Goal: Information Seeking & Learning: Find specific fact

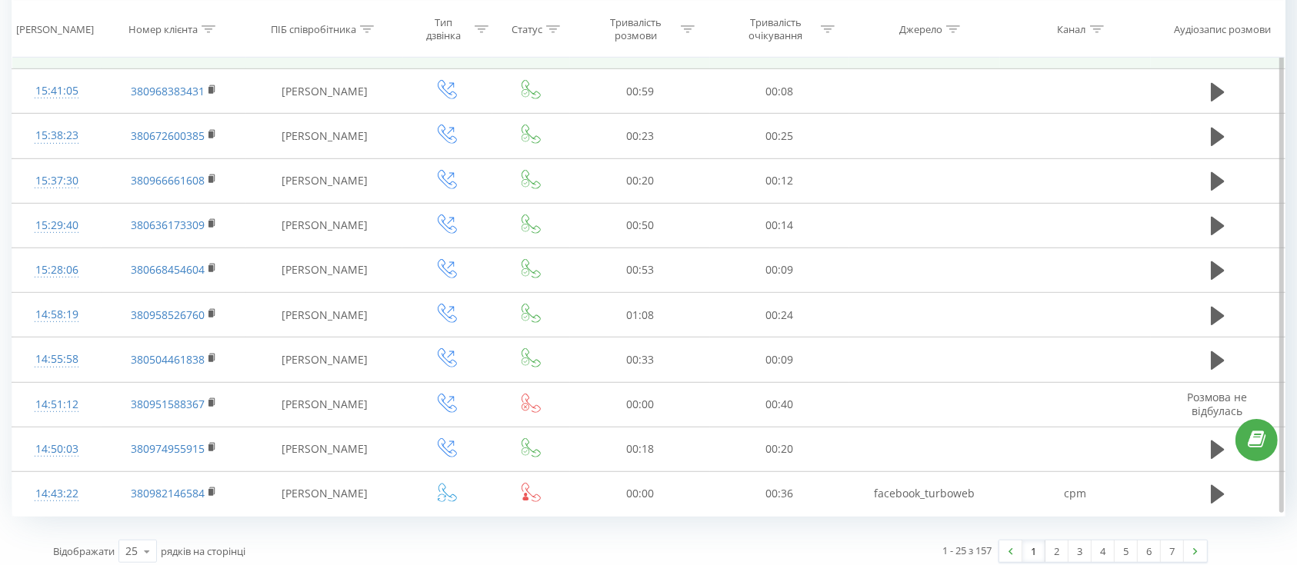
scroll to position [838, 0]
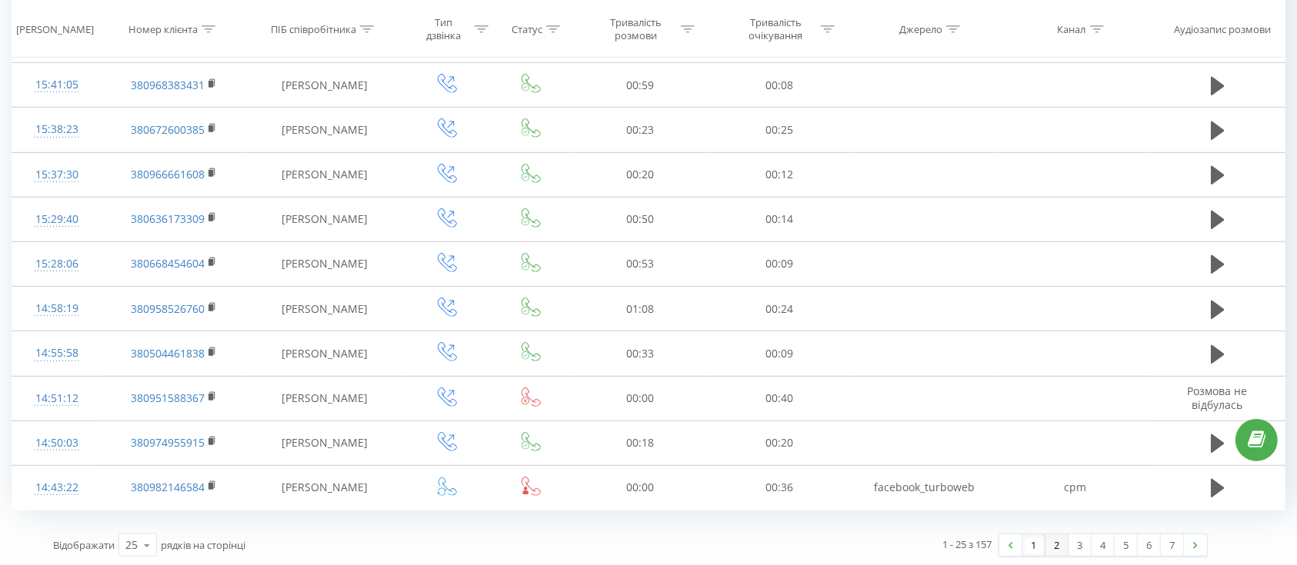
click at [1056, 552] on link "2" at bounding box center [1056, 545] width 23 height 22
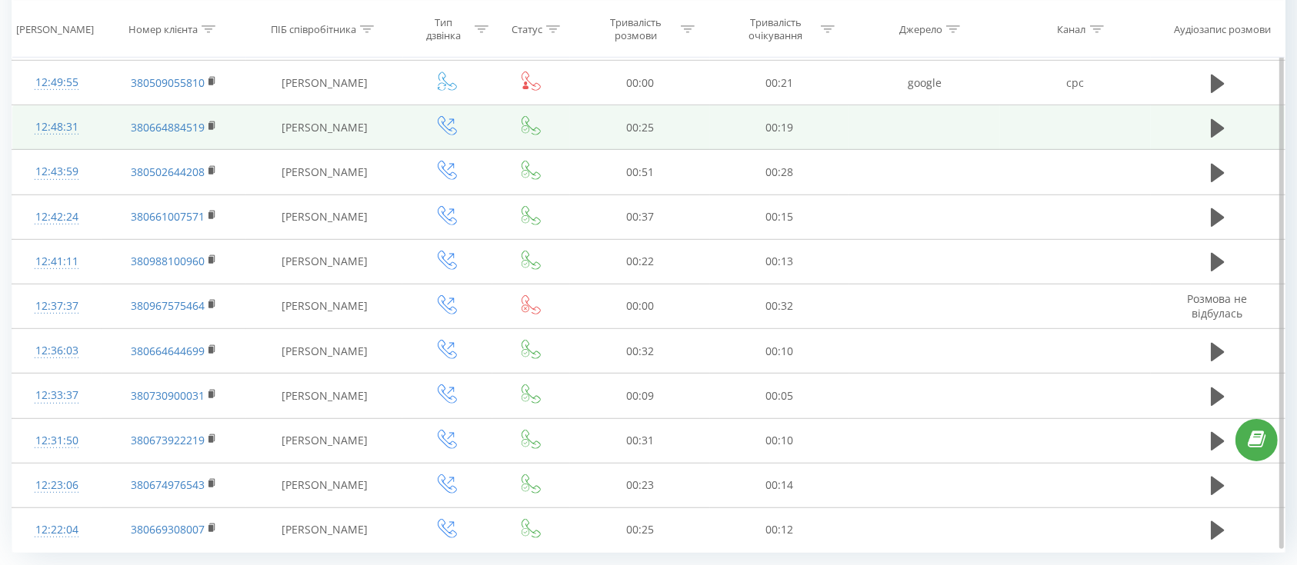
scroll to position [838, 0]
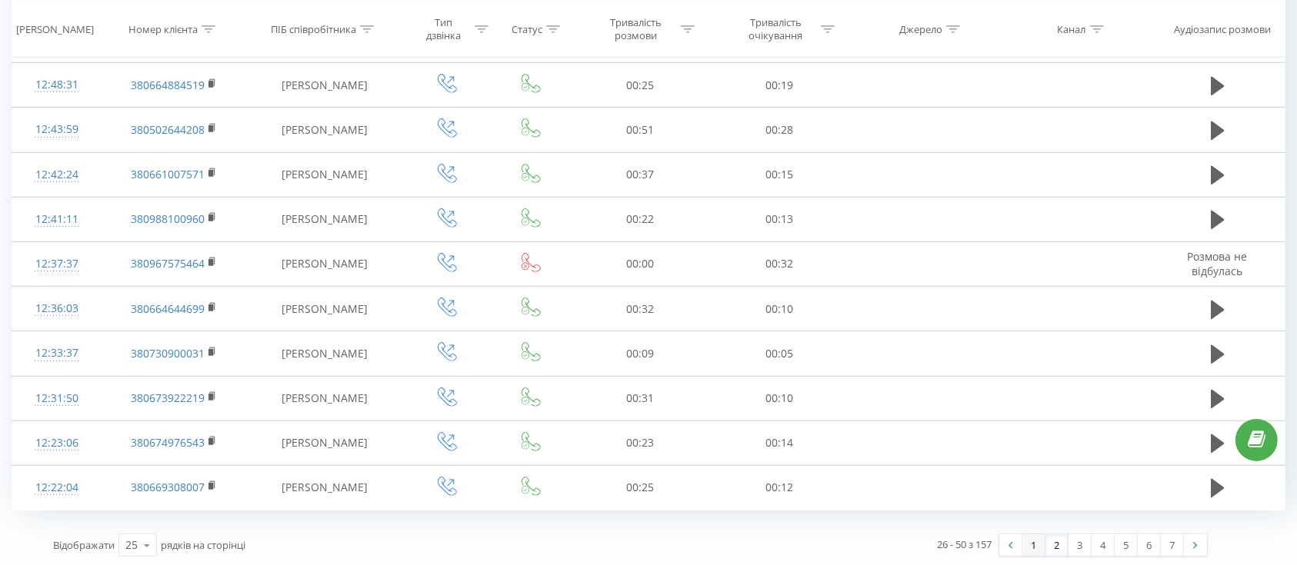
click at [1030, 545] on link "1" at bounding box center [1033, 545] width 23 height 22
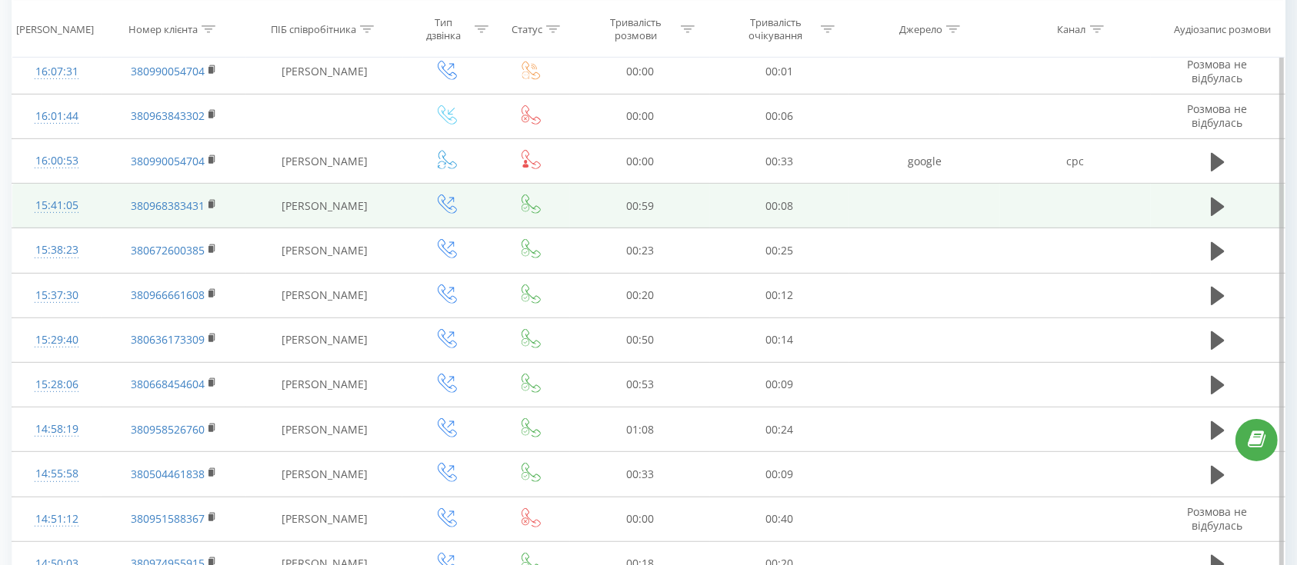
scroll to position [838, 0]
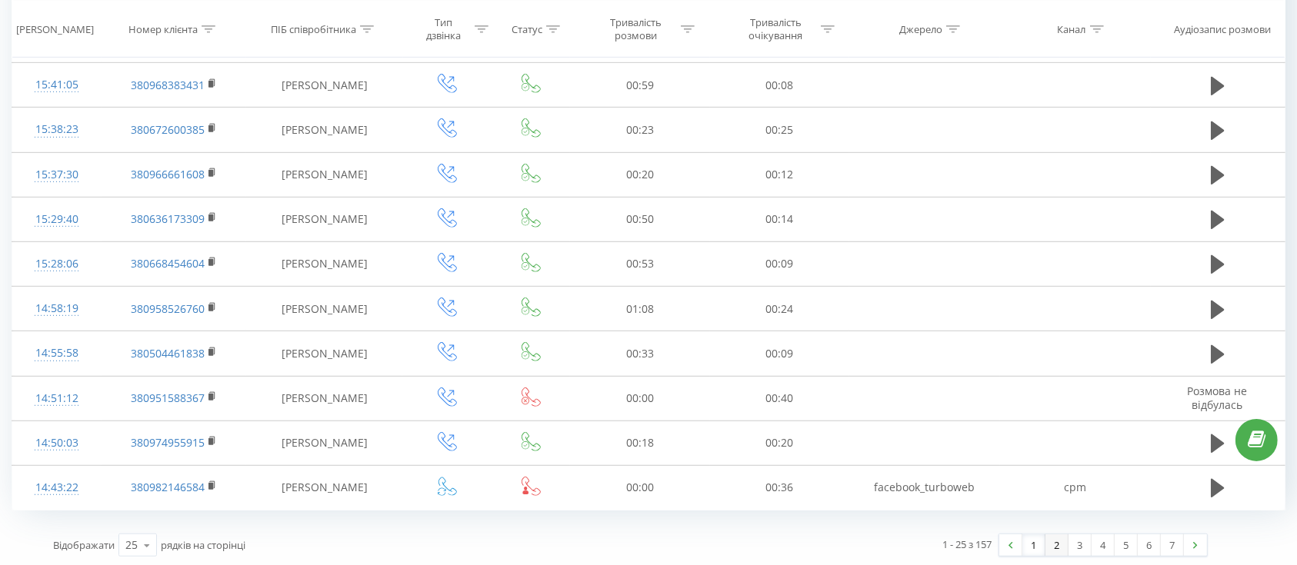
click at [1050, 545] on link "2" at bounding box center [1056, 545] width 23 height 22
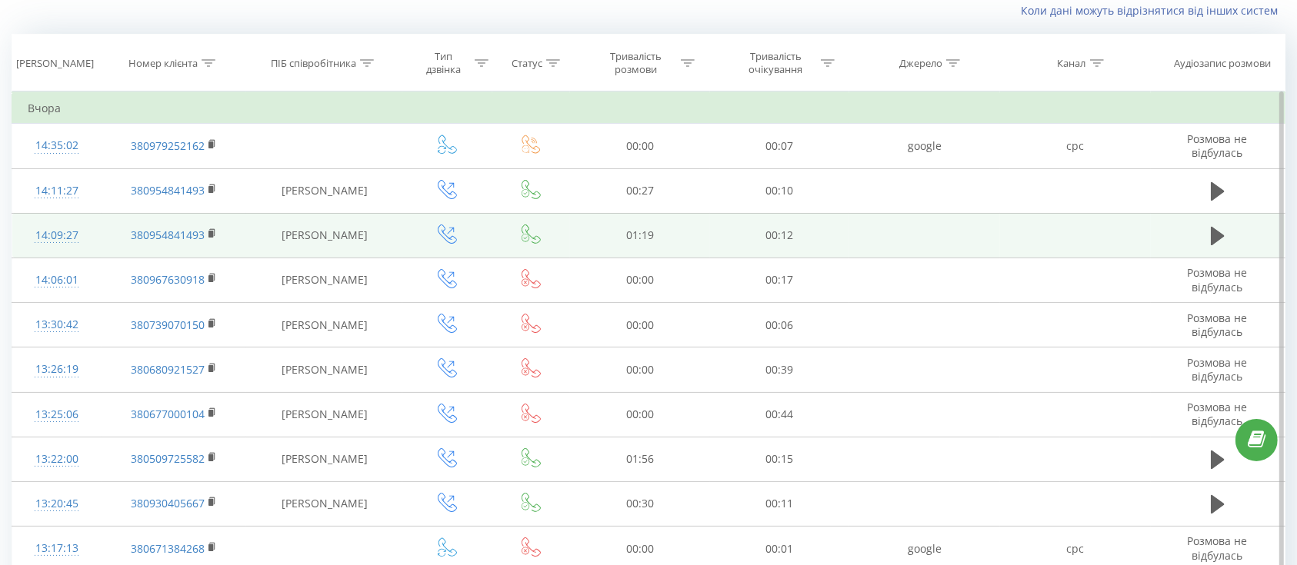
scroll to position [102, 0]
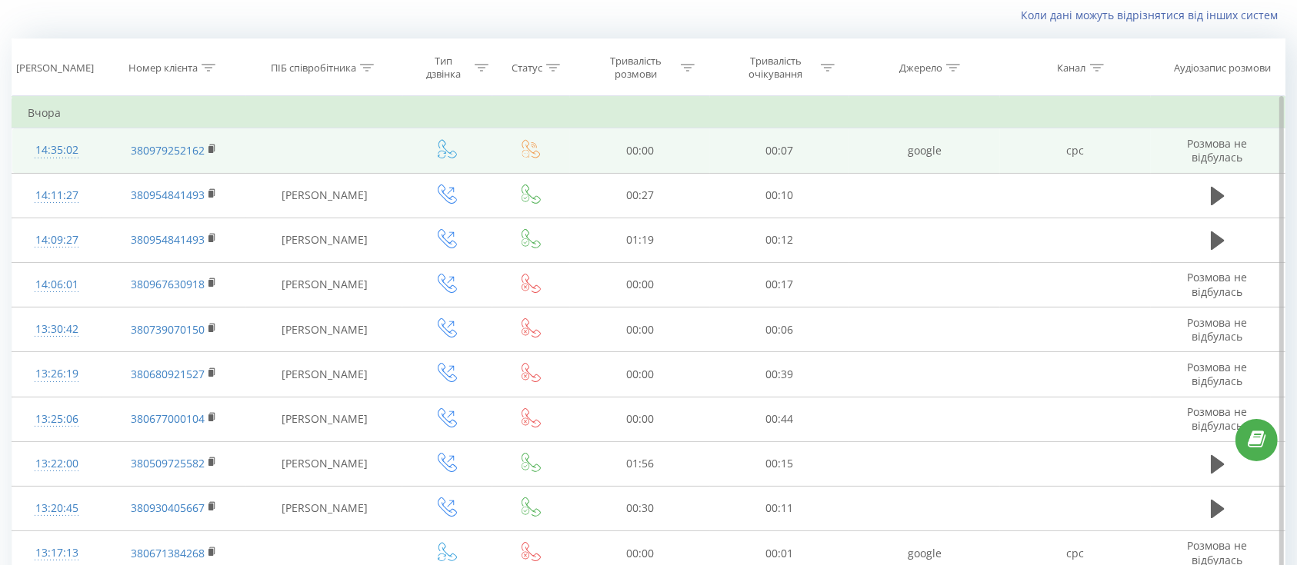
click at [531, 151] on icon at bounding box center [530, 149] width 18 height 18
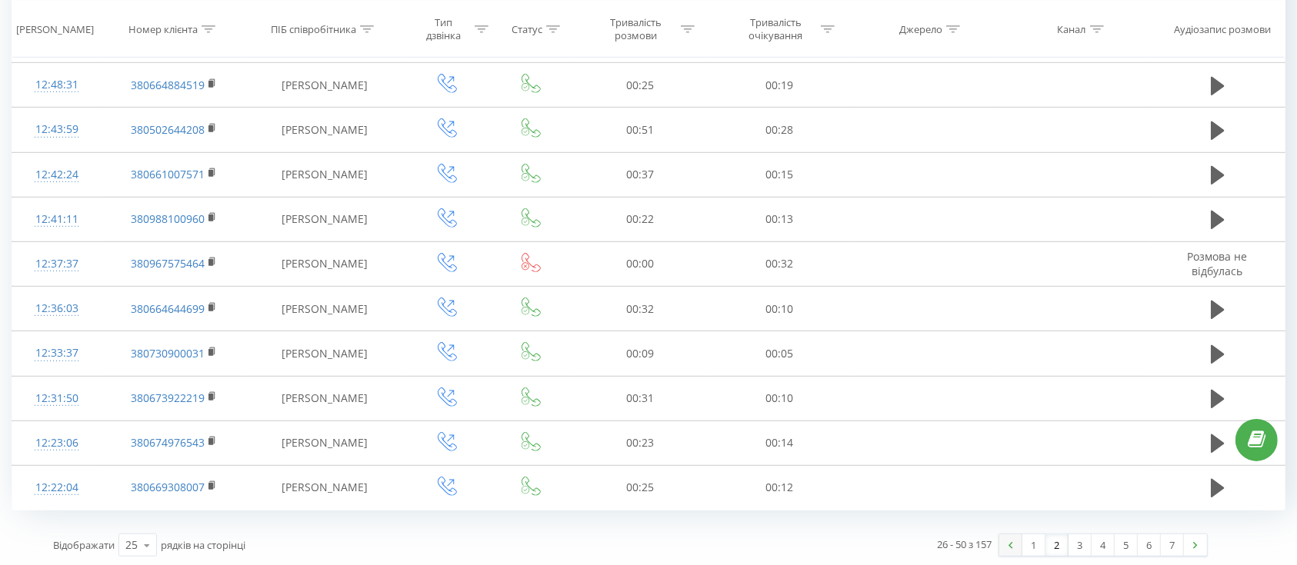
click at [1040, 544] on link "1" at bounding box center [1033, 545] width 23 height 22
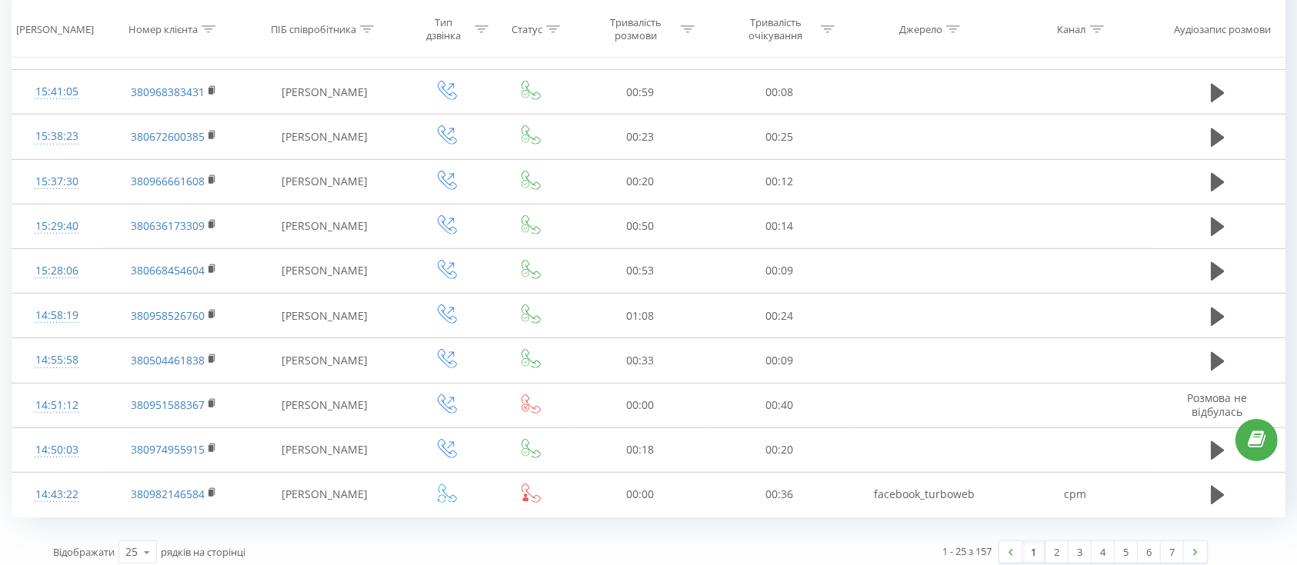
scroll to position [838, 0]
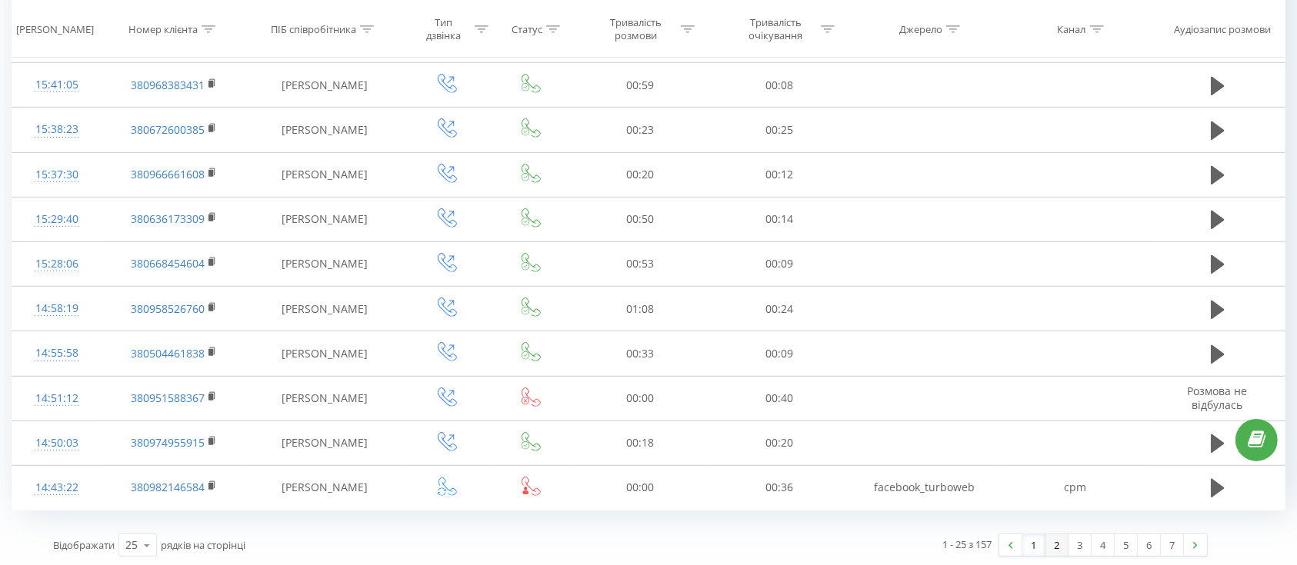
click at [1058, 536] on link "2" at bounding box center [1056, 545] width 23 height 22
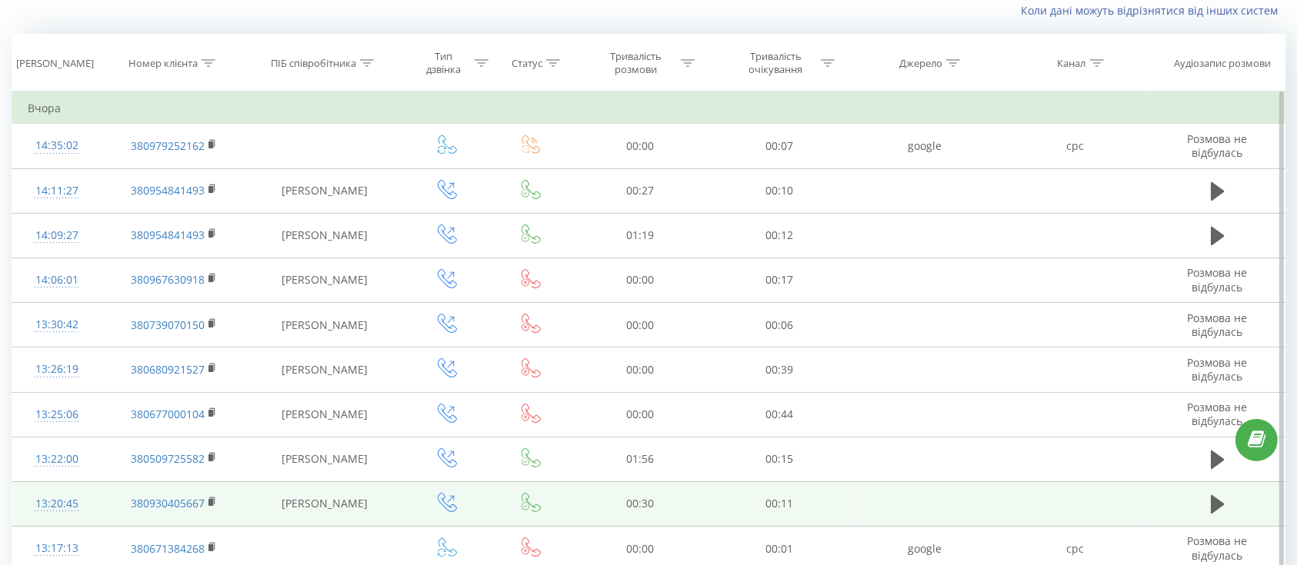
scroll to position [102, 0]
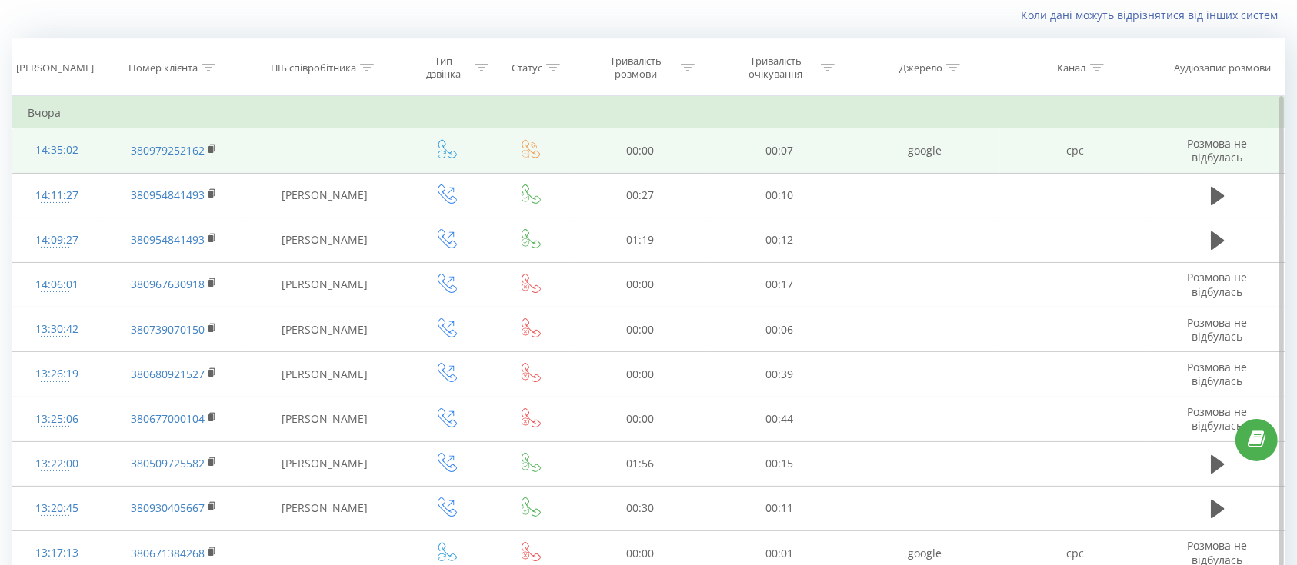
click at [353, 155] on td at bounding box center [324, 150] width 156 height 45
click at [90, 151] on td "14:35:02" at bounding box center [56, 150] width 89 height 45
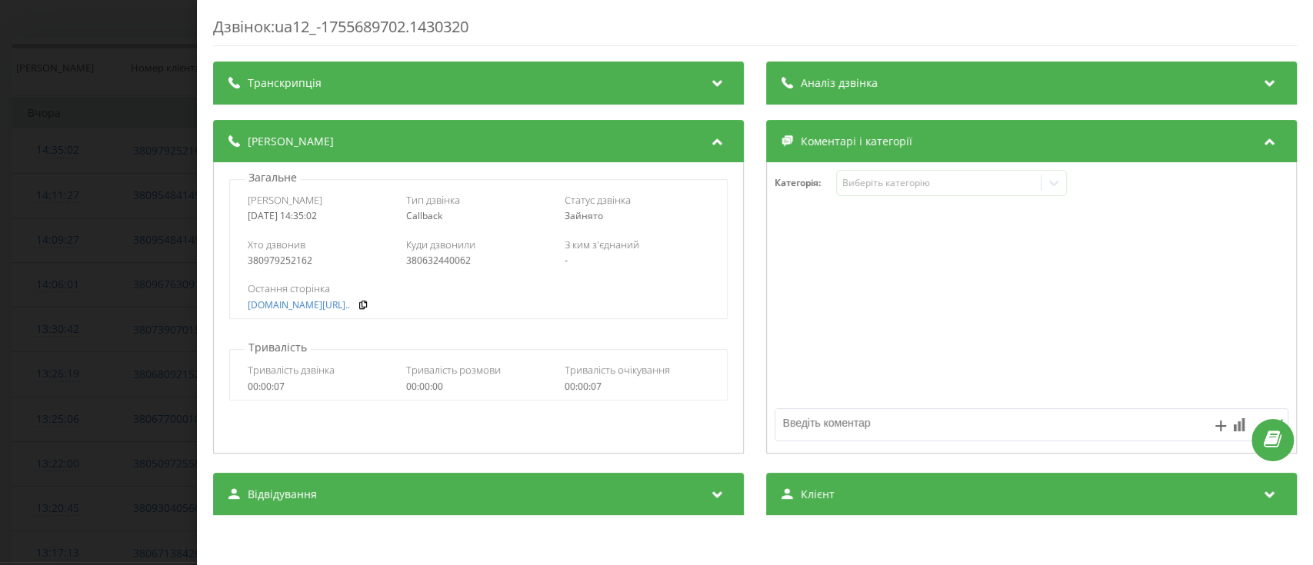
click at [422, 266] on div "380632440062" at bounding box center [478, 260] width 145 height 11
click at [423, 265] on div "380632440062" at bounding box center [478, 260] width 145 height 11
click at [44, 313] on div "Дзвінок : ua12_-1755689702.1430320 Транскрипція Для AI-аналізу майбутніх дзвінк…" at bounding box center [656, 282] width 1313 height 565
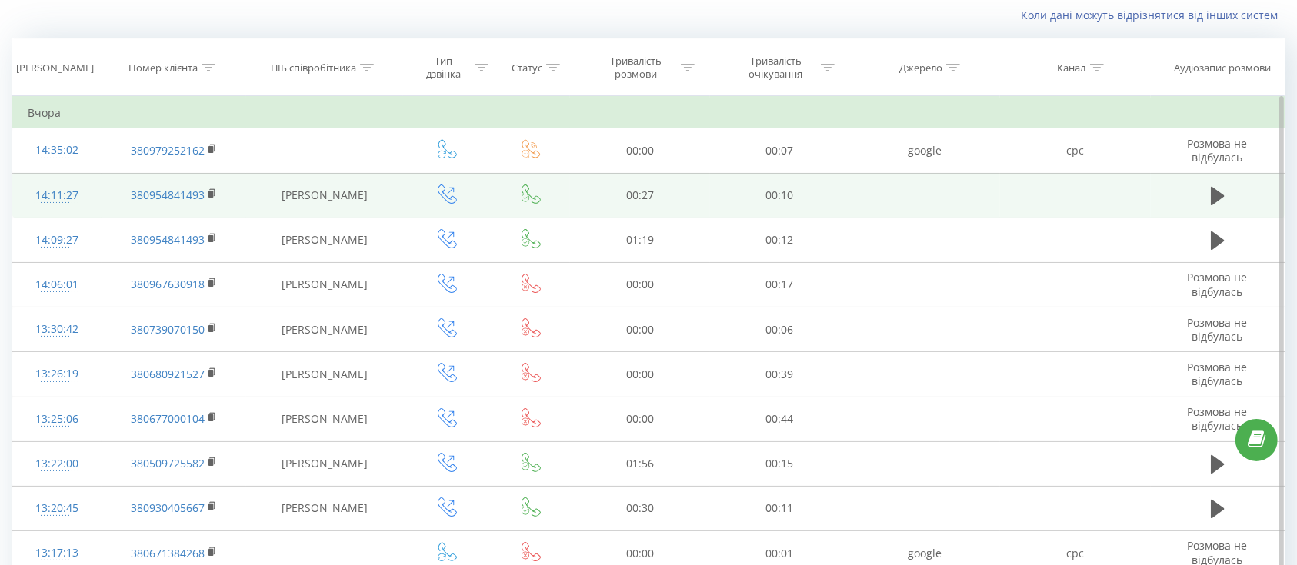
click at [93, 208] on td "14:11:27" at bounding box center [56, 195] width 89 height 45
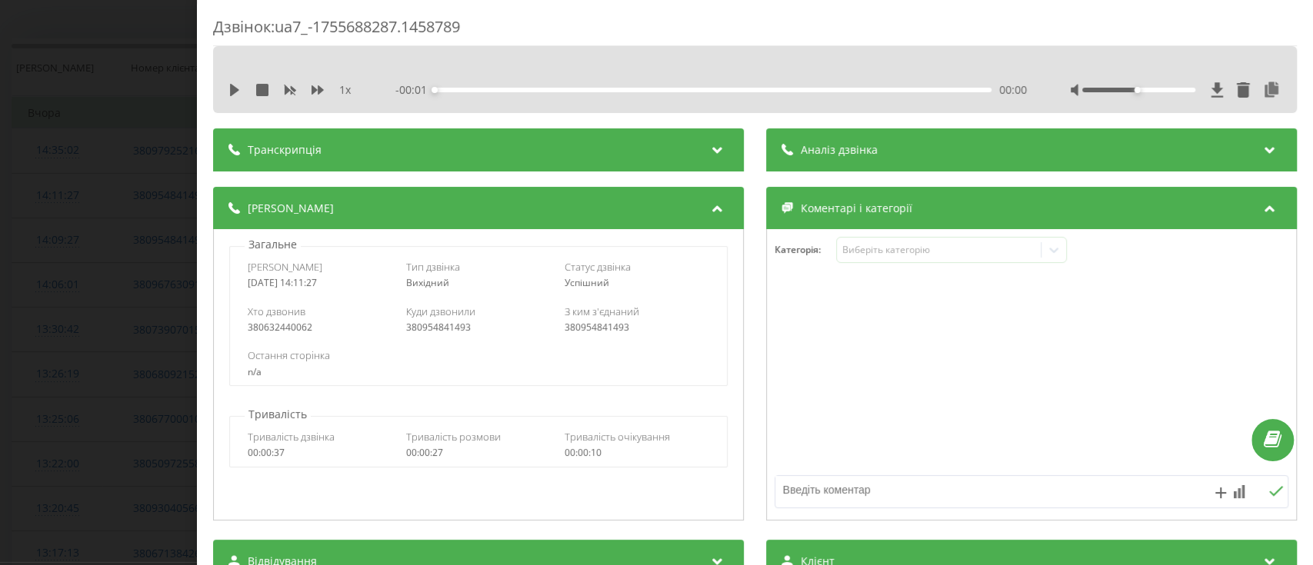
click at [606, 326] on div "380954841493" at bounding box center [636, 327] width 145 height 11
click at [0, 382] on div "Дзвінок : ua7_-1755688287.1458789 1 x - 00:27 00:00 00:00 Транскрипція Для AI-а…" at bounding box center [656, 282] width 1313 height 565
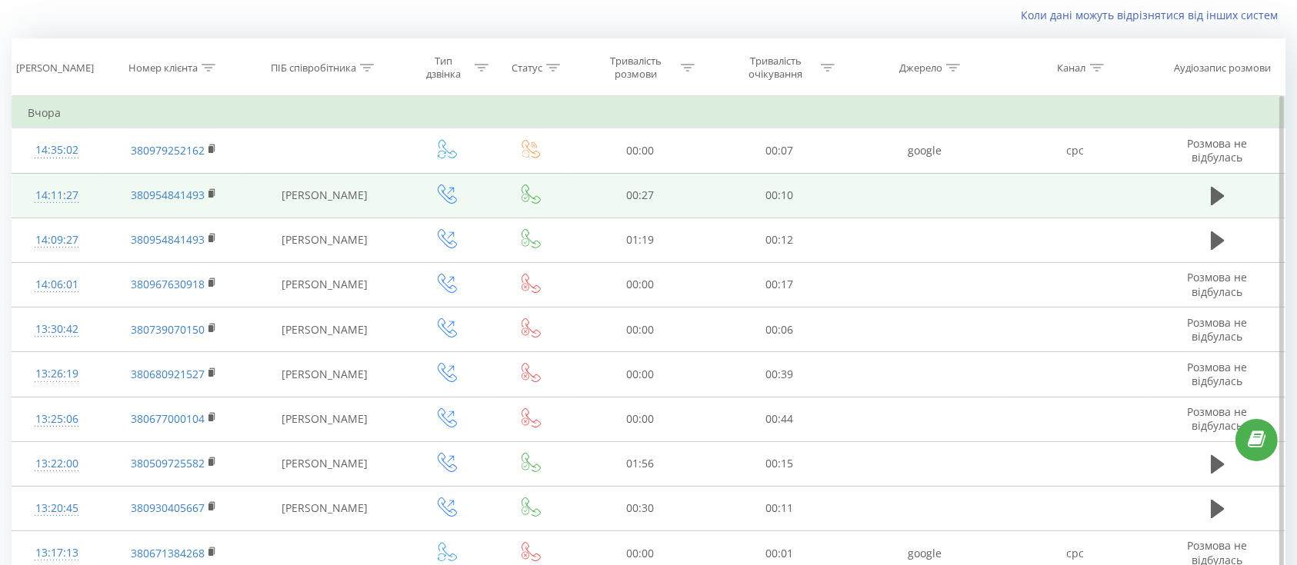
click at [448, 194] on icon at bounding box center [447, 194] width 19 height 19
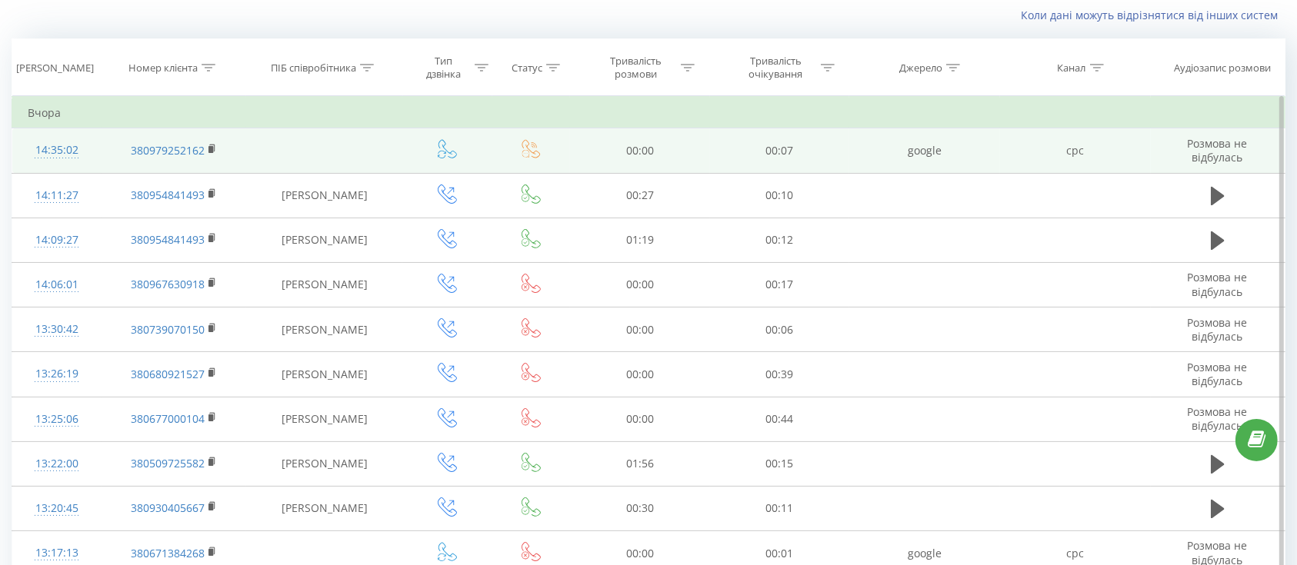
click at [449, 156] on icon at bounding box center [447, 148] width 19 height 19
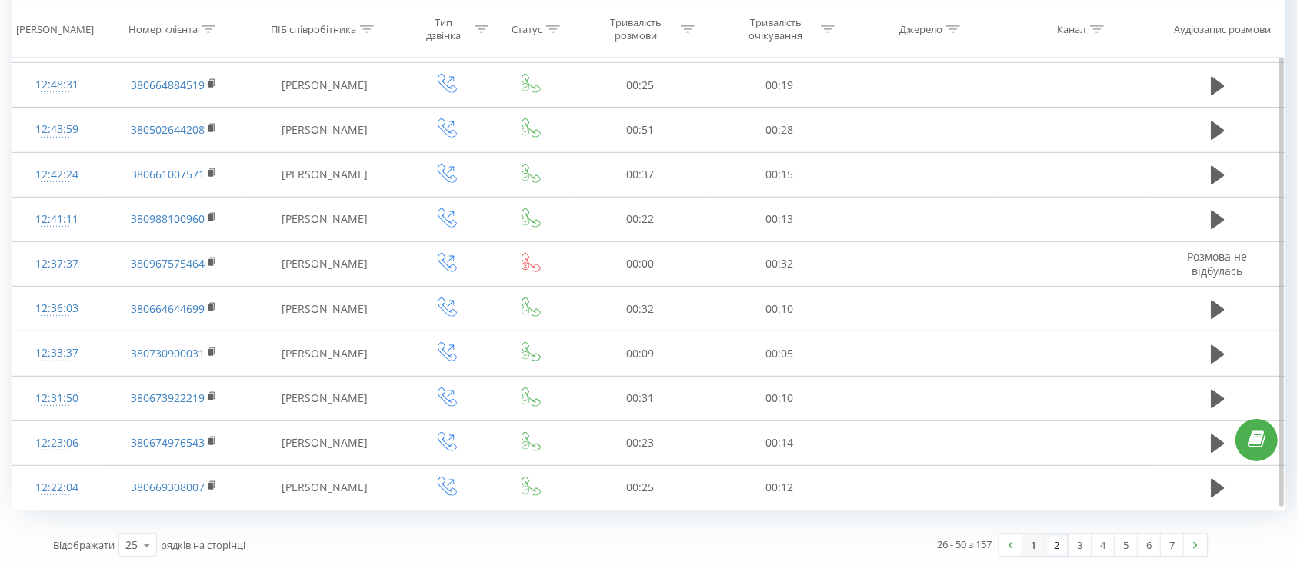
click at [1040, 544] on link "1" at bounding box center [1033, 545] width 23 height 22
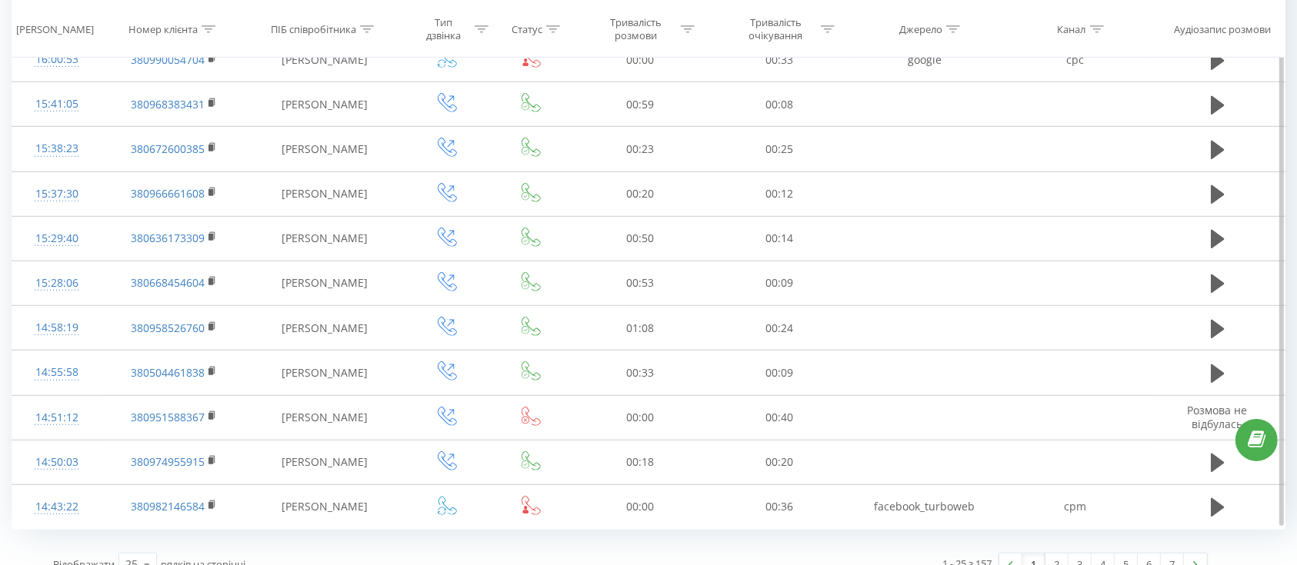
scroll to position [838, 0]
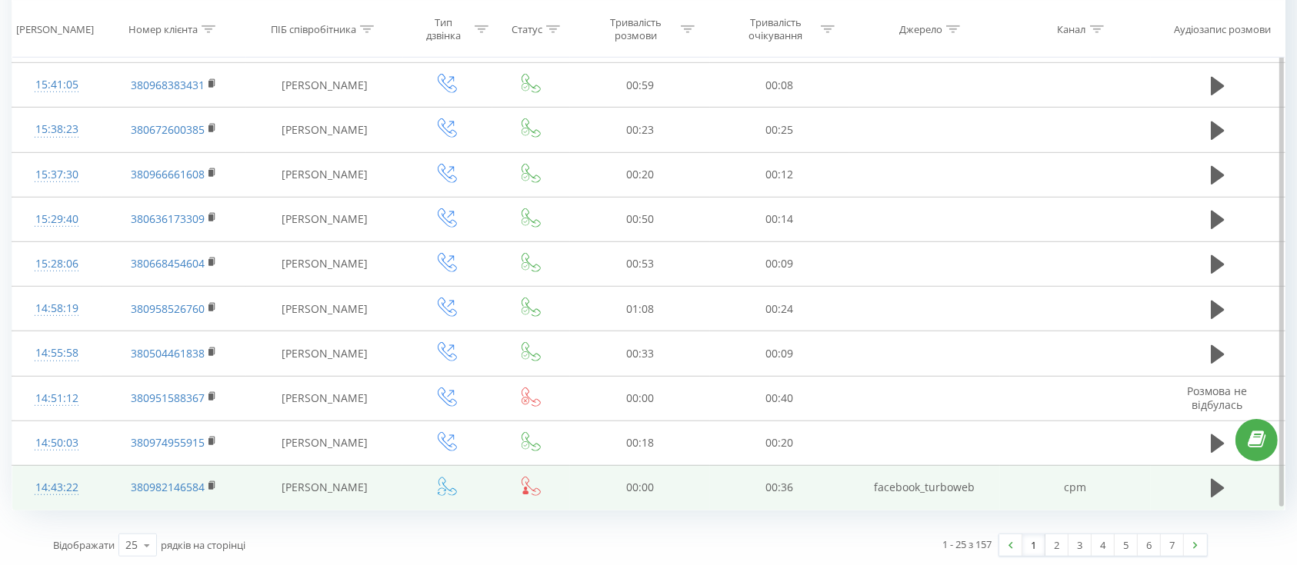
click at [531, 488] on icon at bounding box center [530, 486] width 19 height 19
click at [99, 485] on td "14:43:22" at bounding box center [56, 487] width 89 height 45
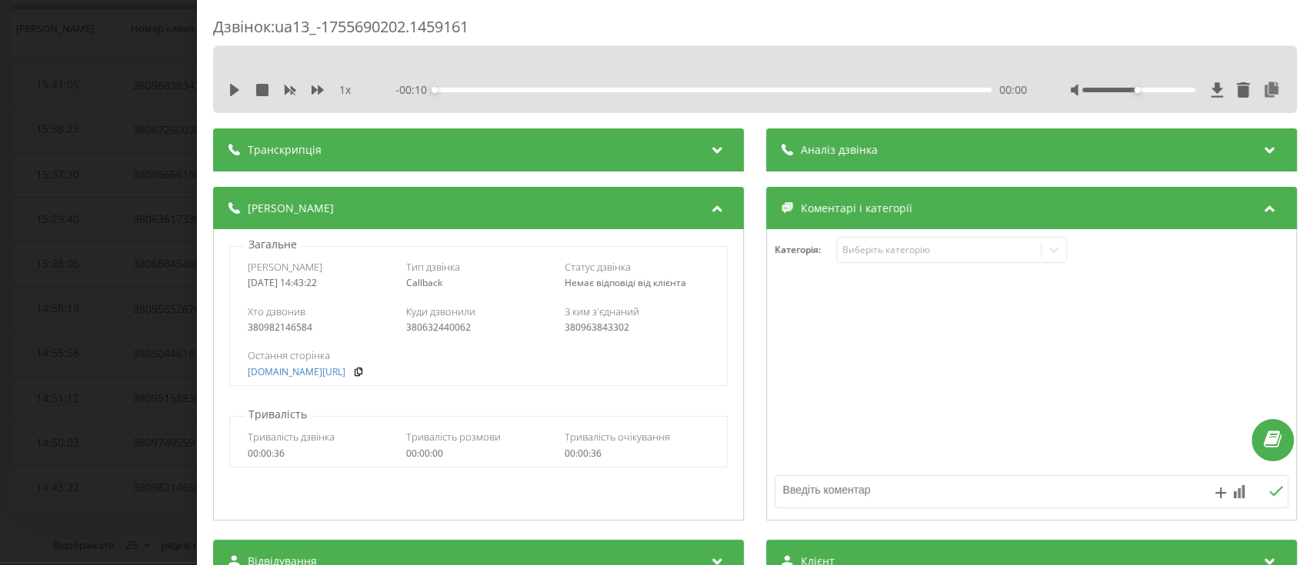
click at [590, 331] on div "380963843302" at bounding box center [636, 327] width 145 height 11
click at [63, 401] on div "Дзвінок : ua13_-1755690202.1459161 1 x - 00:10 00:00 00:00 Транскрипція Для AI-…" at bounding box center [656, 282] width 1313 height 565
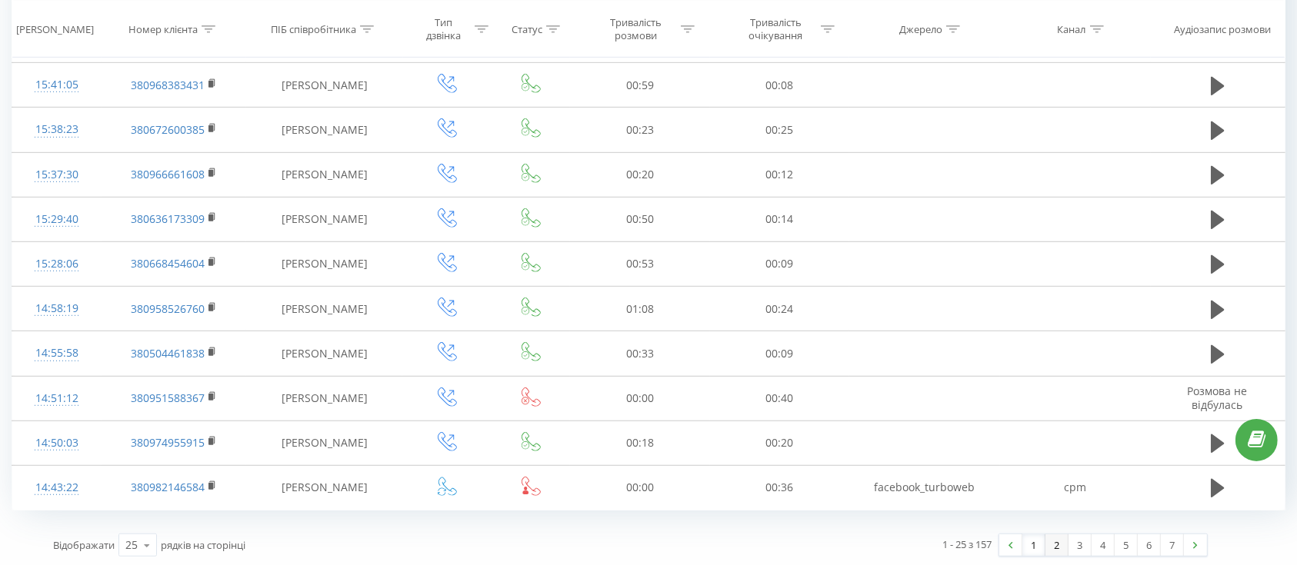
click at [1055, 544] on link "2" at bounding box center [1056, 545] width 23 height 22
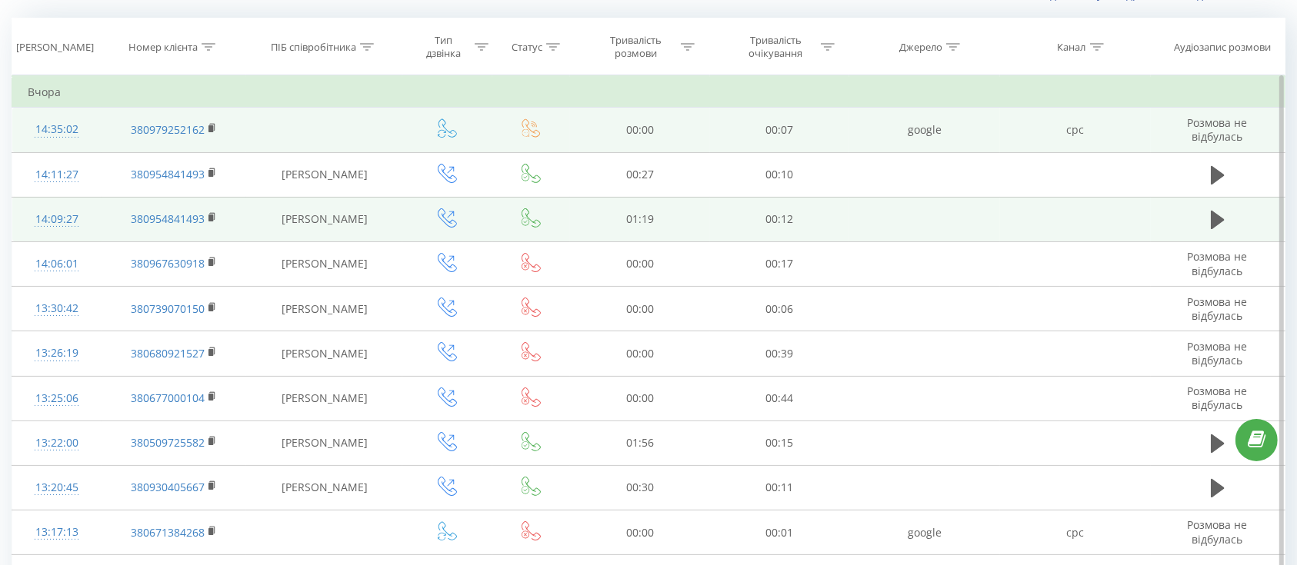
scroll to position [102, 0]
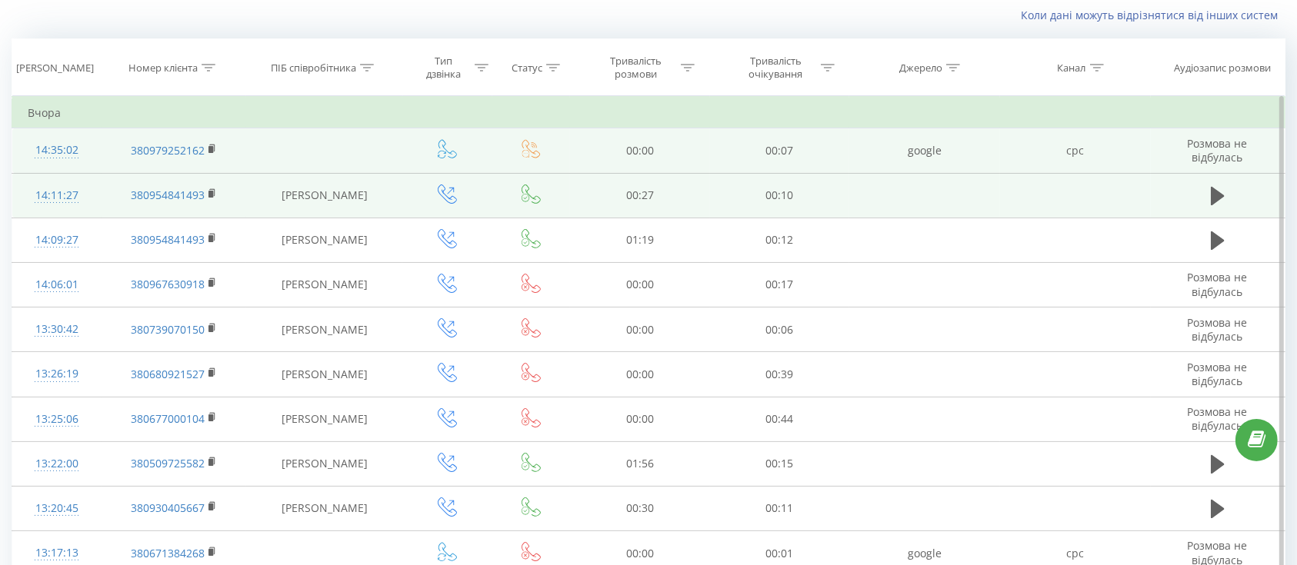
click at [87, 207] on td "14:11:27" at bounding box center [56, 195] width 89 height 45
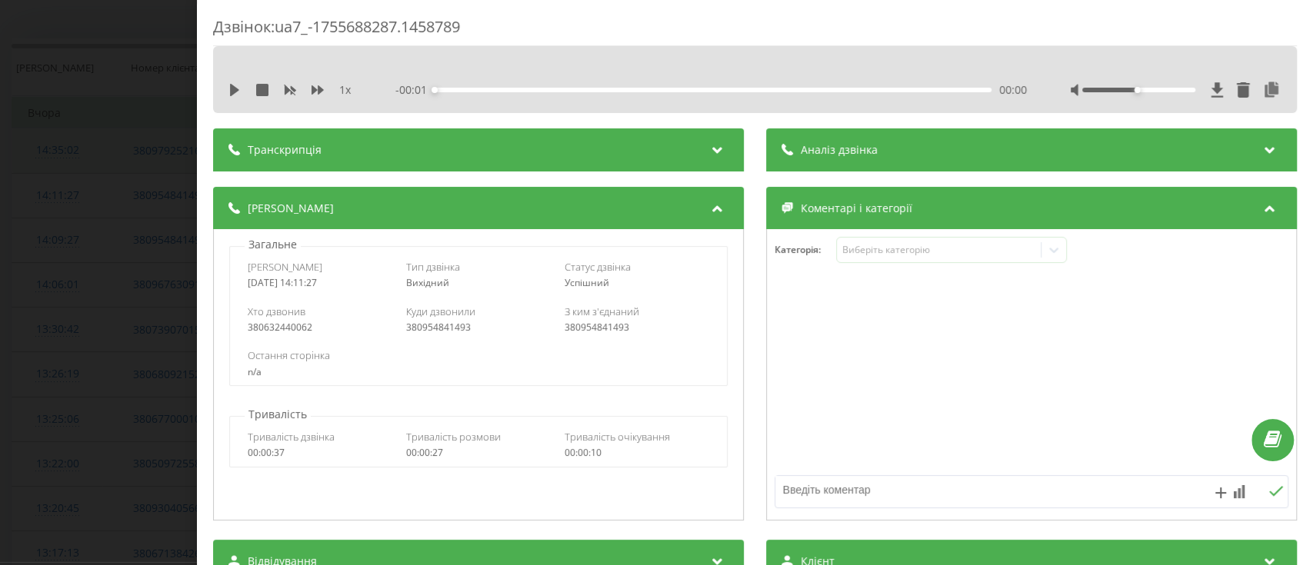
click at [594, 333] on div "380954841493" at bounding box center [636, 327] width 145 height 11
click at [154, 439] on div "Дзвінок : ua7_-1755688287.1458789 1 x - 00:27 00:00 00:00 Транскрипція Для AI-а…" at bounding box center [656, 282] width 1313 height 565
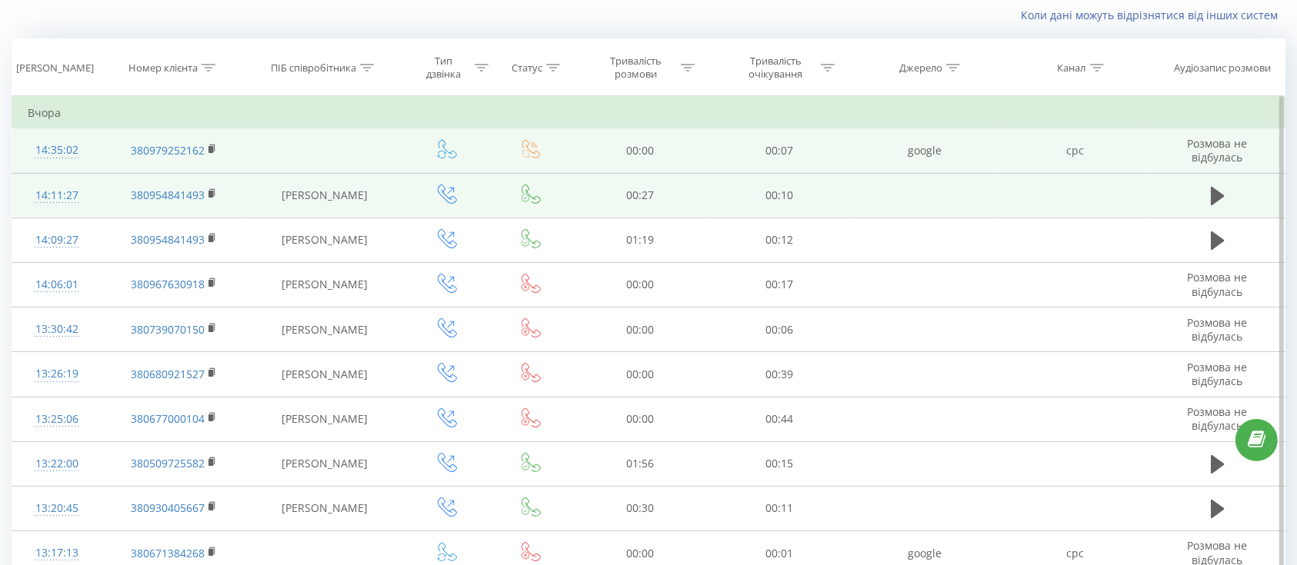
click at [95, 201] on td "14:11:27" at bounding box center [56, 195] width 89 height 45
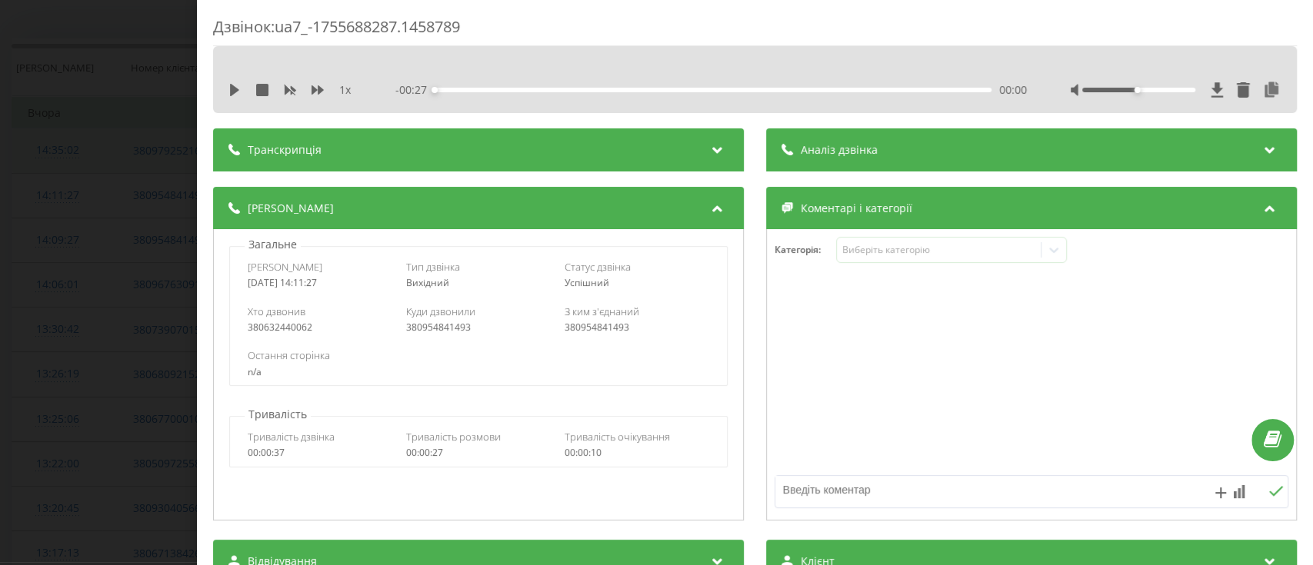
click at [595, 328] on div "380954841493" at bounding box center [636, 327] width 145 height 11
click at [437, 328] on div "380954841493" at bounding box center [478, 327] width 145 height 11
click at [283, 325] on div "380632440062" at bounding box center [320, 327] width 145 height 11
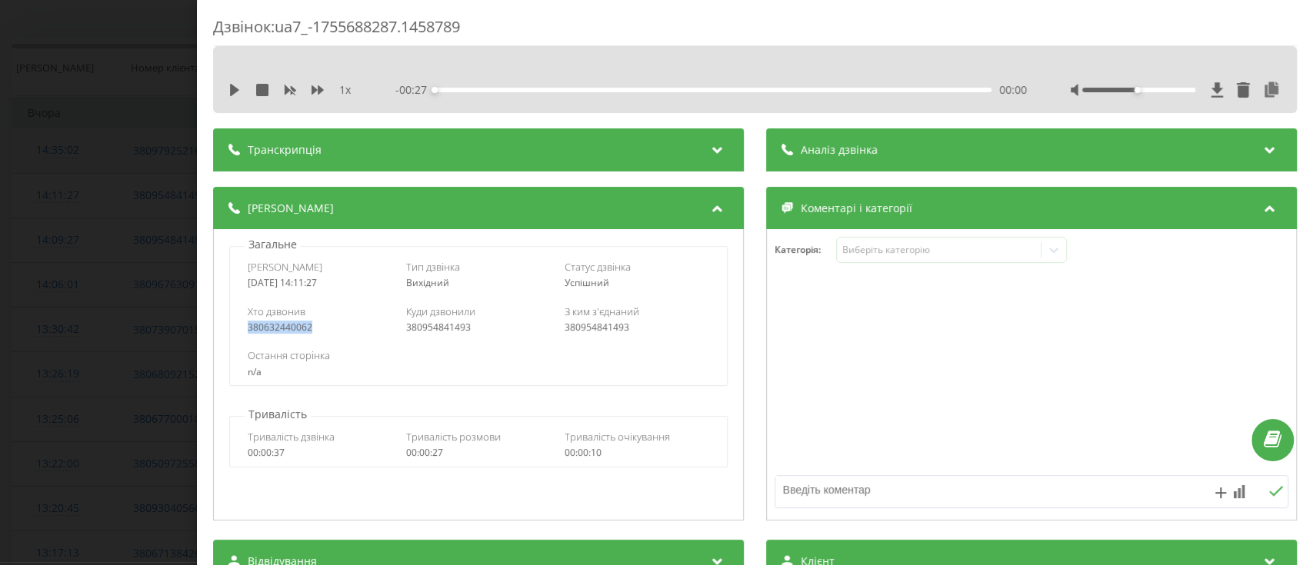
click at [283, 325] on div "380632440062" at bounding box center [320, 327] width 145 height 11
click at [566, 328] on div "380954841493" at bounding box center [636, 327] width 145 height 11
click at [428, 318] on div "Куди дзвонили 380954841493" at bounding box center [478, 319] width 145 height 29
click at [429, 318] on div "Куди дзвонили 380954841493" at bounding box center [478, 319] width 145 height 29
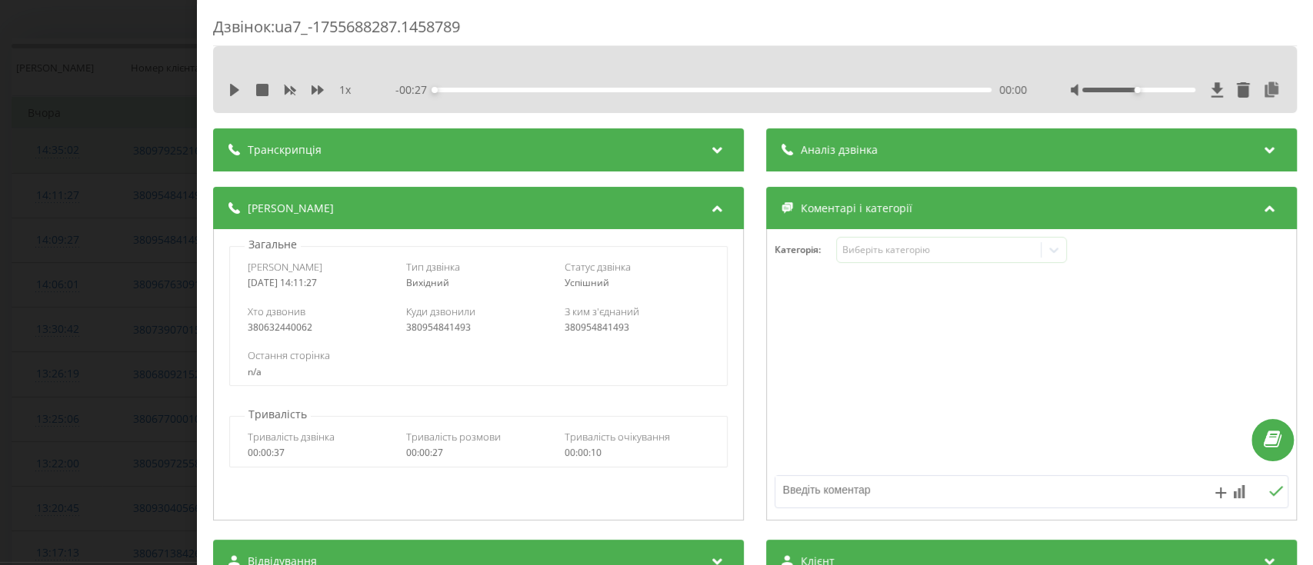
click at [583, 329] on div "380954841493" at bounding box center [636, 327] width 145 height 11
click at [282, 331] on div "380632440062" at bounding box center [320, 327] width 145 height 11
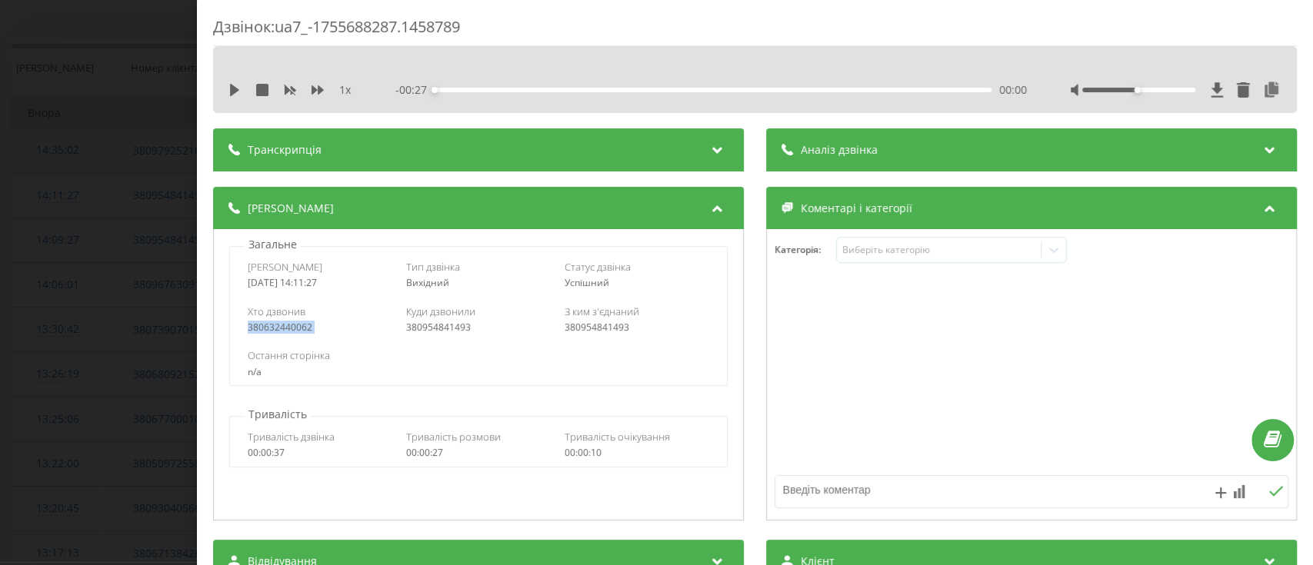
click at [12, 388] on div "Дзвінок : ua7_-1755688287.1458789 1 x - 00:27 00:00 00:00 Транскрипція Для AI-а…" at bounding box center [656, 282] width 1313 height 565
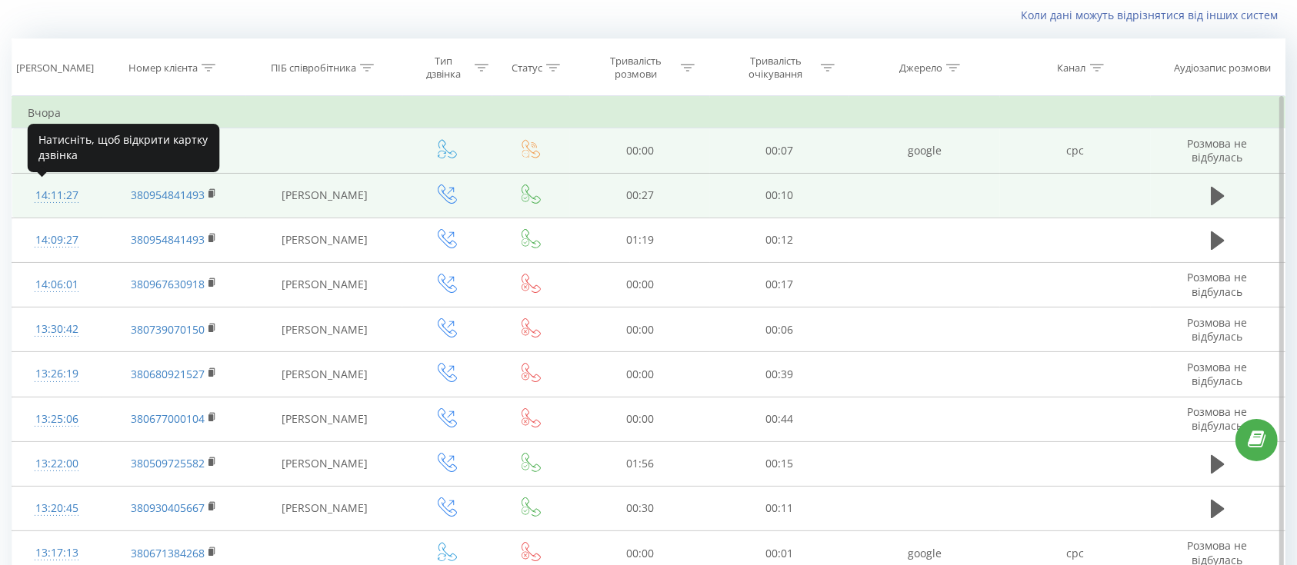
click at [80, 201] on div "14:11:27" at bounding box center [57, 196] width 58 height 30
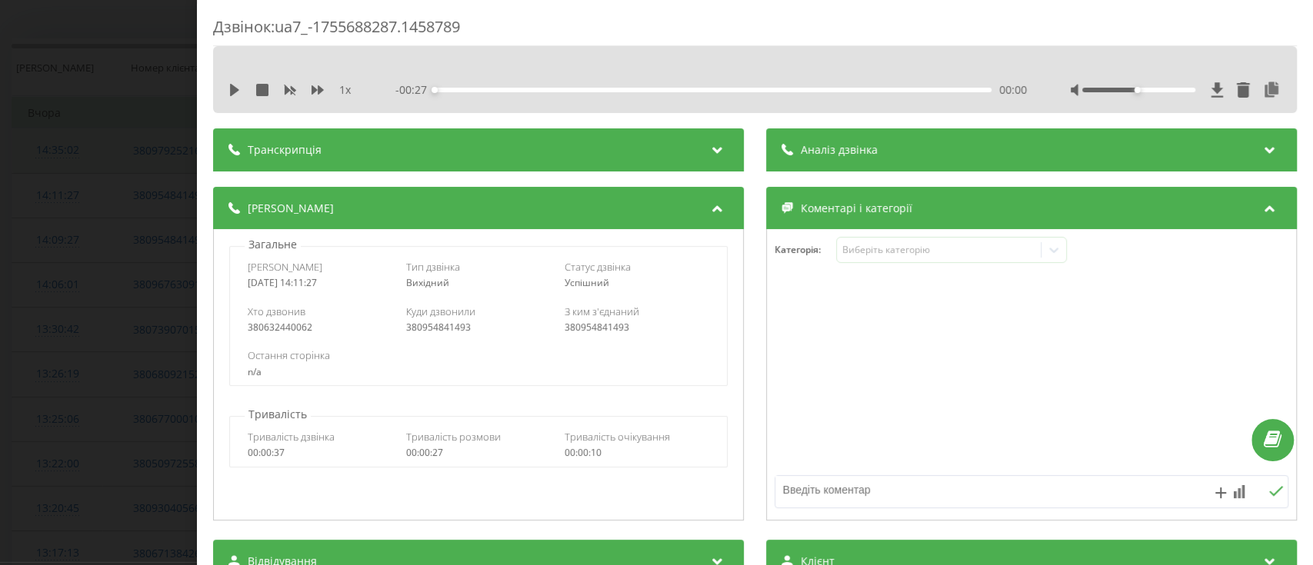
click at [248, 329] on div "380632440062" at bounding box center [320, 327] width 145 height 11
click at [423, 330] on div "380954841493" at bounding box center [478, 327] width 145 height 11
click at [0, 419] on div "Дзвінок : ua7_-1755688287.1458789 1 x - 00:27 00:00 00:00 Транскрипція Для AI-а…" at bounding box center [656, 282] width 1313 height 565
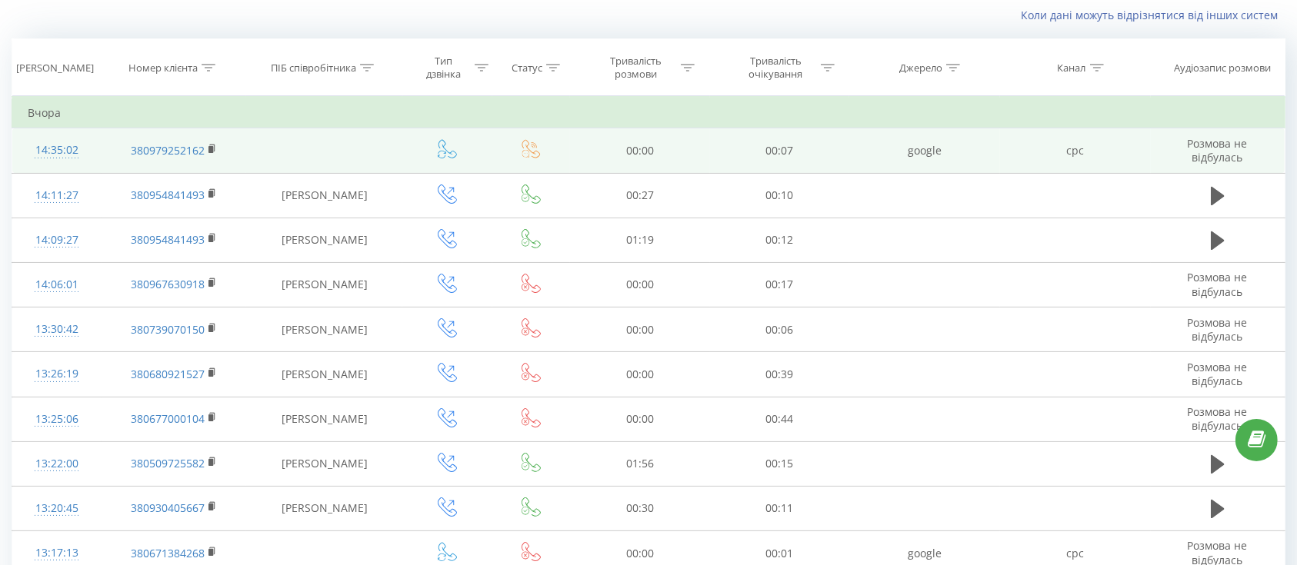
click at [913, 151] on td "google" at bounding box center [924, 150] width 151 height 45
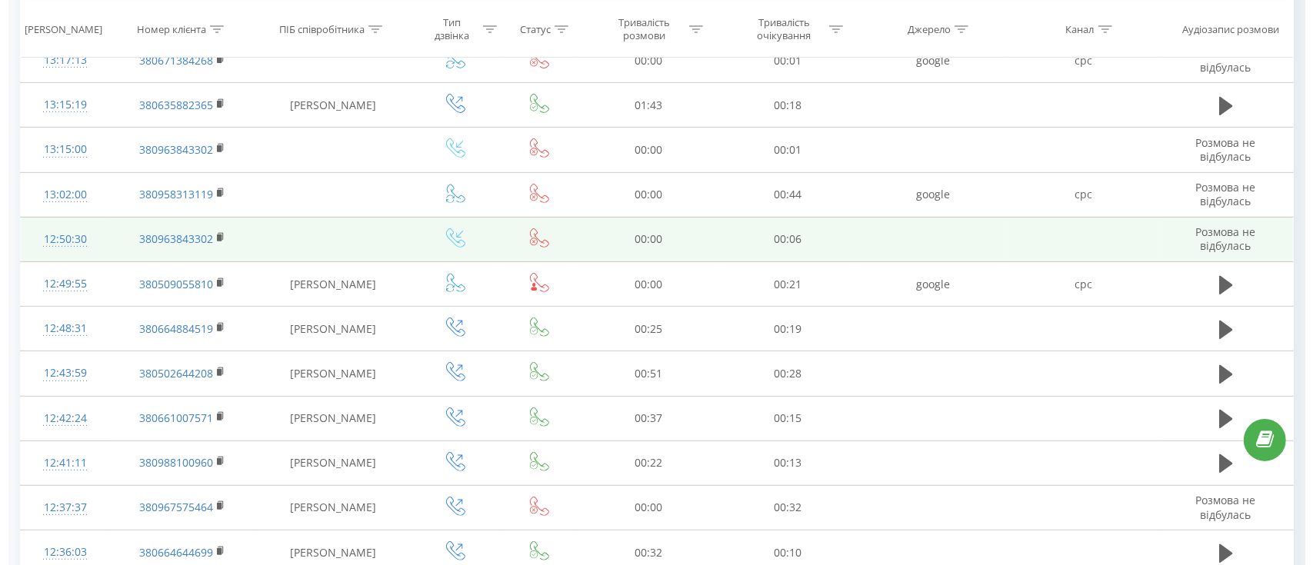
scroll to position [531, 0]
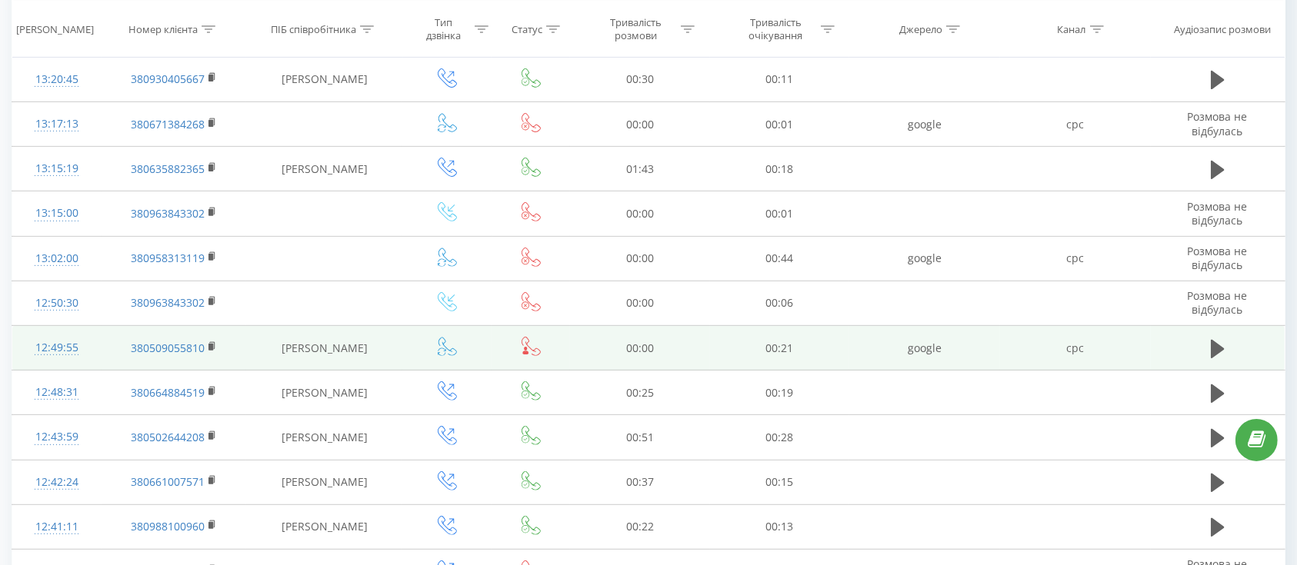
click at [92, 353] on td "12:49:55" at bounding box center [56, 348] width 89 height 45
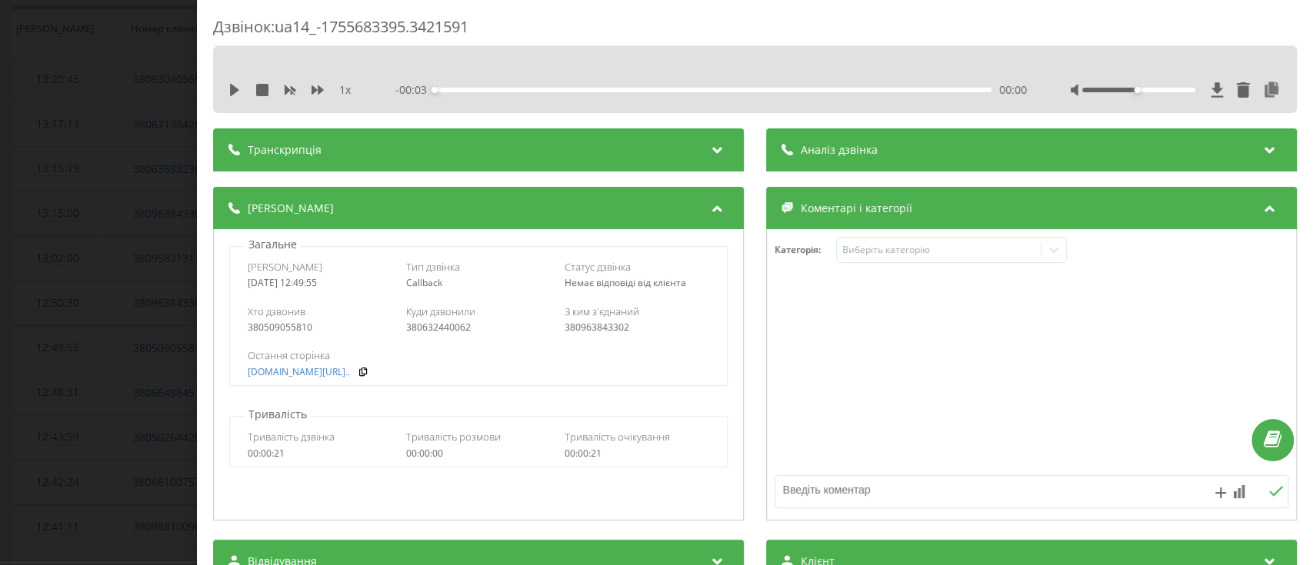
click at [594, 332] on div "380963843302" at bounding box center [636, 327] width 145 height 11
drag, startPoint x: 594, startPoint y: 332, endPoint x: 610, endPoint y: 336, distance: 16.6
click at [593, 332] on div "380963843302" at bounding box center [636, 327] width 145 height 11
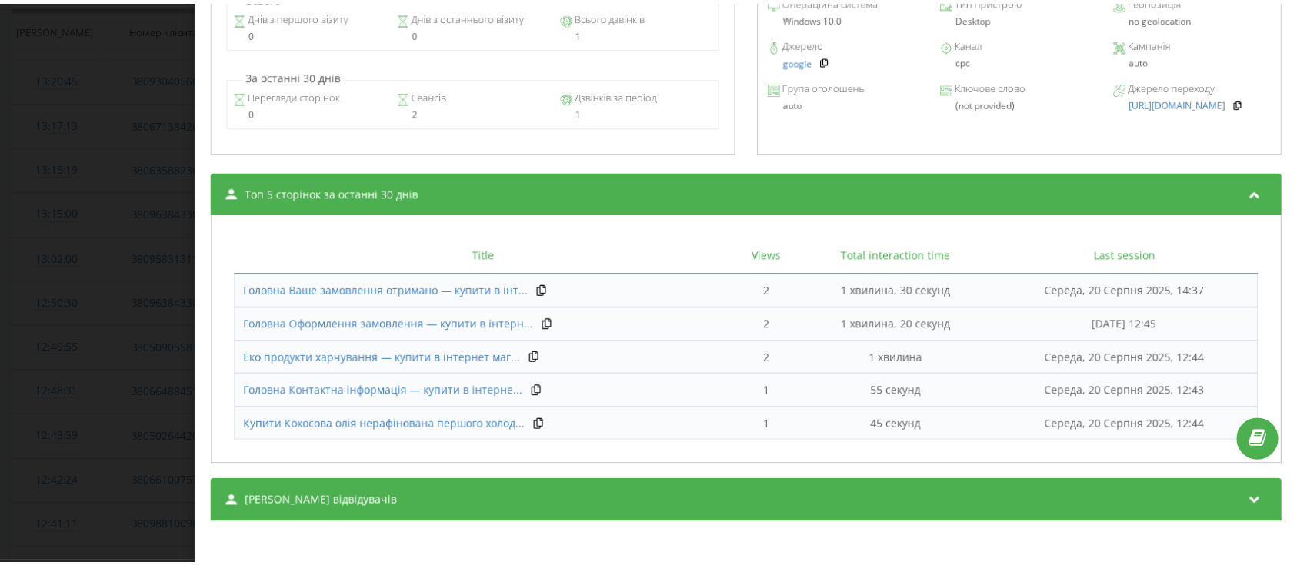
scroll to position [739, 0]
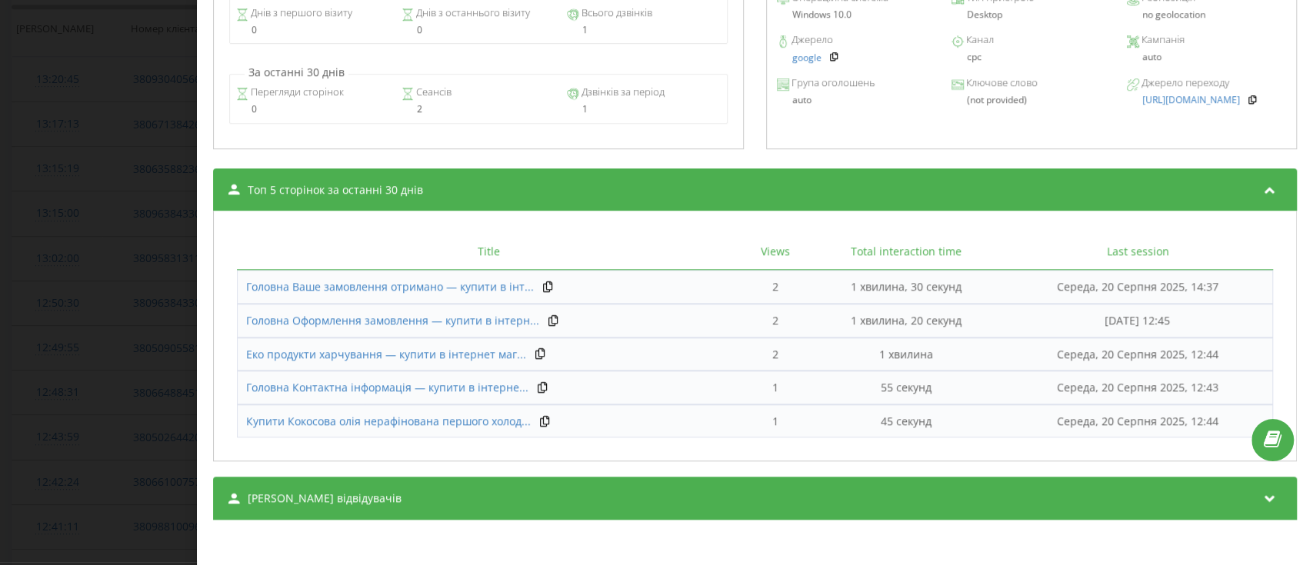
click at [27, 366] on div "Дзвінок : ua14_-1755683395.3421591 1 x - 00:03 00:00 00:00 Транскрипція Для AI-…" at bounding box center [656, 282] width 1313 height 565
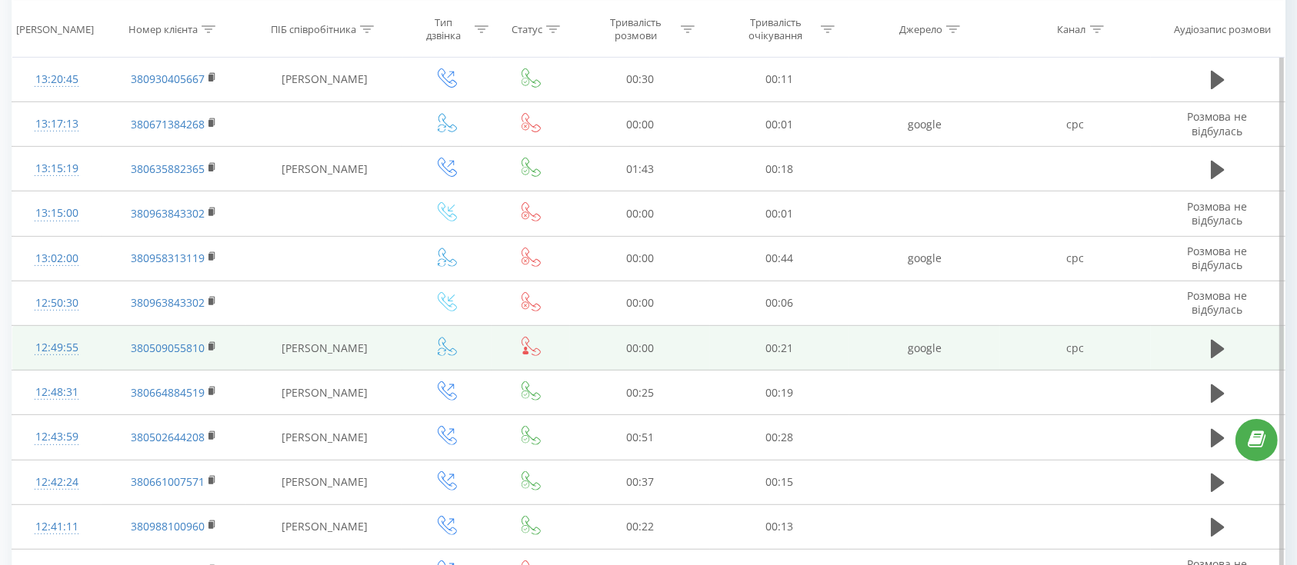
click at [524, 348] on icon at bounding box center [530, 346] width 19 height 19
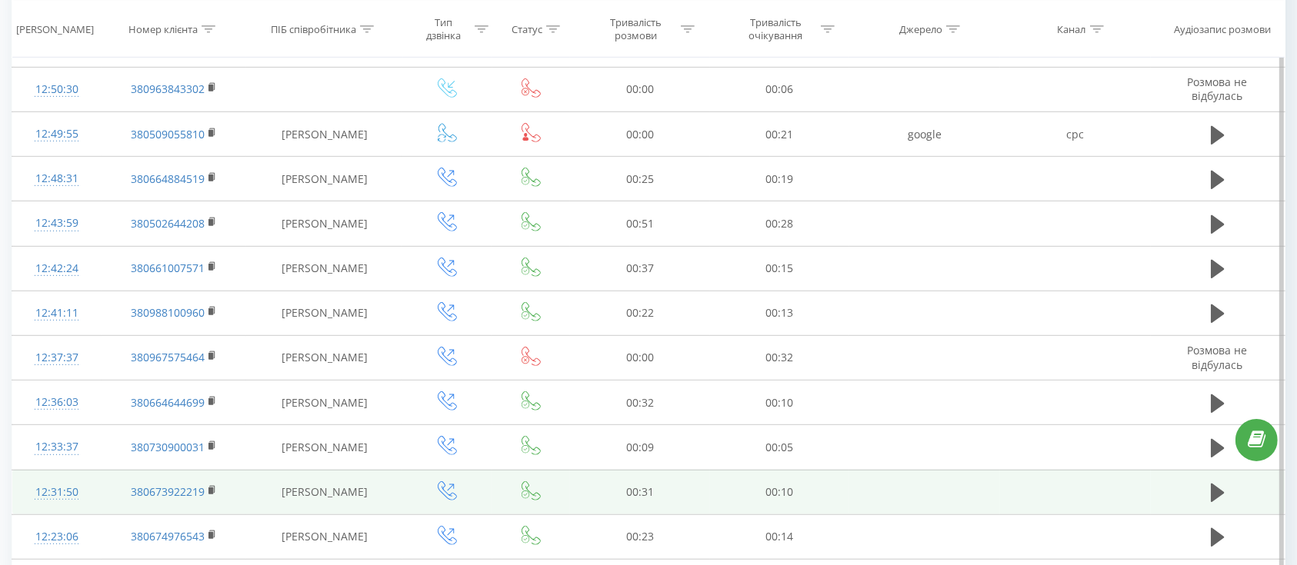
scroll to position [838, 0]
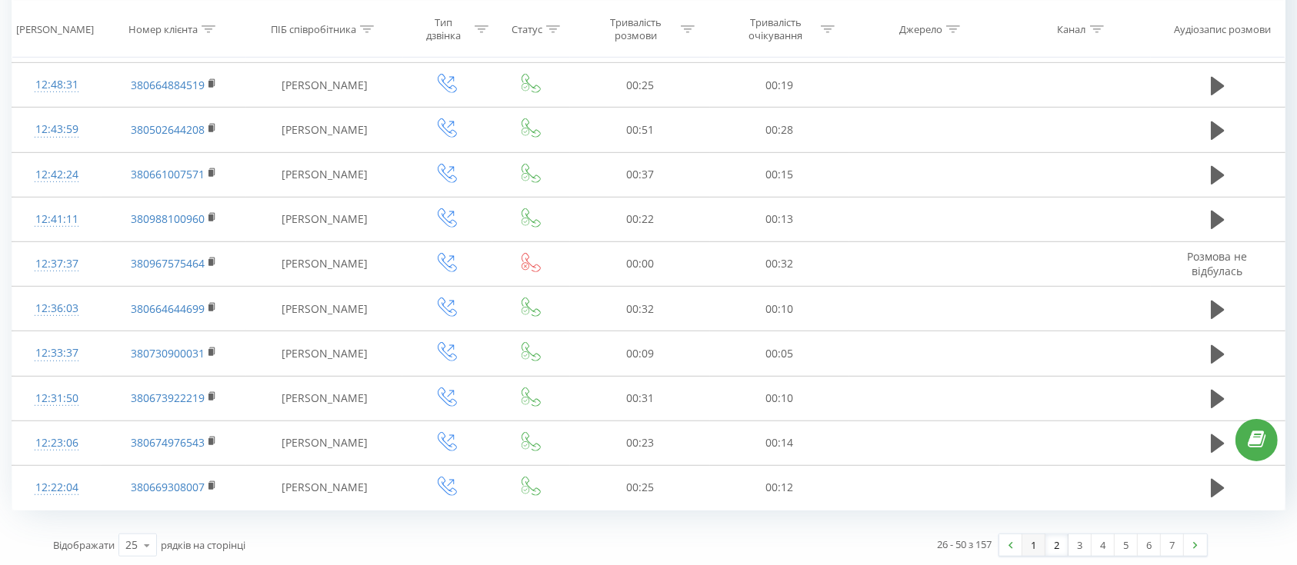
click at [1033, 539] on link "1" at bounding box center [1033, 545] width 23 height 22
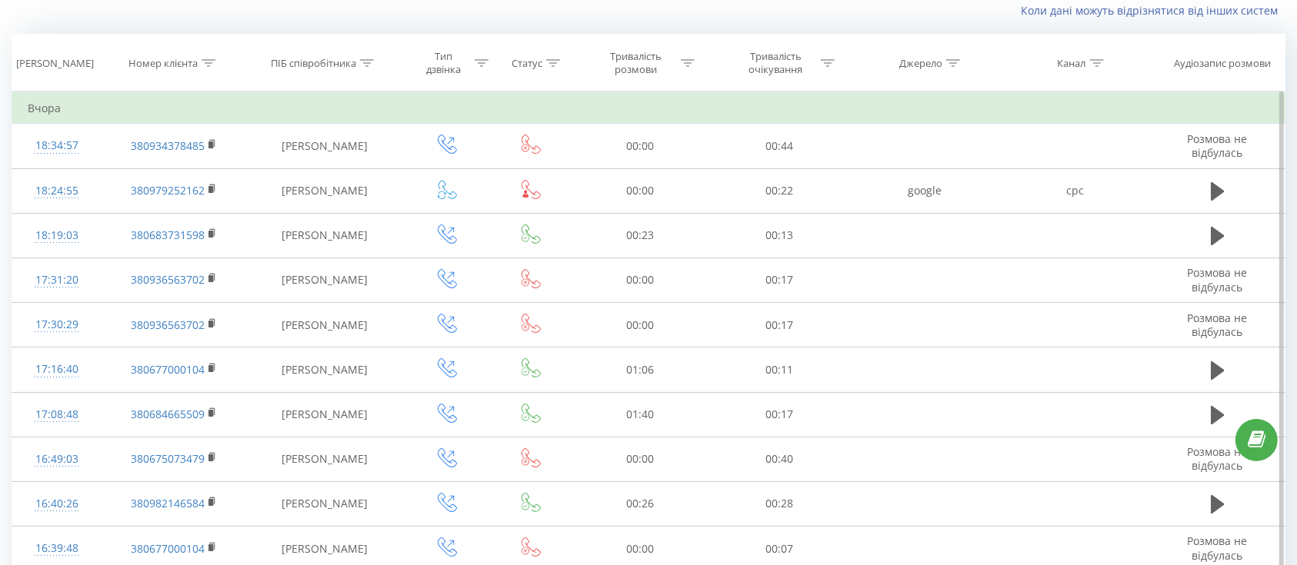
scroll to position [102, 0]
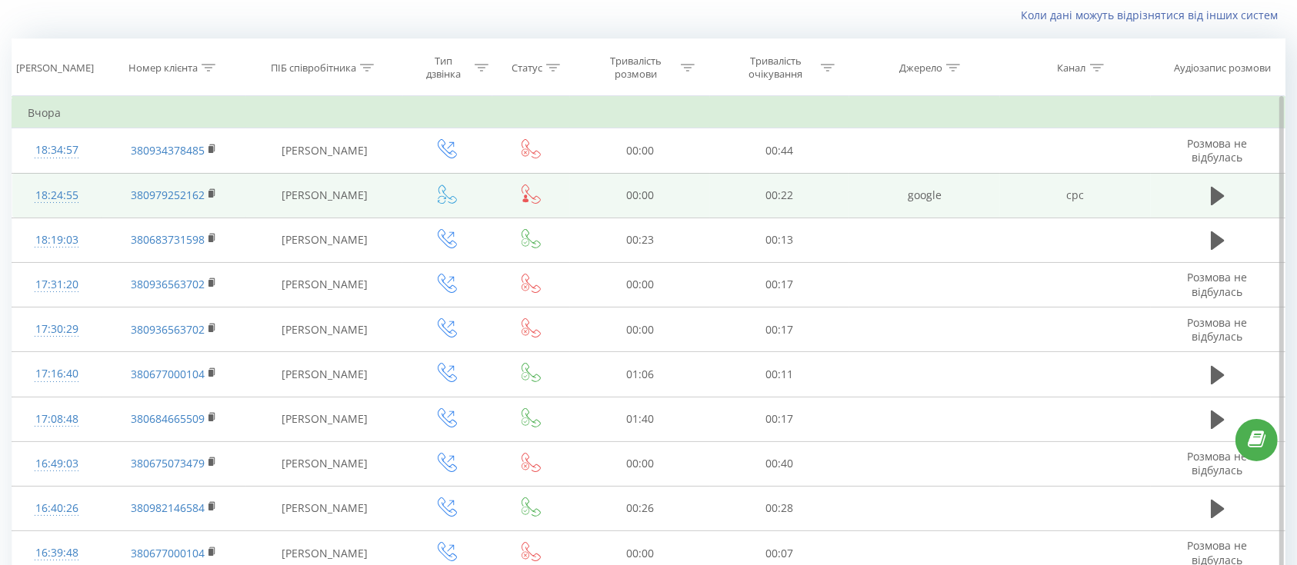
click at [538, 201] on icon at bounding box center [530, 194] width 19 height 19
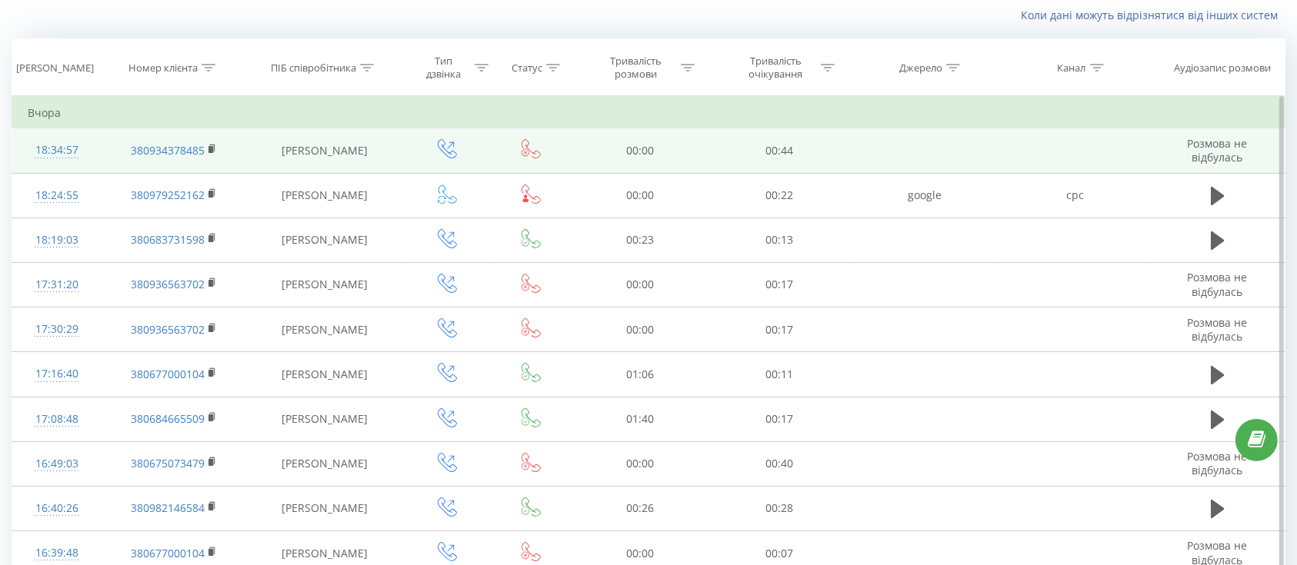
click at [530, 149] on icon at bounding box center [530, 148] width 19 height 19
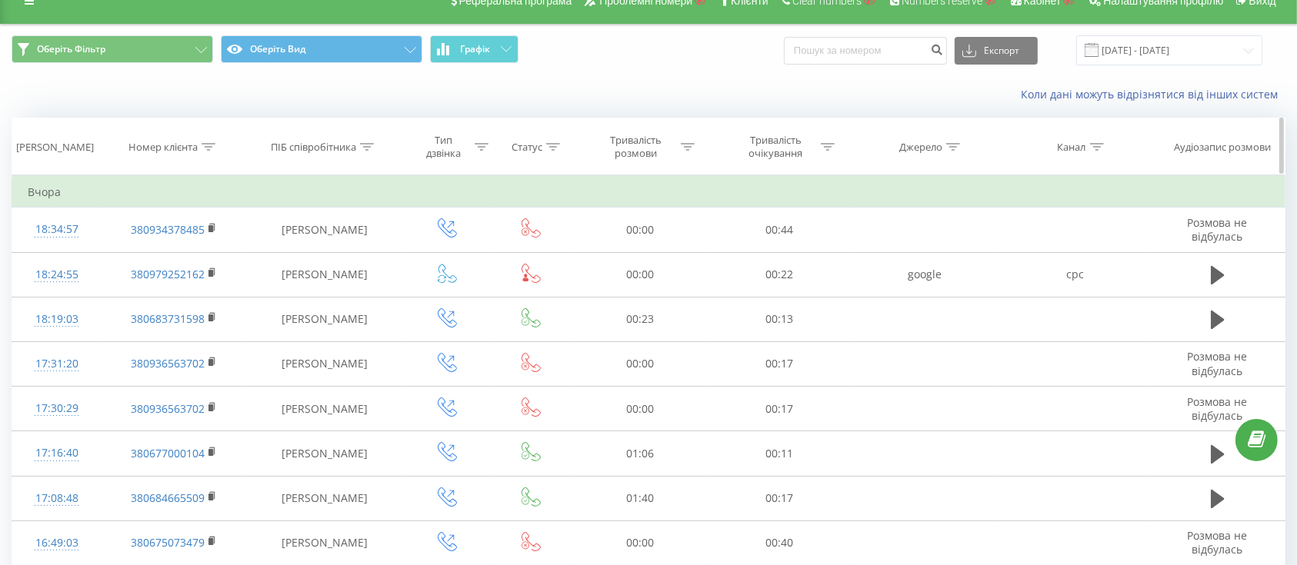
scroll to position [0, 0]
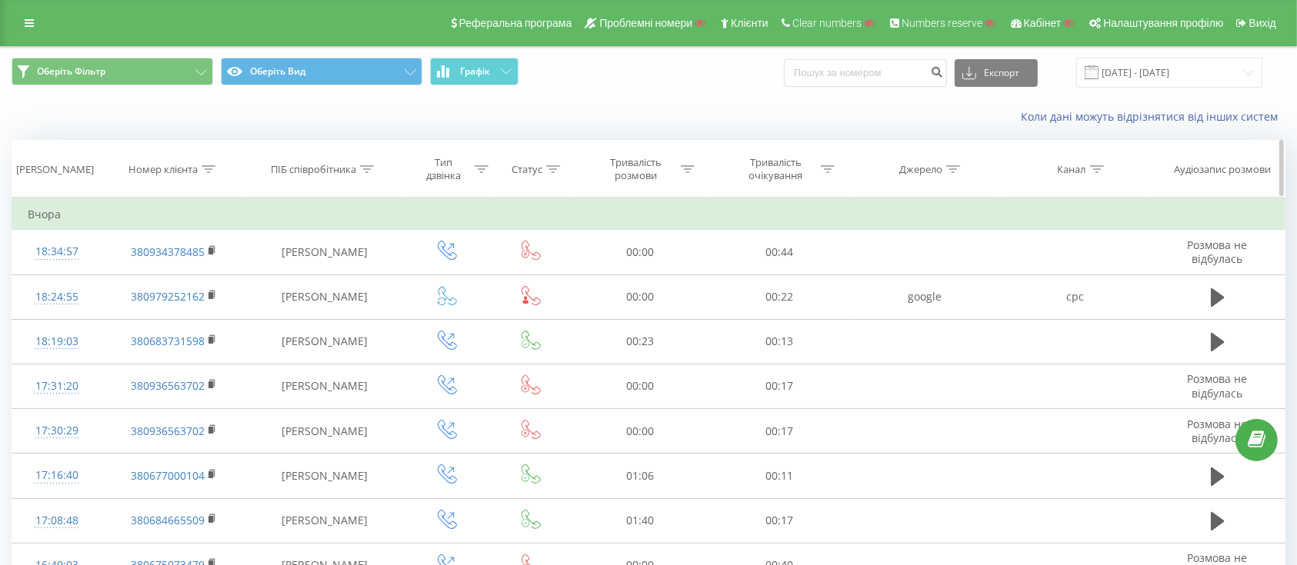
click at [370, 169] on icon at bounding box center [367, 169] width 14 height 8
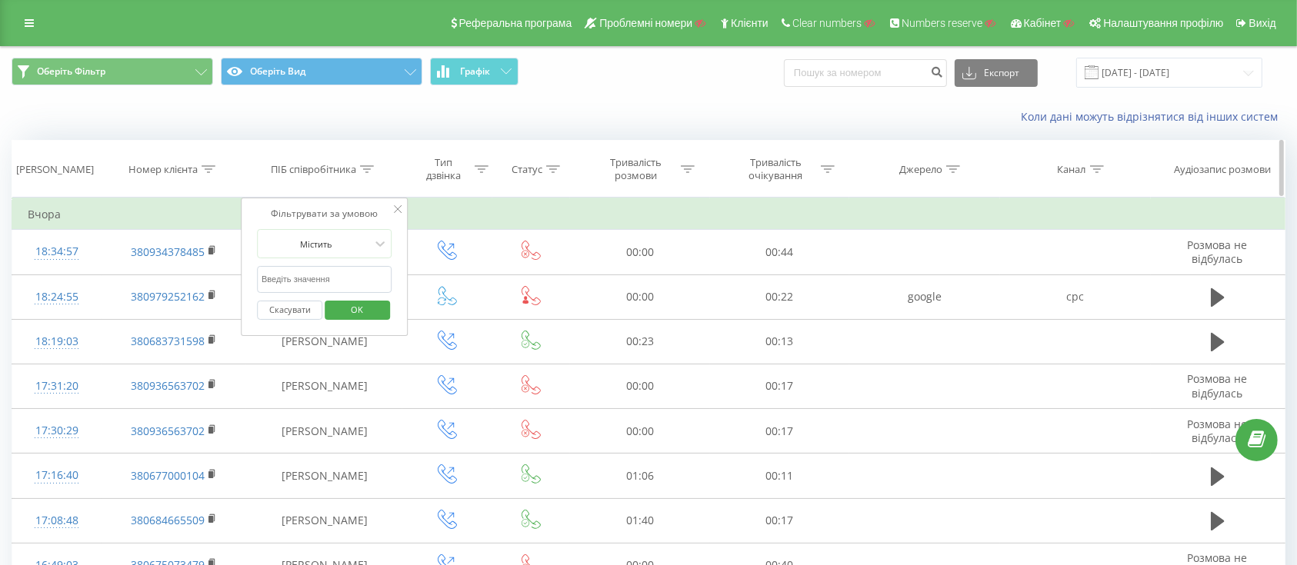
click at [488, 167] on div "Тип дзвінка" at bounding box center [447, 169] width 89 height 26
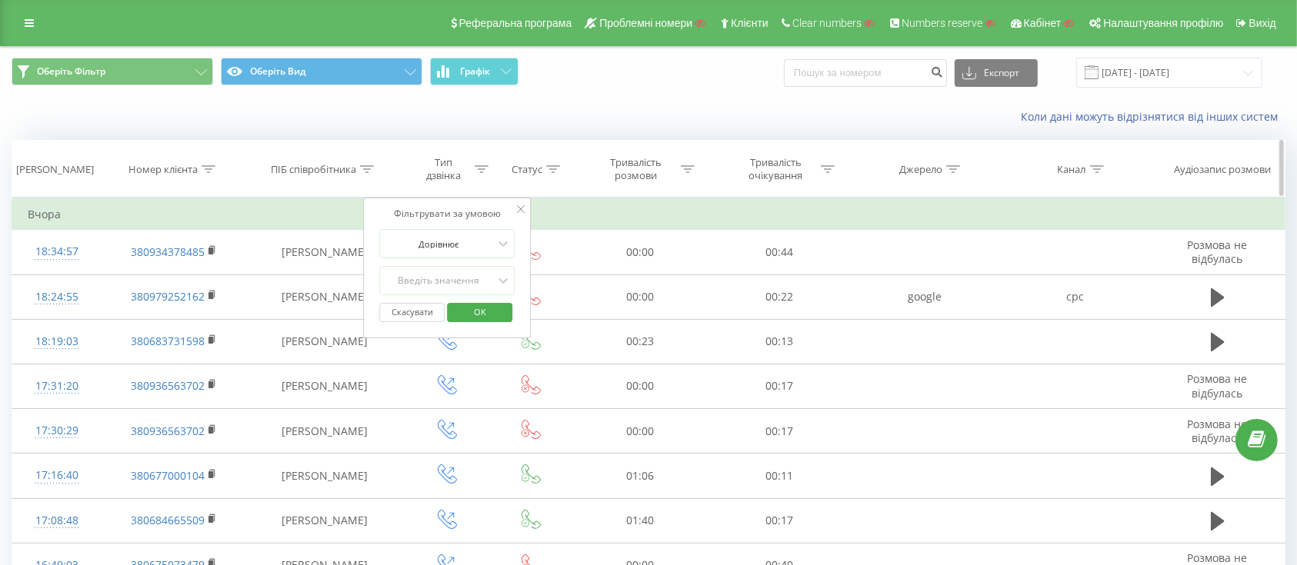
click at [476, 172] on icon at bounding box center [481, 169] width 14 height 8
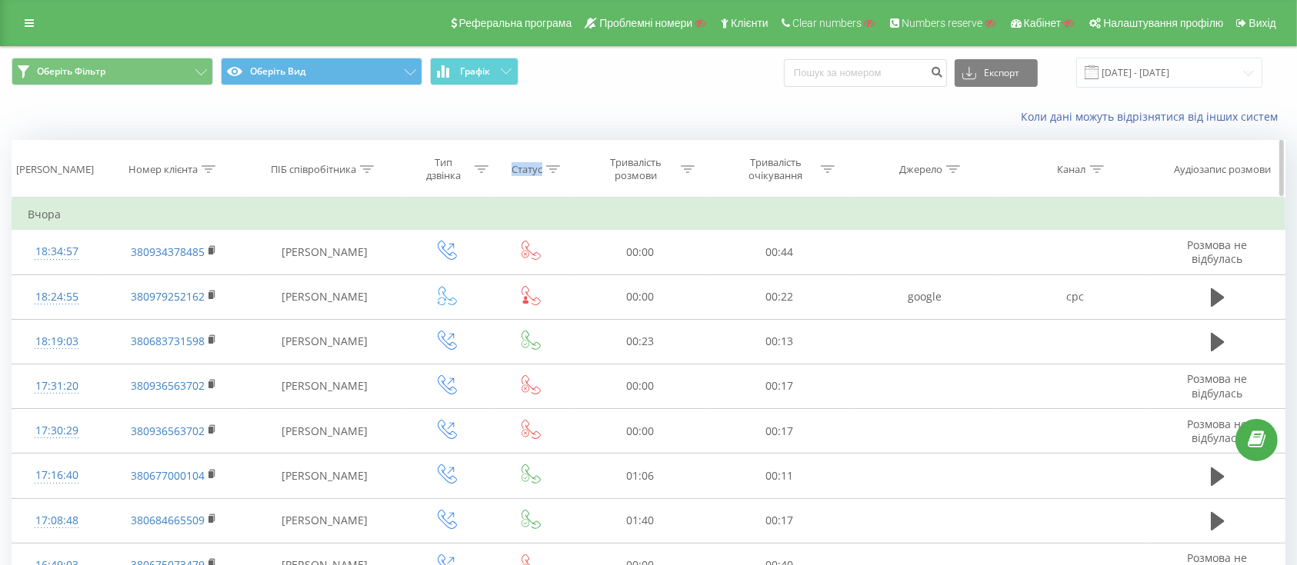
click at [476, 172] on icon at bounding box center [481, 169] width 14 height 8
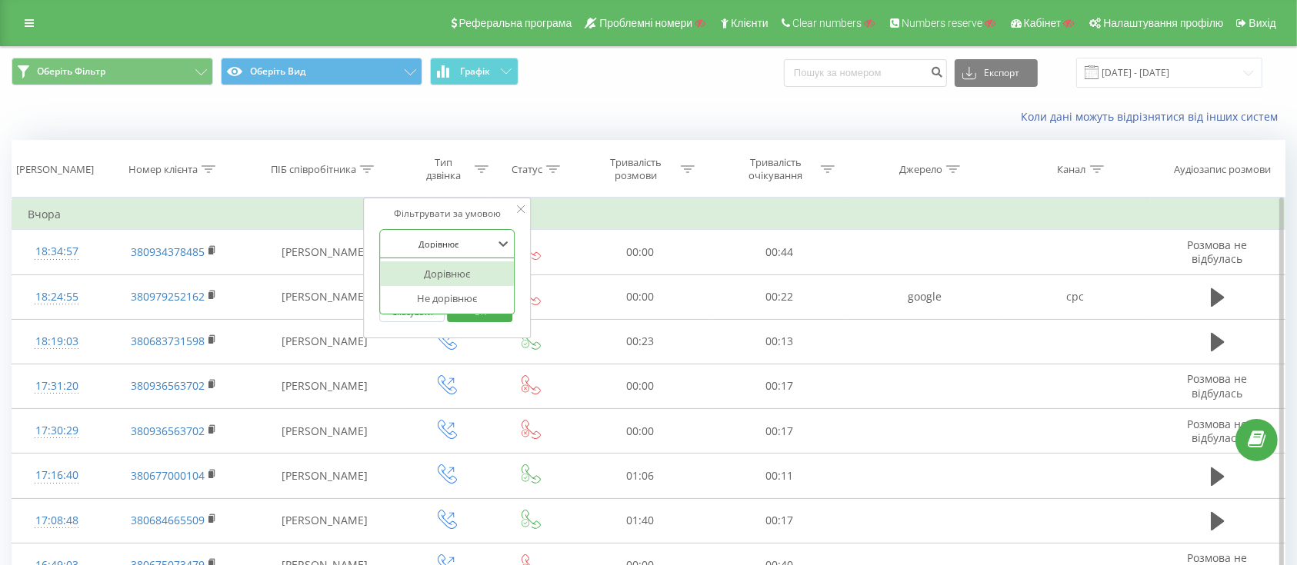
click at [489, 238] on div at bounding box center [438, 244] width 109 height 15
click at [468, 273] on div "Дорівнює" at bounding box center [448, 273] width 134 height 25
click at [468, 288] on div "Введіть значення" at bounding box center [439, 280] width 112 height 23
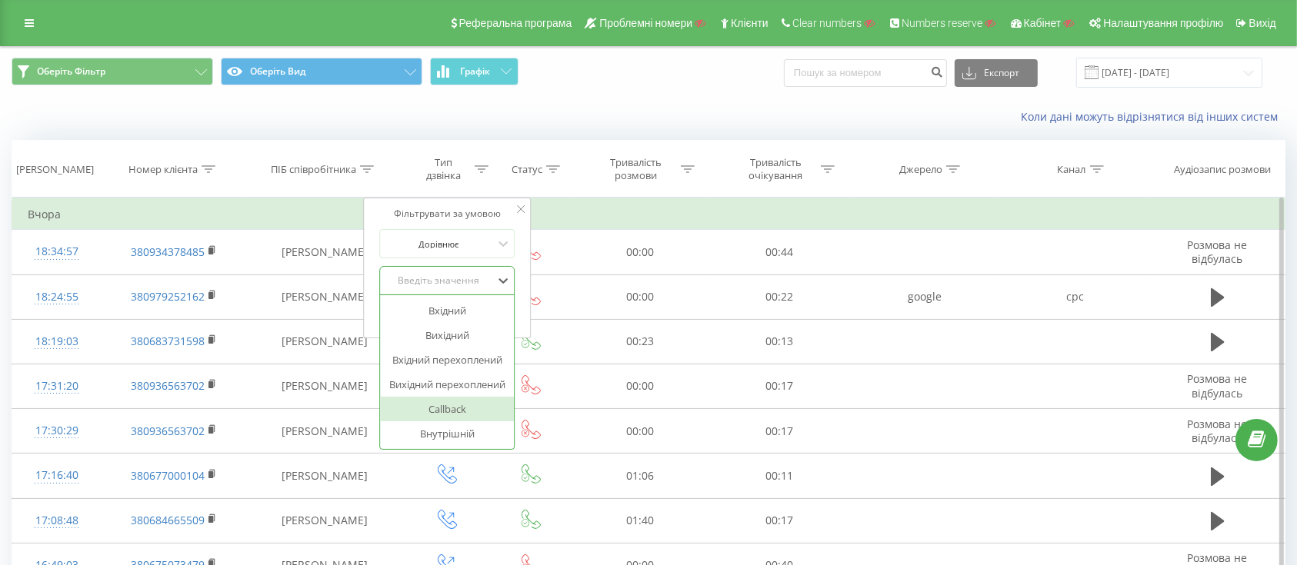
click at [458, 407] on div "Callback" at bounding box center [448, 409] width 134 height 25
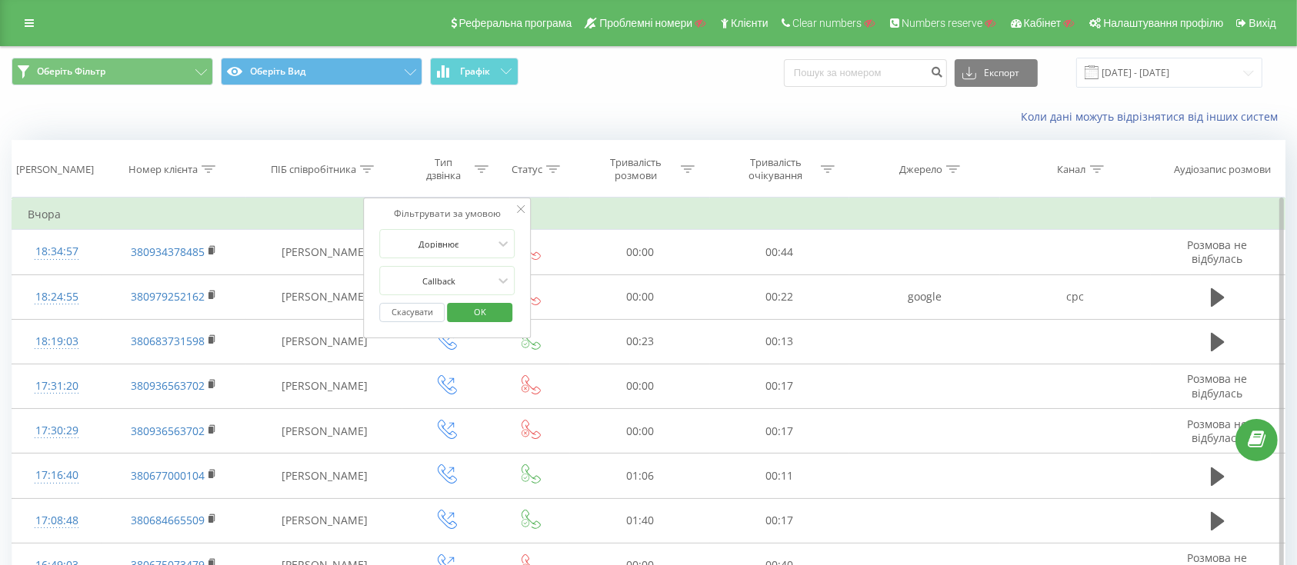
click at [481, 312] on span "OK" at bounding box center [479, 312] width 43 height 24
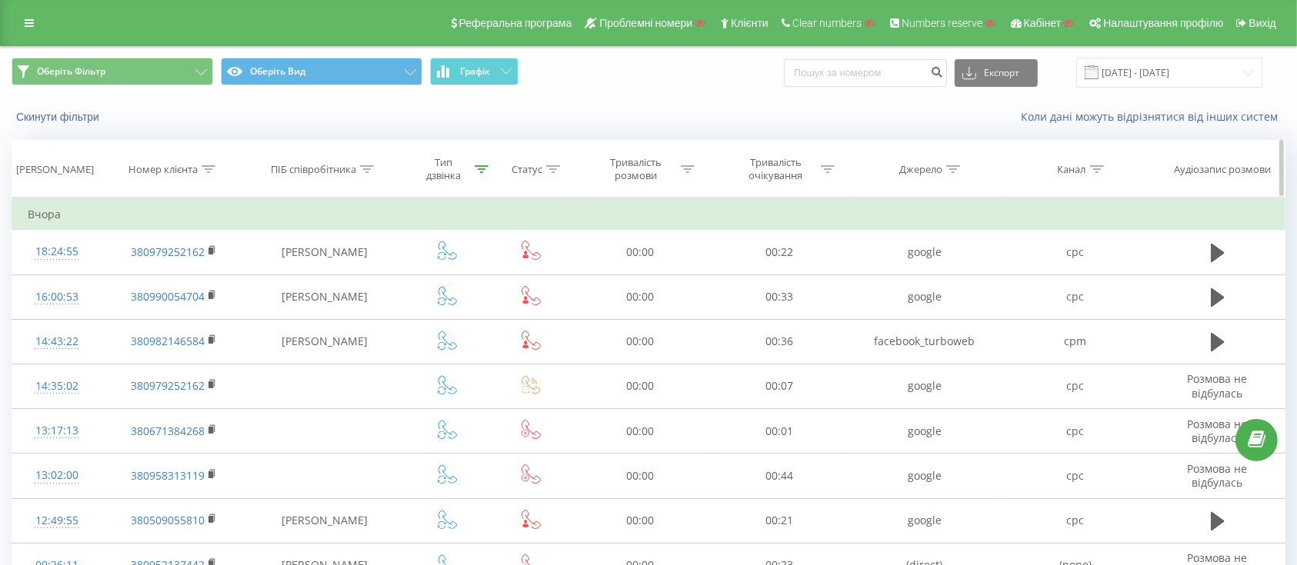
click at [486, 166] on icon at bounding box center [481, 169] width 14 height 8
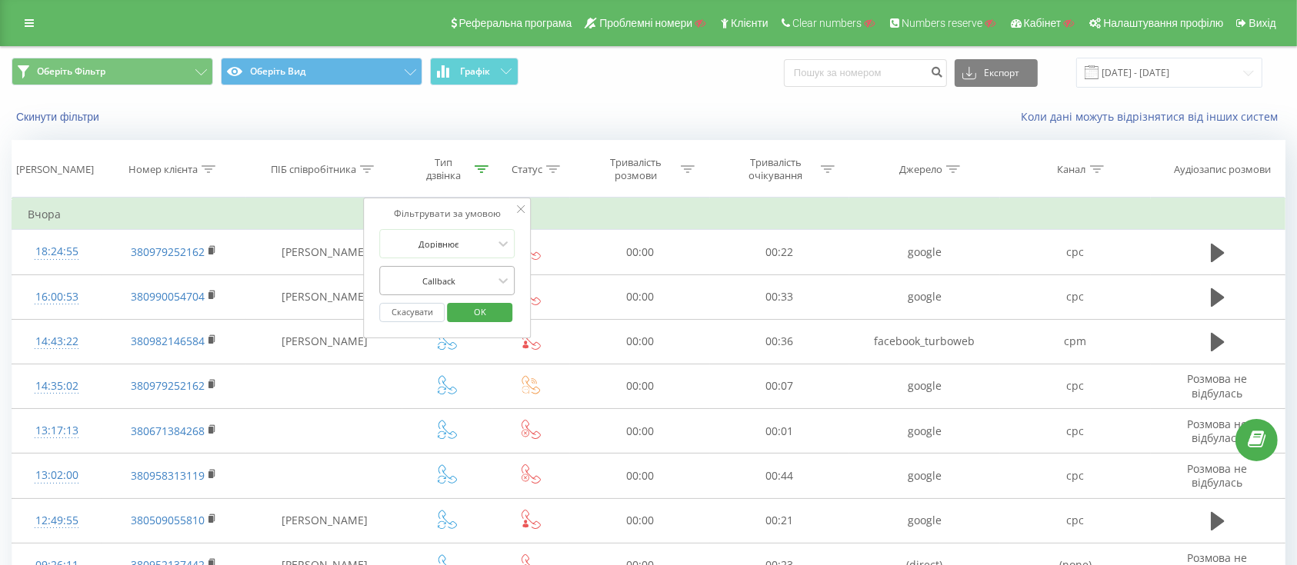
click at [480, 287] on div at bounding box center [438, 281] width 109 height 15
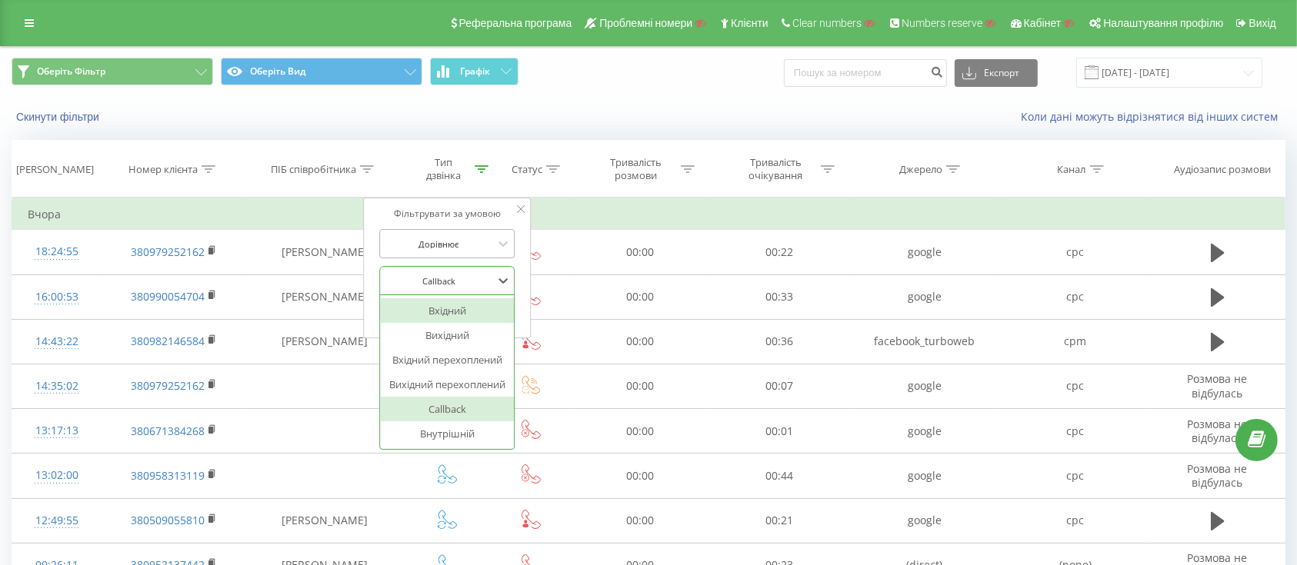
click at [465, 238] on div at bounding box center [438, 244] width 109 height 15
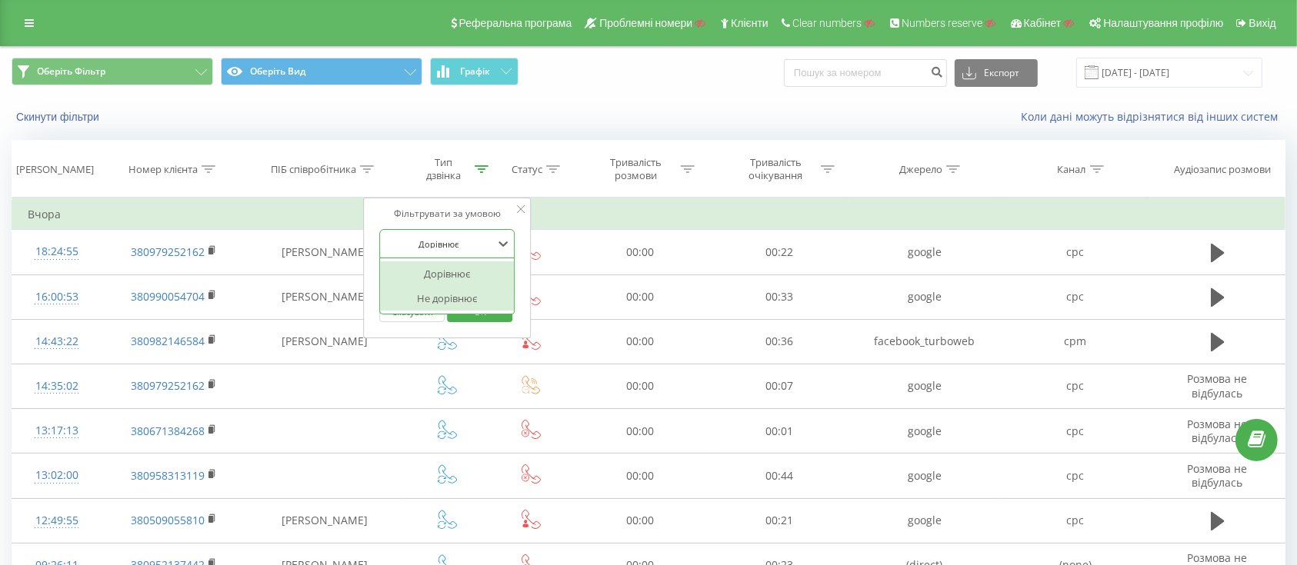
click at [388, 315] on button "Скасувати" at bounding box center [412, 312] width 65 height 19
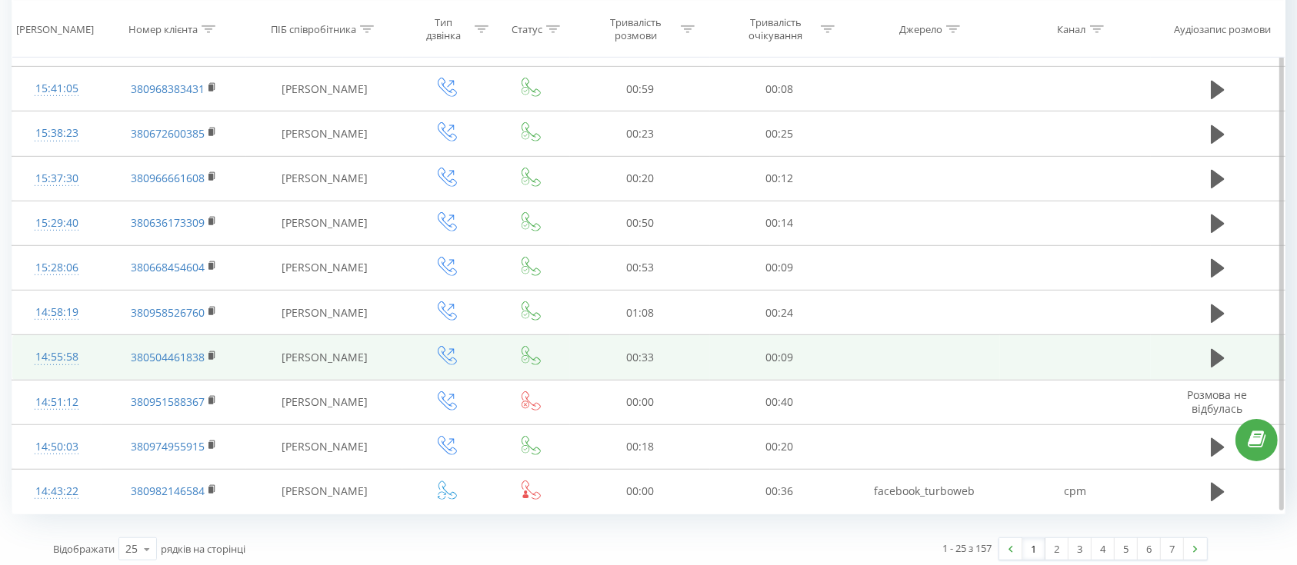
scroll to position [838, 0]
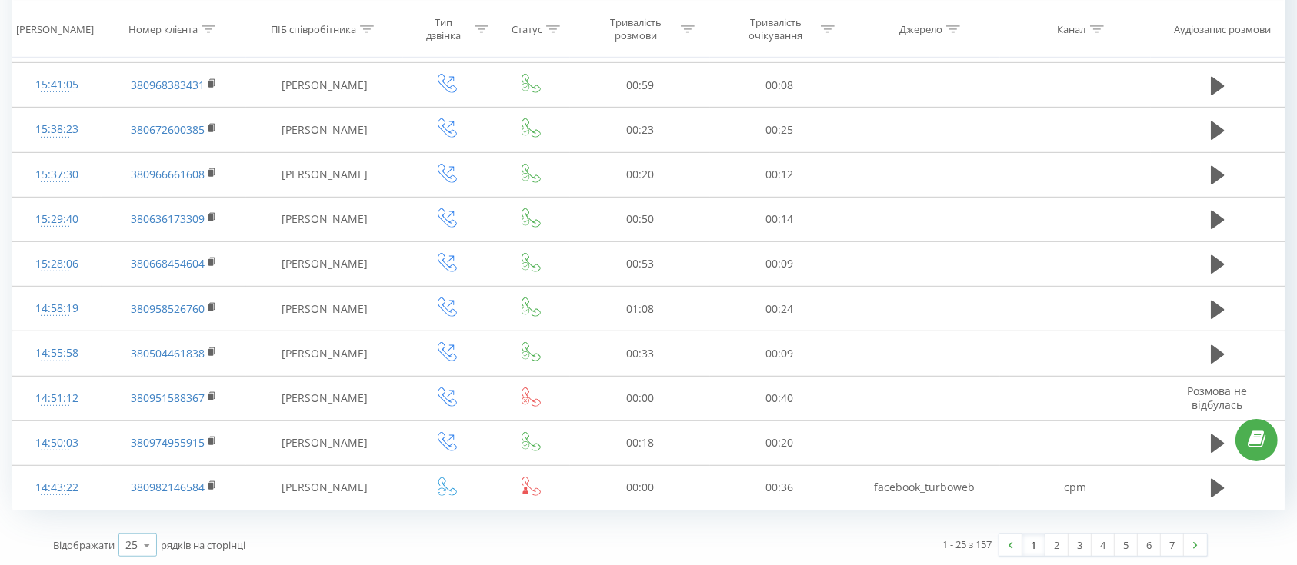
click at [153, 548] on icon at bounding box center [146, 546] width 23 height 30
click at [130, 520] on span "100" at bounding box center [134, 523] width 18 height 15
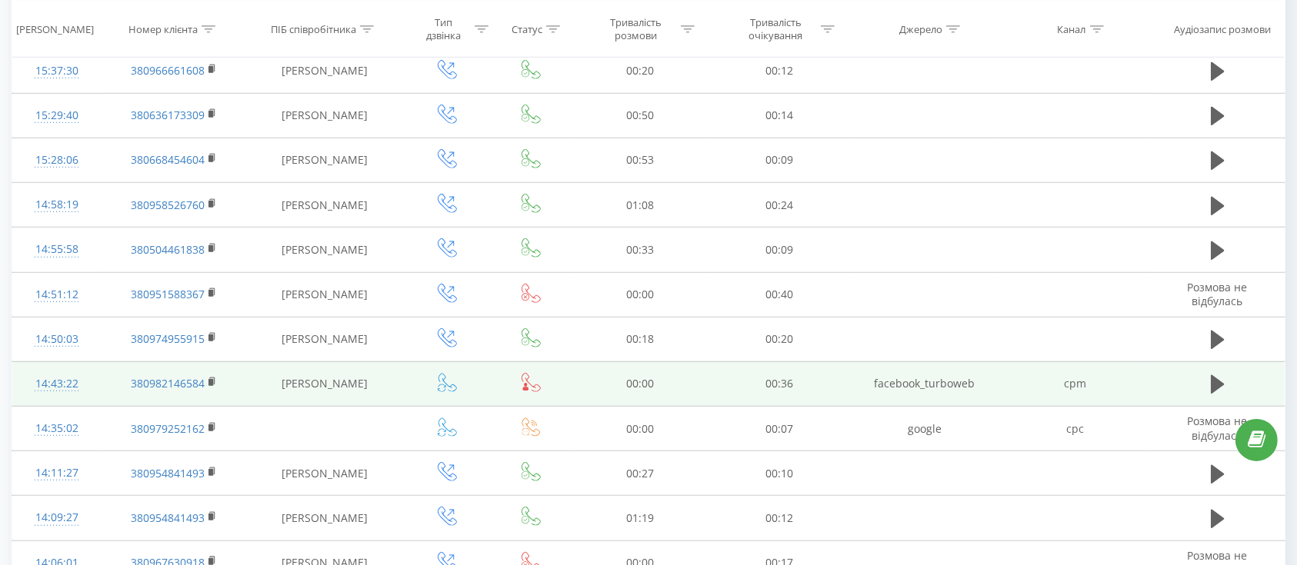
scroll to position [1044, 0]
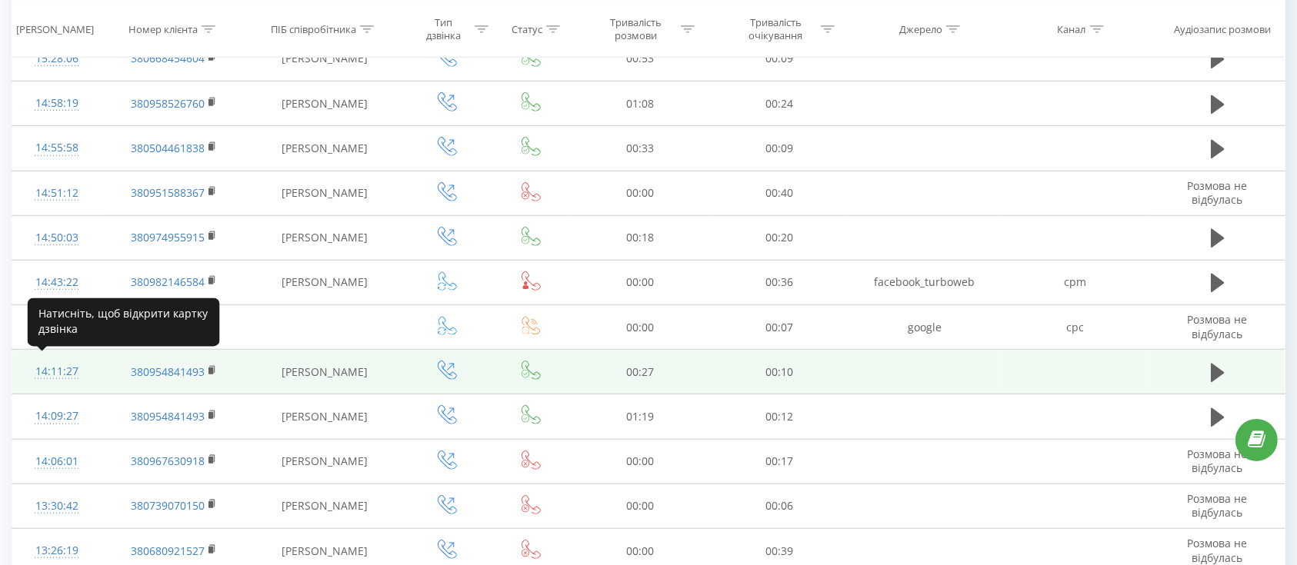
click at [81, 382] on div "14:11:27" at bounding box center [57, 372] width 58 height 30
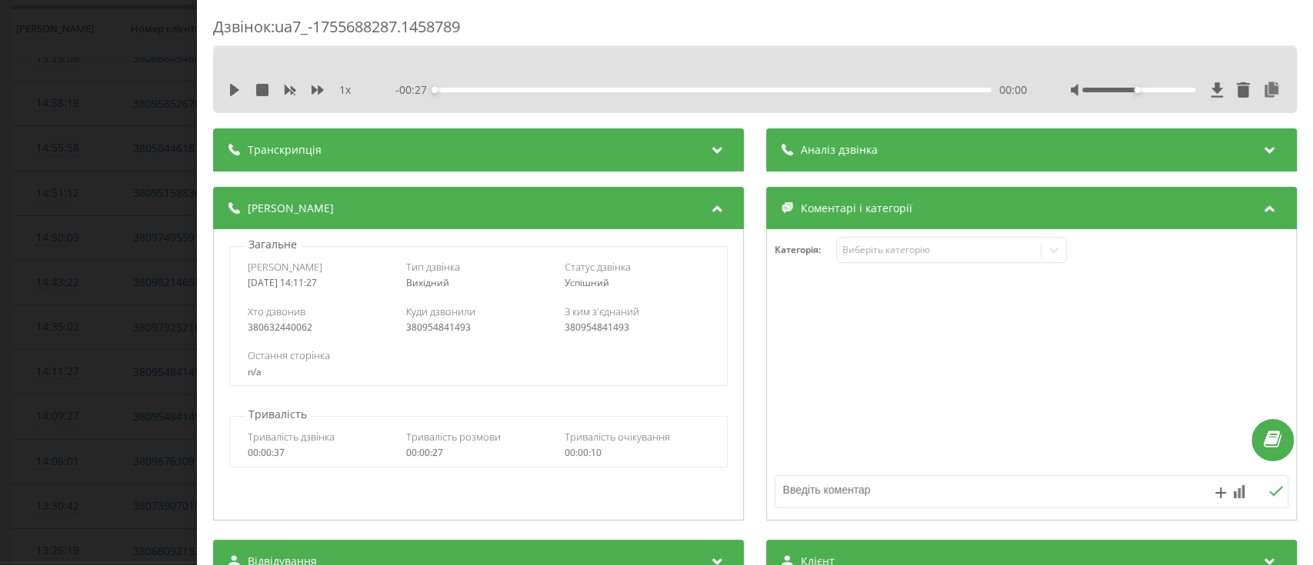
click at [285, 335] on div "Хто дзвонив 380632440062 Куди дзвонили 380954841493 З ким з'єднаний 380954841493" at bounding box center [478, 319] width 497 height 45
click at [444, 331] on div "380954841493" at bounding box center [478, 327] width 145 height 11
drag, startPoint x: 0, startPoint y: 404, endPoint x: 62, endPoint y: 415, distance: 63.3
click at [1, 406] on div "Дзвінок : ua7_-1755688287.1458789 1 x - 00:27 00:00 00:00 Транскрипція Для AI-а…" at bounding box center [656, 282] width 1313 height 565
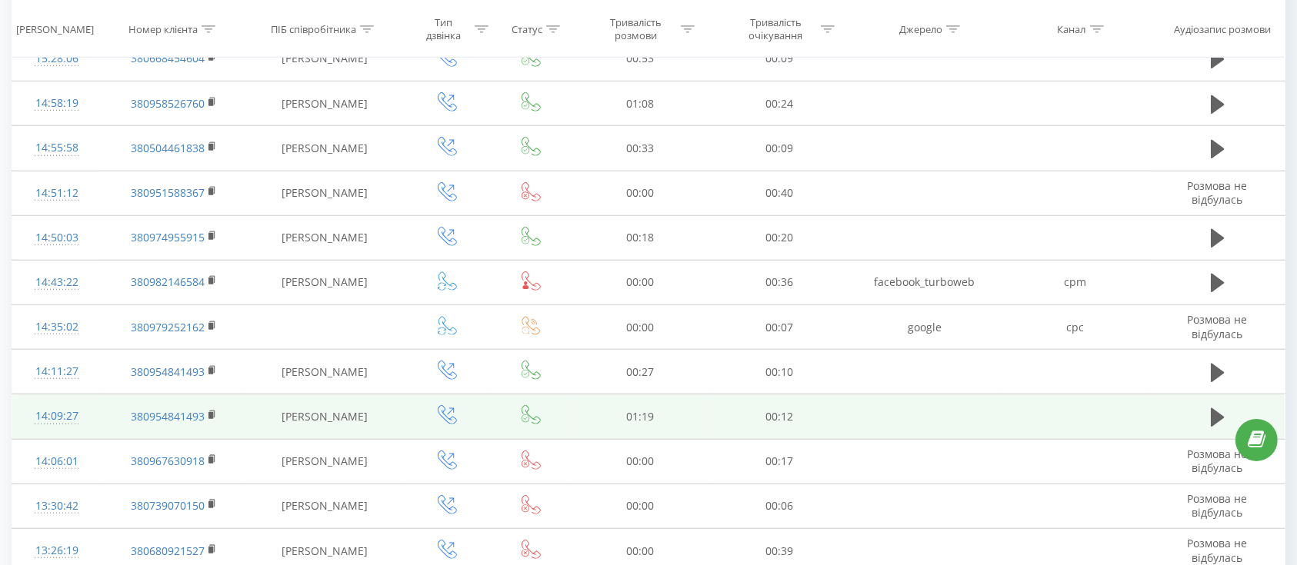
click at [70, 419] on div "14:09:27" at bounding box center [57, 416] width 58 height 30
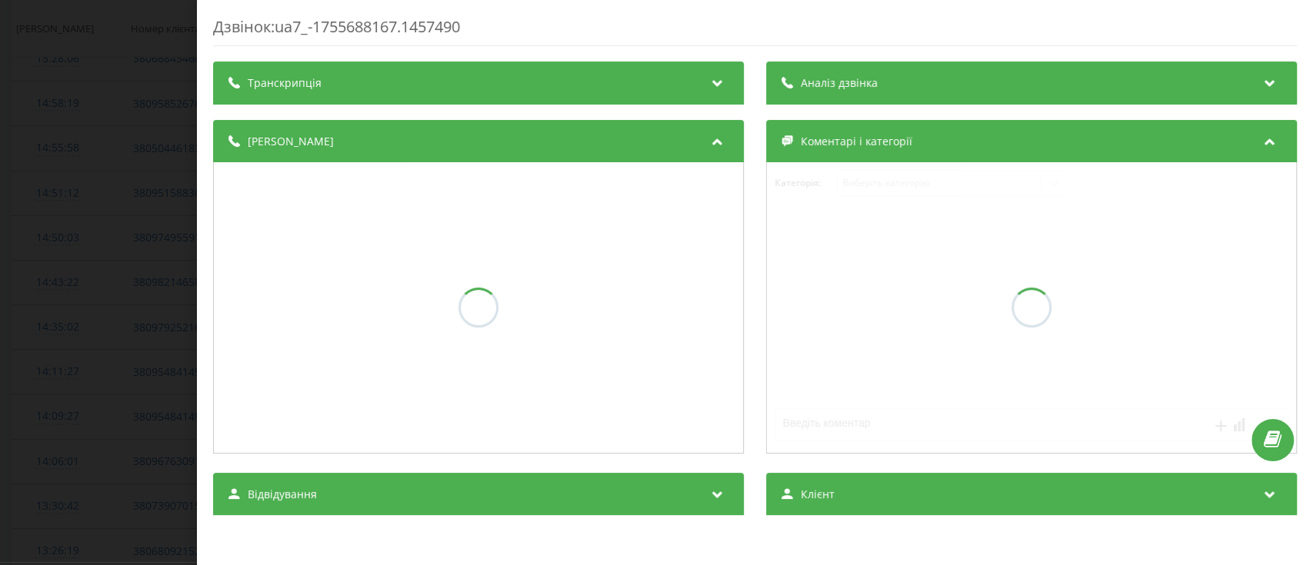
drag, startPoint x: 33, startPoint y: 281, endPoint x: 97, endPoint y: 361, distance: 102.9
click at [33, 281] on div "Дзвінок : ua7_-1755688167.1457490 Транскрипція Аналіз дзвінка Деталі дзвінка Ко…" at bounding box center [656, 282] width 1313 height 565
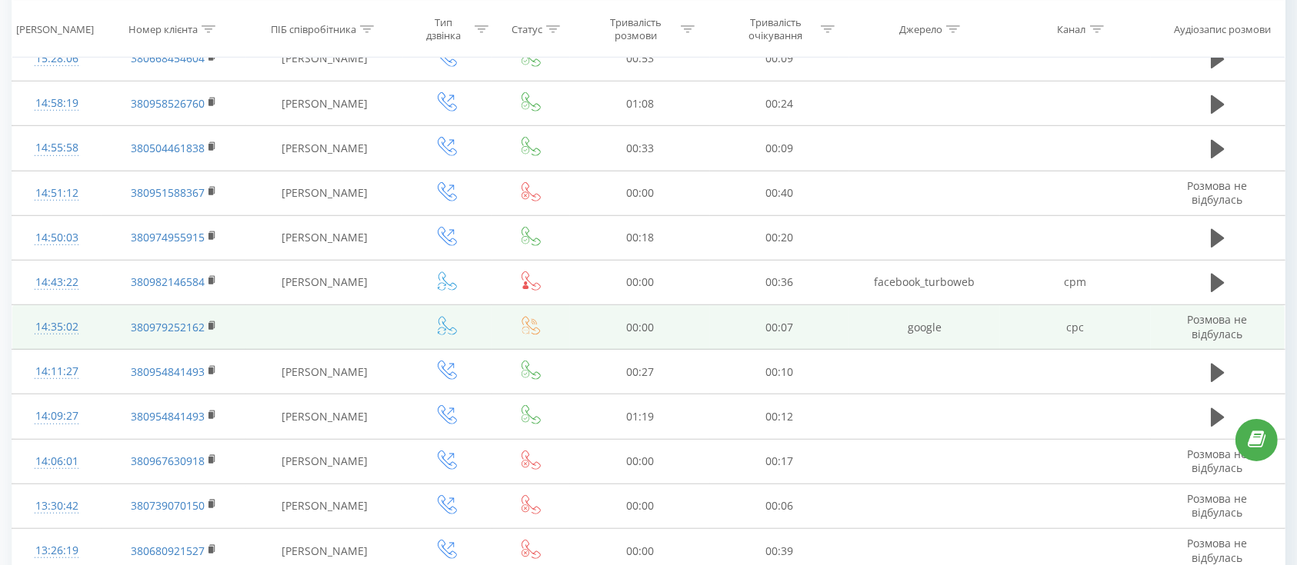
click at [534, 327] on icon at bounding box center [530, 326] width 18 height 18
click at [90, 332] on td "14:35:02" at bounding box center [56, 327] width 89 height 45
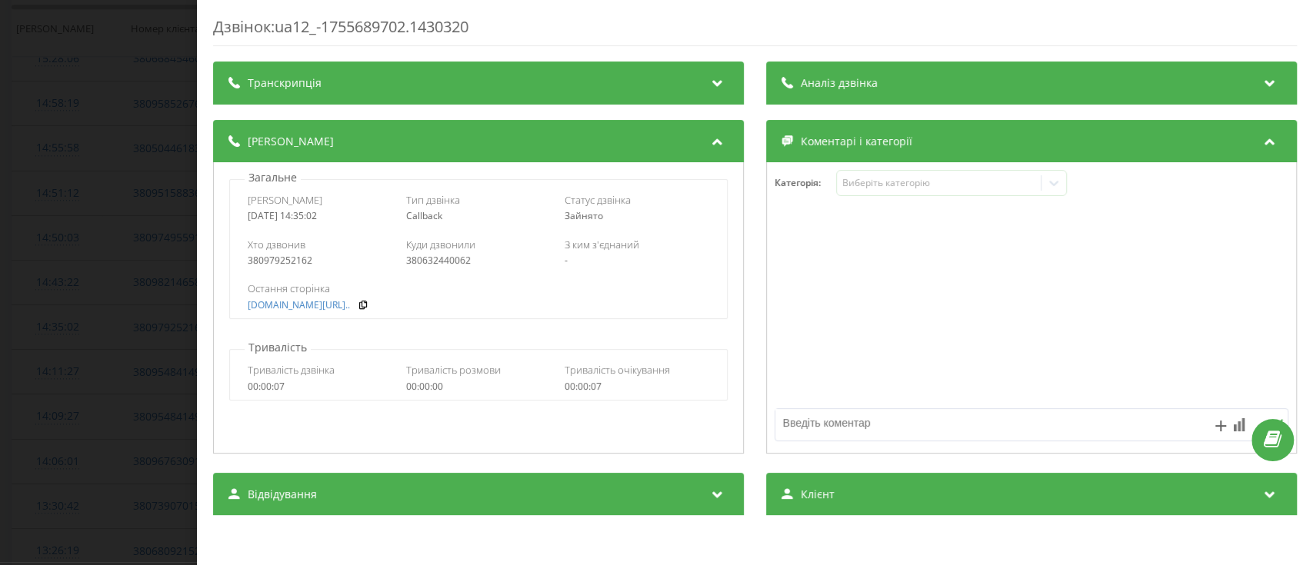
click at [462, 271] on div "Хто дзвонив 380979252162 Куди дзвонили 380632440062 З ким з'єднаний -" at bounding box center [478, 252] width 497 height 45
click at [43, 372] on div "Дзвінок : ua12_-1755689702.1430320 Транскрипція Для AI-аналізу майбутніх дзвінк…" at bounding box center [656, 282] width 1313 height 565
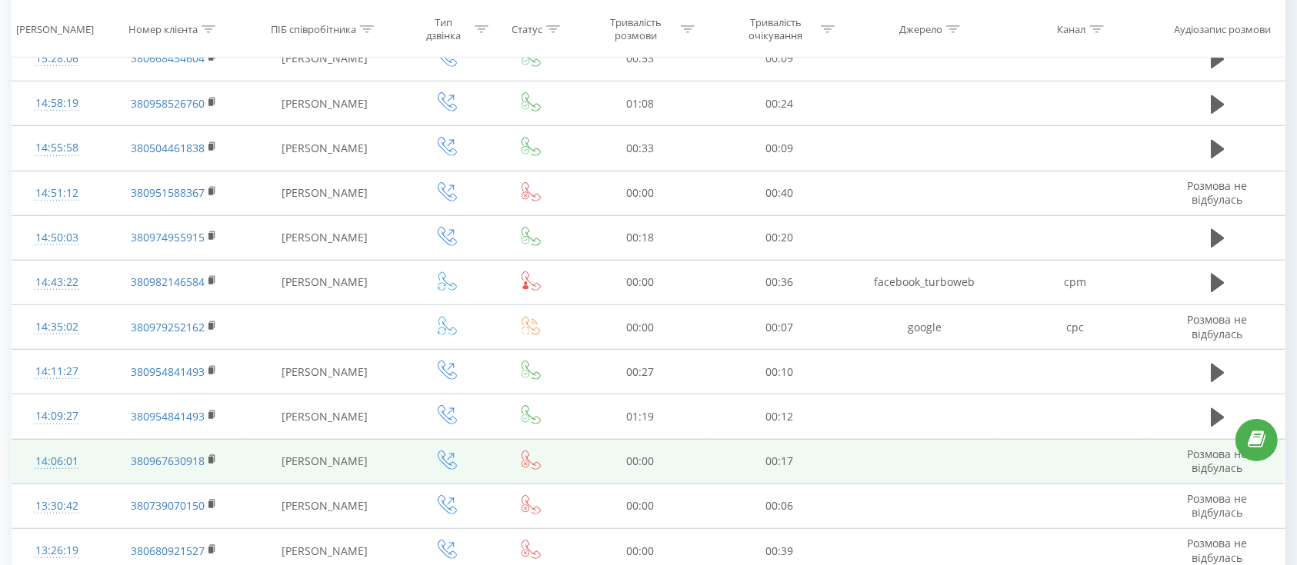
click at [93, 457] on td "14:06:01" at bounding box center [56, 461] width 89 height 45
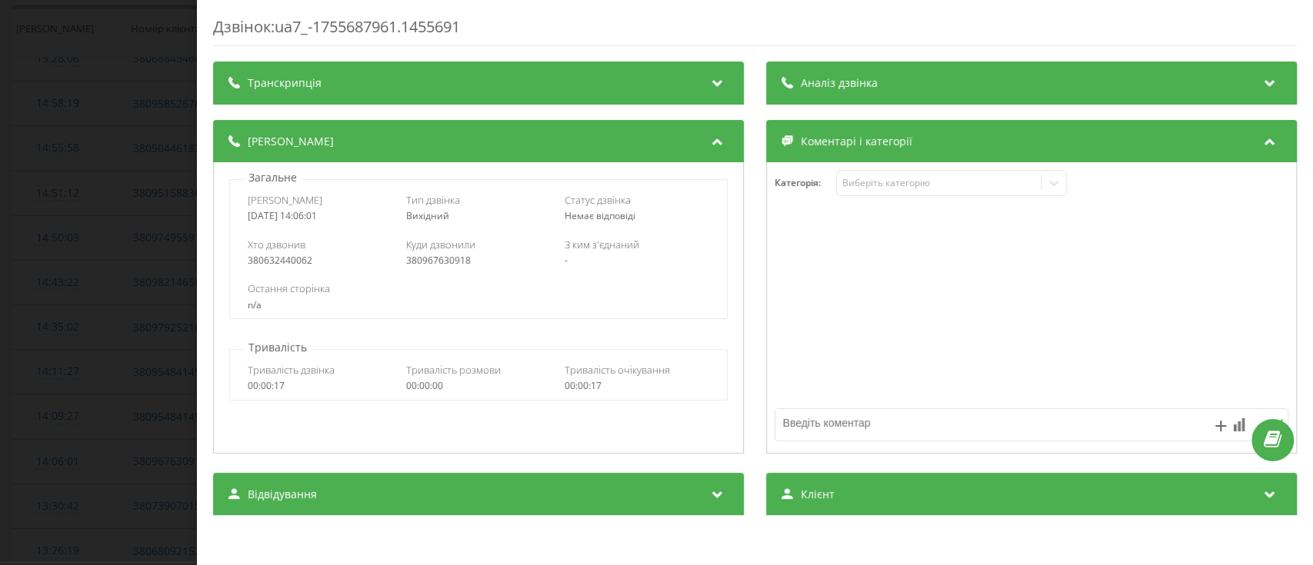
click at [99, 492] on div "Дзвінок : ua7_-1755687961.1455691 Транскрипція Для AI-аналізу майбутніх дзвінкі…" at bounding box center [656, 282] width 1313 height 565
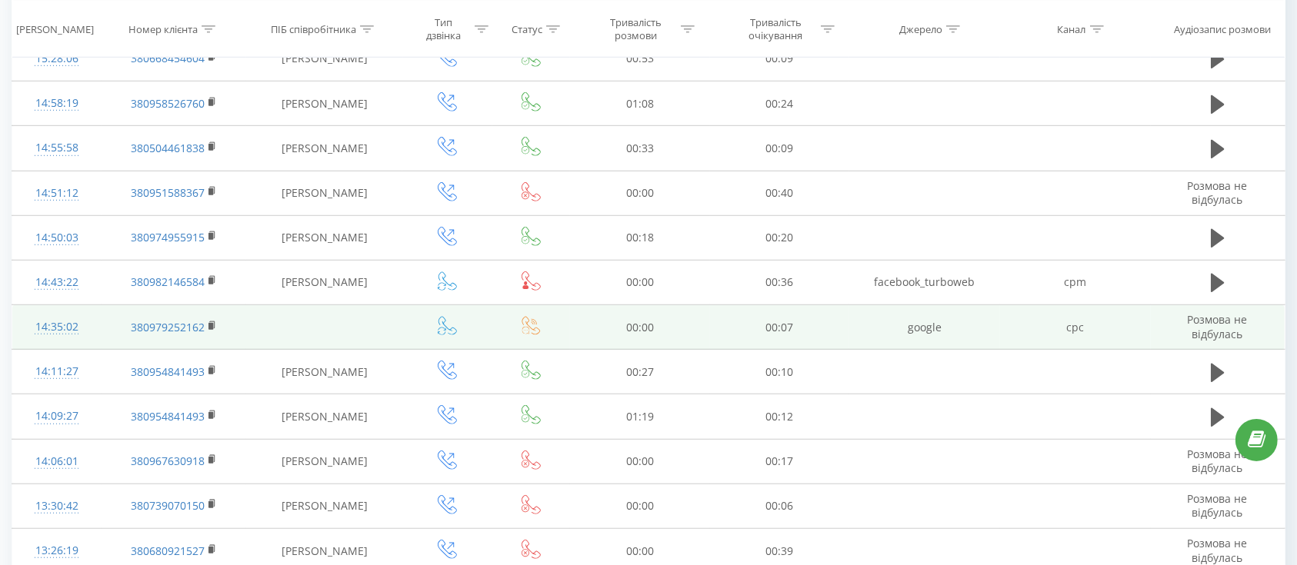
click at [92, 331] on td "14:35:02" at bounding box center [56, 327] width 89 height 45
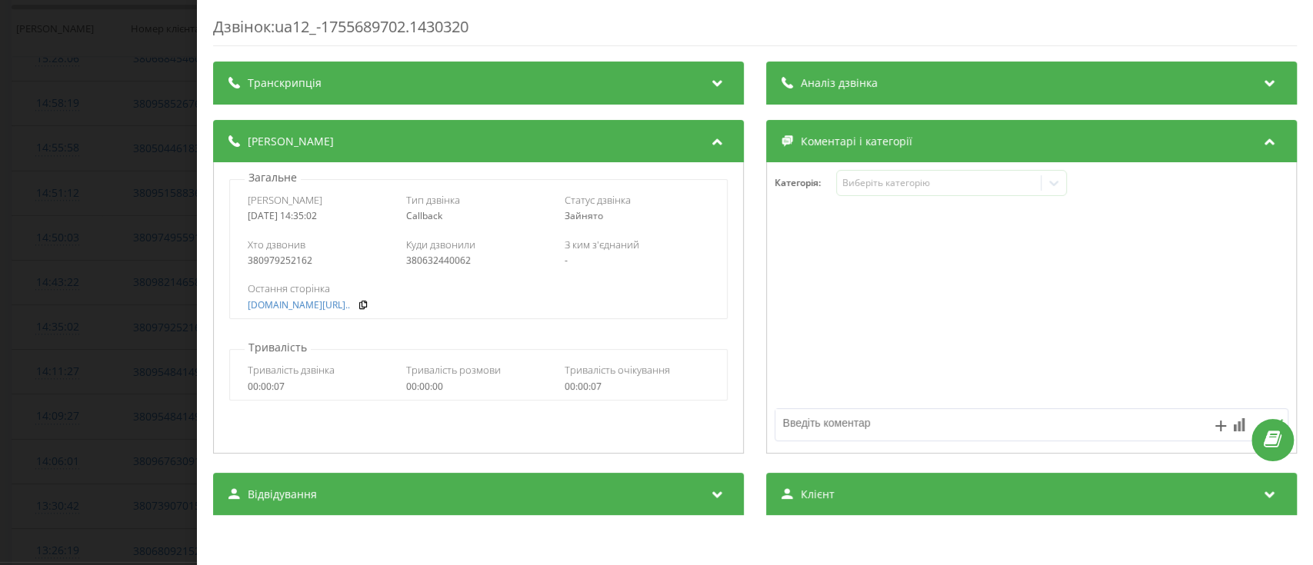
click at [455, 261] on div "380632440062" at bounding box center [478, 260] width 145 height 11
click at [12, 401] on div "Дзвінок : ua12_-1755689702.1430320 Транскрипція Для AI-аналізу майбутніх дзвінк…" at bounding box center [656, 282] width 1313 height 565
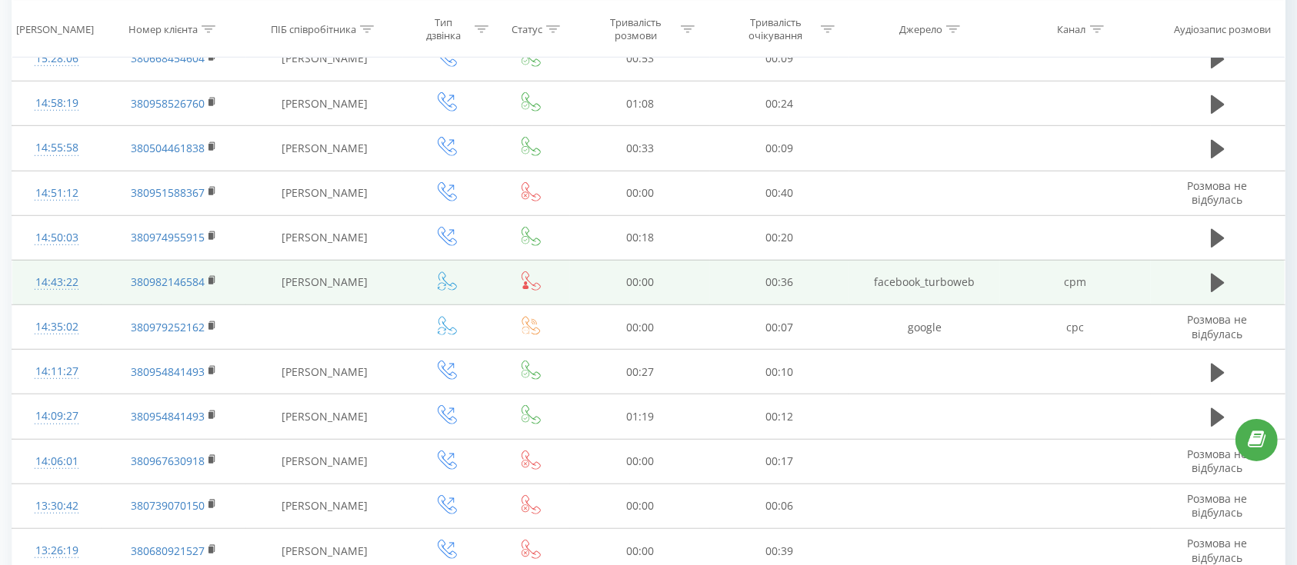
click at [95, 286] on td "14:43:22" at bounding box center [56, 282] width 89 height 45
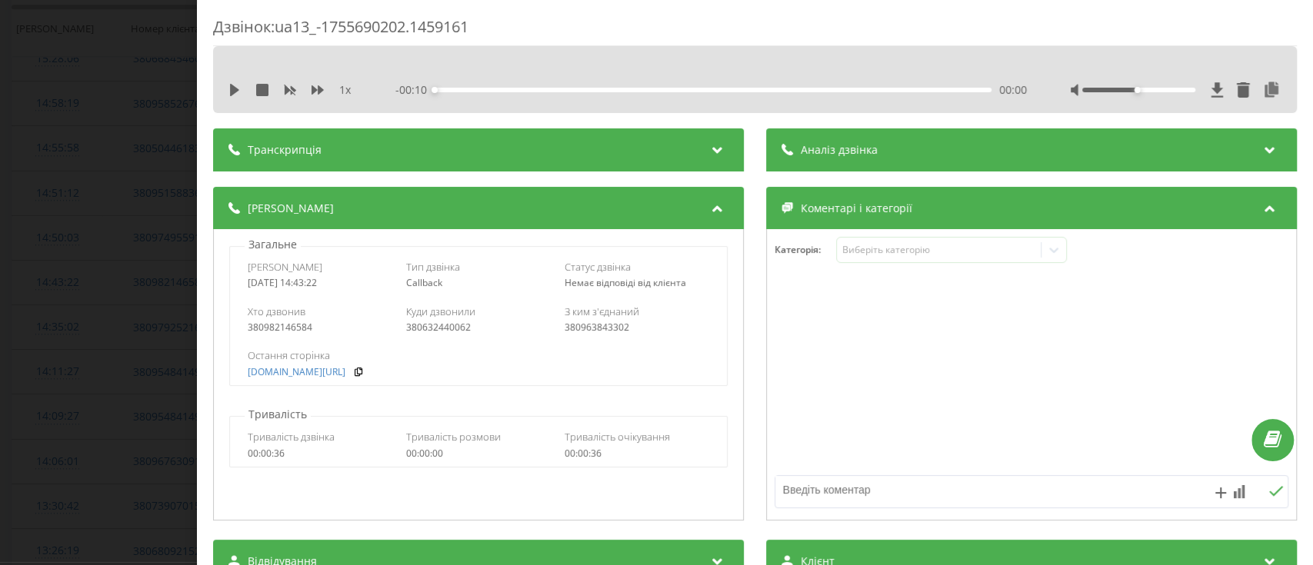
click at [429, 327] on div "380632440062" at bounding box center [478, 327] width 145 height 11
click at [288, 331] on div "380982146584" at bounding box center [320, 327] width 145 height 11
click at [454, 327] on div "380632440062" at bounding box center [478, 327] width 145 height 11
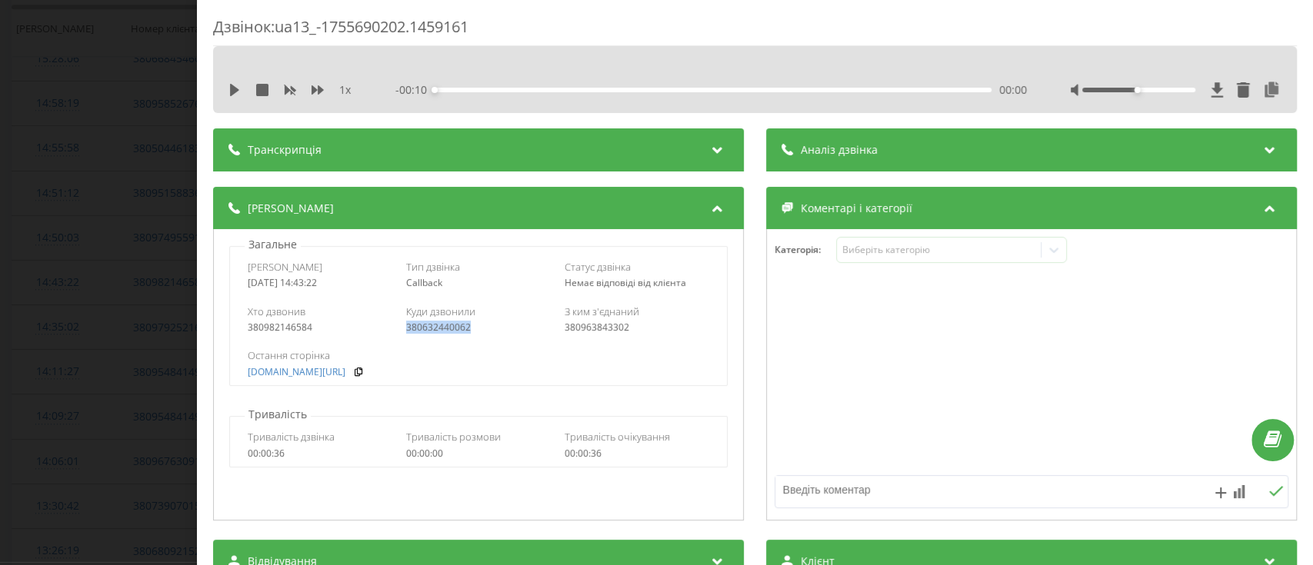
click at [454, 327] on div "380632440062" at bounding box center [478, 327] width 145 height 11
click at [452, 327] on div "380632440062" at bounding box center [478, 327] width 145 height 11
click at [80, 309] on div "Дзвінок : ua13_-1755690202.1459161 1 x - 00:10 00:00 00:00 Транскрипція Для AI-…" at bounding box center [656, 282] width 1313 height 565
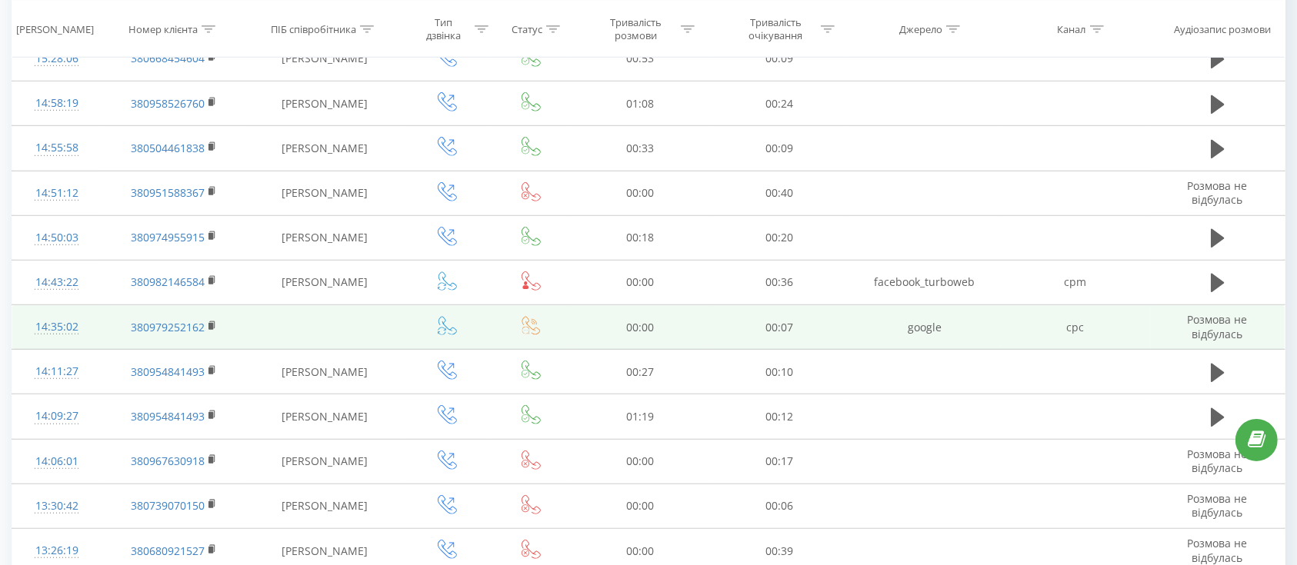
click at [532, 321] on icon at bounding box center [530, 325] width 19 height 19
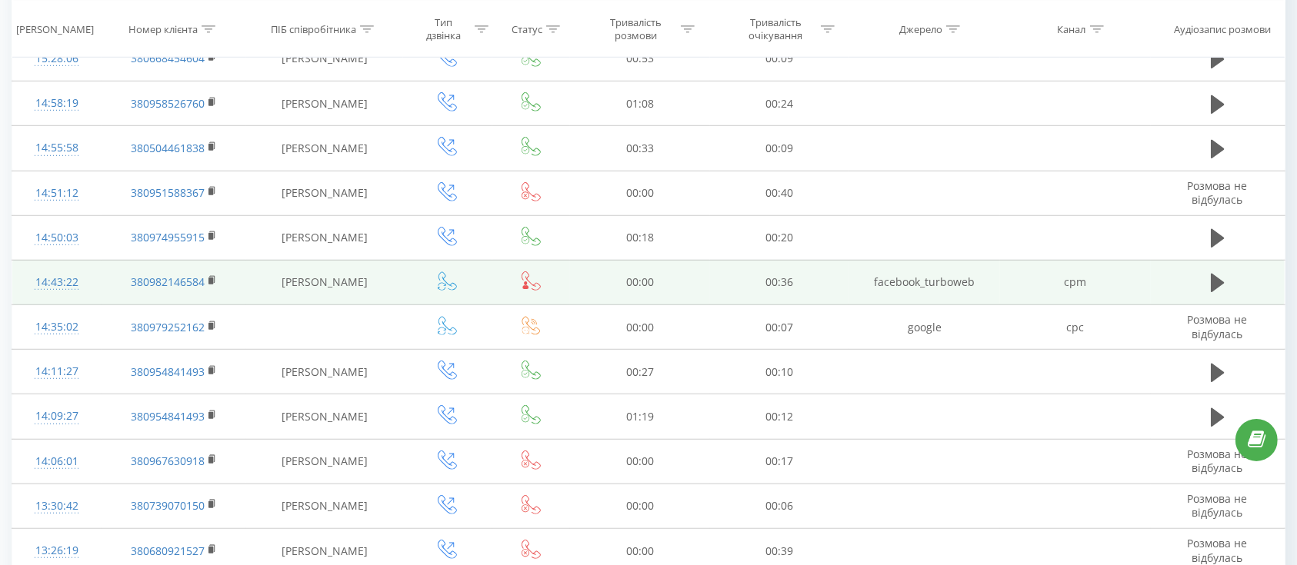
click at [531, 281] on icon at bounding box center [530, 280] width 19 height 19
click at [98, 286] on td "14:43:22" at bounding box center [56, 282] width 89 height 45
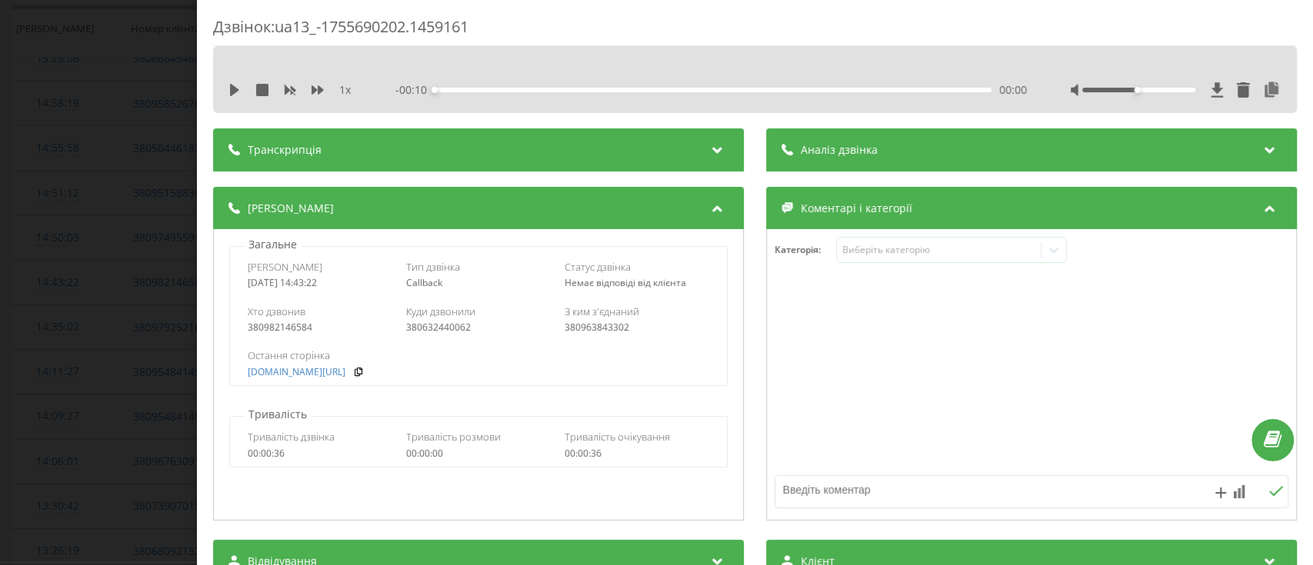
click at [588, 323] on div "380963843302" at bounding box center [636, 327] width 145 height 11
click at [36, 366] on div "Дзвінок : ua13_-1755690202.1459161 1 x - 00:10 00:00 00:00 Транскрипція Для AI-…" at bounding box center [656, 282] width 1313 height 565
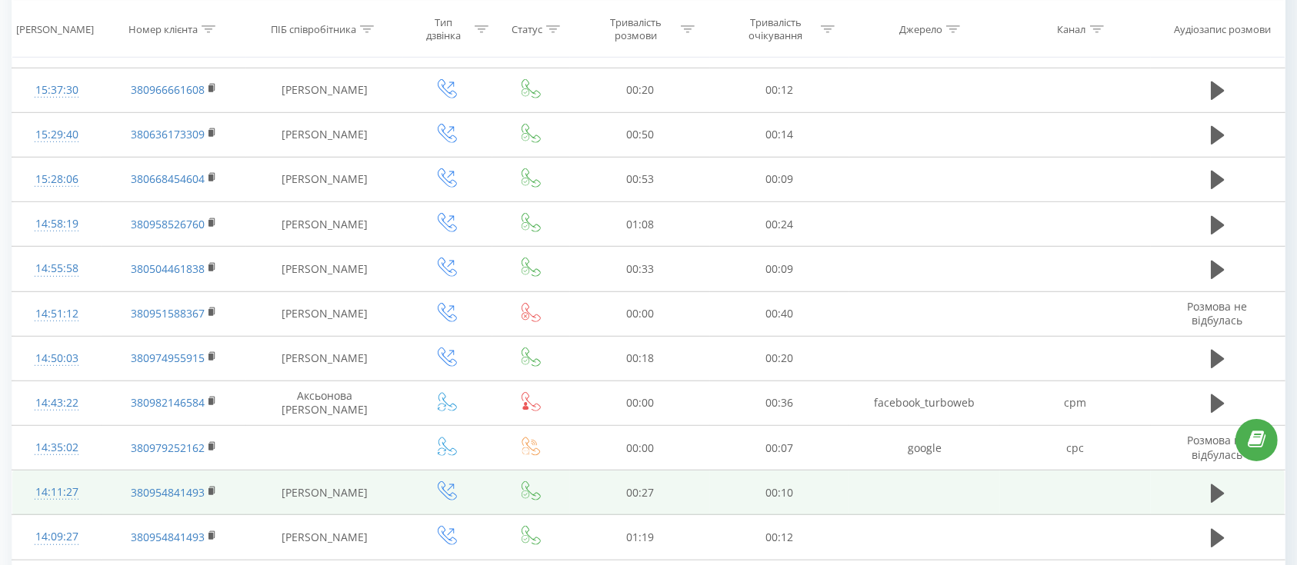
scroll to position [1025, 0]
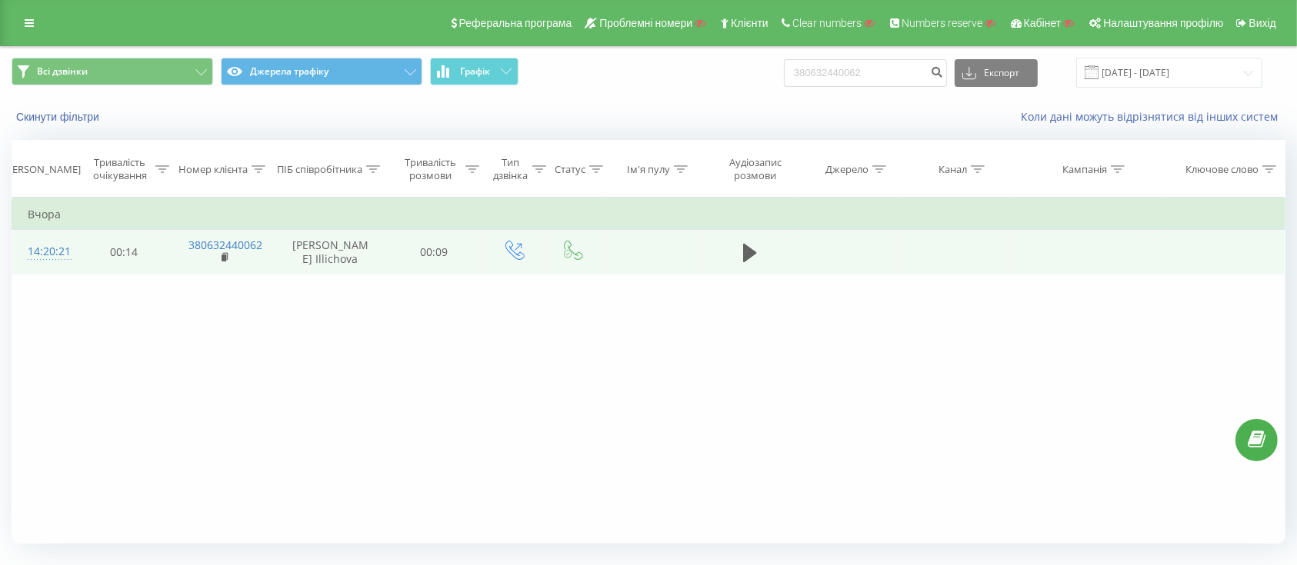
click at [75, 275] on td "00:14" at bounding box center [124, 252] width 98 height 45
click at [49, 275] on td "14:20:21" at bounding box center [43, 252] width 63 height 45
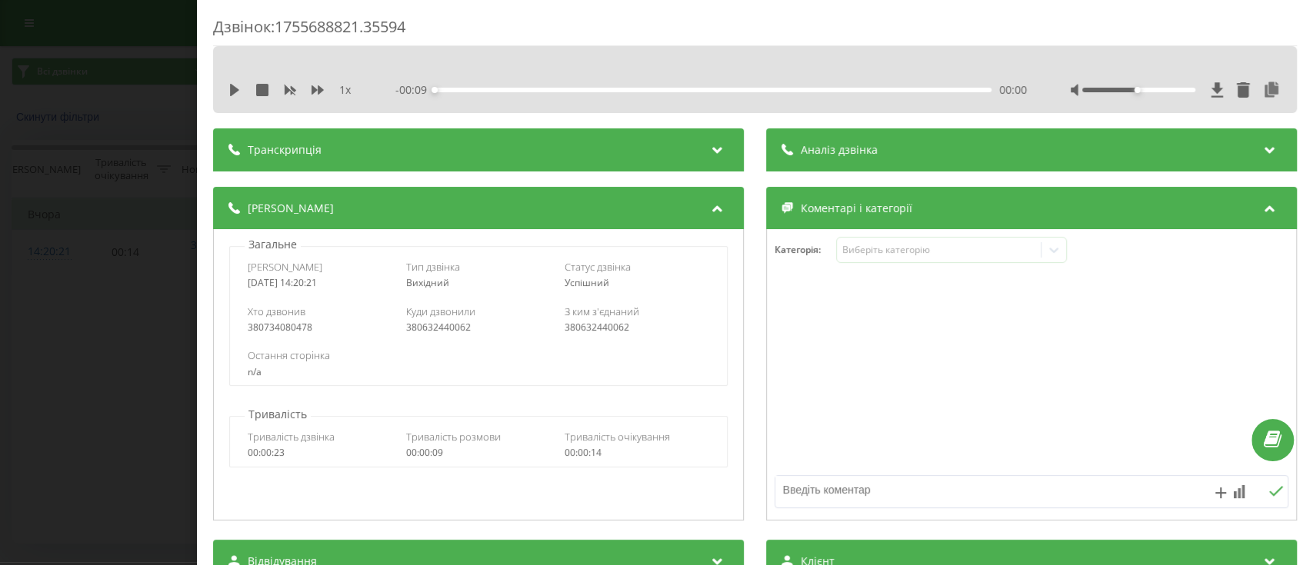
drag, startPoint x: 12, startPoint y: 397, endPoint x: 25, endPoint y: 397, distance: 13.8
click at [12, 397] on div "Дзвінок : 1755688821.35594 1 x - 00:09 00:00 00:00 Транскрипція Для AI-аналізу …" at bounding box center [656, 282] width 1313 height 565
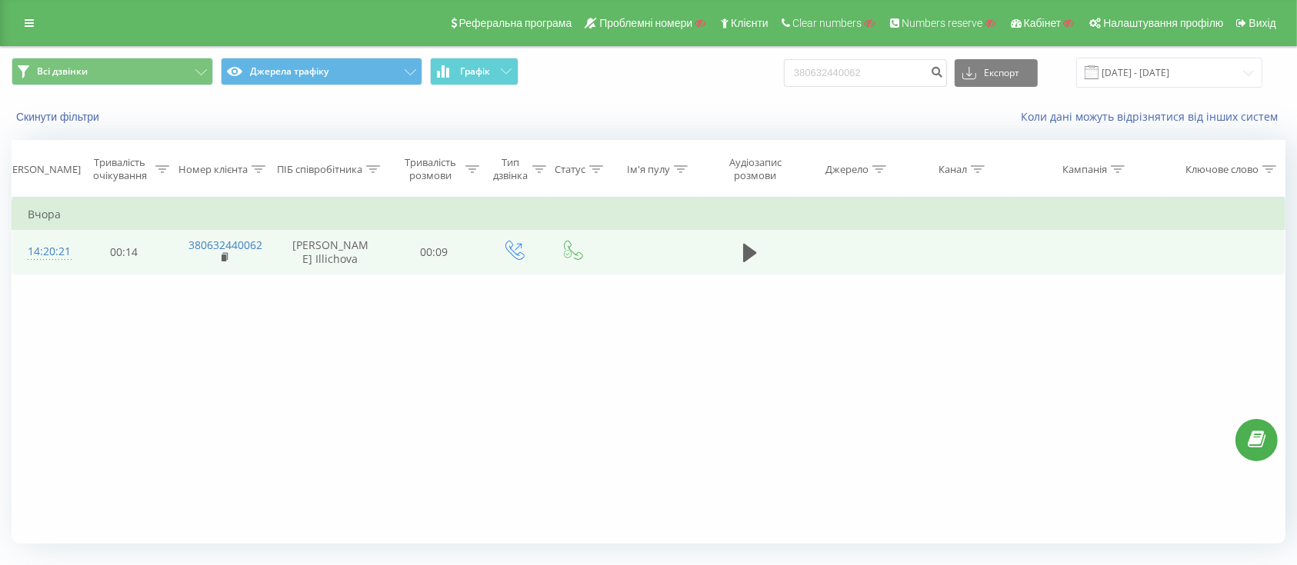
click at [75, 272] on td "00:14" at bounding box center [124, 252] width 98 height 45
click at [72, 274] on td "14:20:21" at bounding box center [43, 252] width 63 height 45
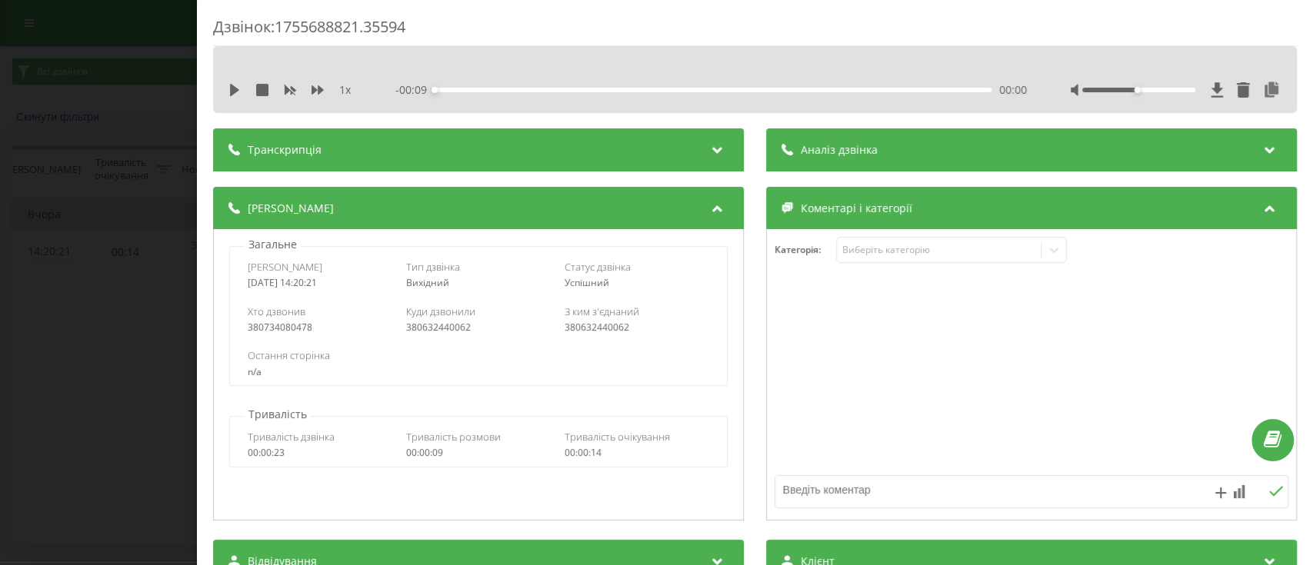
click at [374, 22] on div "Дзвінок : 1755688821.35594" at bounding box center [754, 31] width 1083 height 30
copy div "1755688821.35594"
click at [373, 22] on div "Дзвінок : 1755688821.35594" at bounding box center [754, 31] width 1083 height 30
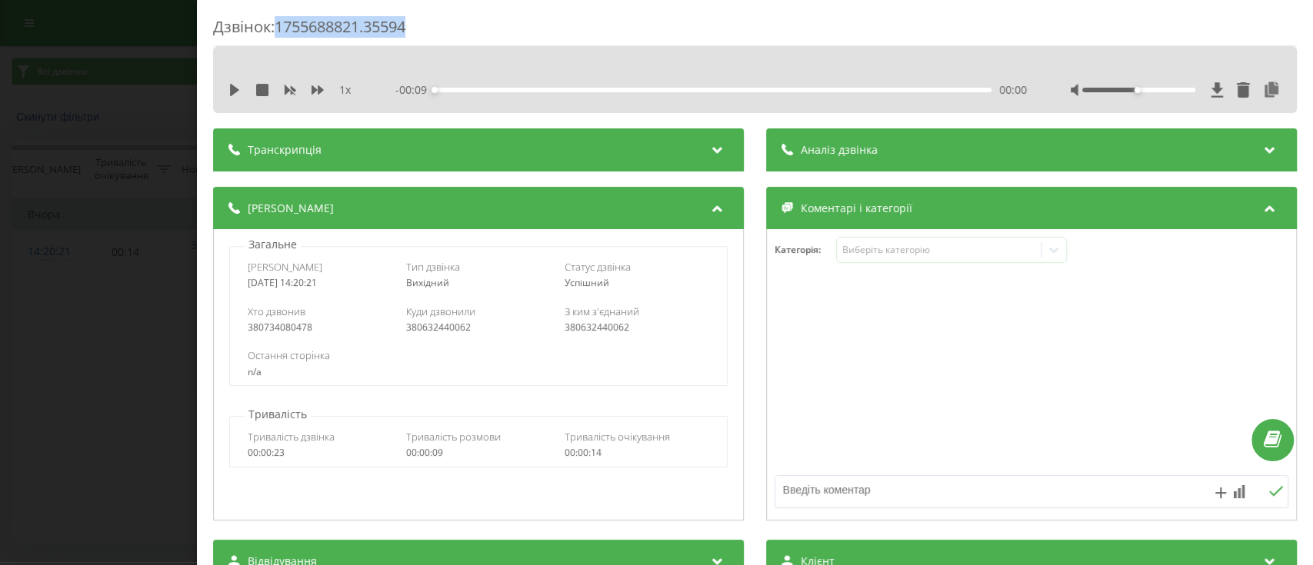
click at [388, 29] on div "Дзвінок : 1755688821.35594" at bounding box center [754, 31] width 1083 height 30
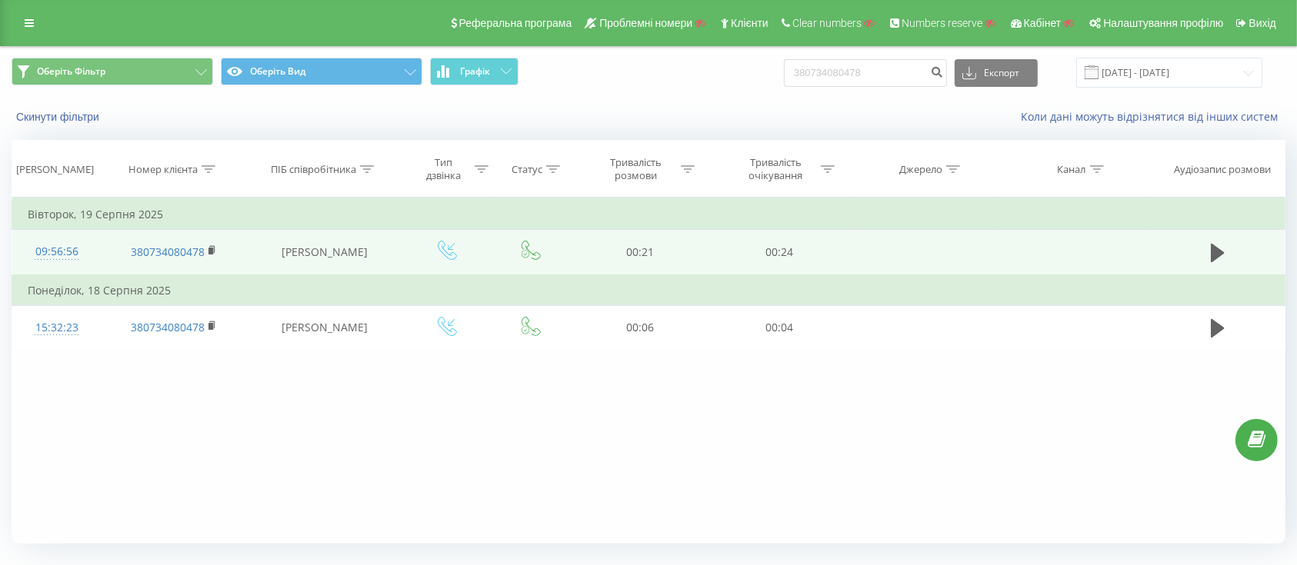
click at [119, 250] on td "380734080478" at bounding box center [174, 252] width 145 height 45
drag, startPoint x: 109, startPoint y: 266, endPoint x: 102, endPoint y: 261, distance: 9.4
click at [108, 266] on td "380734080478" at bounding box center [174, 252] width 145 height 45
click at [85, 249] on div "09:56:56" at bounding box center [57, 252] width 58 height 30
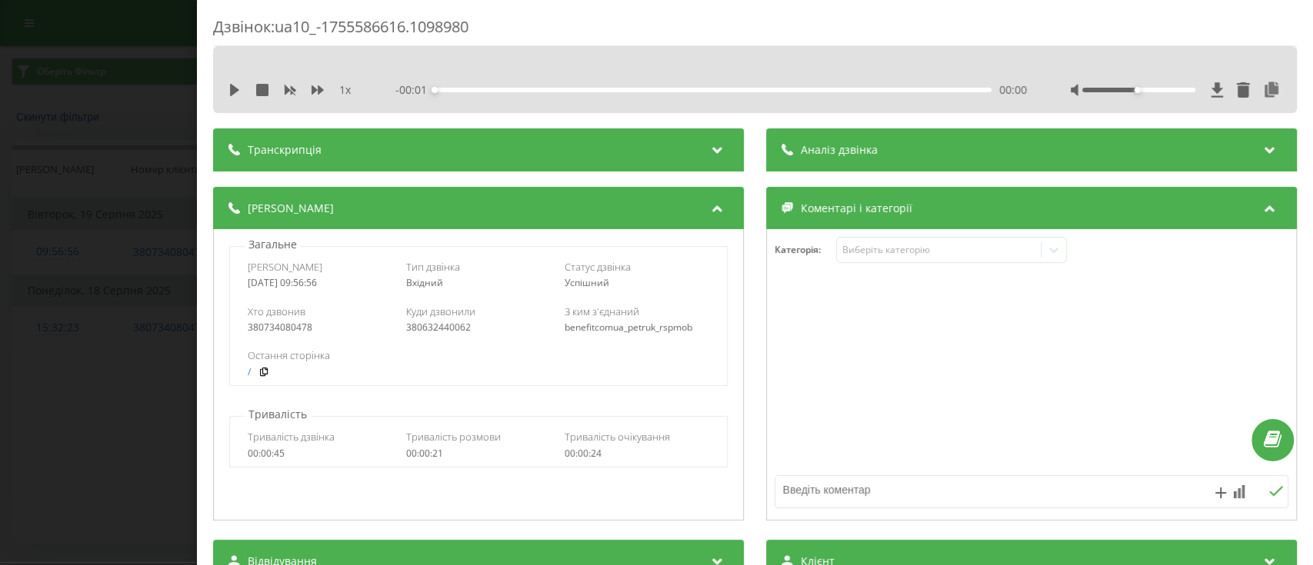
click at [369, 19] on div "Дзвінок : ua10_-1755586616.1098980" at bounding box center [754, 31] width 1083 height 30
click at [547, 29] on div "Дзвінок : ua10_-1755586616.1098980" at bounding box center [754, 31] width 1083 height 30
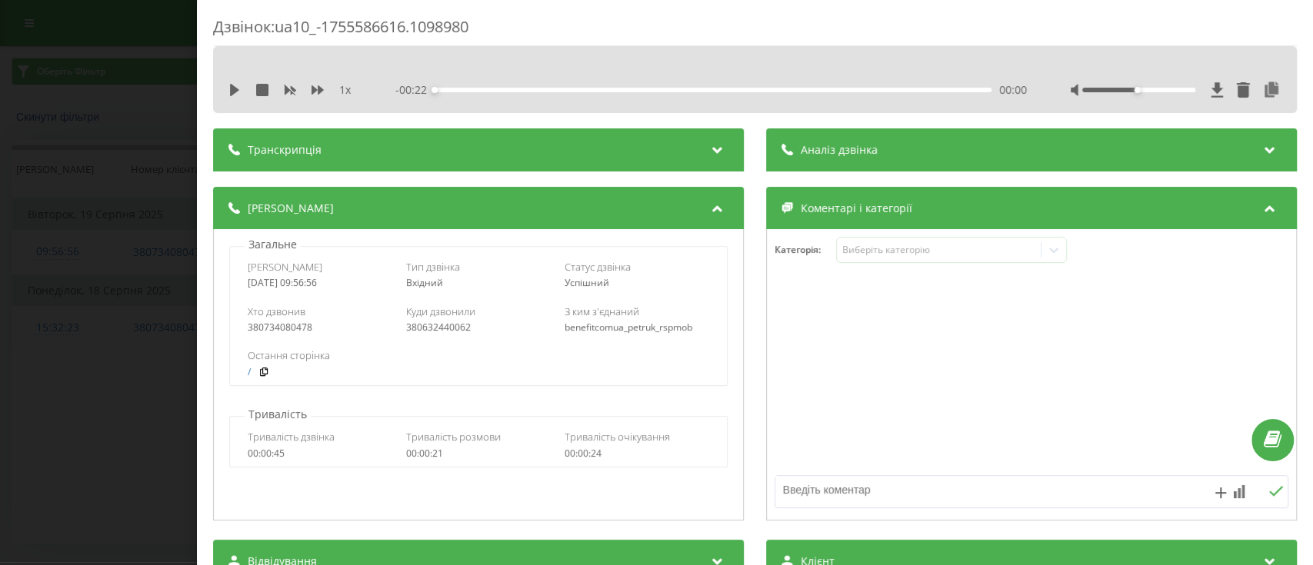
click at [148, 264] on div "Дзвінок : ua10_-1755586616.1098980 1 x - 00:22 00:00 00:00 Транскрипція Для AI-…" at bounding box center [656, 282] width 1313 height 565
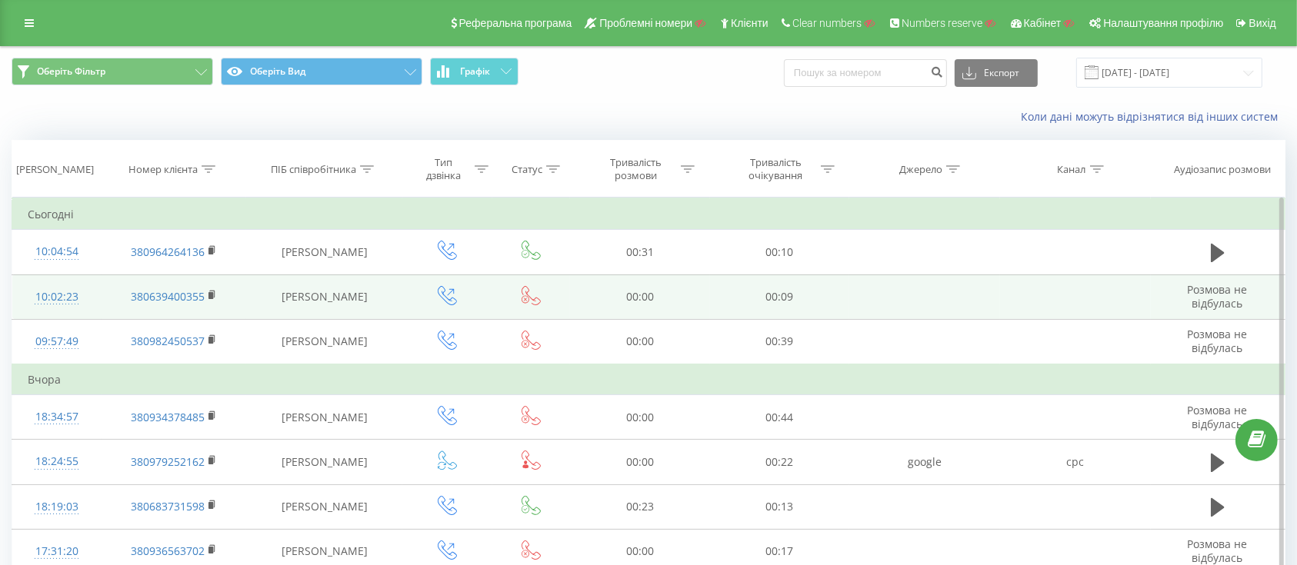
click at [535, 300] on icon at bounding box center [530, 295] width 19 height 19
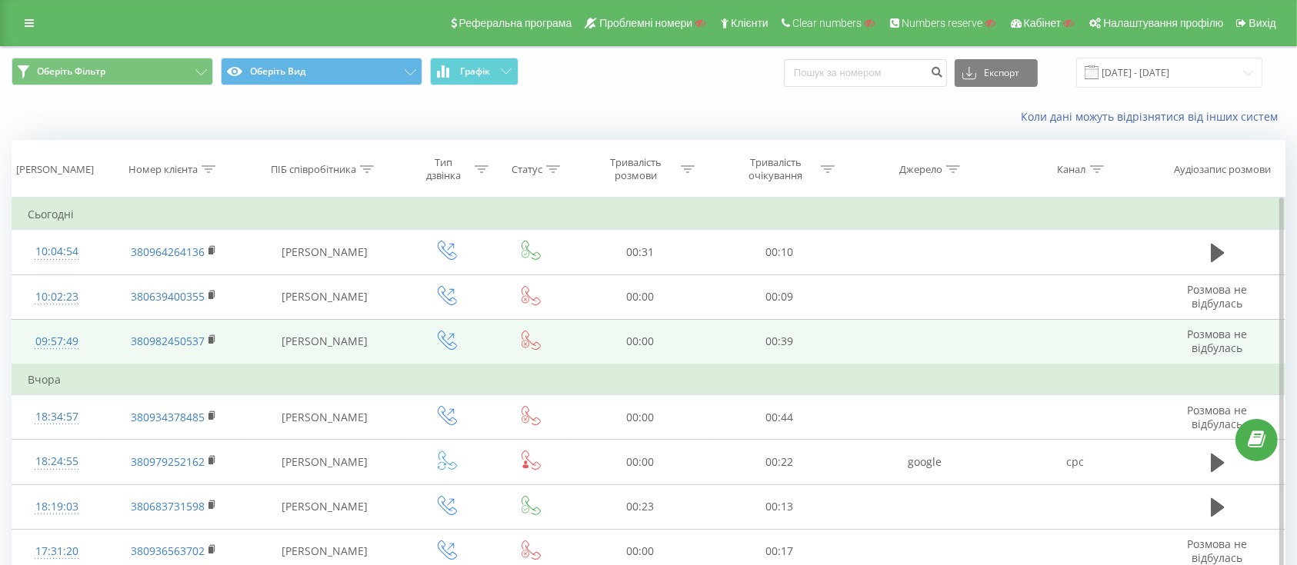
click at [541, 339] on td at bounding box center [531, 341] width 78 height 45
click at [534, 345] on icon at bounding box center [530, 340] width 19 height 19
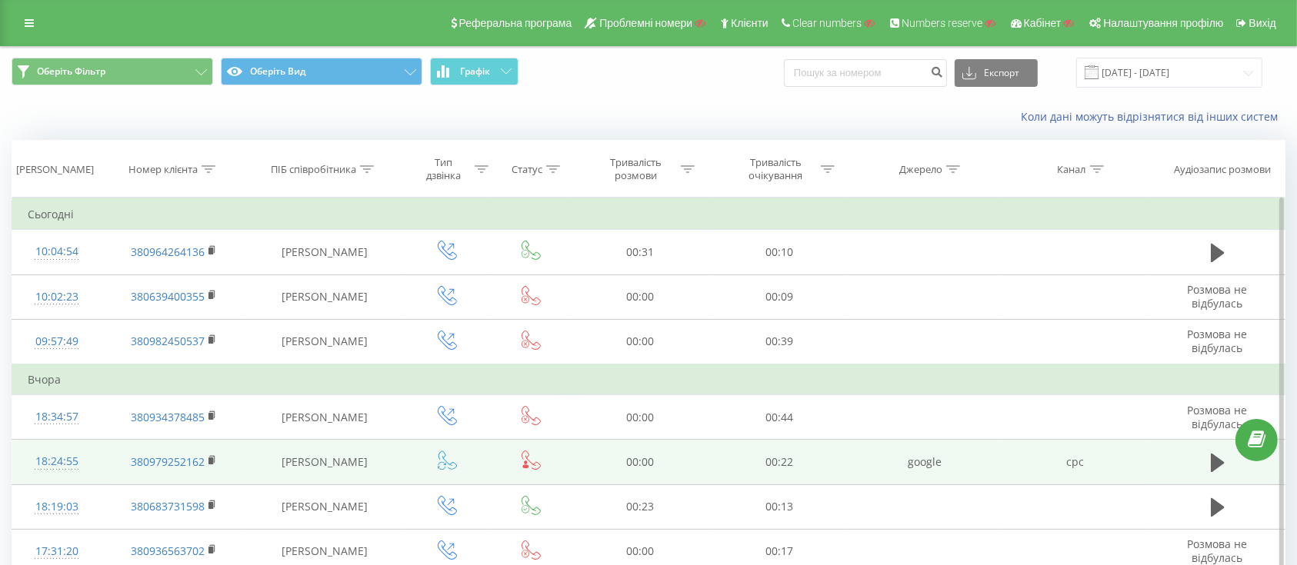
click at [528, 461] on icon at bounding box center [530, 460] width 19 height 19
click at [448, 464] on icon at bounding box center [447, 460] width 19 height 19
click at [99, 465] on td "18:24:55" at bounding box center [56, 462] width 89 height 45
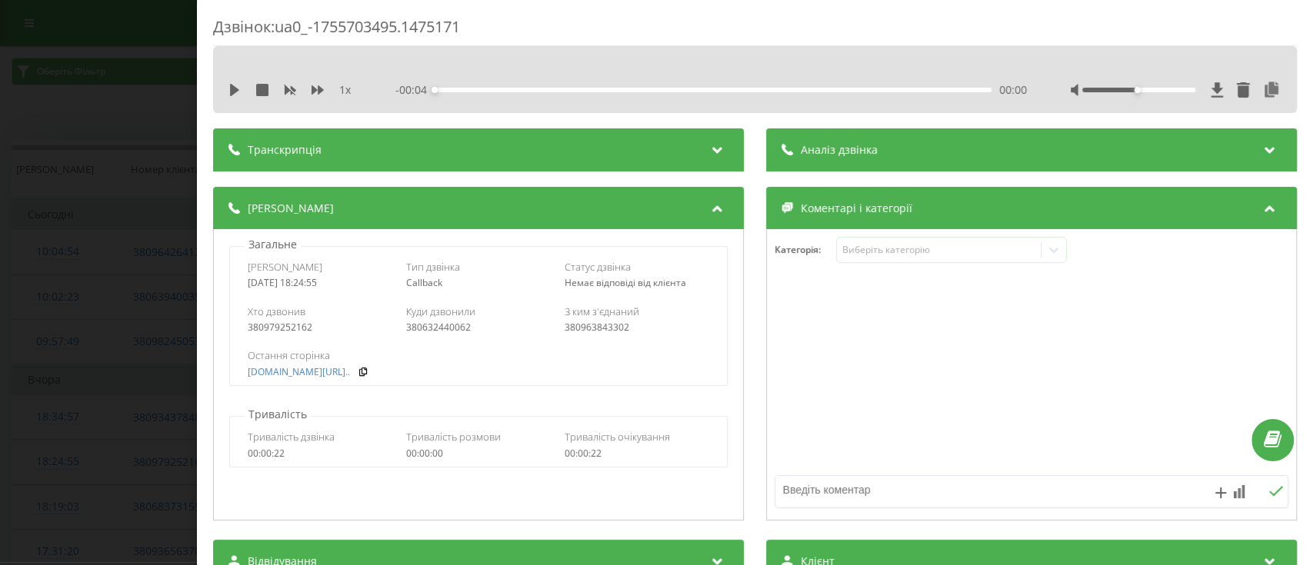
click at [598, 326] on div "380963843302" at bounding box center [636, 327] width 145 height 11
click at [635, 351] on div "Остання сторінка" at bounding box center [478, 355] width 461 height 14
click at [611, 323] on div "380963843302" at bounding box center [636, 327] width 145 height 11
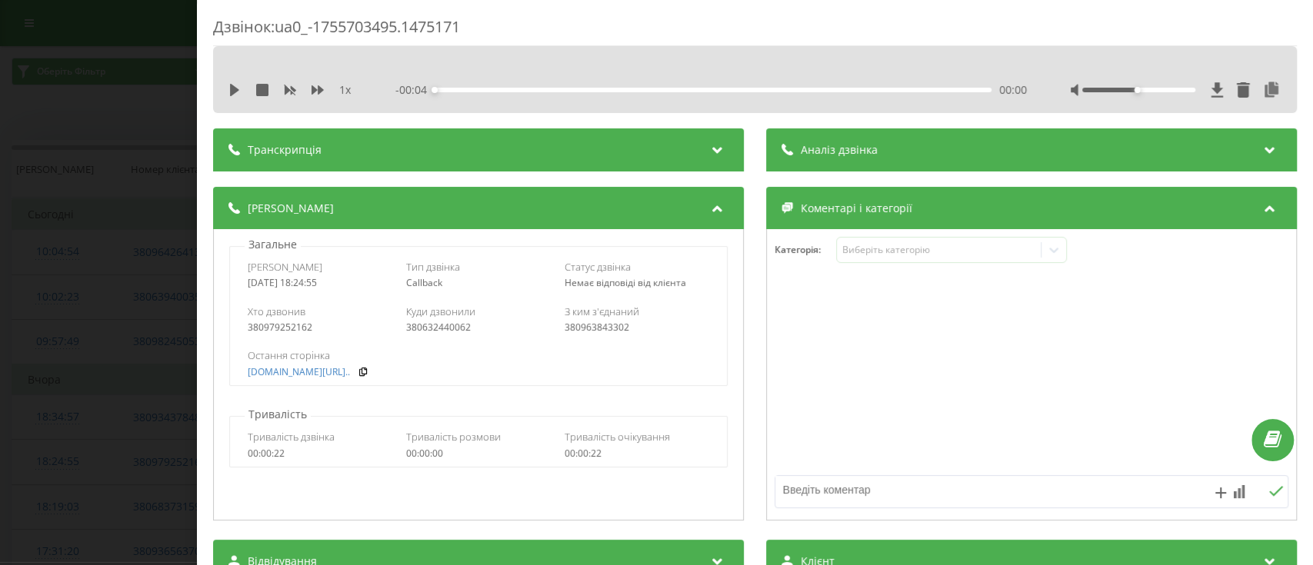
click at [421, 328] on div "380632440062" at bounding box center [478, 327] width 145 height 11
click at [281, 328] on div "380979252162" at bounding box center [320, 327] width 145 height 11
drag, startPoint x: 281, startPoint y: 328, endPoint x: 400, endPoint y: 328, distance: 118.4
click at [282, 328] on div "380979252162" at bounding box center [320, 327] width 145 height 11
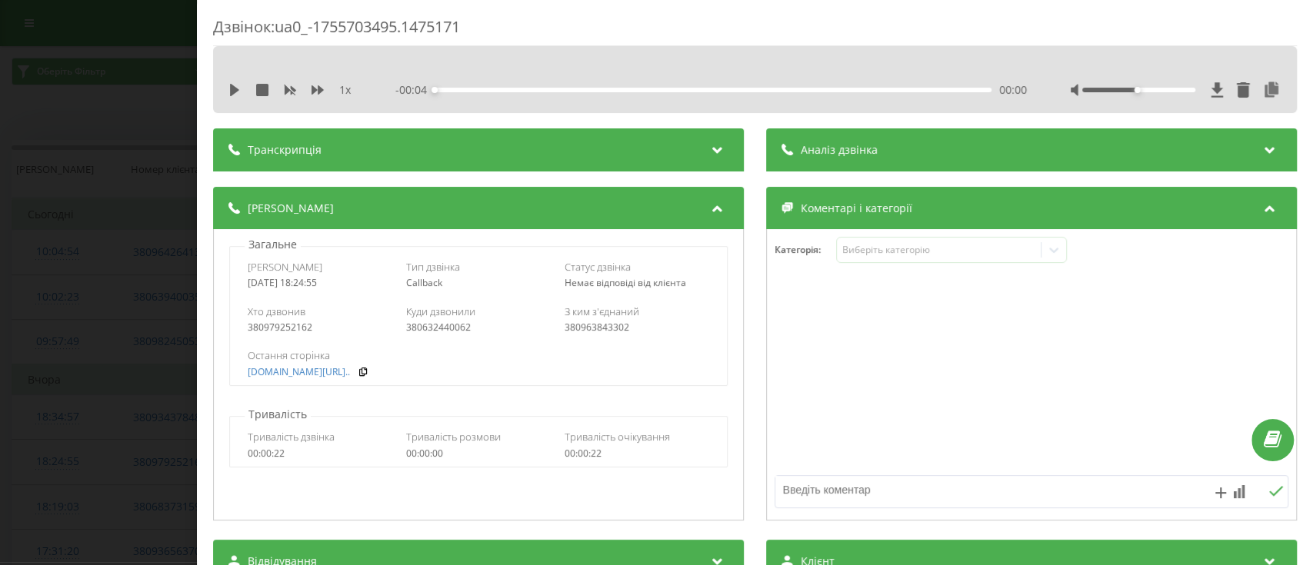
click at [442, 326] on div "380632440062" at bounding box center [478, 327] width 145 height 11
click at [584, 325] on div "380963843302" at bounding box center [636, 327] width 145 height 11
drag, startPoint x: 428, startPoint y: 32, endPoint x: 281, endPoint y: 32, distance: 146.1
click at [281, 32] on div "Дзвінок : ua0_-1755703495.1475171" at bounding box center [754, 31] width 1083 height 30
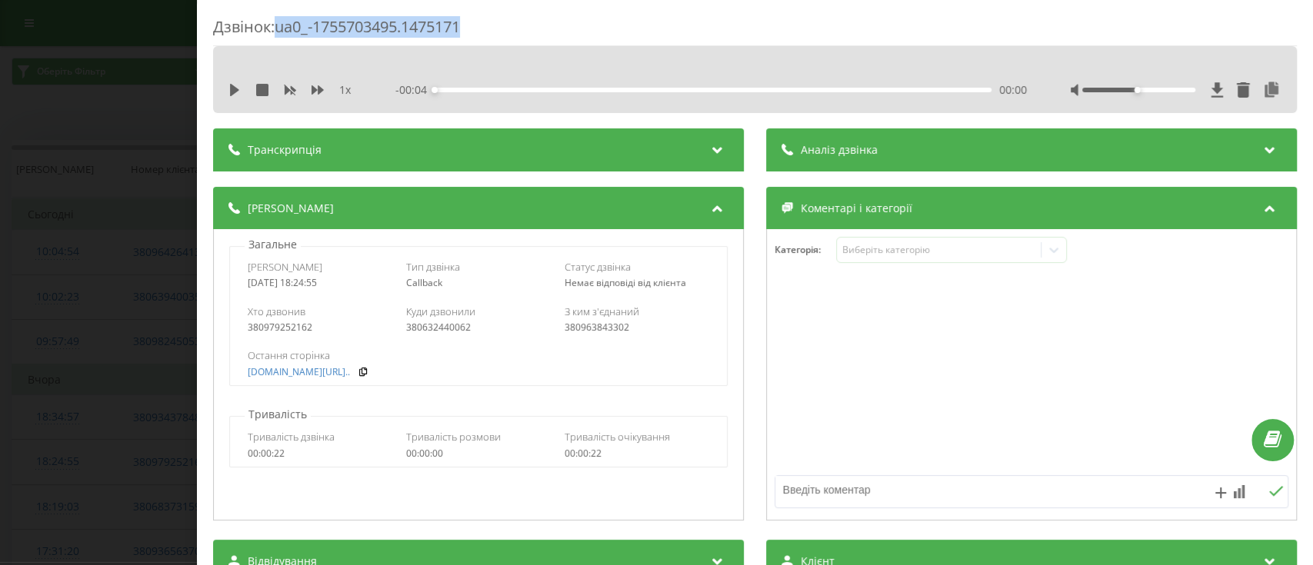
copy div "ua0_-1755703495.1475171"
click at [2, 428] on div "Дзвінок : ua0_-1755703495.1475171 1 x - 00:04 00:00 00:00 Транскрипція Для AI-а…" at bounding box center [656, 282] width 1313 height 565
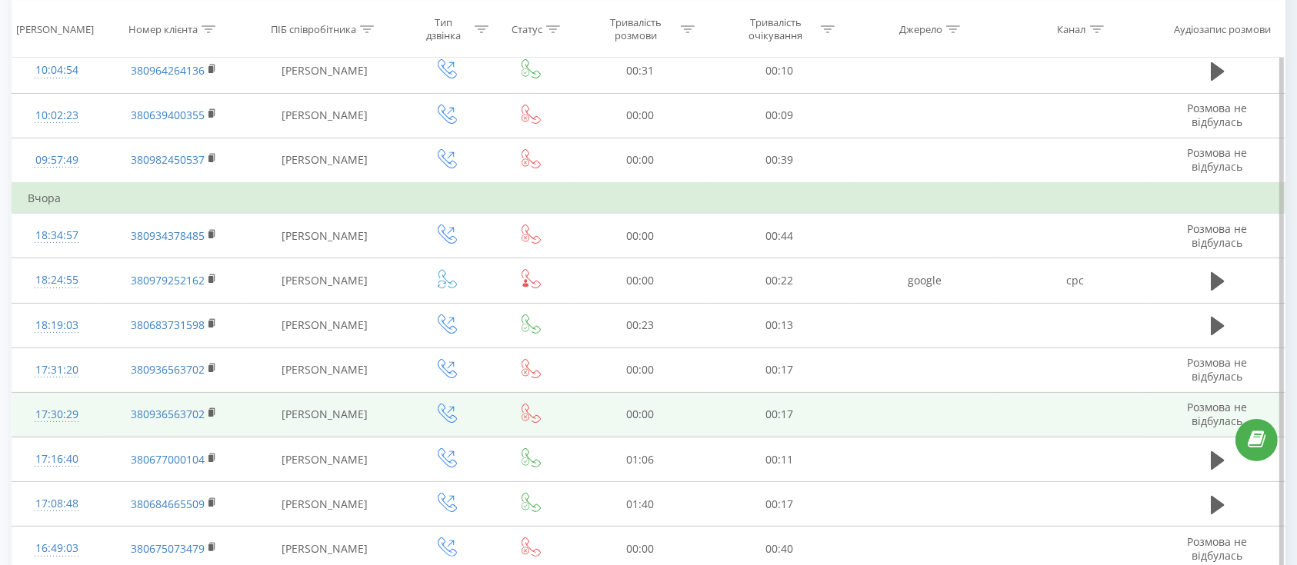
scroll to position [205, 0]
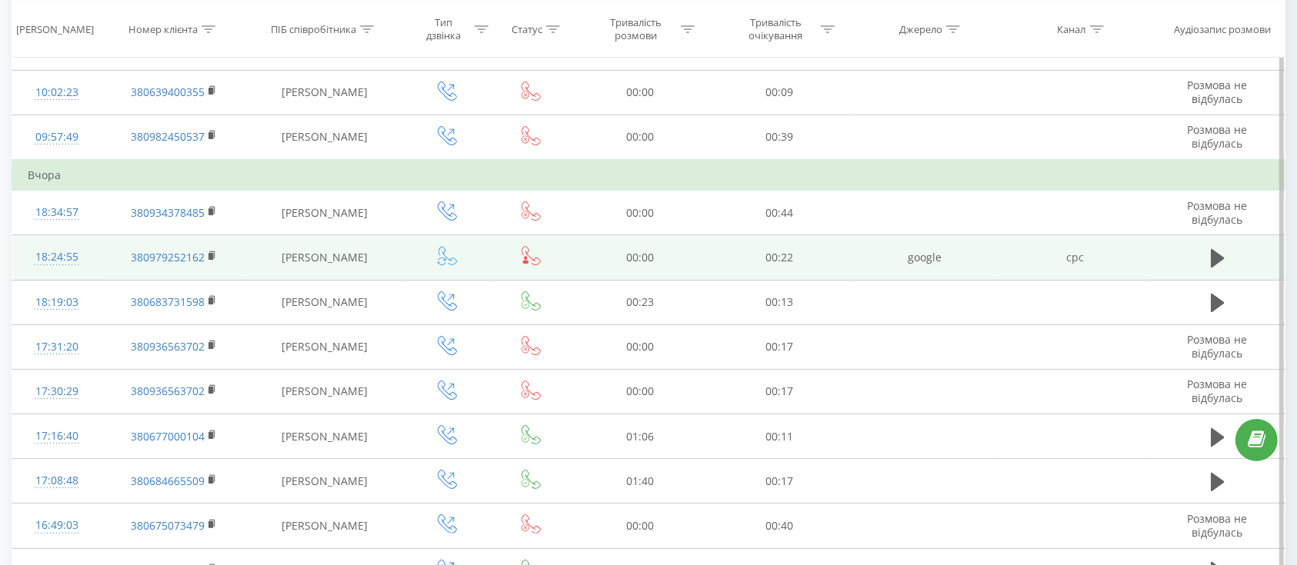
click at [443, 249] on icon at bounding box center [447, 255] width 19 height 19
click at [441, 258] on icon at bounding box center [442, 259] width 8 height 3
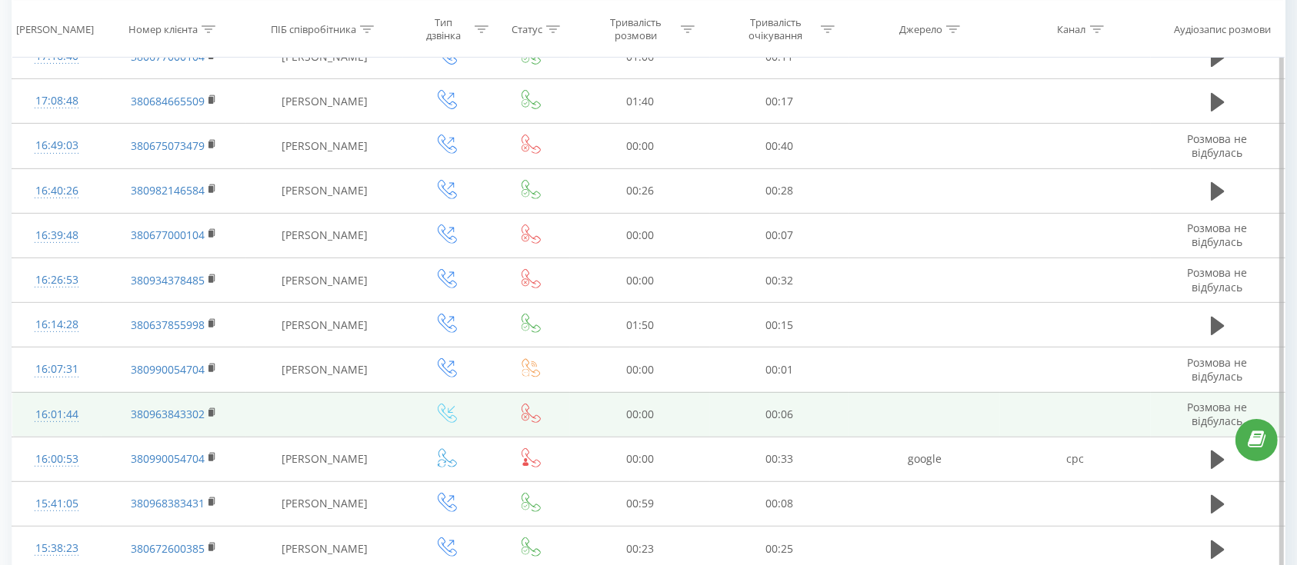
scroll to position [615, 0]
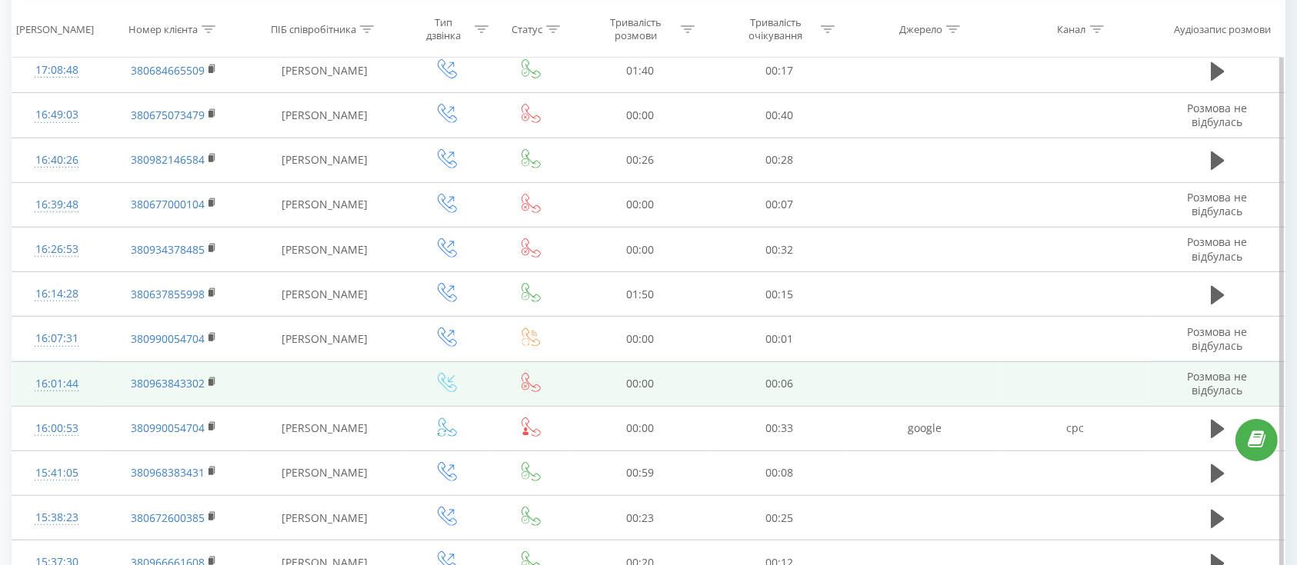
click at [529, 381] on icon at bounding box center [530, 382] width 19 height 19
click at [450, 379] on icon at bounding box center [451, 378] width 7 height 7
click at [93, 391] on td "16:01:44" at bounding box center [56, 383] width 89 height 45
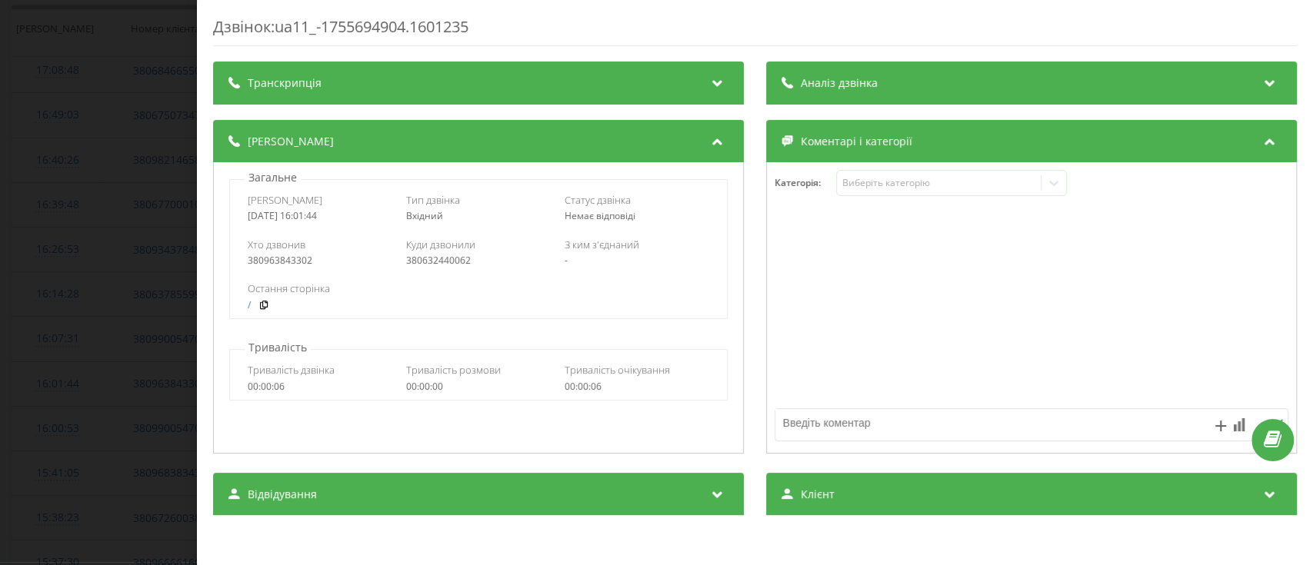
click at [278, 256] on div "380963843302" at bounding box center [320, 260] width 145 height 11
click at [437, 257] on div "380632440062" at bounding box center [478, 260] width 145 height 11
click at [10, 399] on div "Дзвінок : ua11_-1755694904.1601235 Транскрипція Для AI-аналізу майбутніх дзвінк…" at bounding box center [656, 282] width 1313 height 565
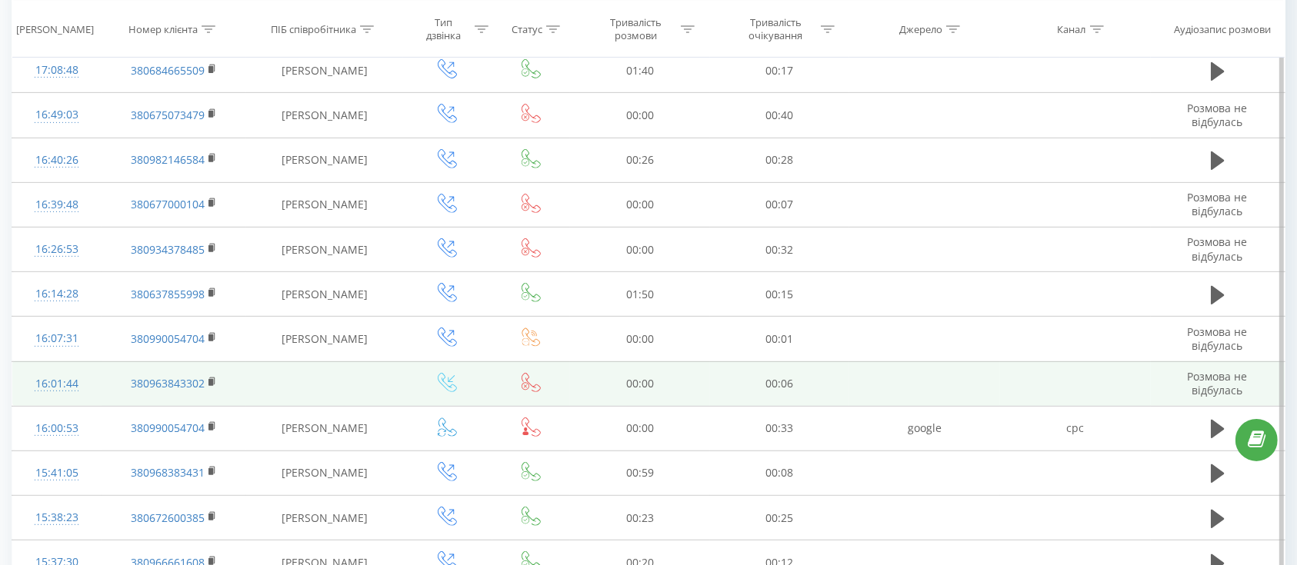
click at [449, 380] on icon at bounding box center [447, 382] width 19 height 19
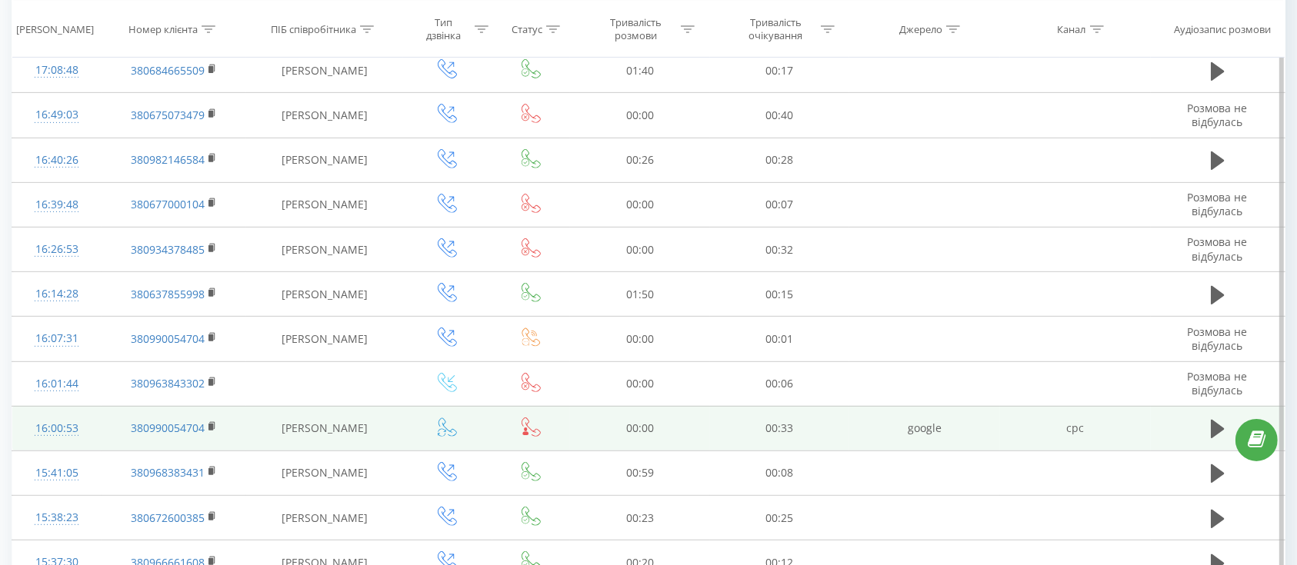
click at [439, 429] on icon at bounding box center [442, 430] width 8 height 3
click at [534, 428] on icon at bounding box center [530, 427] width 19 height 19
click at [86, 432] on td "16:00:53" at bounding box center [56, 428] width 89 height 45
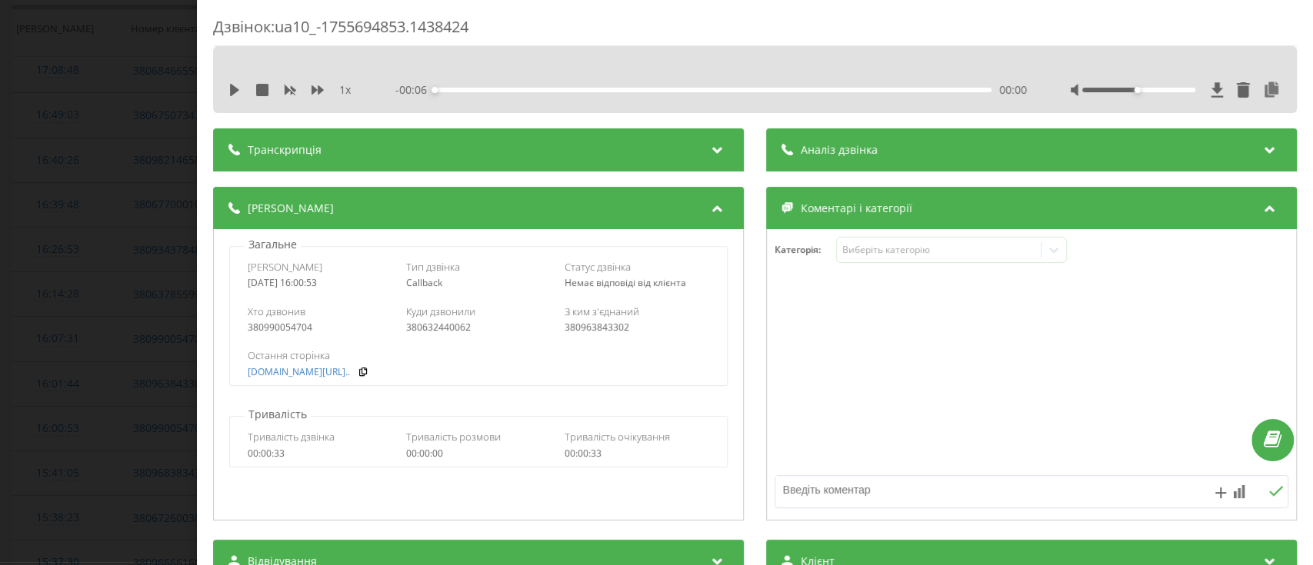
click at [438, 331] on div "380632440062" at bounding box center [478, 327] width 145 height 11
click at [251, 332] on div "380990054704" at bounding box center [320, 327] width 145 height 11
drag, startPoint x: 251, startPoint y: 332, endPoint x: 261, endPoint y: 334, distance: 10.1
click at [251, 333] on div "380990054704" at bounding box center [320, 327] width 145 height 11
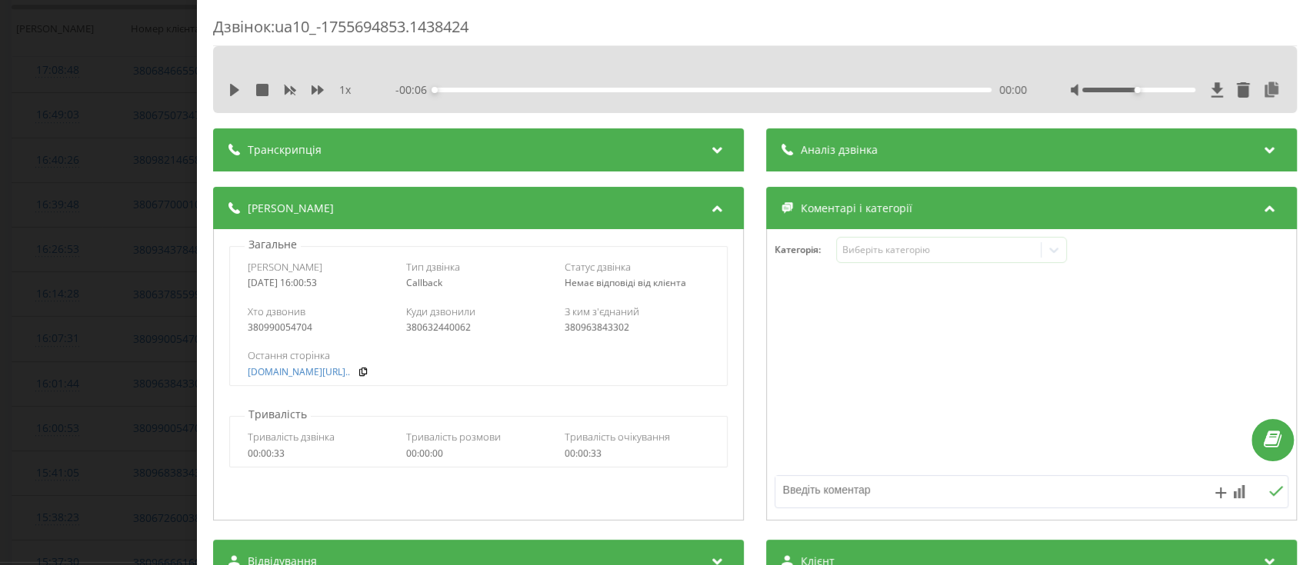
click at [446, 331] on div "380632440062" at bounding box center [478, 327] width 145 height 11
click at [447, 332] on div "380632440062" at bounding box center [478, 327] width 145 height 11
click at [582, 333] on div "380963843302" at bounding box center [636, 327] width 145 height 11
click at [9, 375] on div "Дзвінок : ua10_-1755694853.1438424 1 x - 00:06 00:00 00:00 Транскрипція Для AI-…" at bounding box center [656, 282] width 1313 height 565
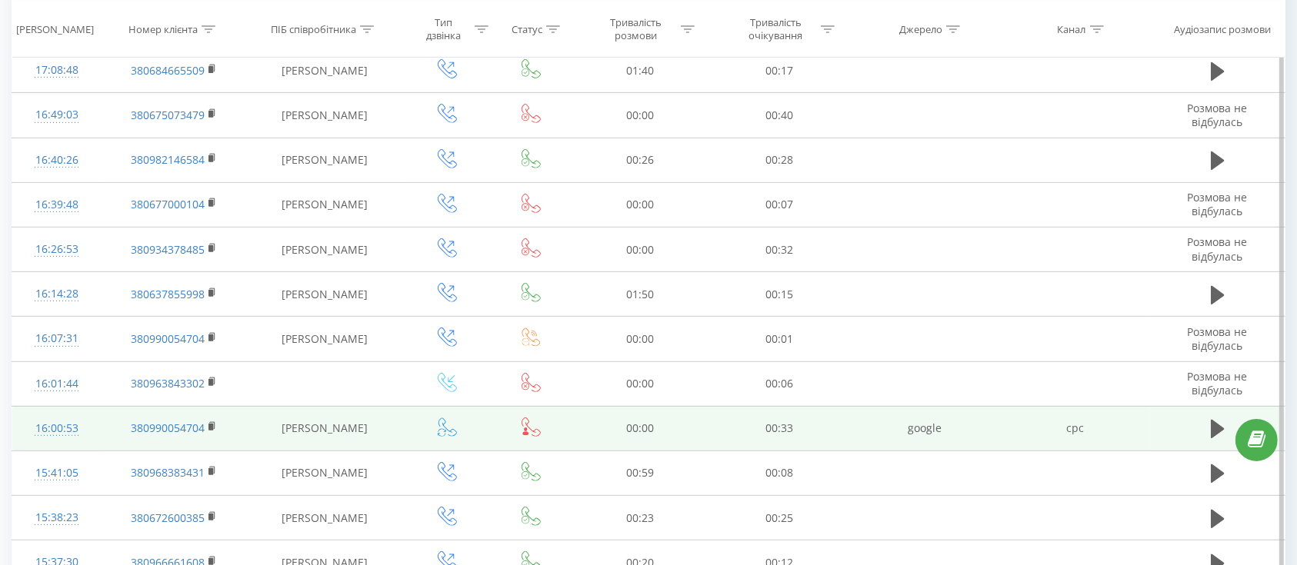
click at [451, 428] on icon at bounding box center [447, 427] width 19 height 19
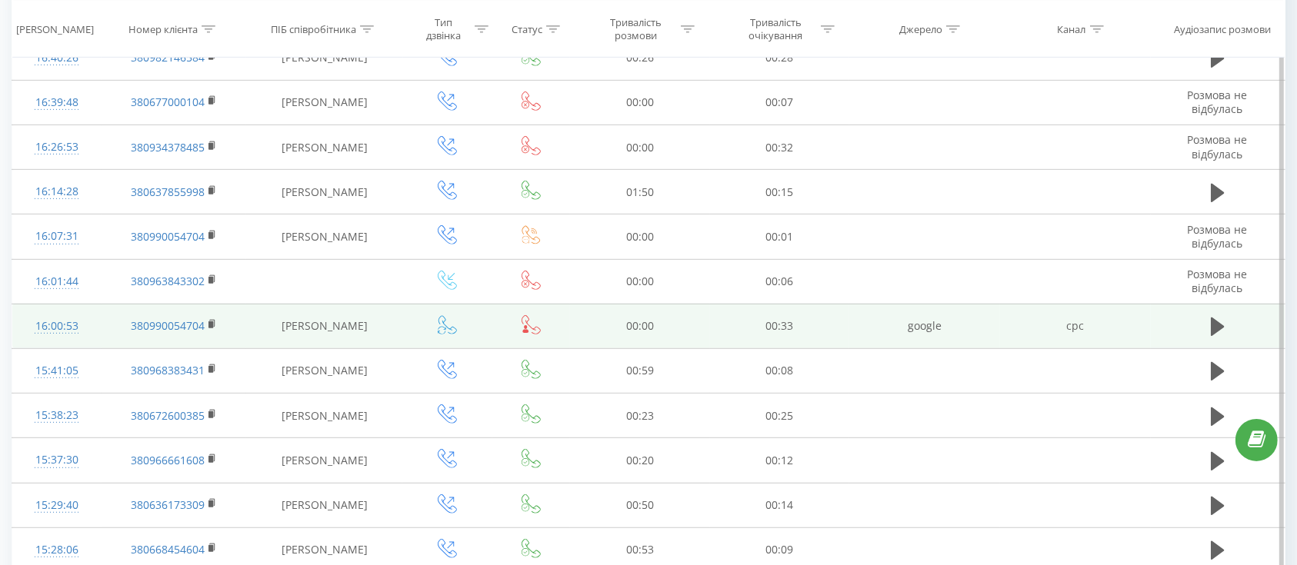
click at [443, 319] on icon at bounding box center [447, 324] width 18 height 18
click at [95, 331] on td "16:00:53" at bounding box center [56, 326] width 89 height 45
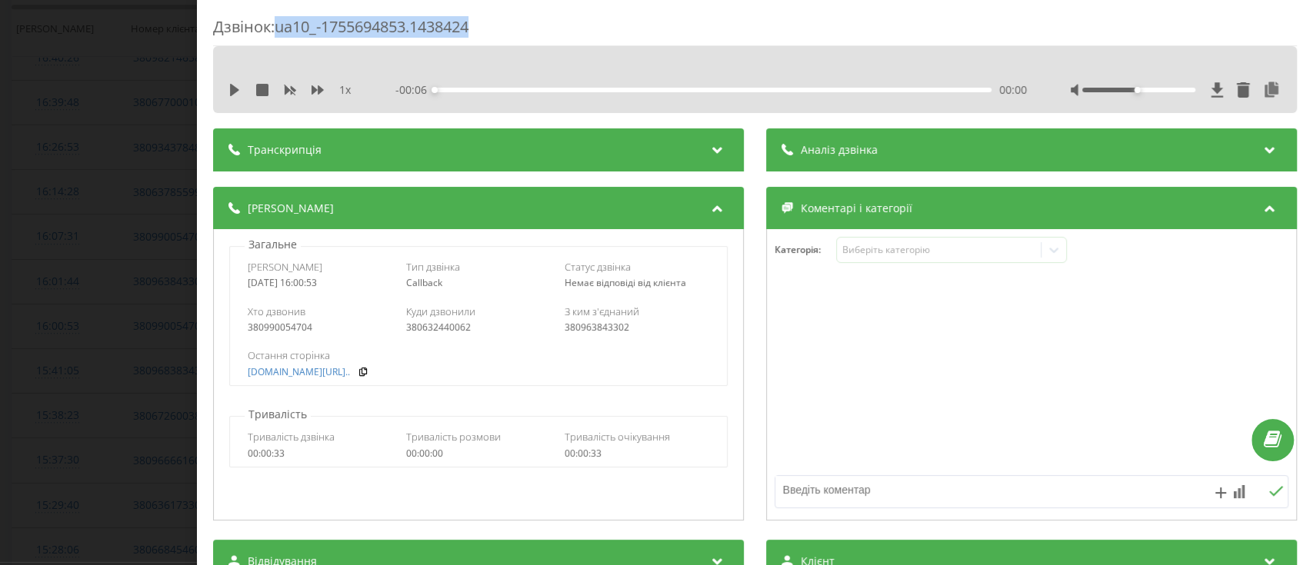
drag, startPoint x: 515, startPoint y: 24, endPoint x: 277, endPoint y: 40, distance: 238.9
click at [277, 40] on div "Дзвінок : ua10_-1755694853.1438424" at bounding box center [754, 31] width 1083 height 30
copy div "ua10_-1755694853.1438424"
drag, startPoint x: 68, startPoint y: 335, endPoint x: 82, endPoint y: 281, distance: 55.4
click at [68, 335] on div "Дзвінок : ua10_-1755694853.1438424 1 x - 00:06 00:00 00:00 Транскрипція Для AI-…" at bounding box center [656, 282] width 1313 height 565
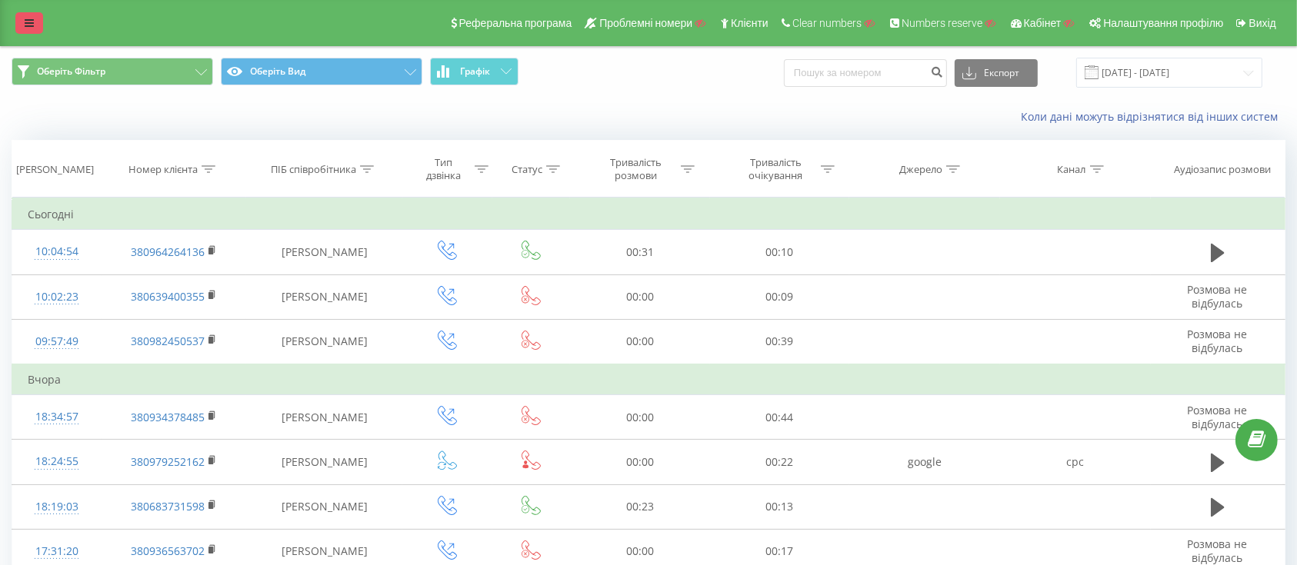
click at [28, 15] on link at bounding box center [29, 23] width 28 height 22
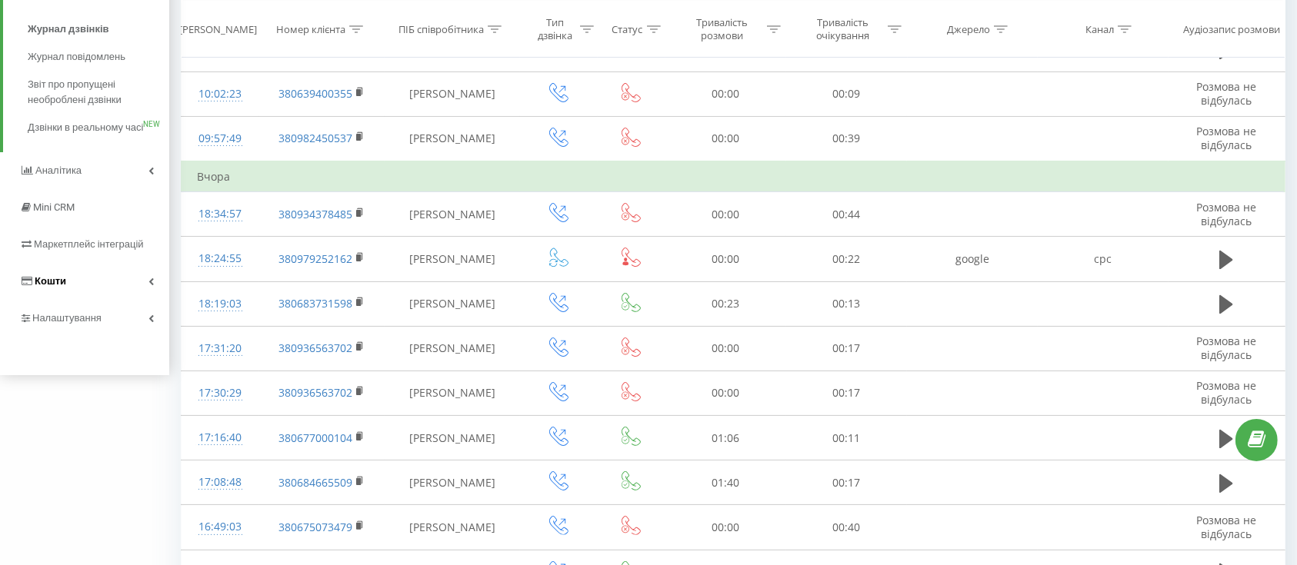
scroll to position [102, 0]
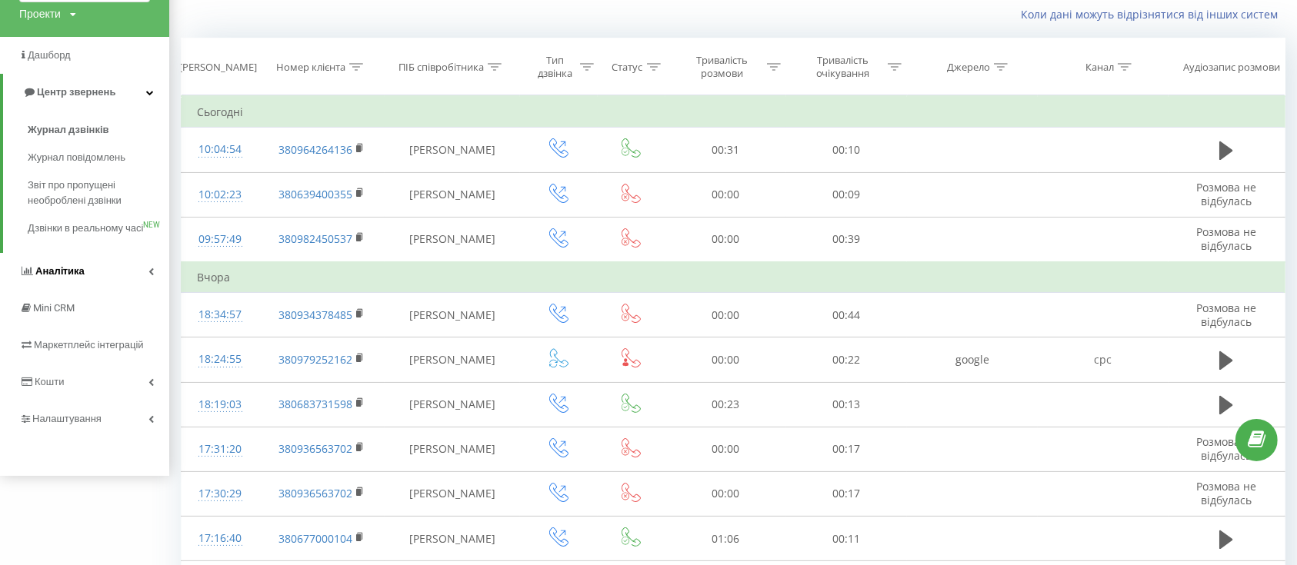
click at [131, 290] on link "Аналiтика" at bounding box center [84, 271] width 169 height 37
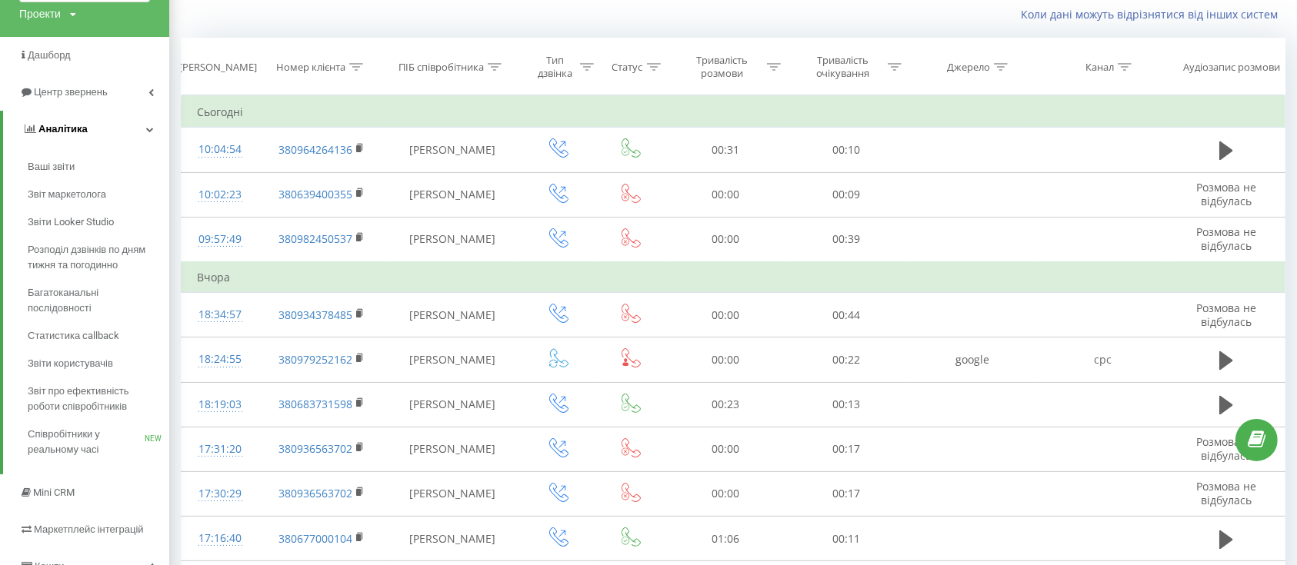
click at [140, 132] on link "Аналiтика" at bounding box center [86, 129] width 166 height 37
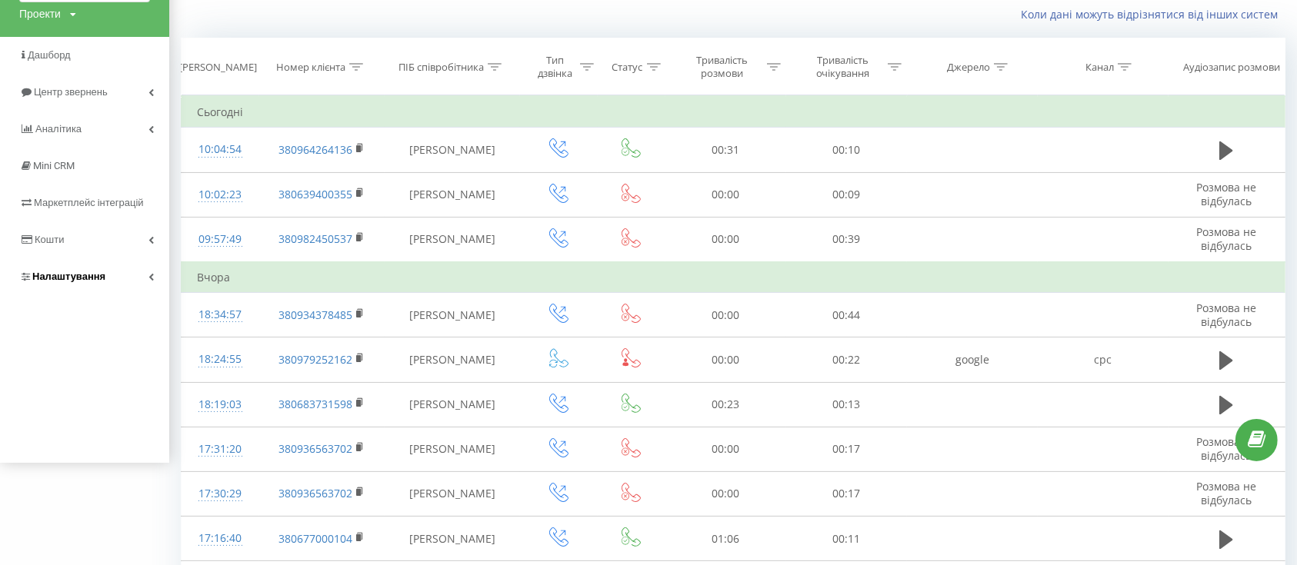
click at [129, 271] on link "Налаштування" at bounding box center [84, 276] width 169 height 37
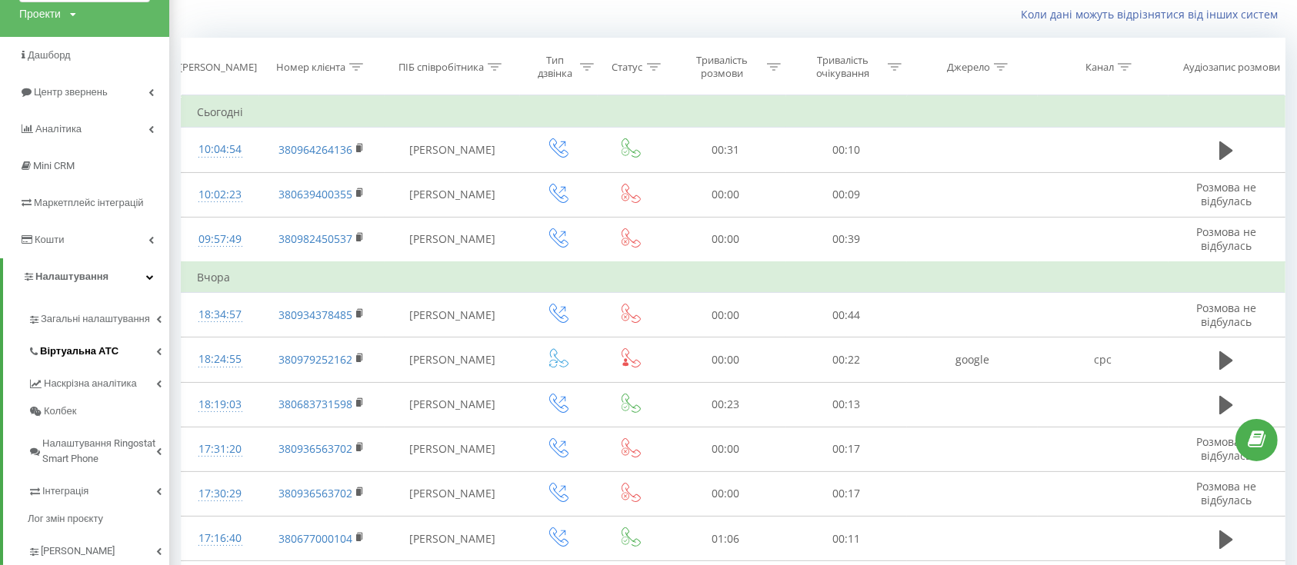
click at [92, 355] on span "Віртуальна АТС" at bounding box center [79, 351] width 78 height 15
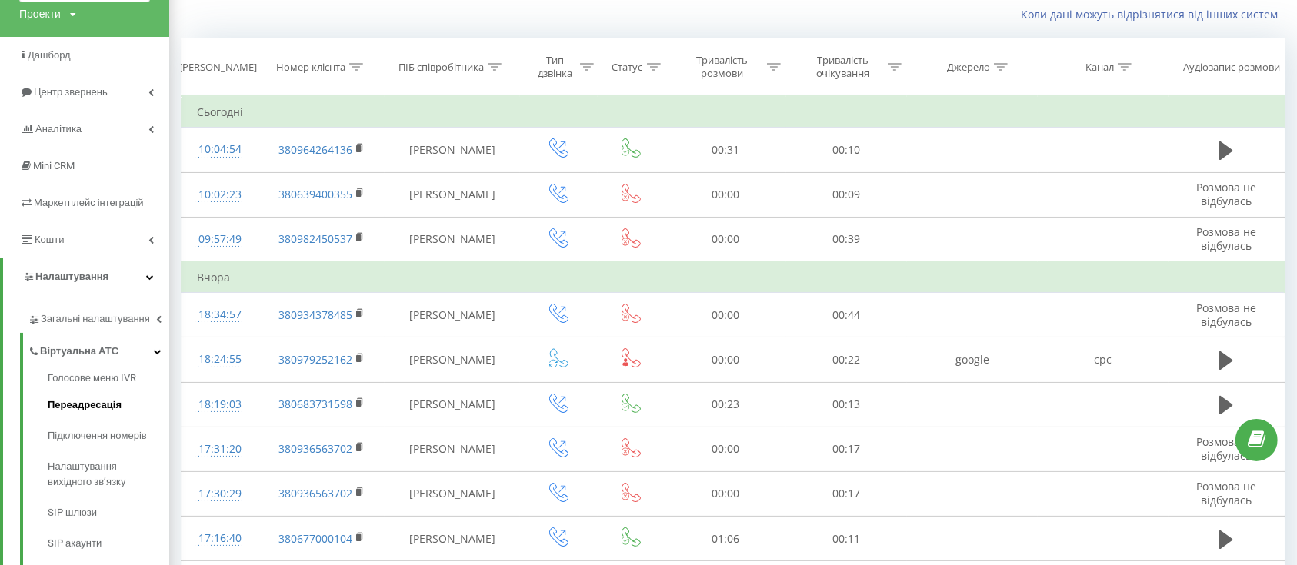
click at [85, 407] on span "Переадресація" at bounding box center [85, 405] width 74 height 15
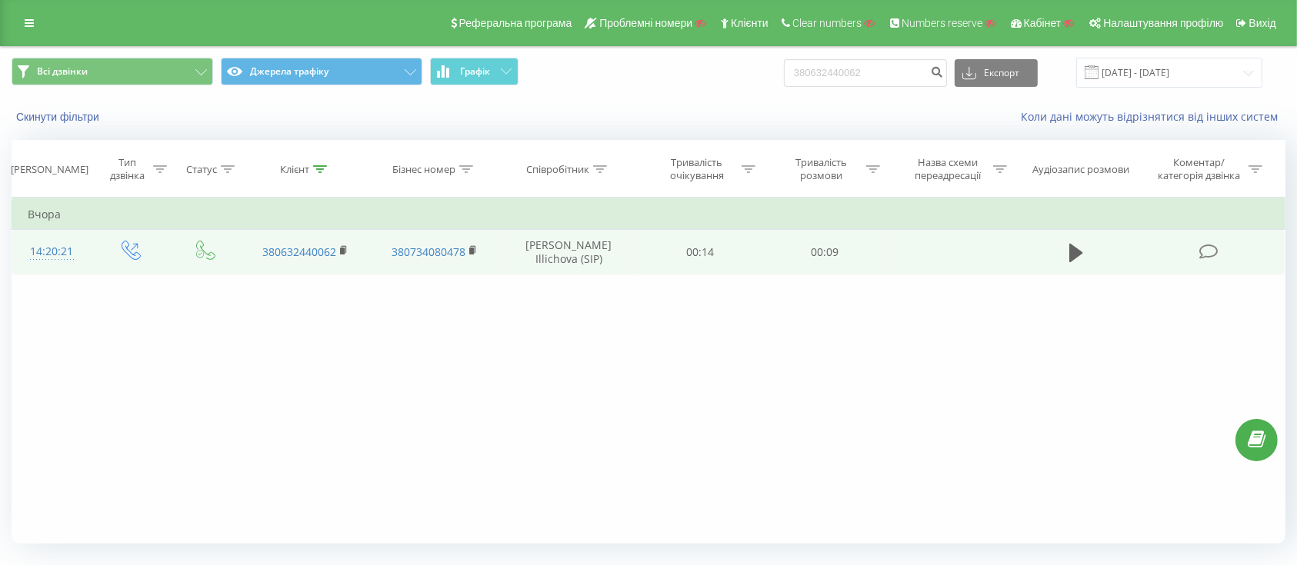
click at [84, 253] on td "14:20:21" at bounding box center [51, 252] width 79 height 45
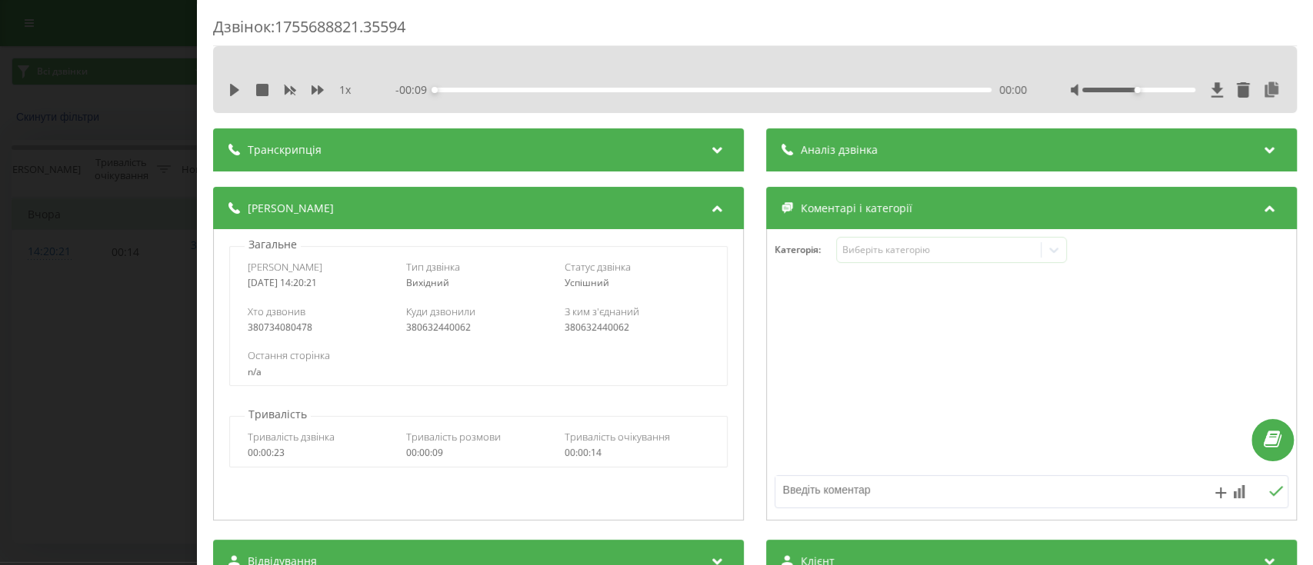
click at [414, 325] on div "380632440062" at bounding box center [478, 327] width 145 height 11
click at [566, 322] on div "380632440062" at bounding box center [636, 327] width 145 height 11
click at [566, 323] on div "380632440062" at bounding box center [636, 327] width 145 height 11
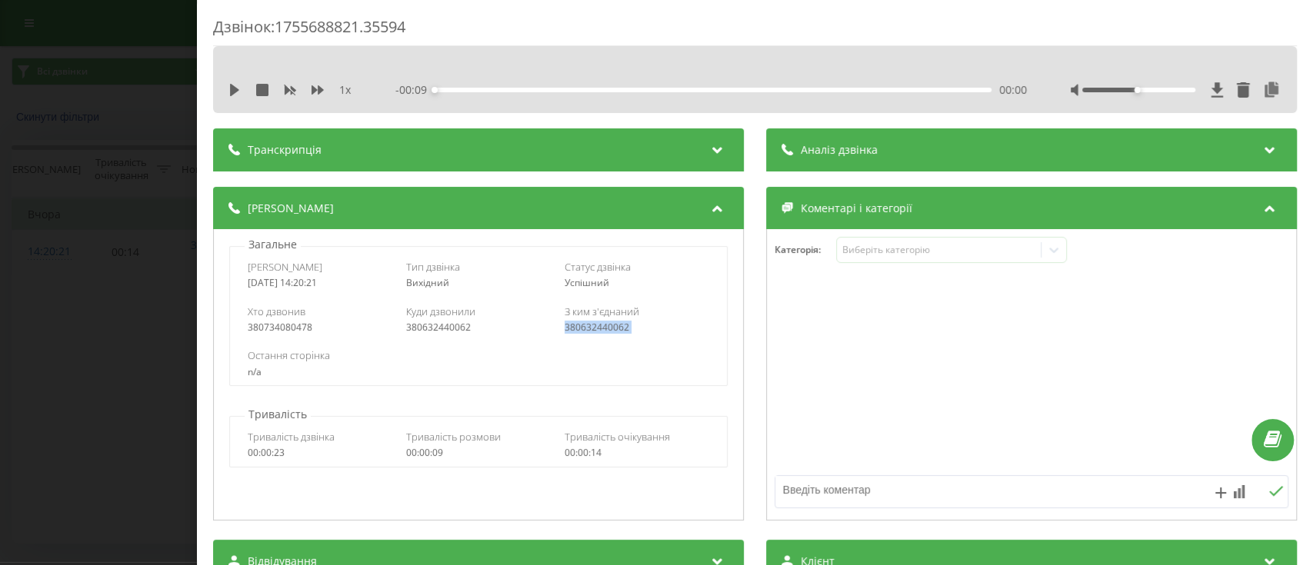
click at [566, 323] on div "380632440062" at bounding box center [636, 327] width 145 height 11
click at [460, 328] on div "380632440062" at bounding box center [478, 327] width 145 height 11
click at [635, 329] on div "380632440062" at bounding box center [636, 327] width 145 height 11
click at [573, 335] on div "Хто дзвонив 380734080478 Куди дзвонили 380632440062 З ким з'єднаний 380632440062" at bounding box center [478, 319] width 497 height 45
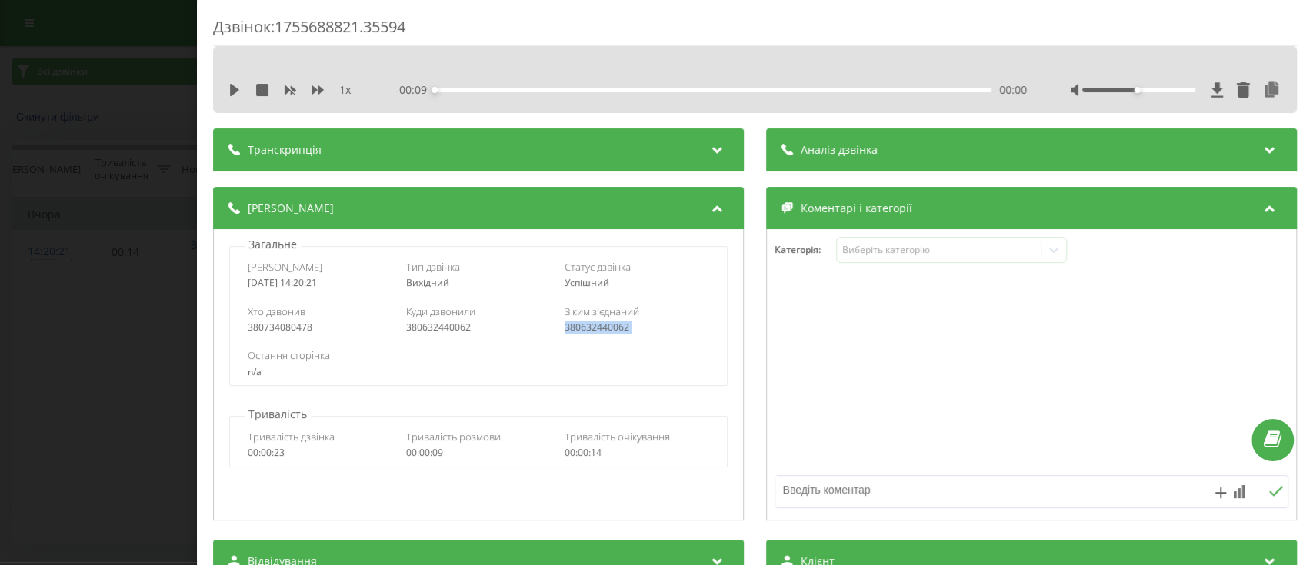
click at [573, 335] on div "Хто дзвонив 380734080478 Куди дзвонили 380632440062 З ким з'єднаний 380632440062" at bounding box center [478, 319] width 497 height 45
click at [731, 311] on div "Загальне Дата дзвінка 2025-08-20 14:20:21 Тип дзвінка Вихідний Статус дзвінка У…" at bounding box center [478, 374] width 531 height 291
click at [588, 333] on div "380632440062" at bounding box center [636, 327] width 145 height 11
click at [4, 163] on div "Дзвінок : 1755688821.35594 1 x - 00:09 00:00 00:00 Транскрипція Для AI-аналізу …" at bounding box center [656, 282] width 1313 height 565
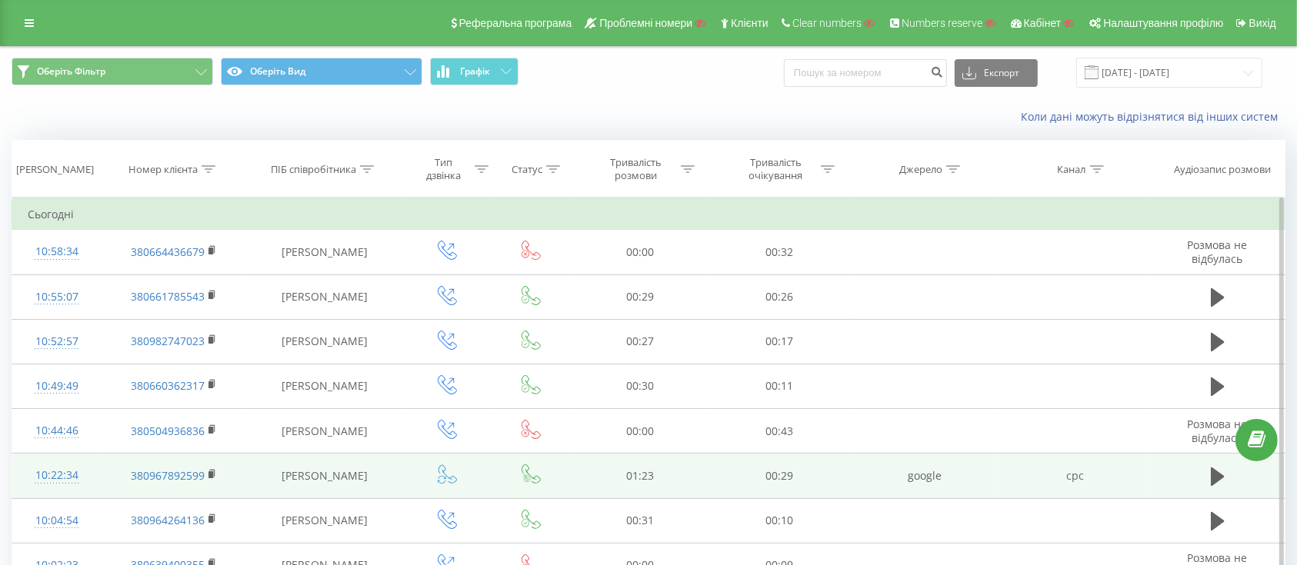
click at [444, 484] on span at bounding box center [447, 479] width 19 height 15
click at [90, 478] on td "10:22:34" at bounding box center [56, 476] width 89 height 45
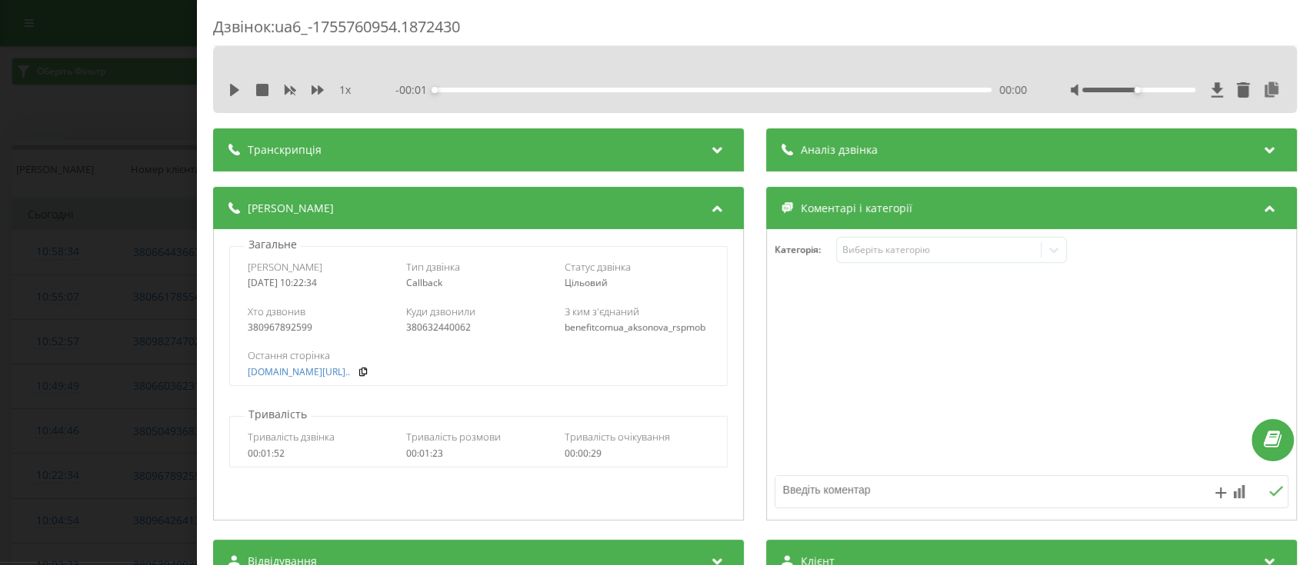
click at [626, 327] on div "benefitcomua_aksonova_rspmob" at bounding box center [636, 327] width 145 height 11
click at [553, 371] on div "bene-fit.com.ua/ru/spiru..." at bounding box center [478, 373] width 461 height 12
click at [22, 403] on div "Дзвінок : ua6_-1755760954.1872430 1 x - 01:30 00:00 00:00 Транскрипція Для AI-а…" at bounding box center [656, 282] width 1313 height 565
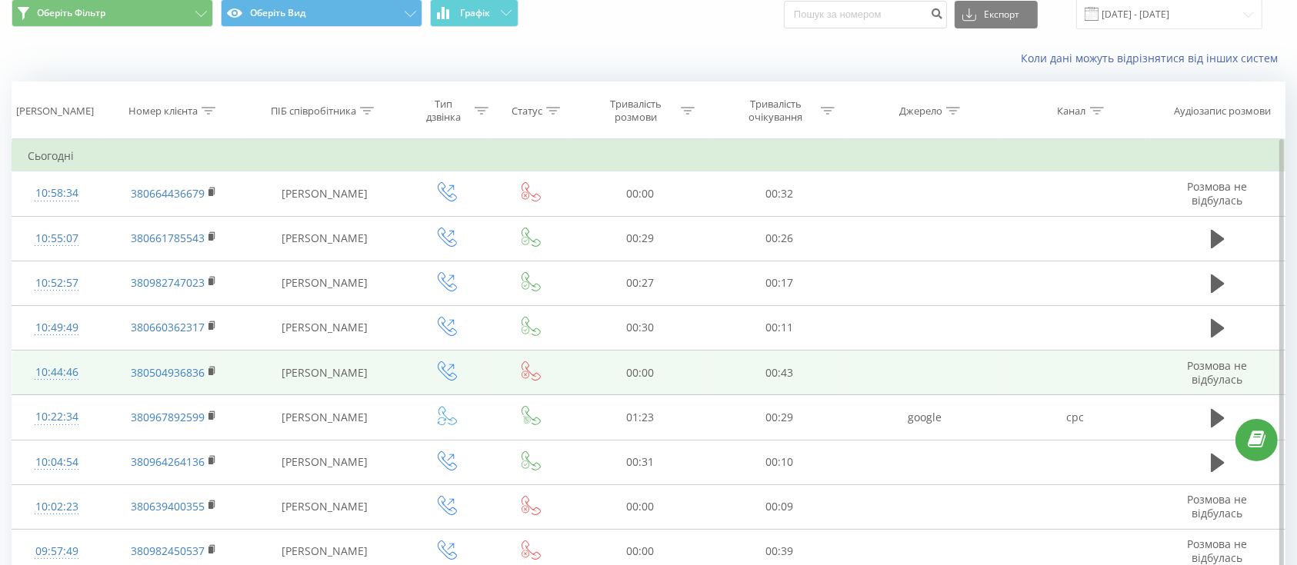
scroll to position [102, 0]
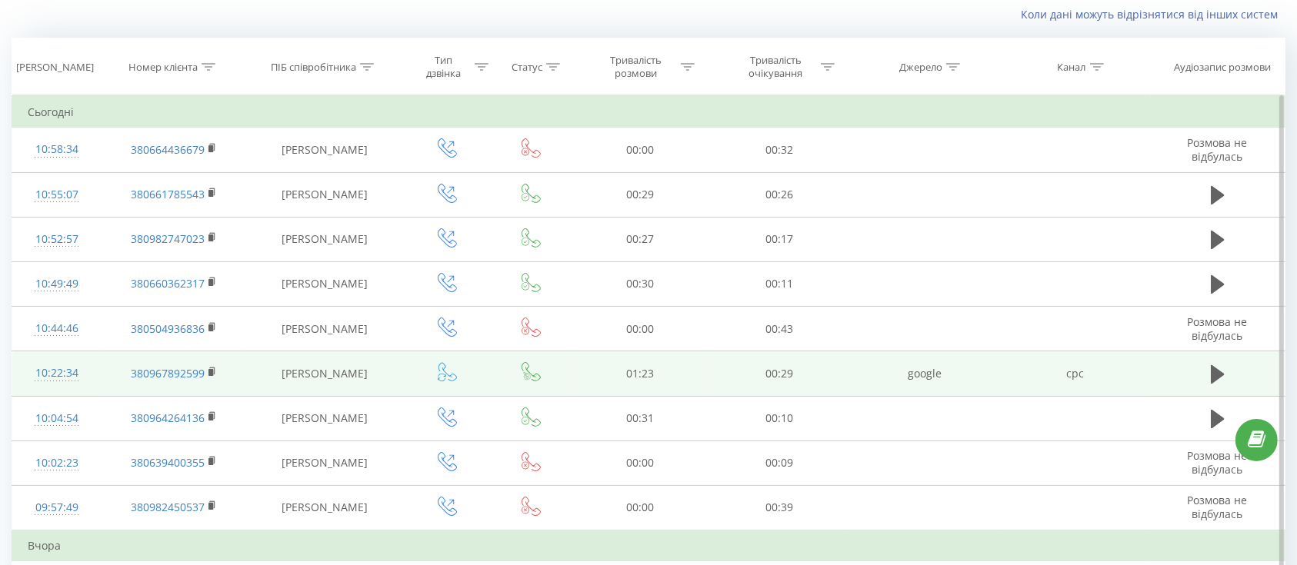
click at [443, 381] on span at bounding box center [447, 377] width 19 height 15
click at [107, 378] on td "380967892599" at bounding box center [174, 373] width 145 height 45
click at [89, 381] on td "10:22:34" at bounding box center [56, 373] width 89 height 45
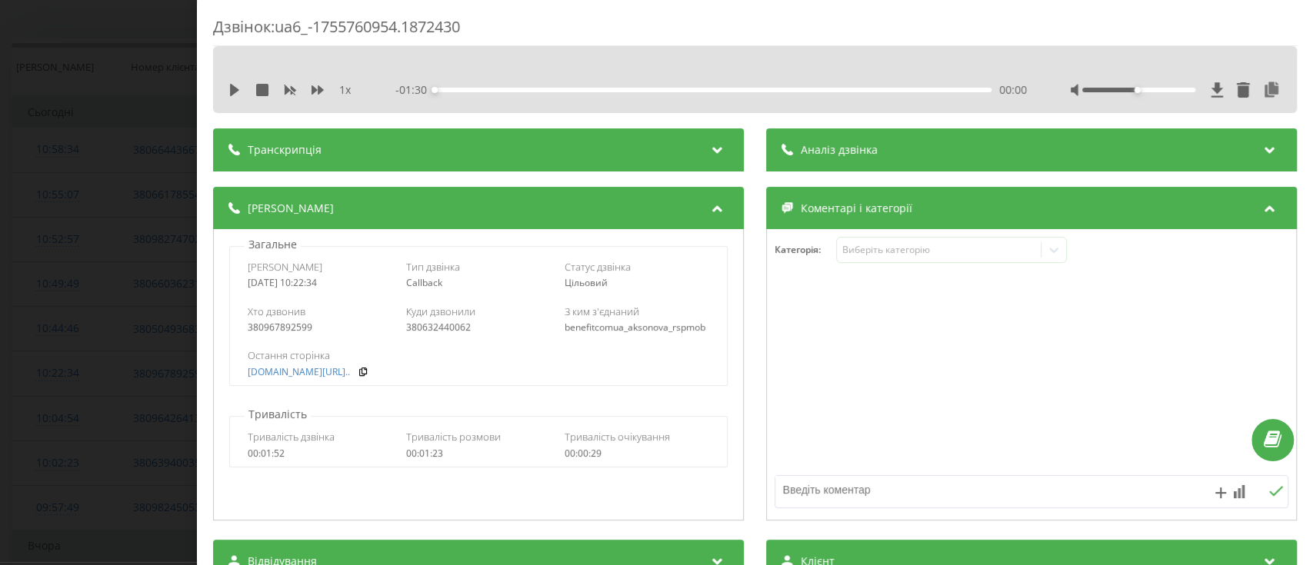
click at [0, 285] on div "Дзвінок : ua6_-1755760954.1872430 1 x - 01:30 00:00 00:00 Транскрипція Для AI-а…" at bounding box center [656, 282] width 1313 height 565
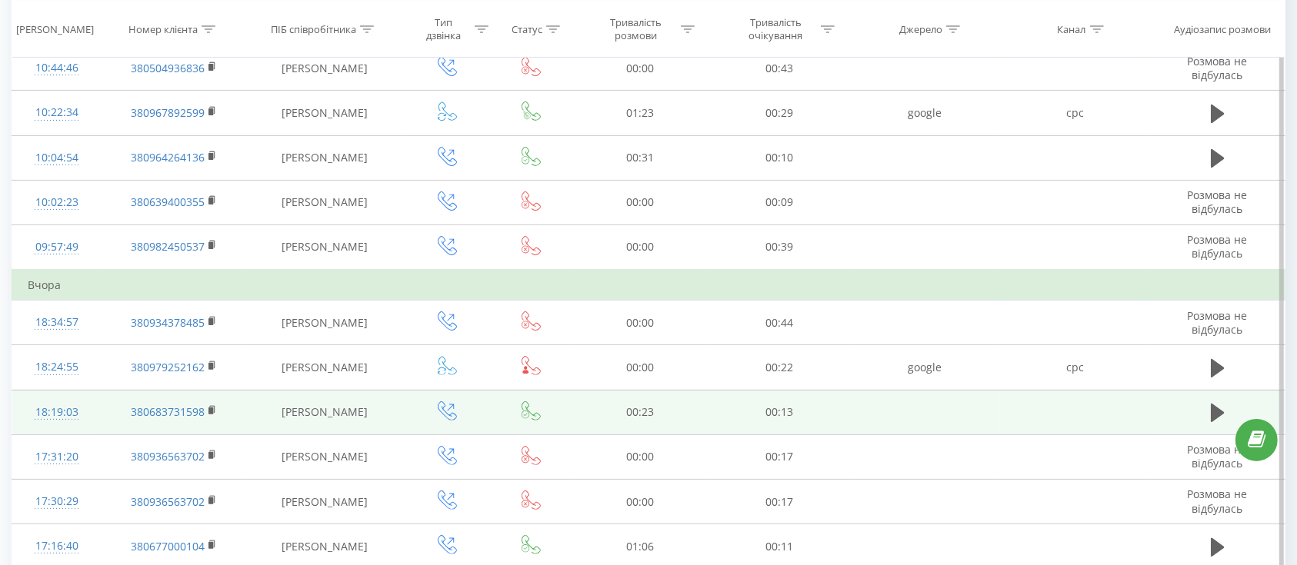
scroll to position [410, 0]
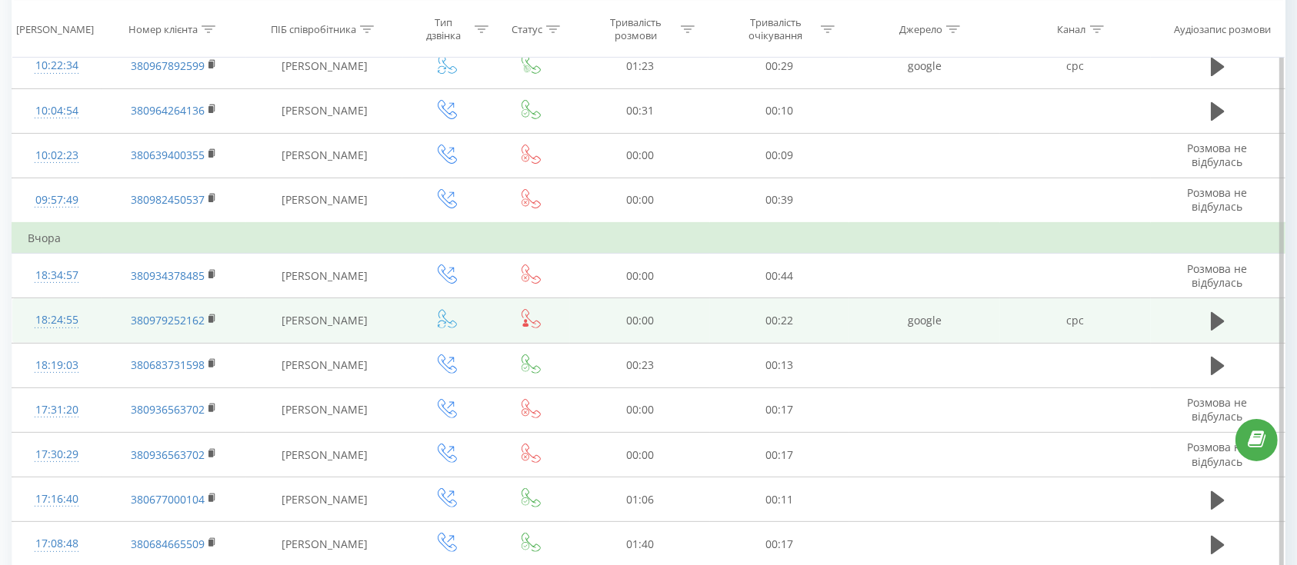
click at [448, 325] on icon at bounding box center [447, 319] width 18 height 18
click at [93, 325] on td "18:24:55" at bounding box center [56, 320] width 89 height 45
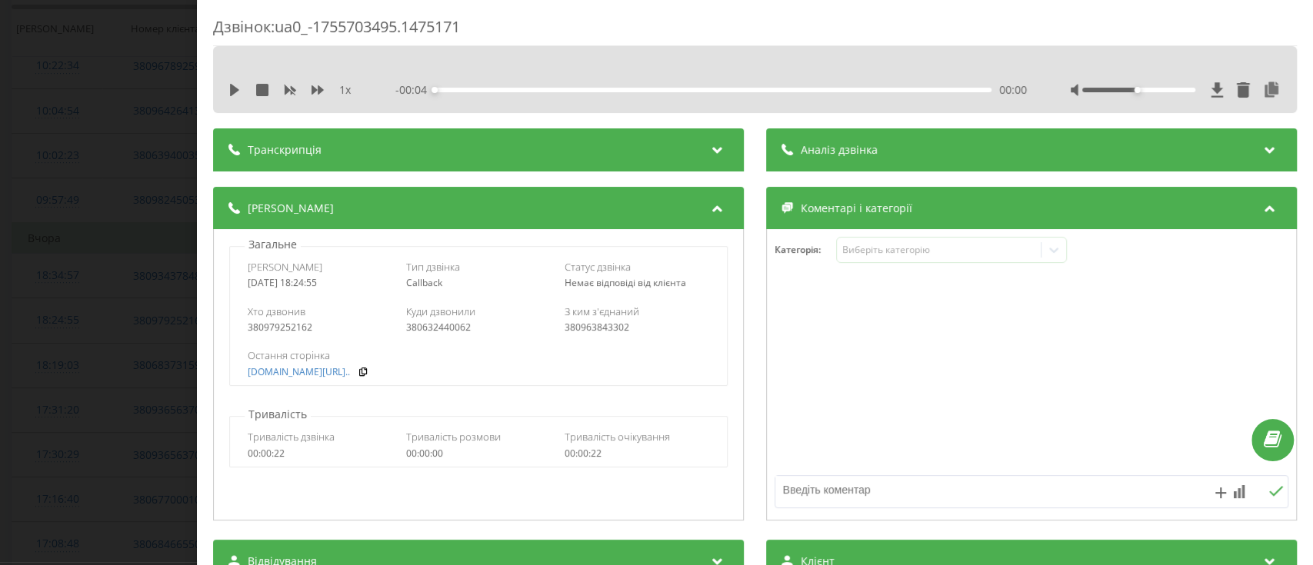
click at [610, 328] on div "380963843302" at bounding box center [636, 327] width 145 height 11
click at [609, 328] on div "380963843302" at bounding box center [636, 327] width 145 height 11
click at [636, 343] on div "Остання сторінка bene-fit.com.ua/profile/..." at bounding box center [478, 363] width 497 height 45
click at [604, 337] on div "Хто дзвонив 380979252162 Куди дзвонили 380632440062 З ким з'єднаний 380963843302" at bounding box center [478, 319] width 497 height 45
click at [35, 350] on div "Дзвінок : ua0_-1755703495.1475171 1 x - 00:04 00:00 00:00 Транскрипція Для AI-а…" at bounding box center [656, 282] width 1313 height 565
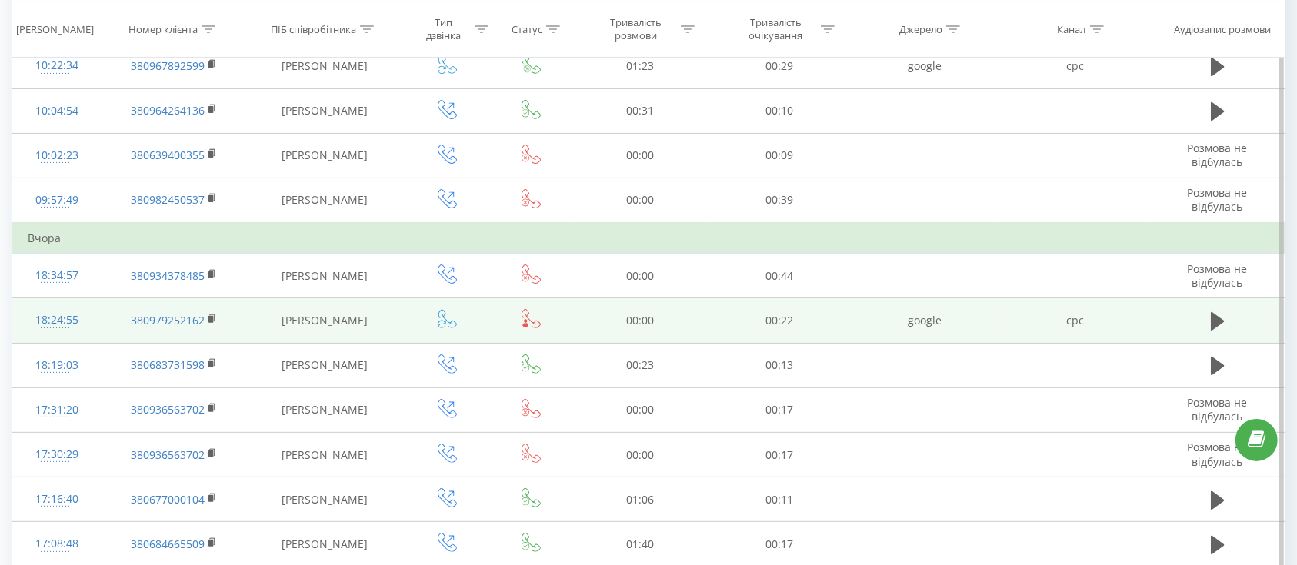
click at [452, 328] on span at bounding box center [447, 324] width 19 height 15
click at [531, 325] on icon at bounding box center [530, 318] width 19 height 19
click at [446, 321] on icon at bounding box center [447, 318] width 19 height 19
click at [108, 318] on td "380979252162" at bounding box center [174, 320] width 145 height 45
click at [87, 333] on td "18:24:55" at bounding box center [56, 320] width 89 height 45
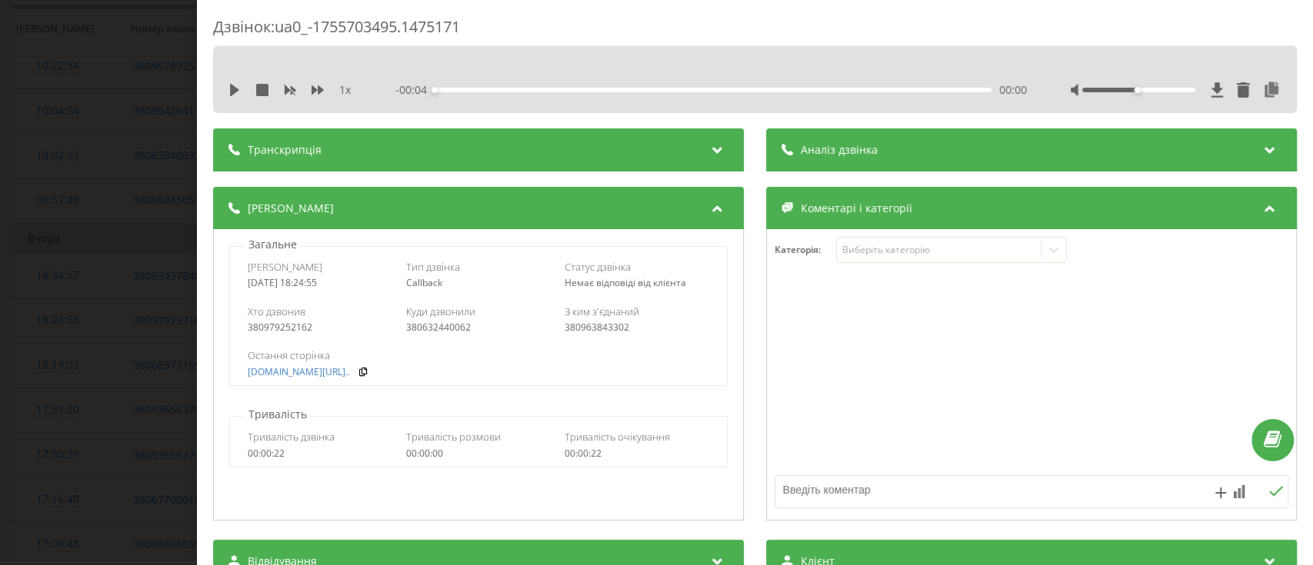
click at [590, 329] on div "380963843302" at bounding box center [636, 327] width 145 height 11
drag, startPoint x: 481, startPoint y: 24, endPoint x: 283, endPoint y: 28, distance: 197.7
click at [283, 28] on div "Дзвінок : ua0_-1755703495.1475171" at bounding box center [754, 31] width 1083 height 30
copy div "ua0_-1755703495.1475171"
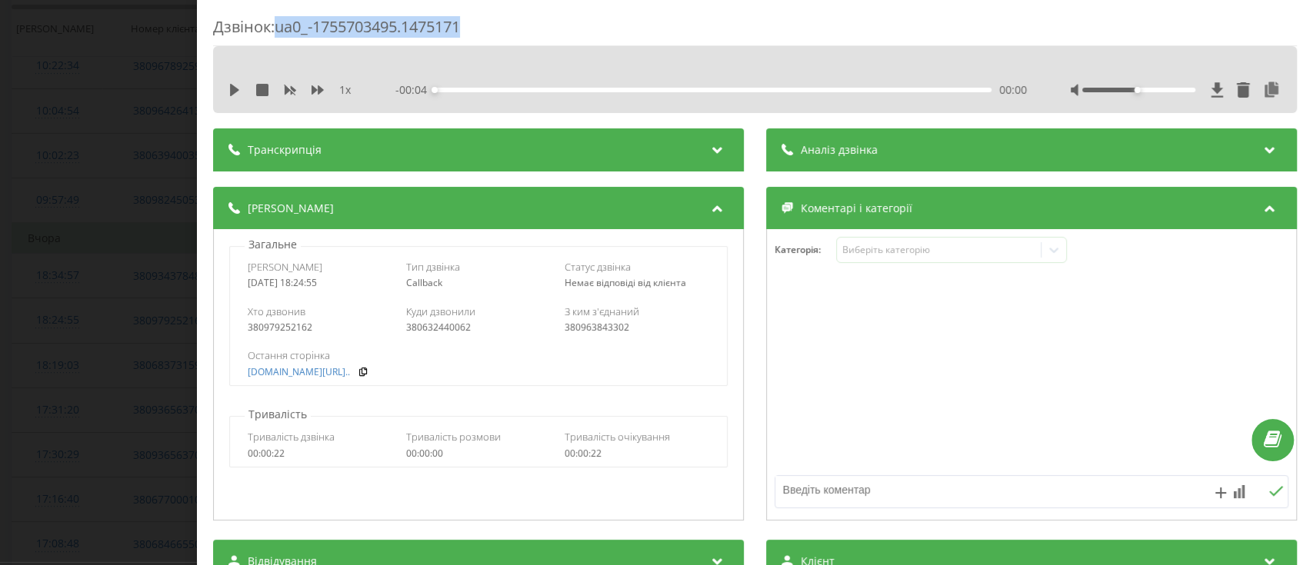
click at [411, 32] on div "Дзвінок : ua0_-1755703495.1475171" at bounding box center [754, 31] width 1083 height 30
drag, startPoint x: 481, startPoint y: 30, endPoint x: 280, endPoint y: 35, distance: 200.8
click at [280, 35] on div "Дзвінок : ua0_-1755703495.1475171" at bounding box center [754, 31] width 1083 height 30
copy div "ua0_-1755703495.1475171"
click at [28, 323] on div "Дзвінок : ua0_-1755703495.1475171 1 x - 00:04 00:00 00:00 Транскрипція Для AI-а…" at bounding box center [656, 282] width 1313 height 565
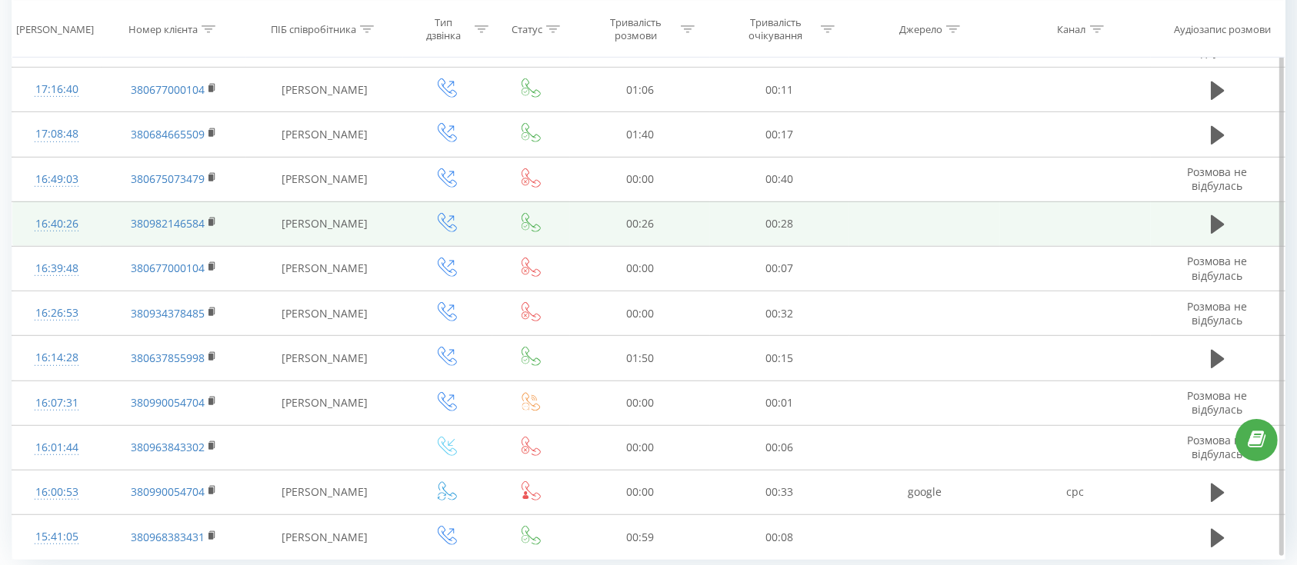
scroll to position [869, 0]
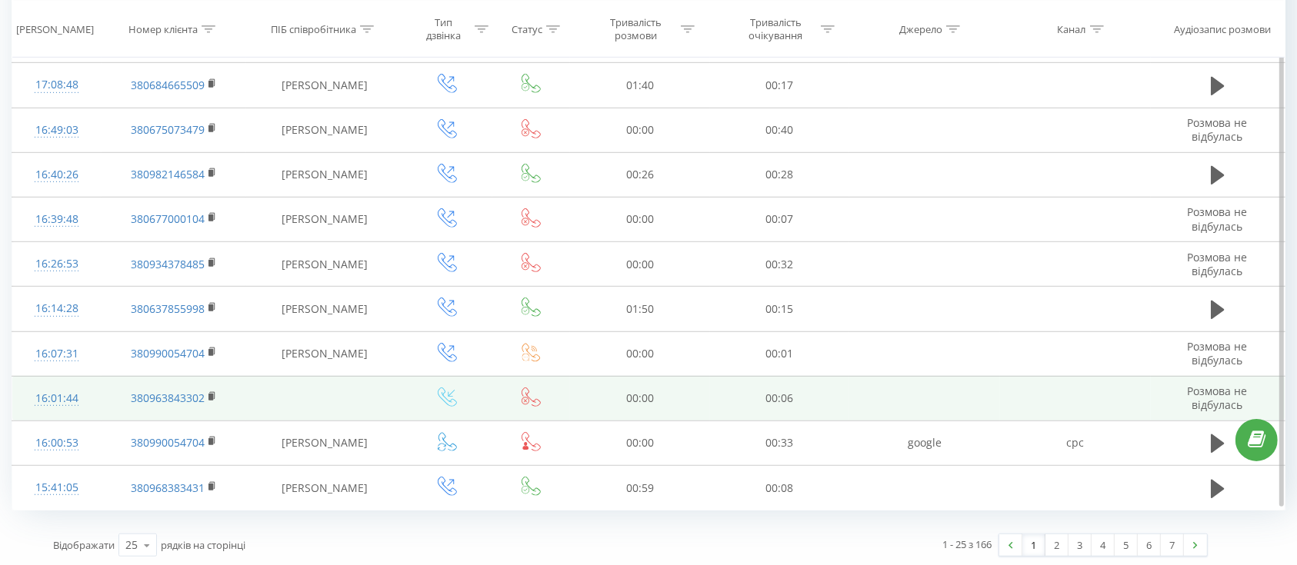
click at [443, 399] on icon at bounding box center [447, 397] width 19 height 19
click at [528, 394] on icon at bounding box center [530, 397] width 19 height 19
click at [97, 390] on td "16:01:44" at bounding box center [56, 398] width 89 height 45
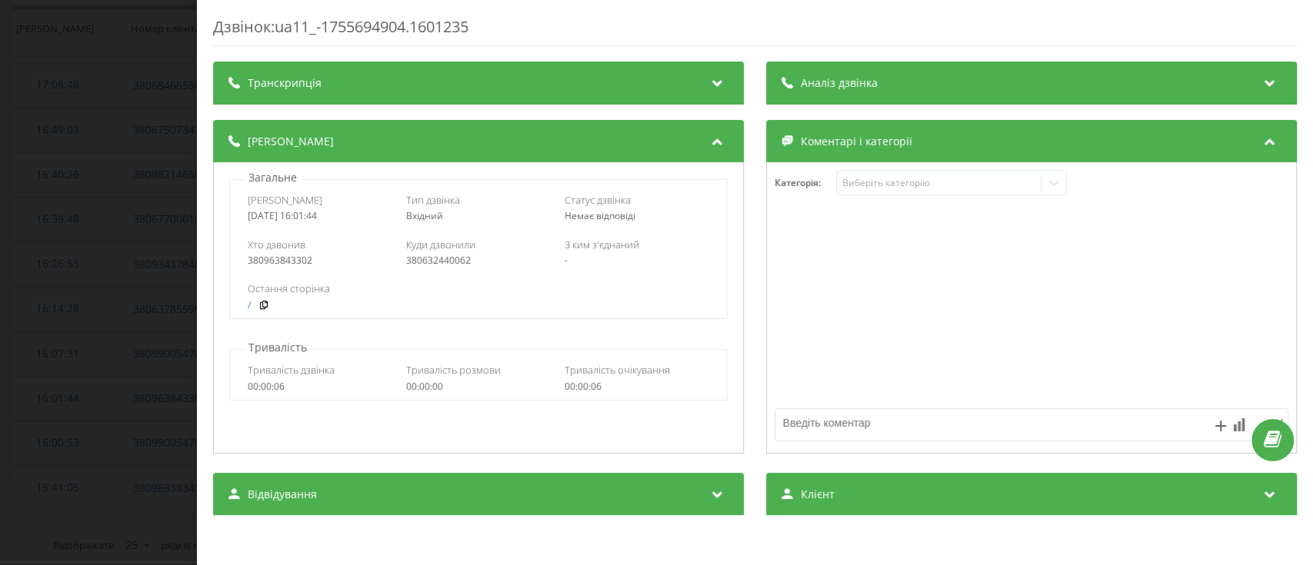
click at [454, 263] on div "380632440062" at bounding box center [478, 260] width 145 height 11
click at [453, 262] on div "380632440062" at bounding box center [478, 260] width 145 height 11
click at [288, 261] on div "380963843302" at bounding box center [320, 260] width 145 height 11
click at [438, 268] on div "Хто дзвонив 380963843302 Куди дзвонили 380632440062 З ким з'єднаний -" at bounding box center [478, 252] width 497 height 45
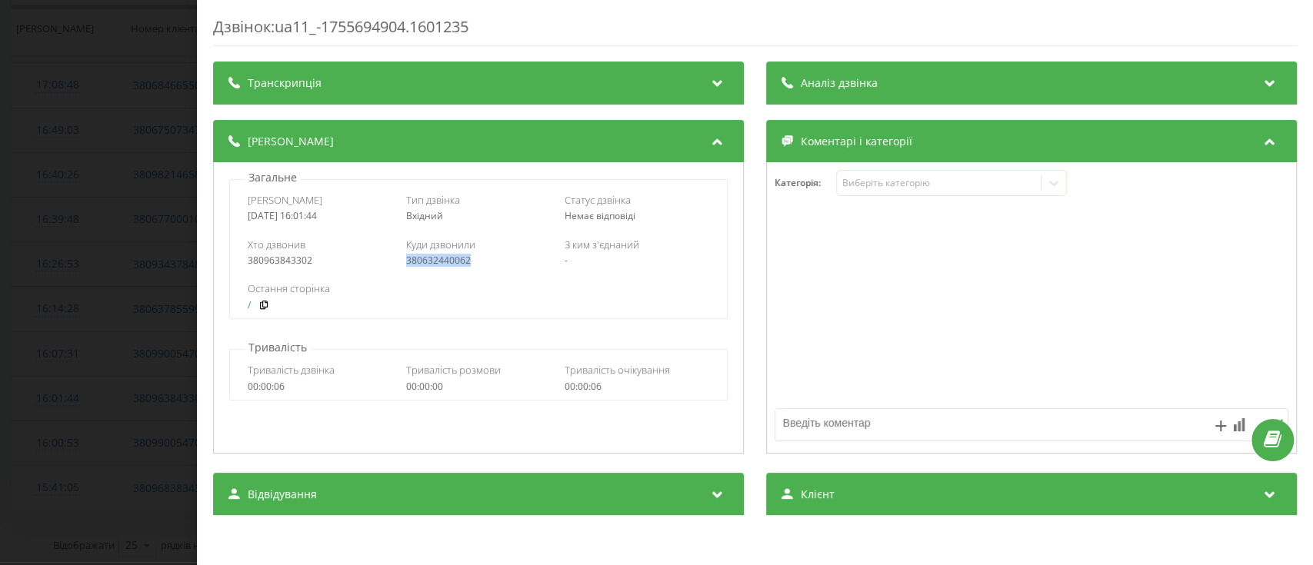
click at [438, 268] on div "Хто дзвонив 380963843302 Куди дзвонили 380632440062 З ким з'єднаний -" at bounding box center [478, 252] width 497 height 45
click at [465, 260] on div "380632440062" at bounding box center [478, 260] width 145 height 11
click at [82, 436] on div "Дзвінок : ua11_-1755694904.1601235 Транскрипція Для AI-аналізу майбутніх дзвінк…" at bounding box center [656, 282] width 1313 height 565
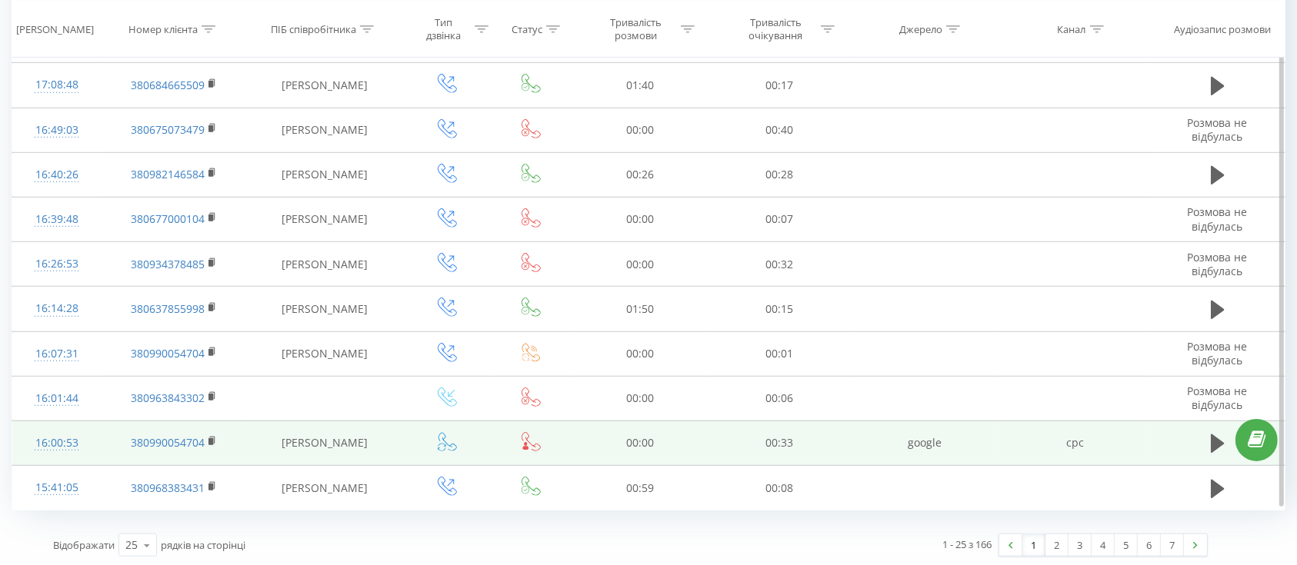
click at [443, 441] on icon at bounding box center [447, 441] width 19 height 19
click at [91, 441] on td "16:00:53" at bounding box center [56, 443] width 89 height 45
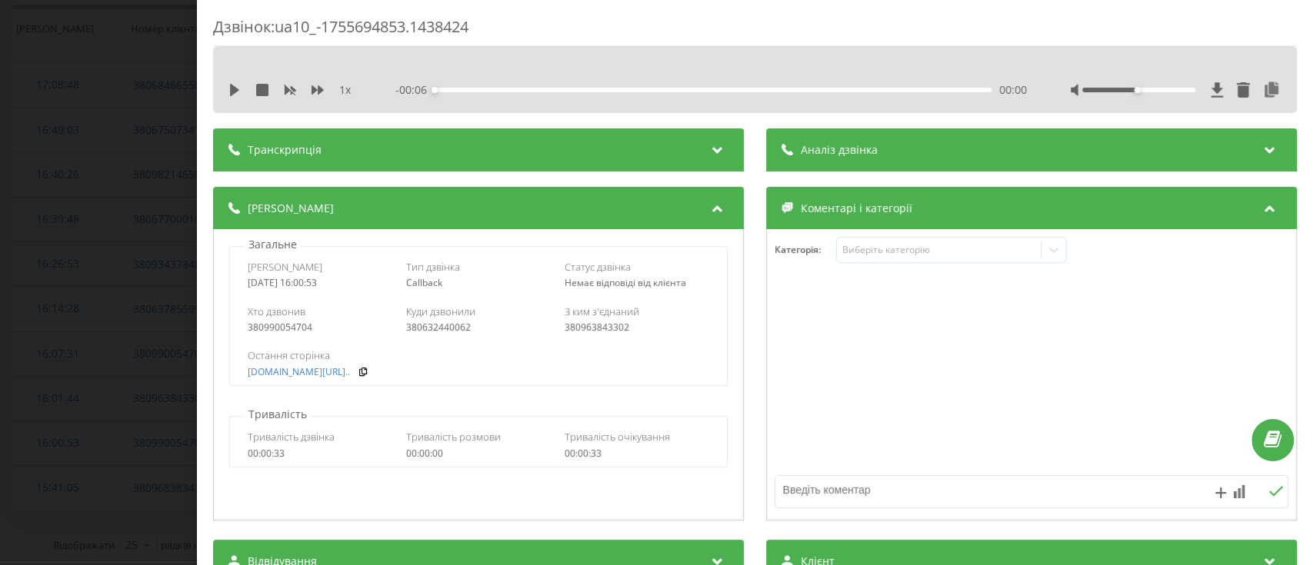
click at [283, 329] on div "380990054704" at bounding box center [320, 327] width 145 height 11
click at [0, 448] on div "Дзвінок : ua10_-1755694853.1438424 1 x - 00:06 00:00 00:00 Транскрипція Для AI-…" at bounding box center [656, 282] width 1313 height 565
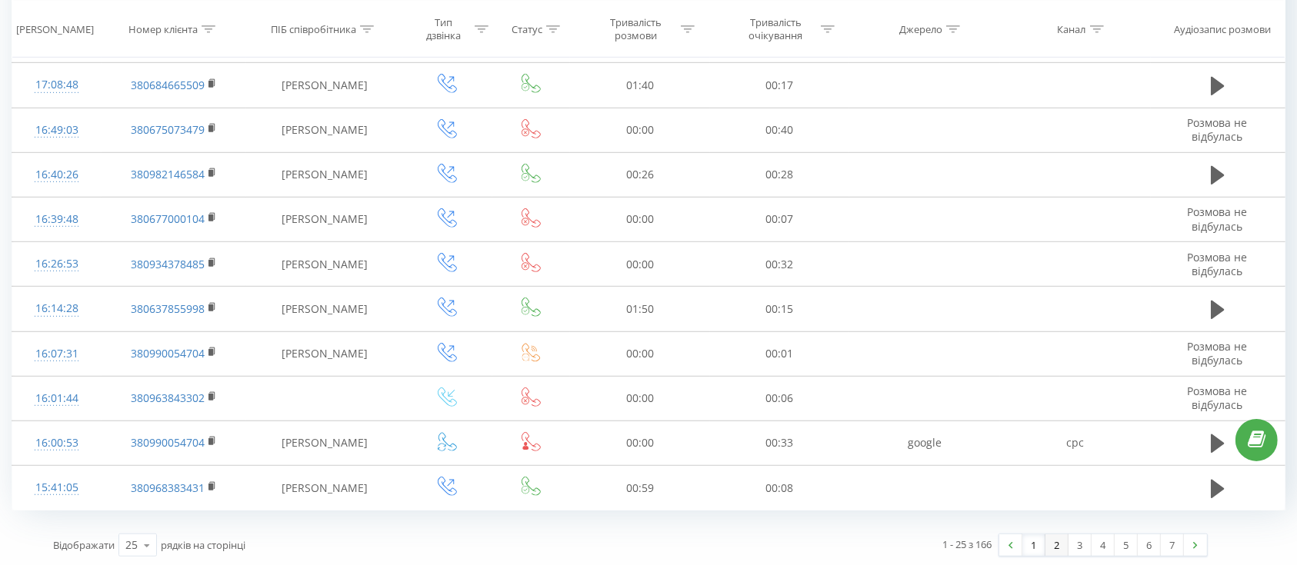
click at [1054, 549] on link "2" at bounding box center [1056, 545] width 23 height 22
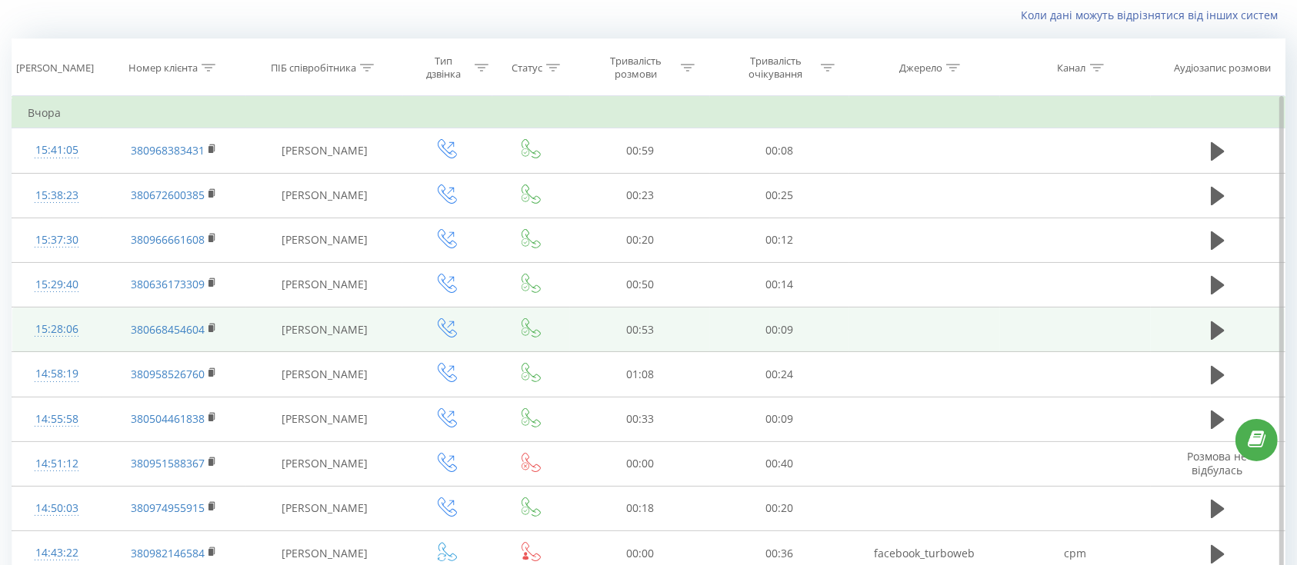
scroll to position [409, 0]
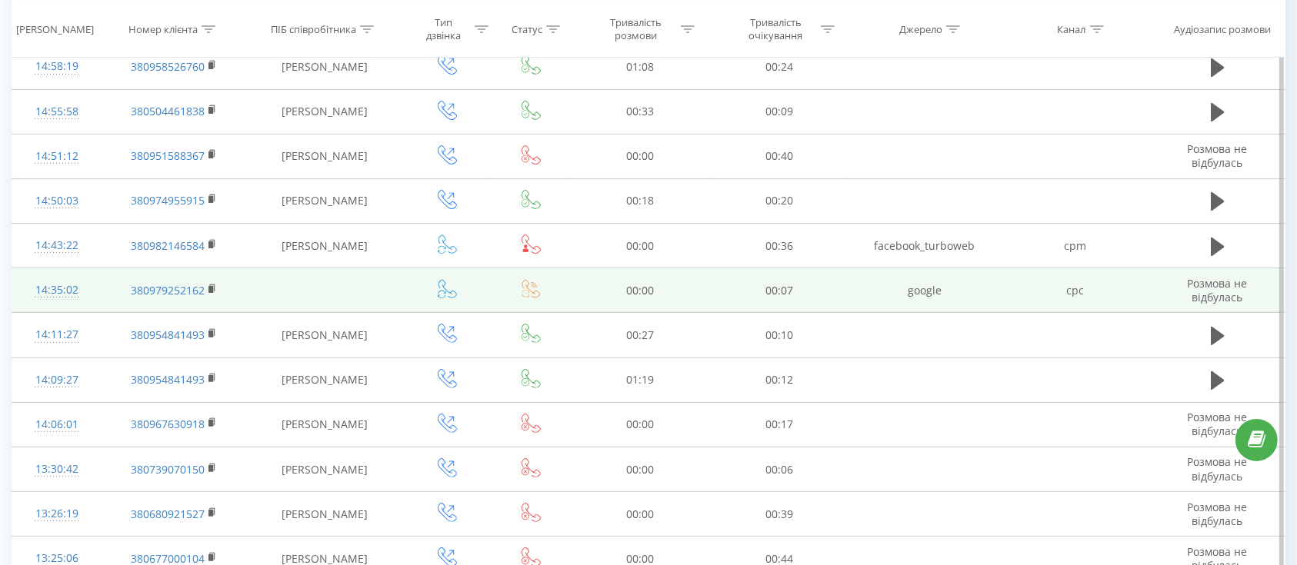
click at [447, 290] on icon at bounding box center [447, 289] width 18 height 18
click at [524, 287] on icon at bounding box center [530, 288] width 19 height 19
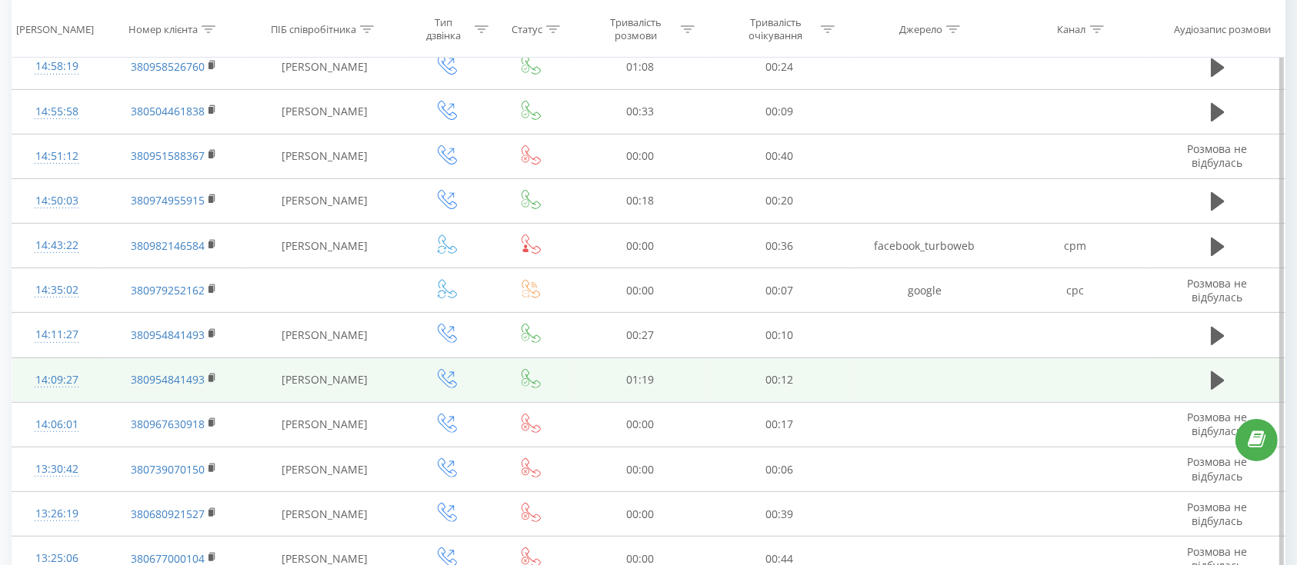
scroll to position [717, 0]
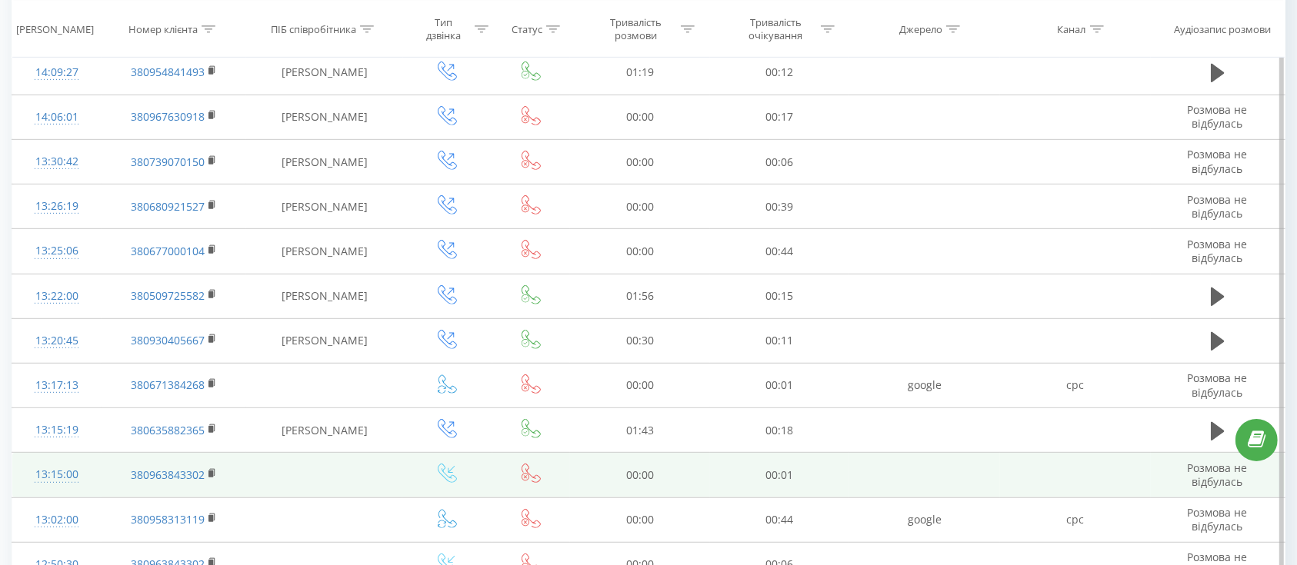
click at [448, 473] on icon at bounding box center [447, 473] width 19 height 19
click at [538, 474] on icon at bounding box center [530, 473] width 19 height 19
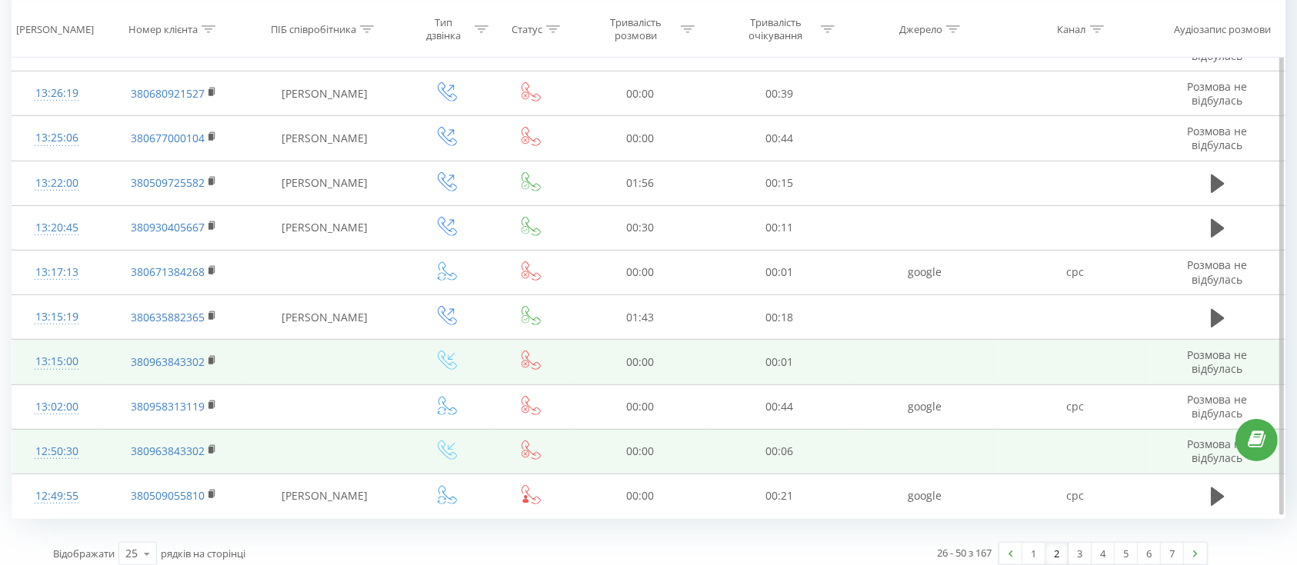
scroll to position [838, 0]
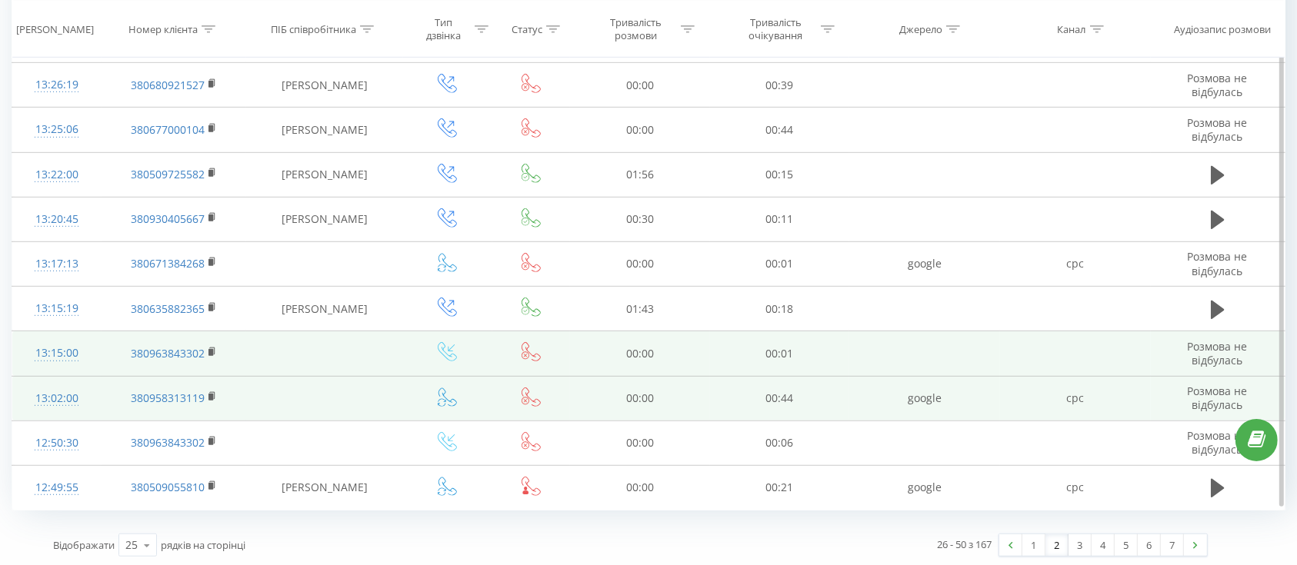
click at [450, 394] on icon at bounding box center [447, 397] width 19 height 19
click at [528, 397] on icon at bounding box center [530, 397] width 19 height 19
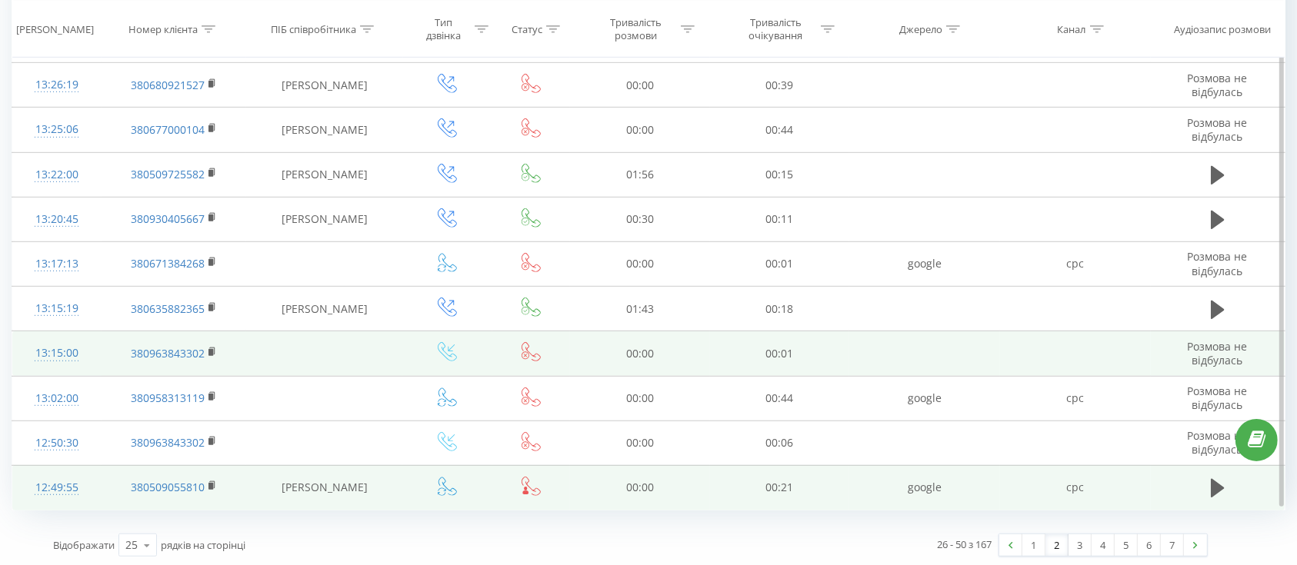
click at [447, 490] on icon at bounding box center [447, 486] width 19 height 19
click at [525, 487] on icon at bounding box center [525, 489] width 3 height 4
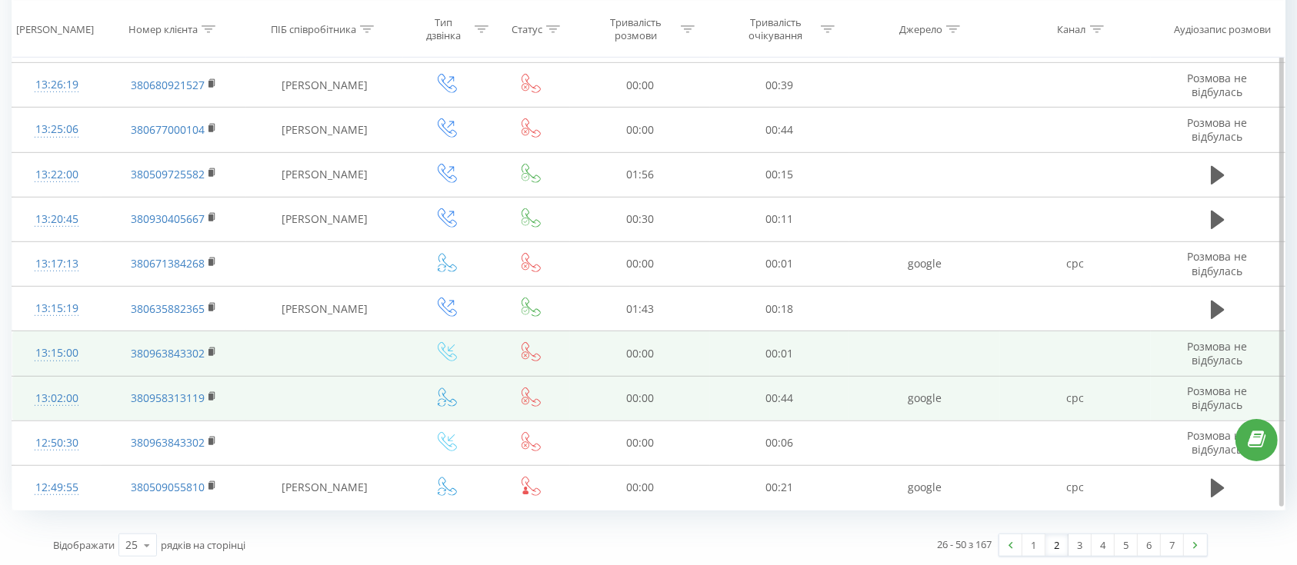
click at [531, 403] on span at bounding box center [530, 402] width 19 height 15
click at [531, 394] on icon at bounding box center [530, 397] width 19 height 19
click at [529, 394] on icon at bounding box center [530, 397] width 19 height 19
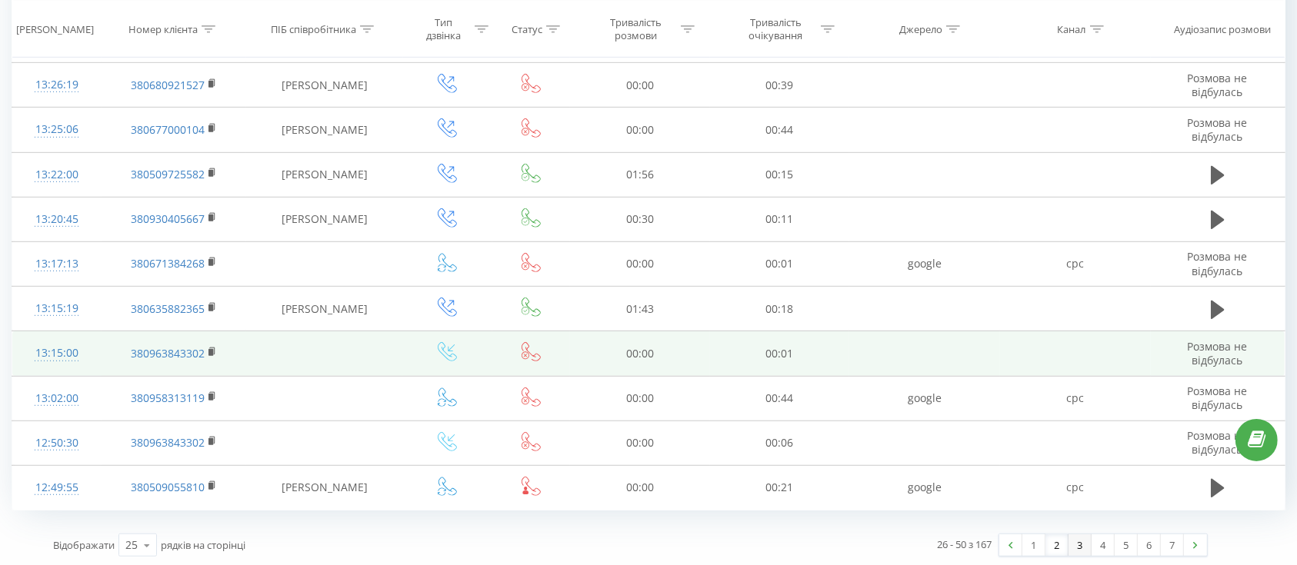
click at [1082, 542] on link "3" at bounding box center [1079, 545] width 23 height 22
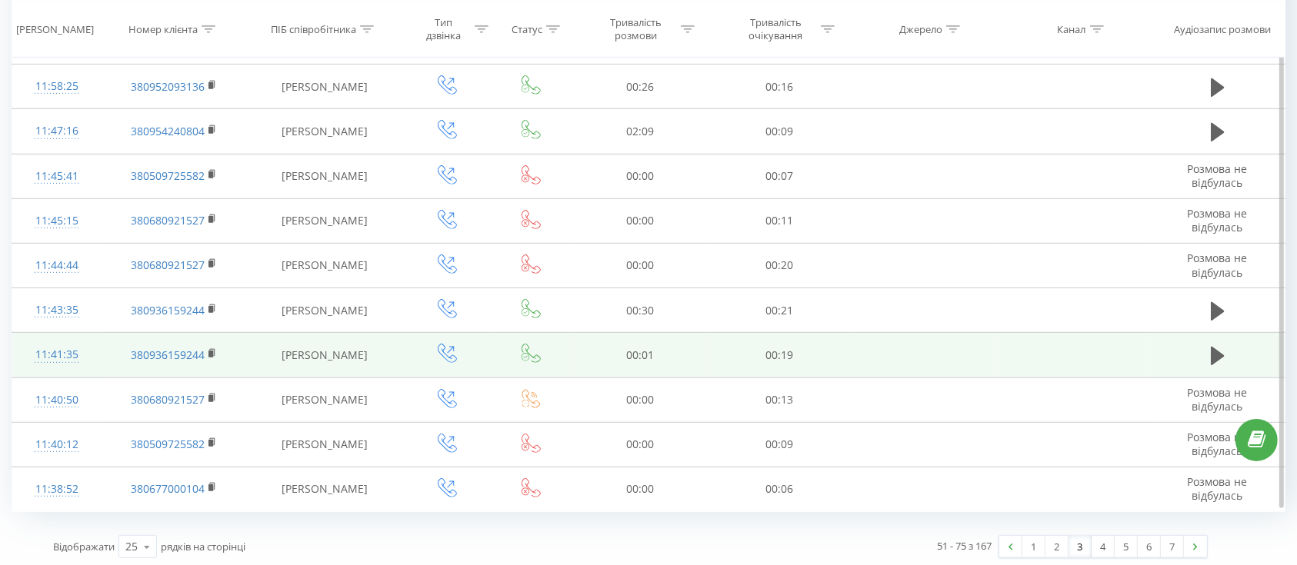
scroll to position [838, 0]
click at [1108, 545] on link "4" at bounding box center [1102, 545] width 23 height 22
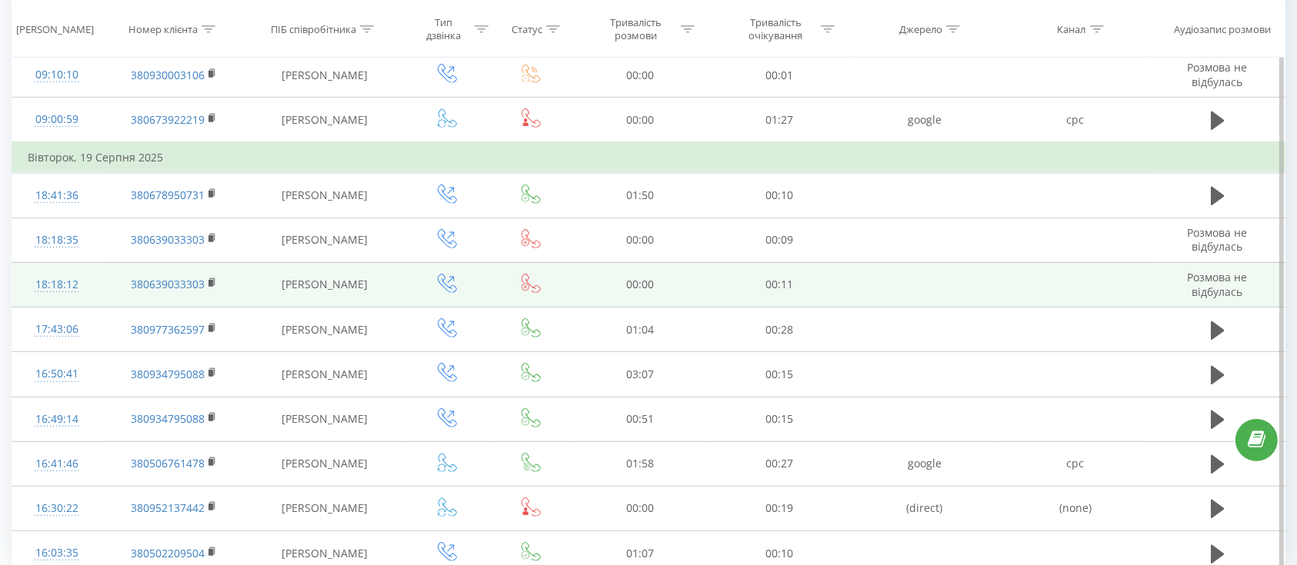
scroll to position [869, 0]
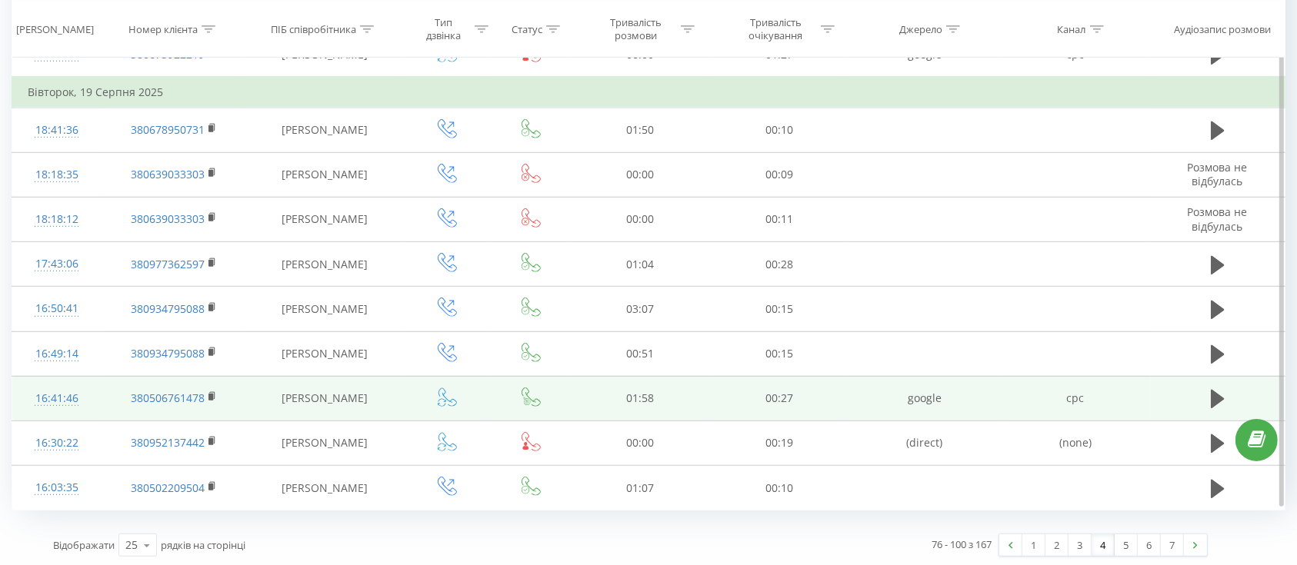
click at [448, 397] on icon at bounding box center [447, 397] width 18 height 18
click at [518, 386] on td at bounding box center [531, 398] width 78 height 45
click at [531, 398] on icon at bounding box center [530, 397] width 19 height 19
click at [450, 399] on icon at bounding box center [447, 397] width 19 height 19
click at [102, 401] on td "380506761478" at bounding box center [174, 398] width 145 height 45
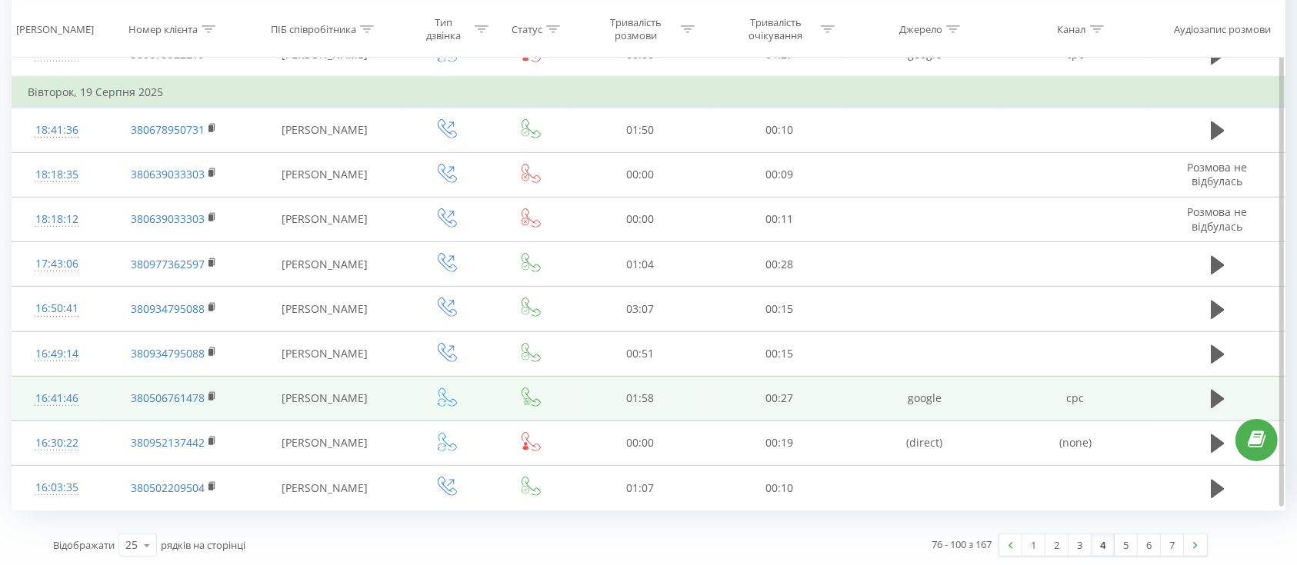
click at [85, 405] on div at bounding box center [57, 405] width 58 height 1
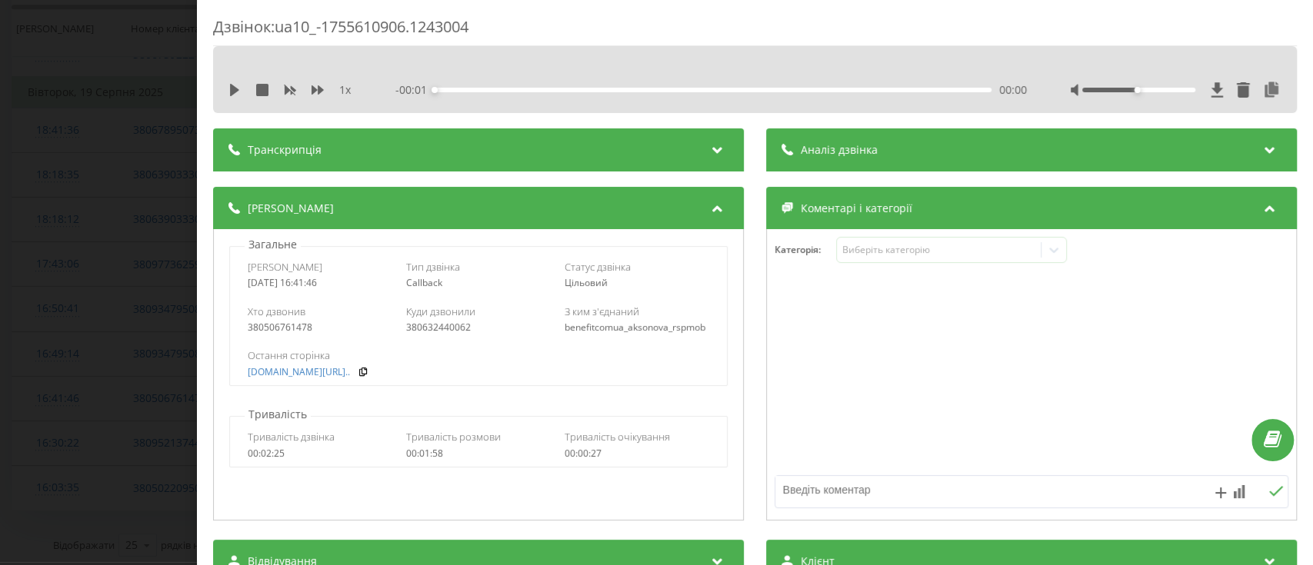
click at [582, 325] on div "benefitcomua_aksonova_rspmob" at bounding box center [636, 327] width 145 height 11
click at [102, 357] on div "Дзвінок : ua10_-1755610906.1243004 1 x - 02:11 00:00 00:00 Транскрипція Для AI-…" at bounding box center [656, 282] width 1313 height 565
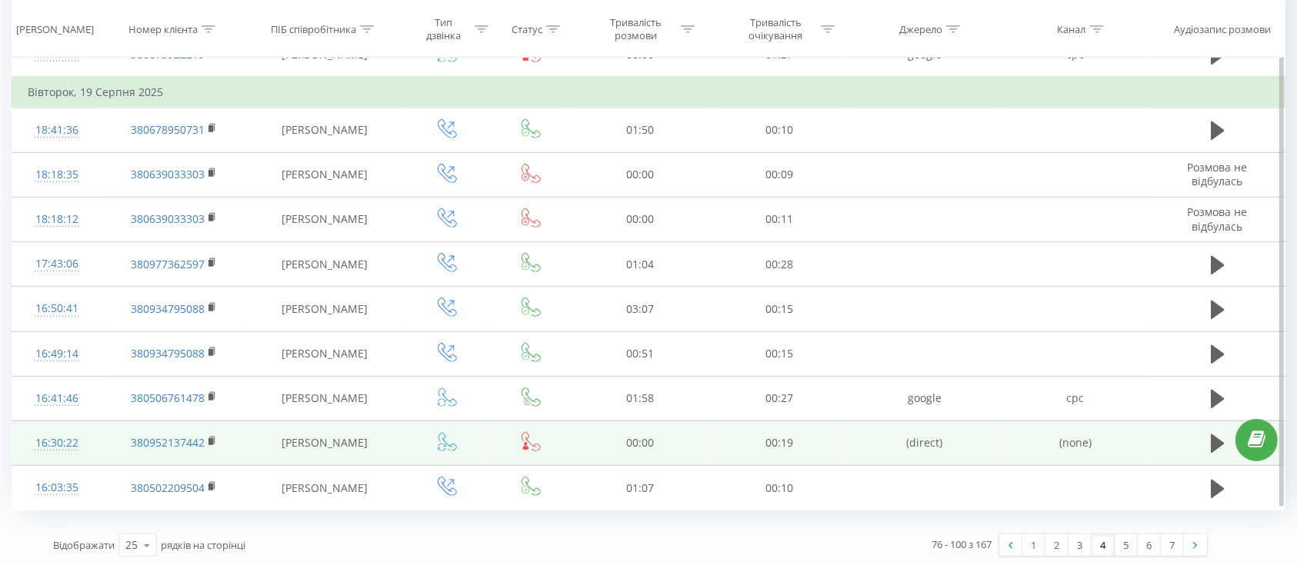
click at [451, 444] on icon at bounding box center [447, 442] width 18 height 18
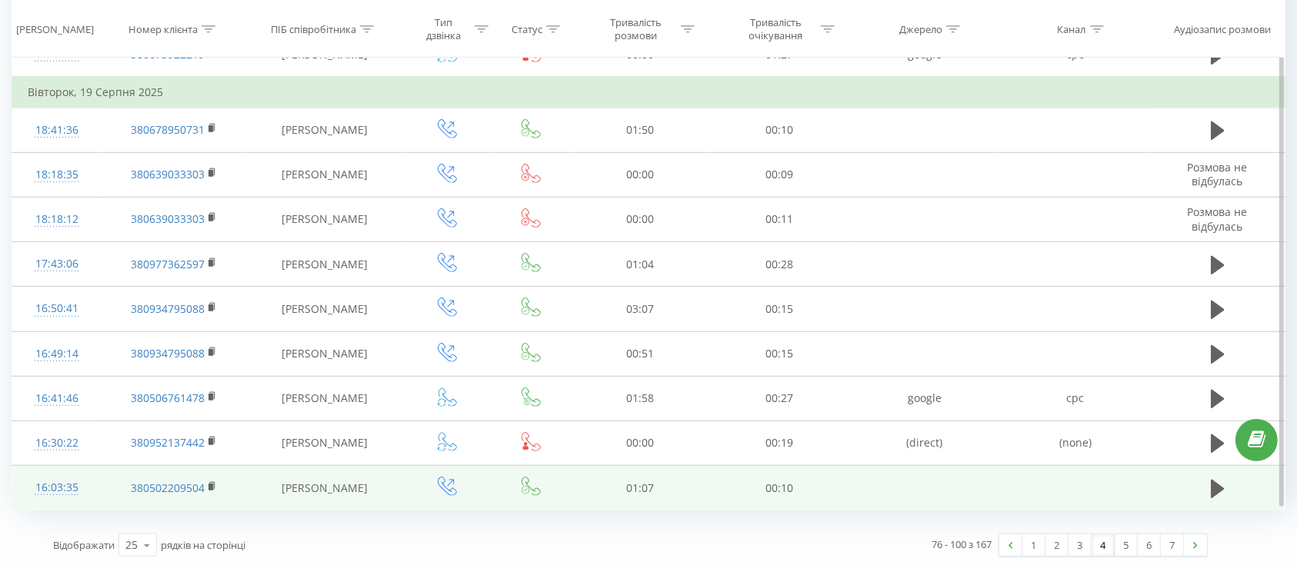
click at [529, 487] on icon at bounding box center [530, 486] width 19 height 19
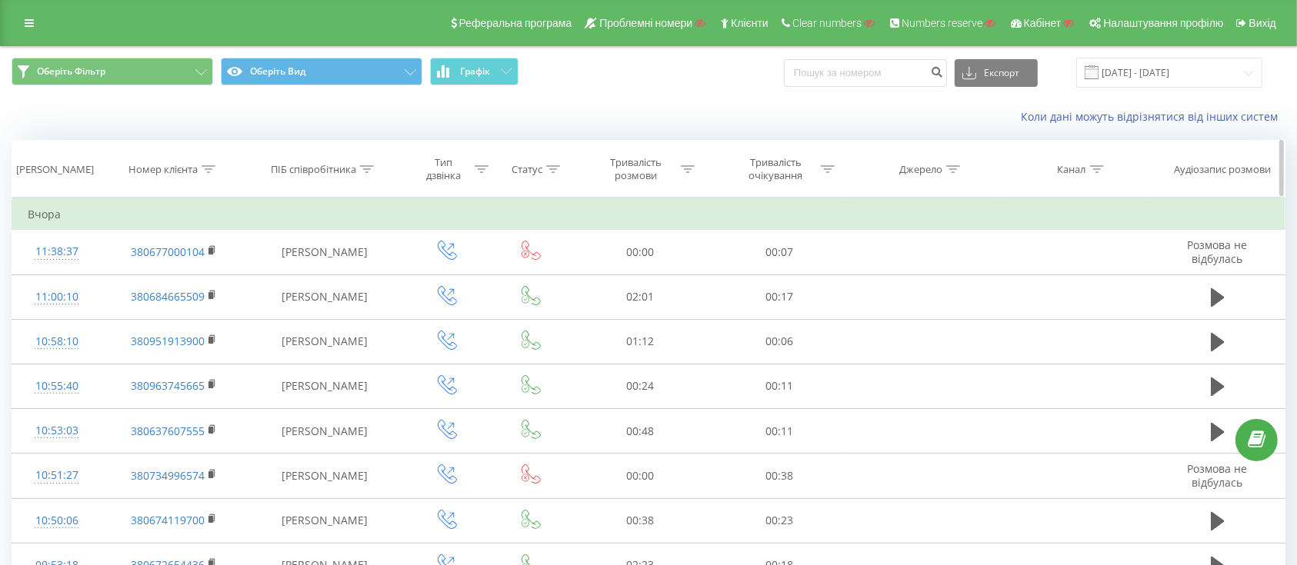
click at [481, 168] on icon at bounding box center [481, 169] width 14 height 8
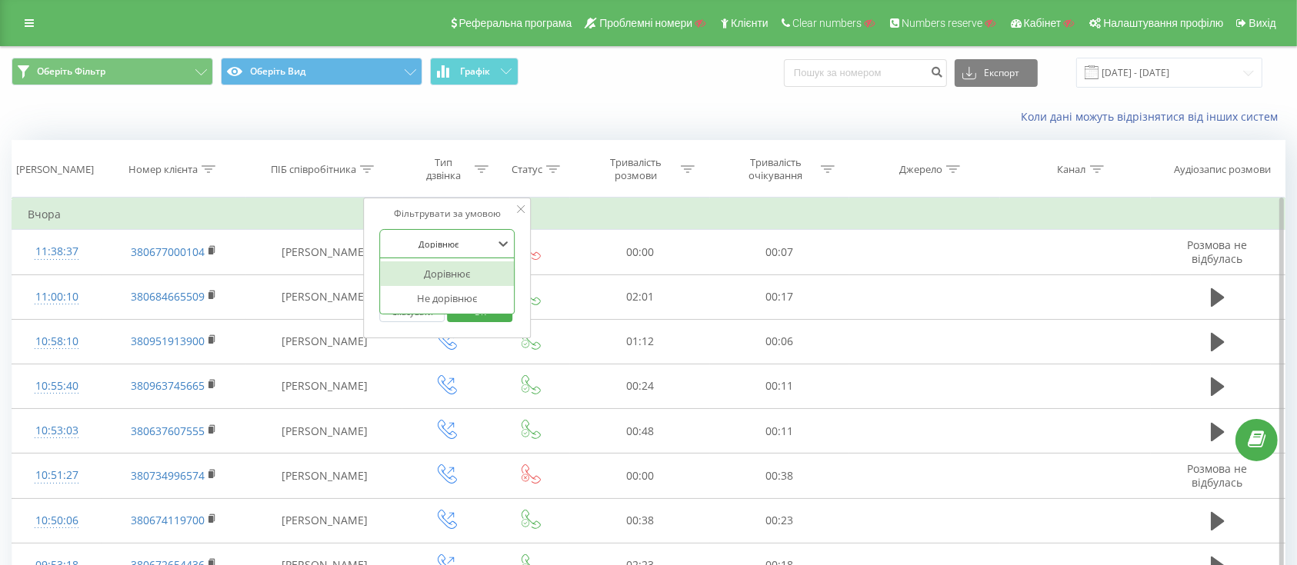
click at [461, 255] on div "Дорівнює" at bounding box center [439, 243] width 112 height 23
click at [461, 275] on div "Дорівнює" at bounding box center [448, 273] width 134 height 25
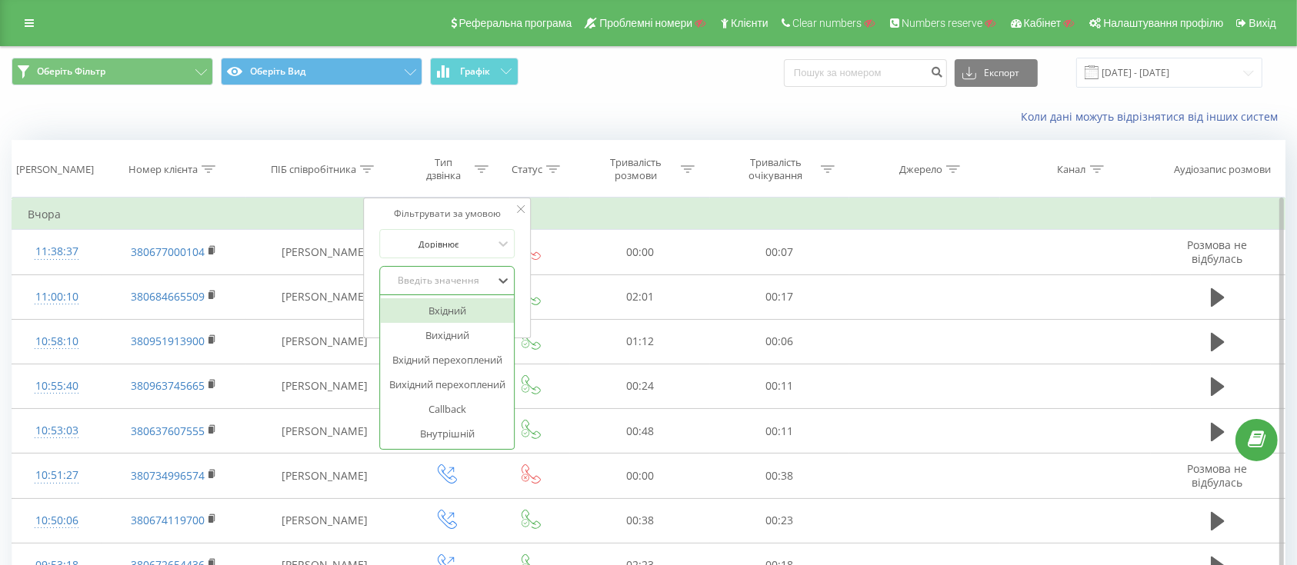
click at [464, 286] on div at bounding box center [438, 281] width 109 height 15
click at [461, 329] on div "Вихідний" at bounding box center [448, 335] width 134 height 25
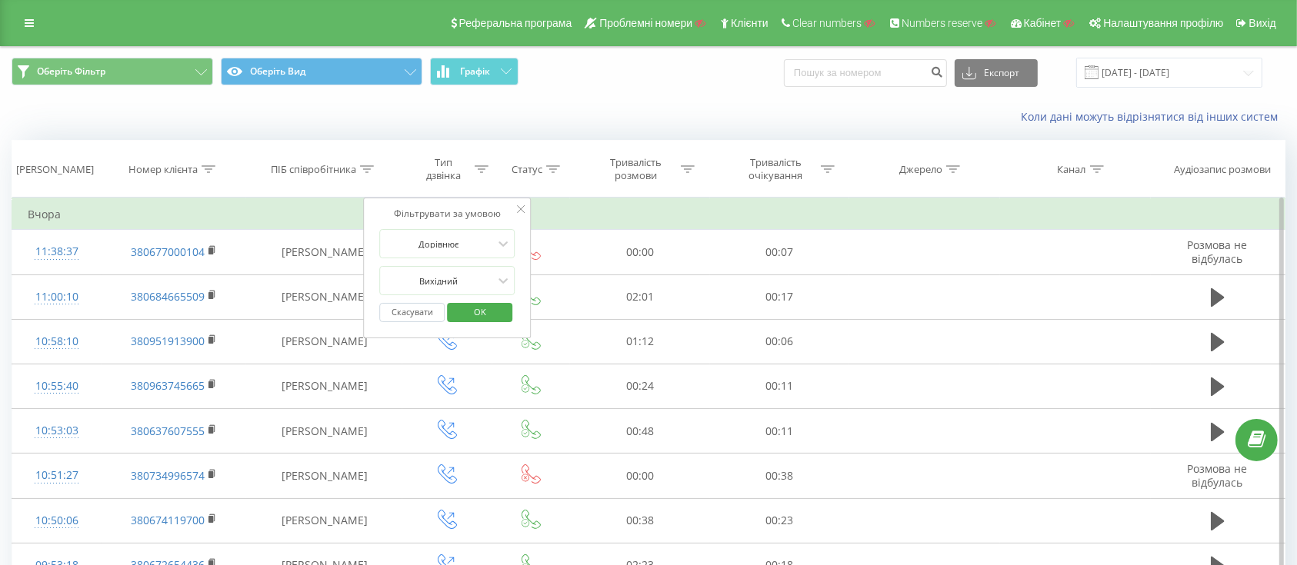
click at [478, 318] on span "OK" at bounding box center [479, 312] width 43 height 24
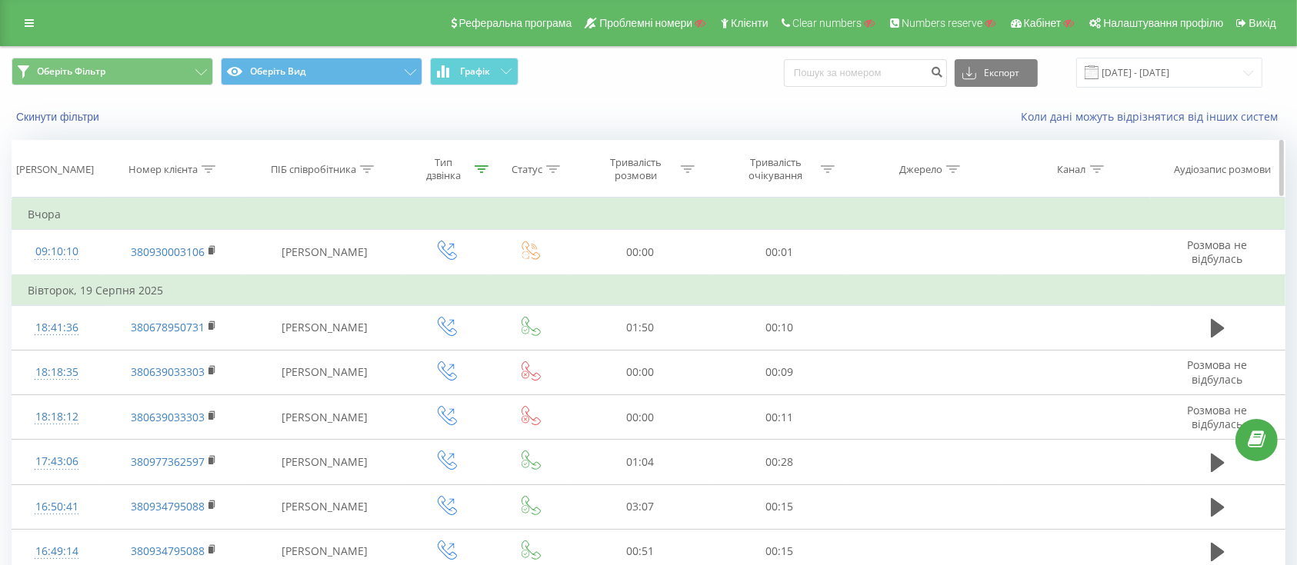
click at [471, 166] on div "Тип дзвінка" at bounding box center [452, 169] width 72 height 26
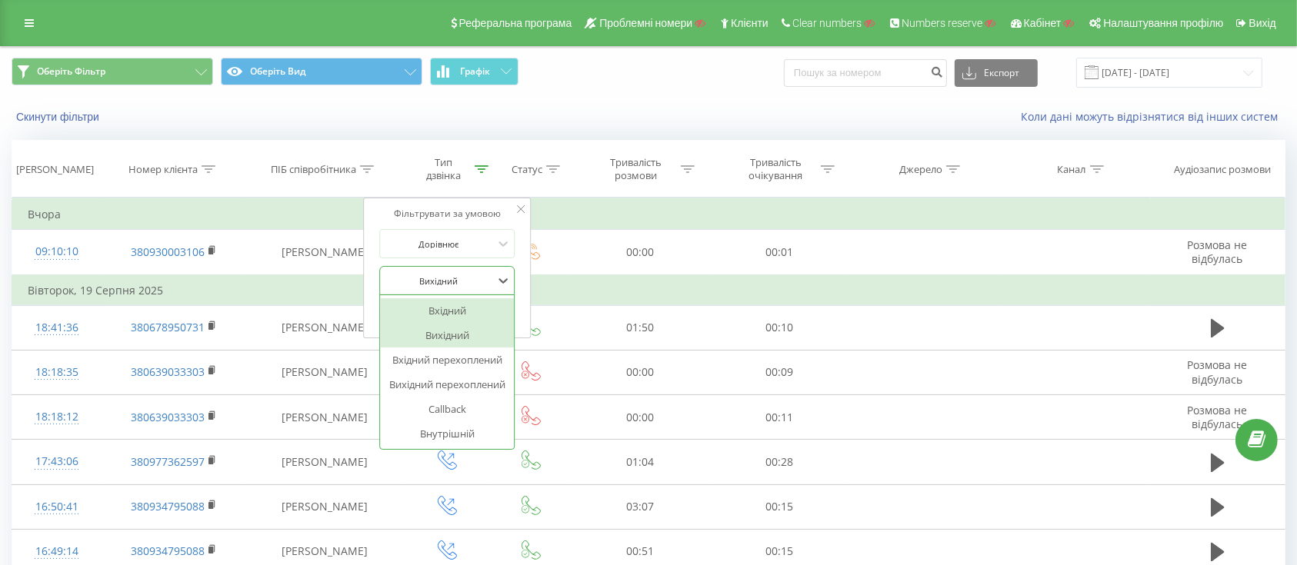
click at [478, 278] on div at bounding box center [438, 281] width 109 height 15
click at [477, 311] on div "Вхідний" at bounding box center [448, 310] width 134 height 25
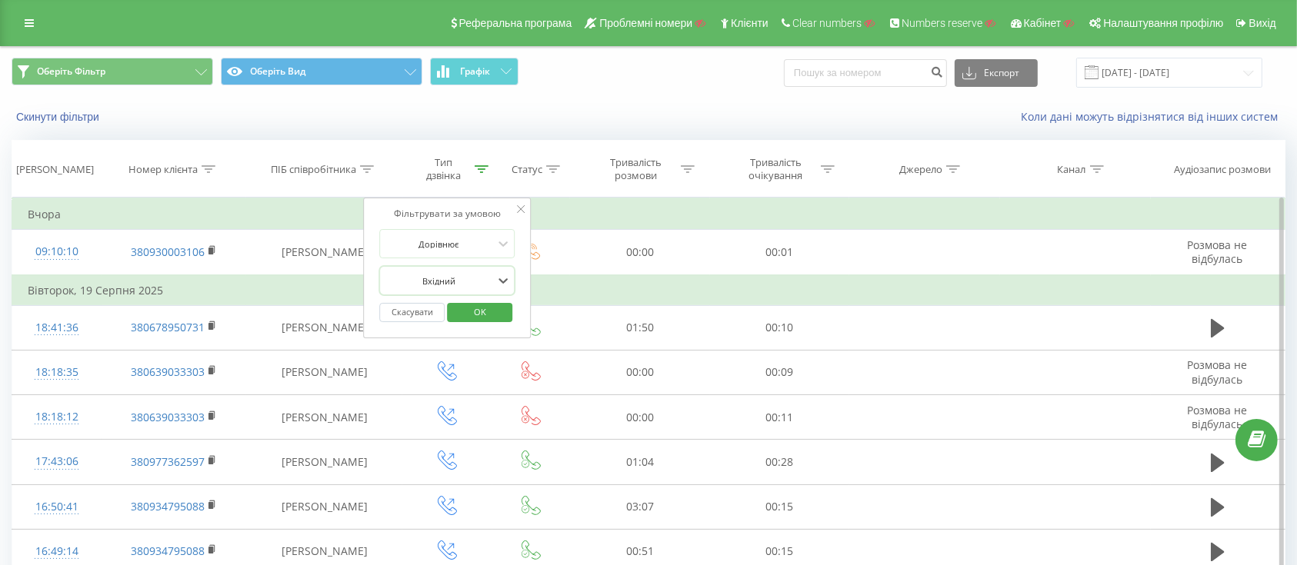
click at [498, 307] on span "OK" at bounding box center [479, 312] width 43 height 24
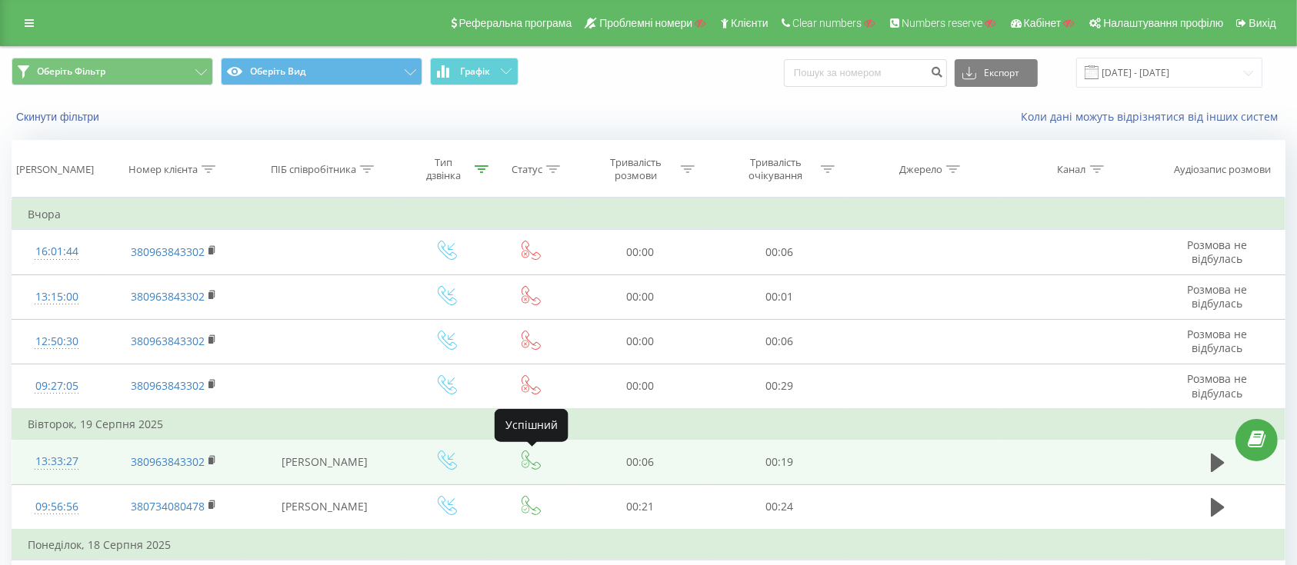
click at [535, 462] on icon at bounding box center [530, 460] width 19 height 19
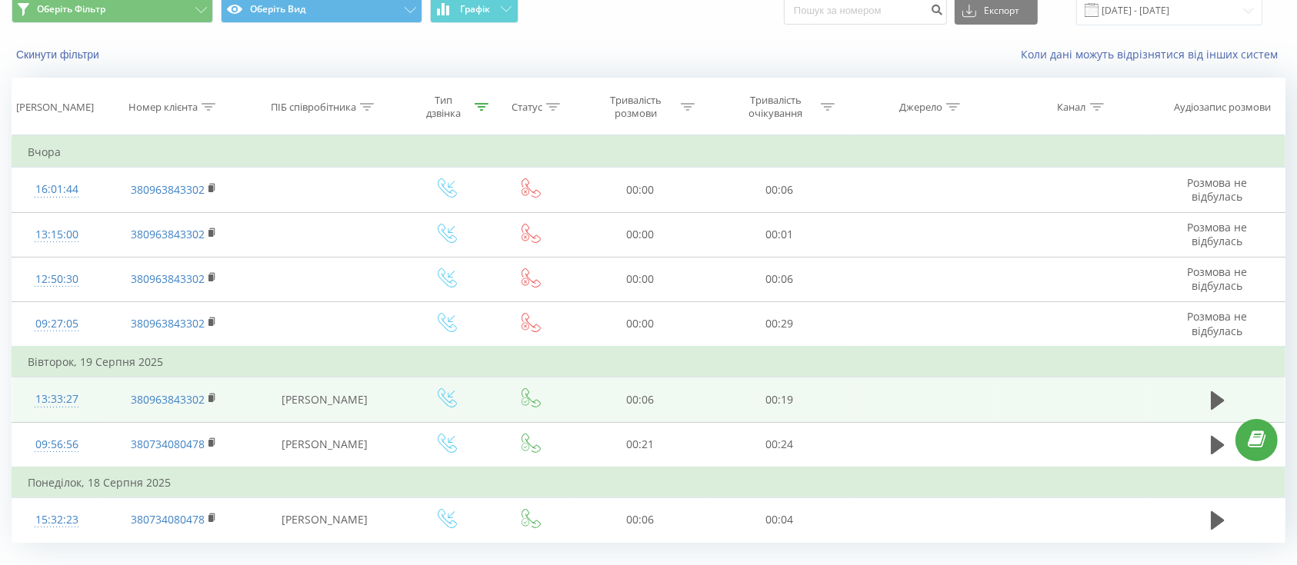
scroll to position [96, 0]
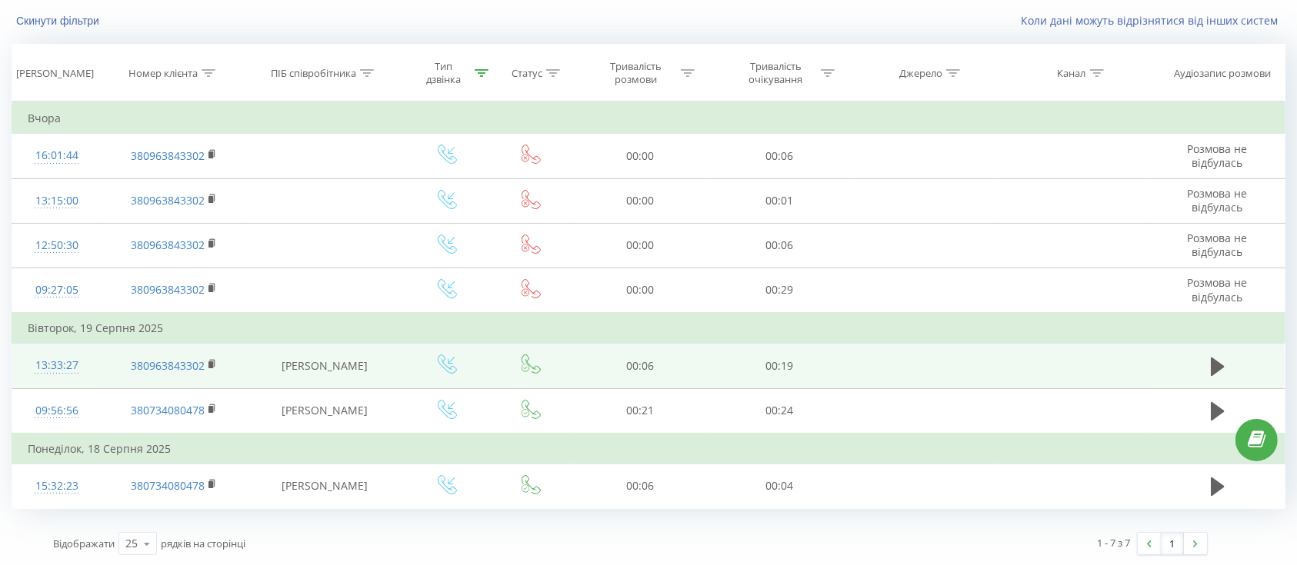
click at [91, 374] on td "13:33:27" at bounding box center [56, 366] width 89 height 45
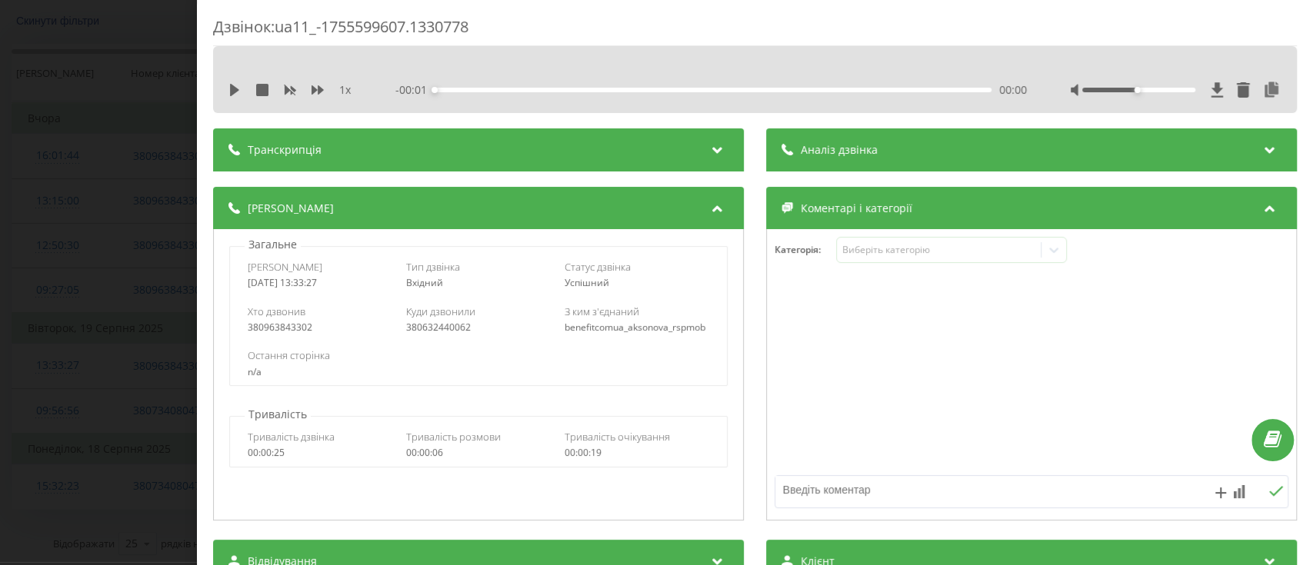
click at [645, 332] on div "benefitcomua_aksonova_rspmob" at bounding box center [636, 327] width 145 height 11
click at [10, 426] on div "Дзвінок : ua11_-1755599607.1330778 1 x - 00:06 00:00 00:00 Транскрипція Для AI-…" at bounding box center [656, 282] width 1313 height 565
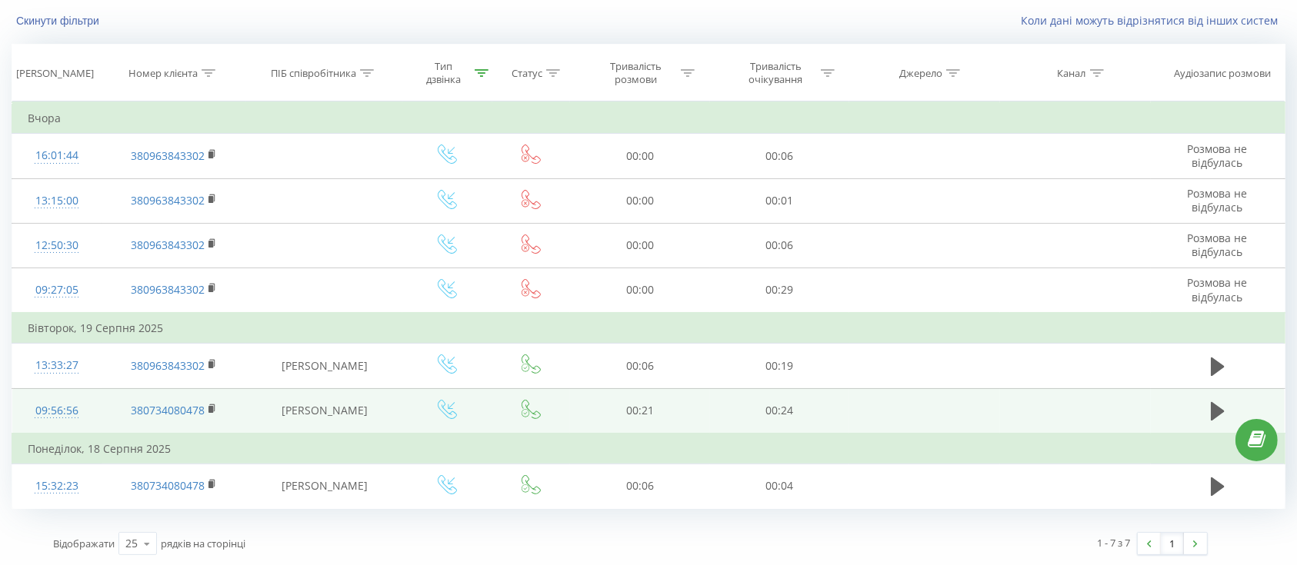
click at [92, 403] on td "09:56:56" at bounding box center [56, 410] width 89 height 45
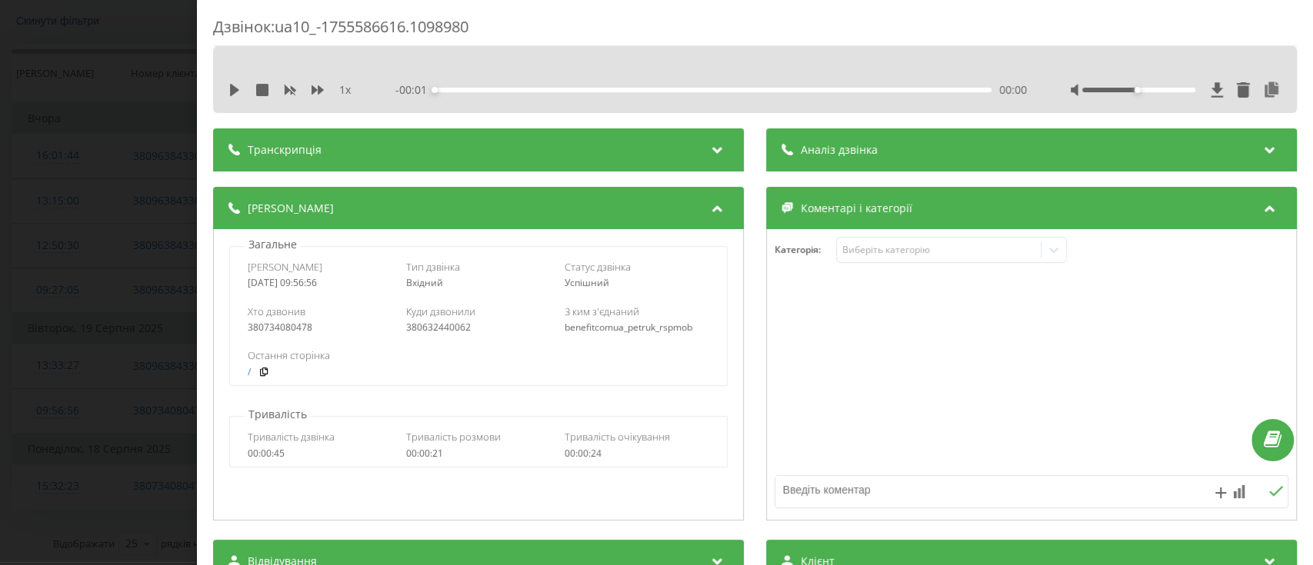
click at [621, 328] on div "benefitcomua_petruk_rspmob" at bounding box center [636, 327] width 145 height 11
click at [32, 424] on div "Дзвінок : ua10_-1755586616.1098980 1 x - 00:22 00:00 00:00 Транскрипція Для AI-…" at bounding box center [656, 282] width 1313 height 565
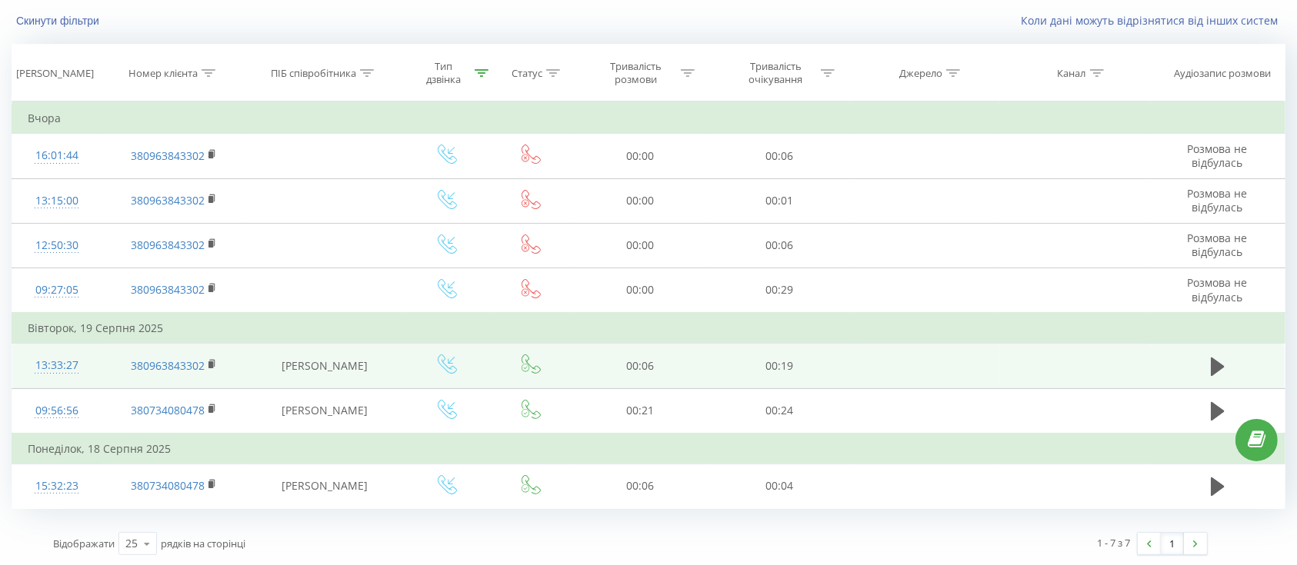
click at [98, 364] on td "13:33:27" at bounding box center [56, 366] width 89 height 45
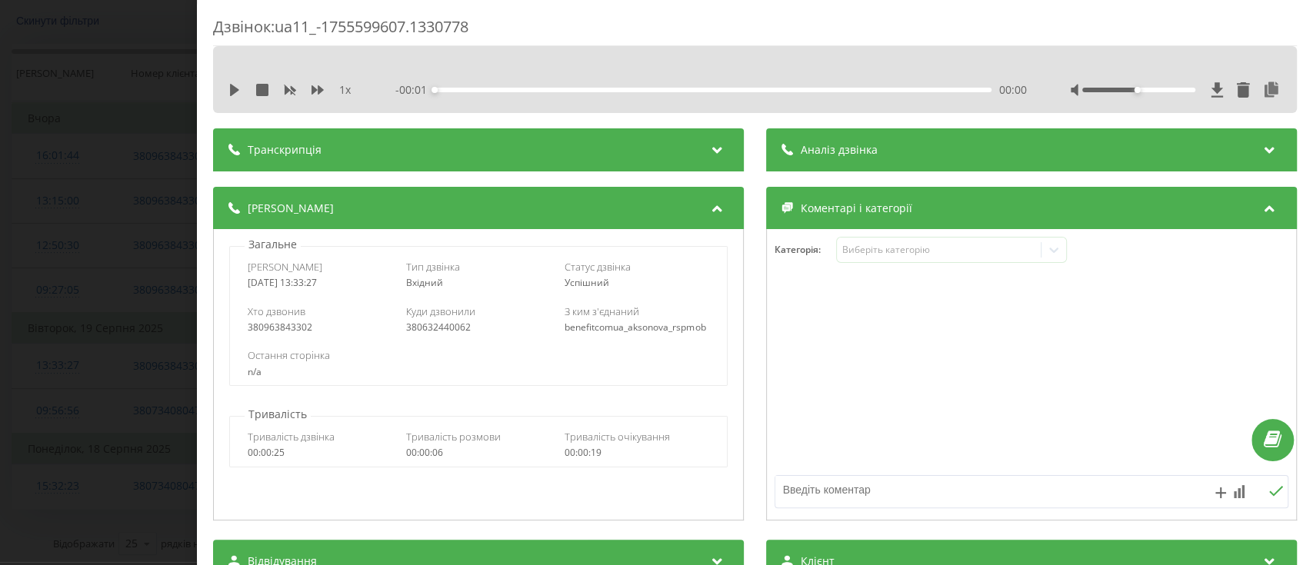
click at [621, 329] on div "benefitcomua_aksonova_rspmob" at bounding box center [636, 327] width 145 height 11
click at [8, 426] on div "Дзвінок : ua11_-1755599607.1330778 1 x - 00:06 00:00 00:00 Транскрипція Для AI-…" at bounding box center [656, 282] width 1313 height 565
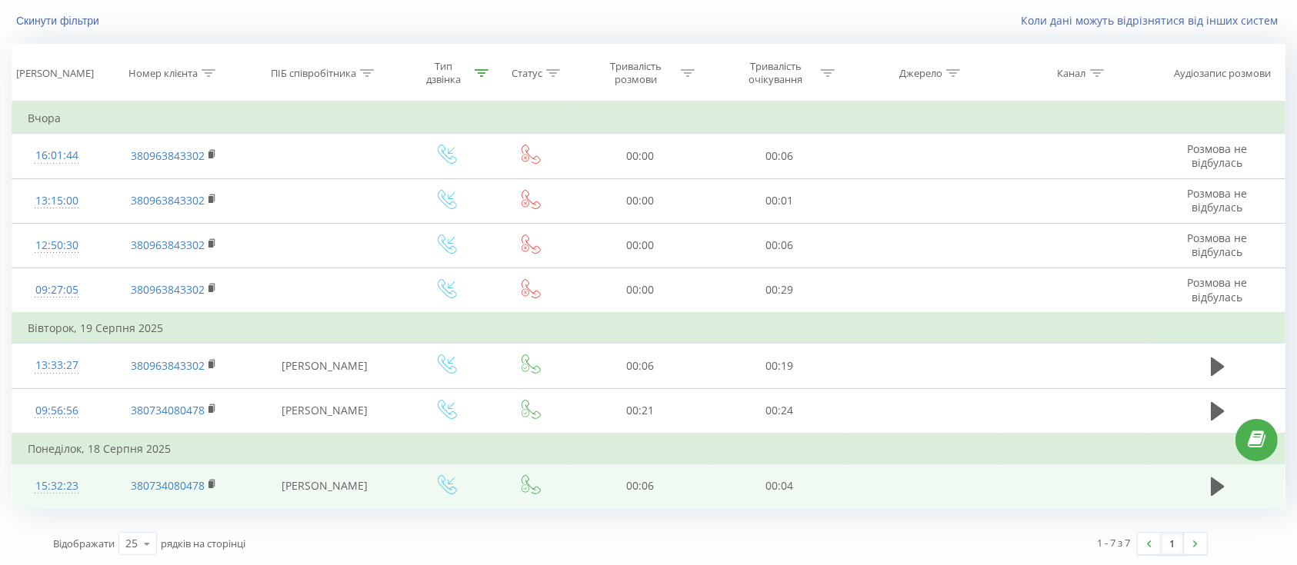
click at [102, 486] on td "380734080478" at bounding box center [174, 486] width 145 height 45
click at [87, 500] on td "15:32:23" at bounding box center [56, 486] width 89 height 45
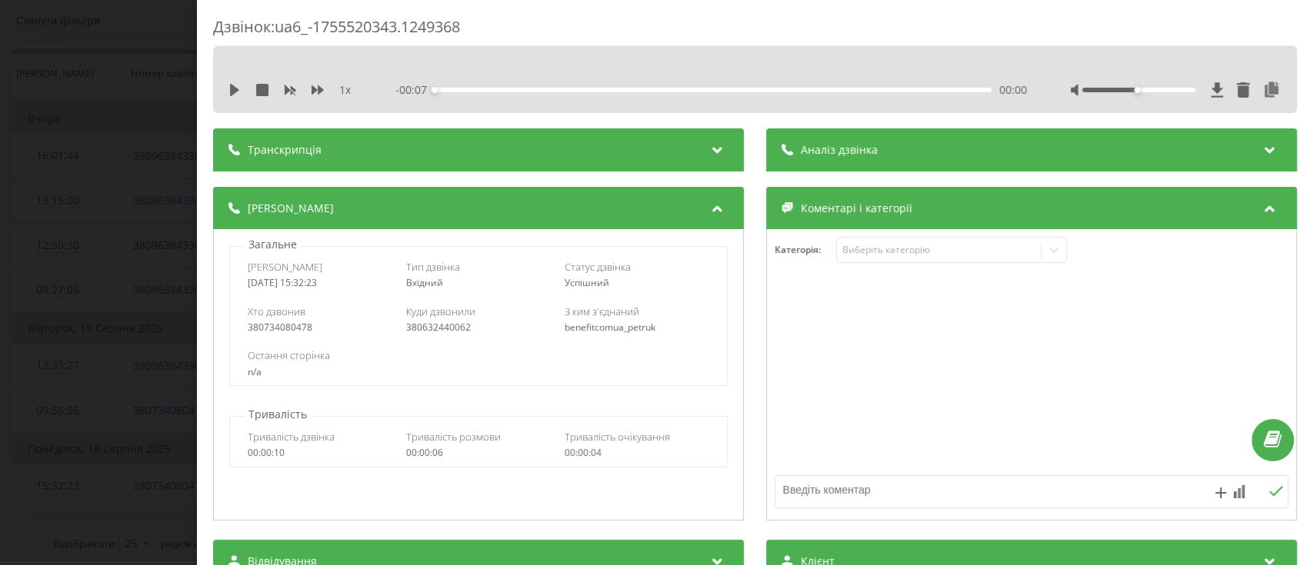
click at [617, 327] on div "benefitcomua_petruk" at bounding box center [636, 327] width 145 height 11
click at [618, 327] on div "benefitcomua_petruk" at bounding box center [636, 327] width 145 height 11
click at [24, 418] on div "Дзвінок : ua6_-1755520343.1249368 1 x - 00:07 00:00 00:00 Транскрипція Для AI-а…" at bounding box center [656, 282] width 1313 height 565
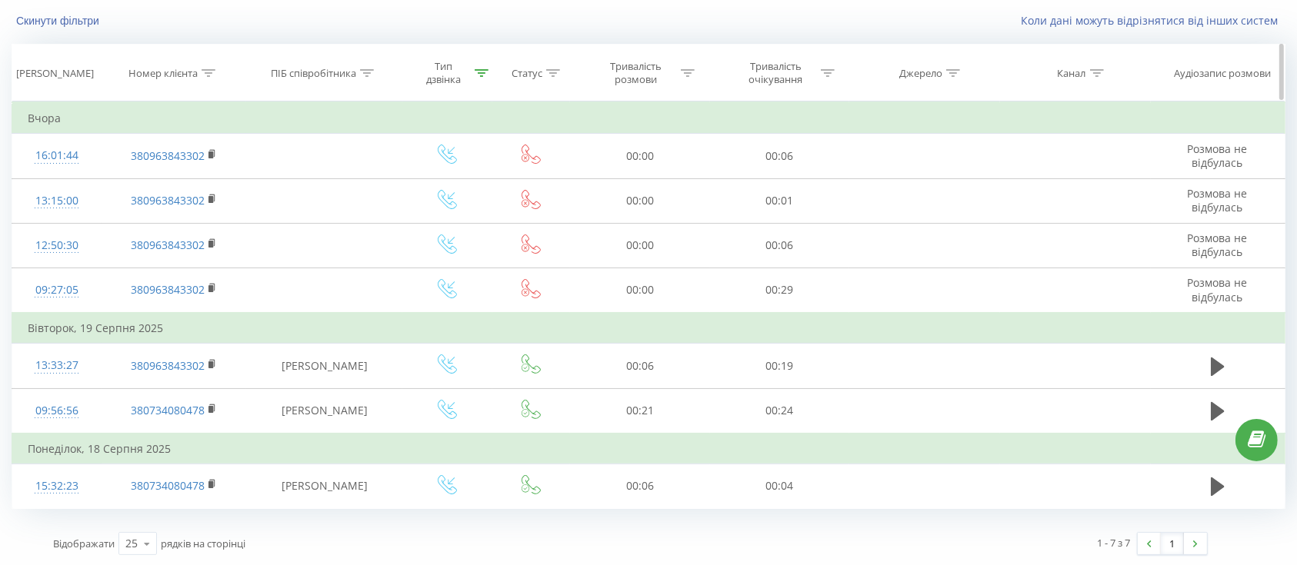
click at [481, 76] on icon at bounding box center [481, 73] width 14 height 8
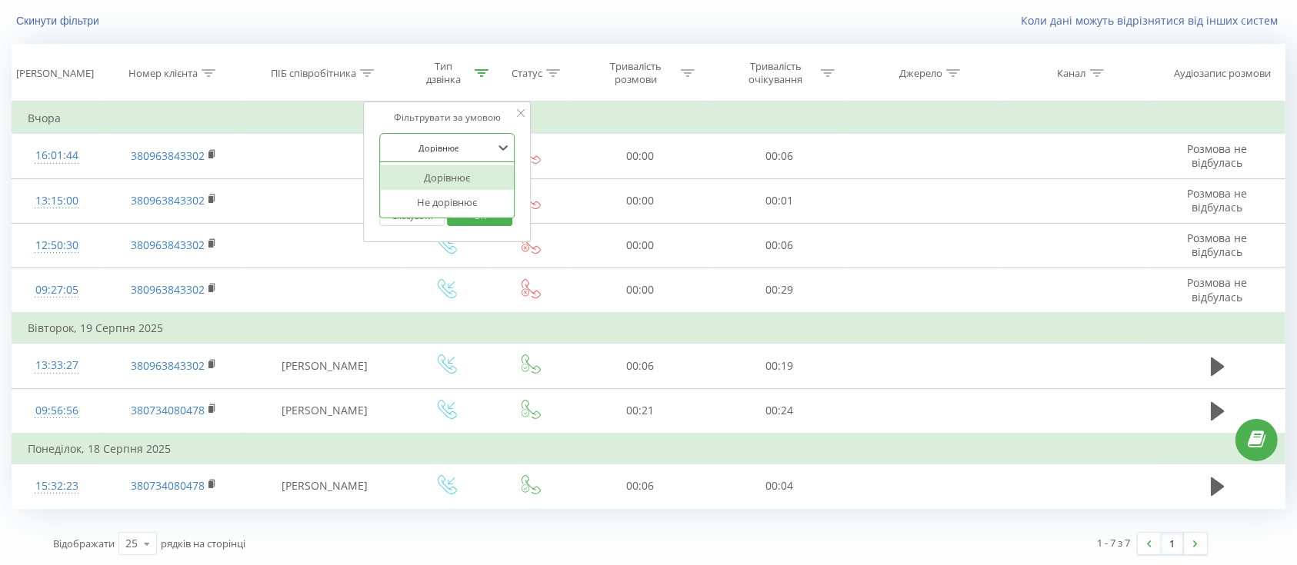
click at [481, 141] on div at bounding box center [438, 148] width 109 height 15
click at [455, 176] on div "Дорівнює" at bounding box center [448, 177] width 134 height 25
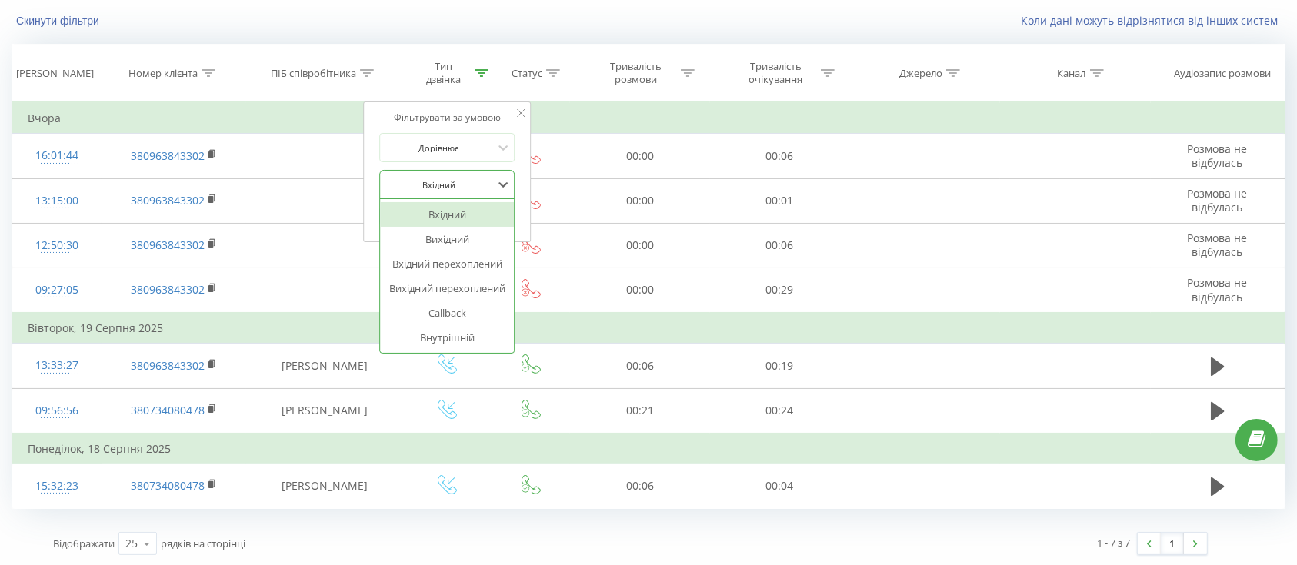
click at [455, 184] on div at bounding box center [438, 185] width 109 height 15
click at [460, 316] on div "Callback" at bounding box center [448, 313] width 134 height 25
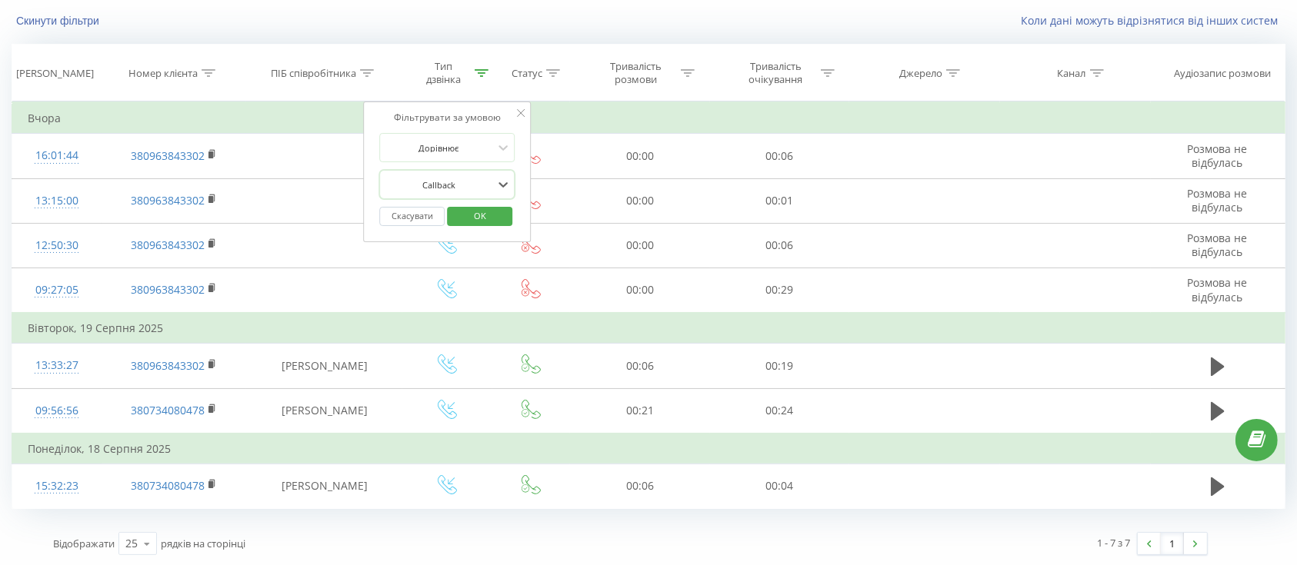
click at [484, 221] on span "OK" at bounding box center [479, 216] width 43 height 24
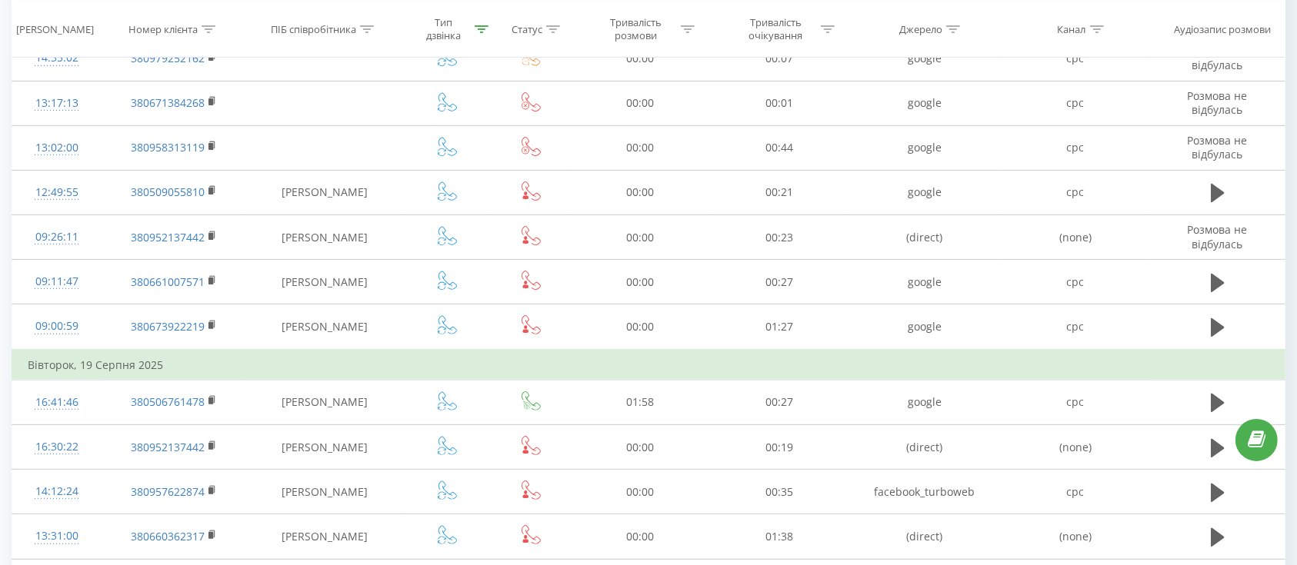
scroll to position [711, 0]
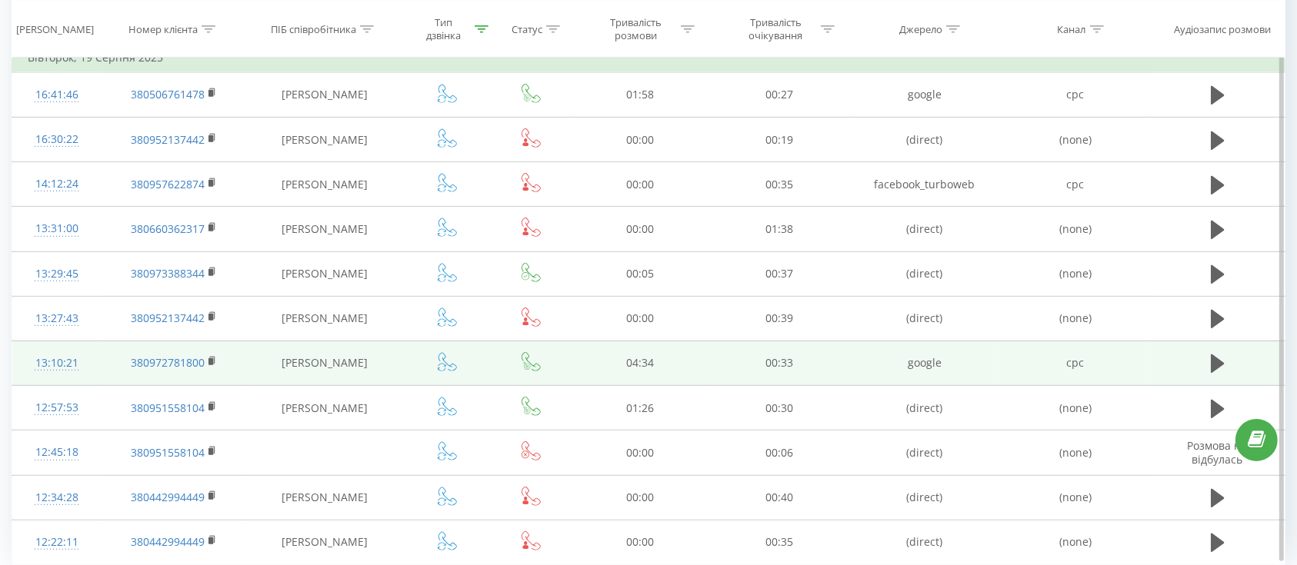
click at [88, 373] on td "13:10:21" at bounding box center [56, 363] width 89 height 45
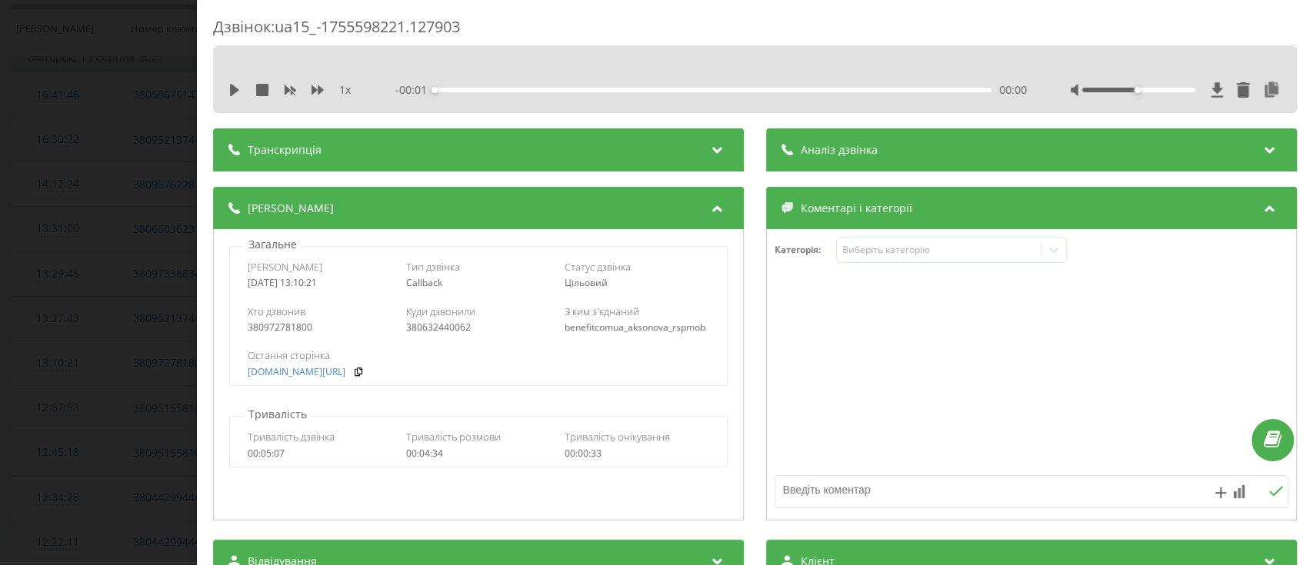
click at [109, 424] on div "Дзвінок : ua15_-1755598221.127903 1 x - 00:01 00:00 00:00 Транскрипція Для AI-а…" at bounding box center [656, 282] width 1313 height 565
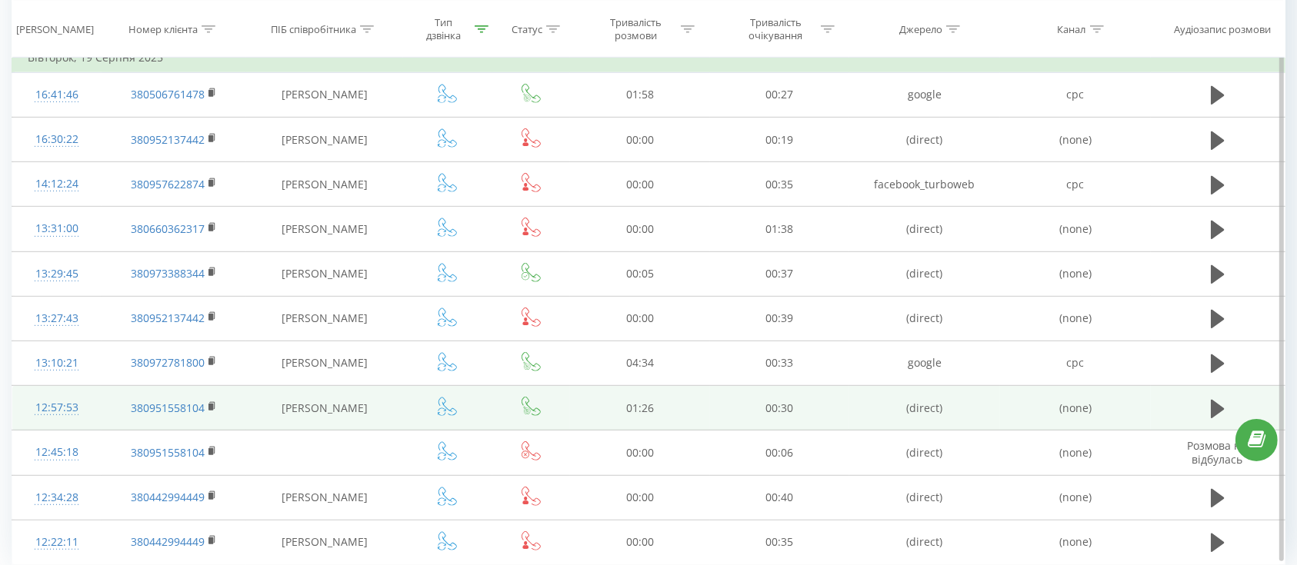
click at [102, 405] on td "380951558104" at bounding box center [174, 408] width 145 height 45
click at [96, 418] on td "12:57:53" at bounding box center [56, 408] width 89 height 45
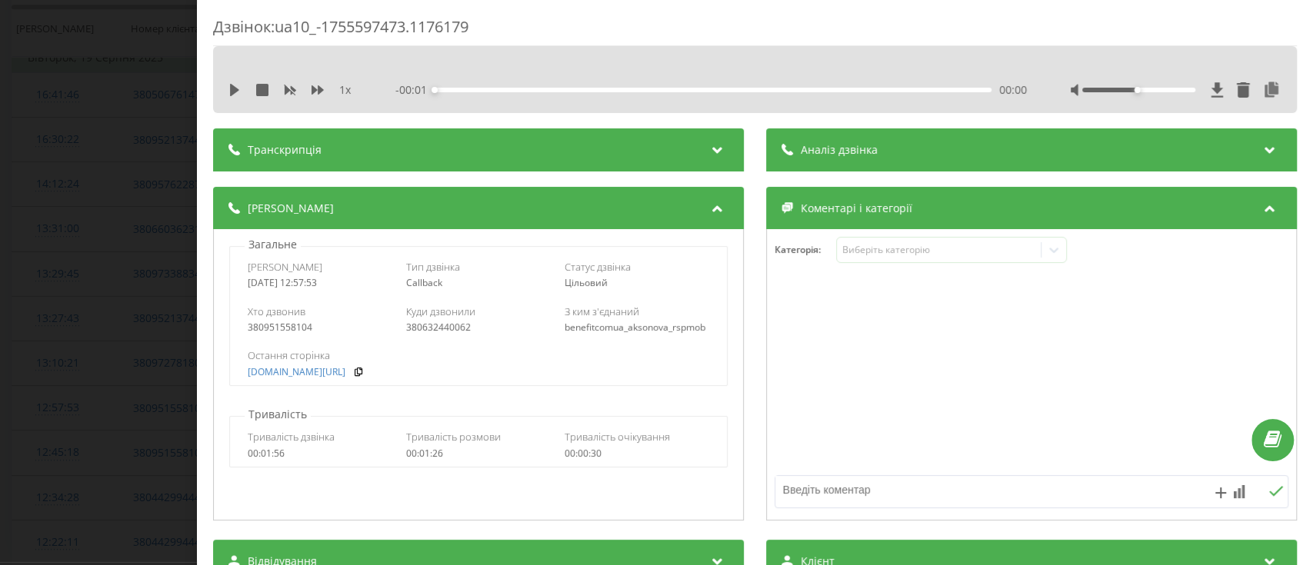
click at [611, 321] on div "З ким з'єднаний benefitcomua_aksonova_rspmob" at bounding box center [636, 319] width 145 height 29
click at [51, 363] on div "Дзвінок : ua10_-1755597473.1176179 1 x - 00:01 00:00 00:00 Транскрипція Для AI-…" at bounding box center [656, 282] width 1313 height 565
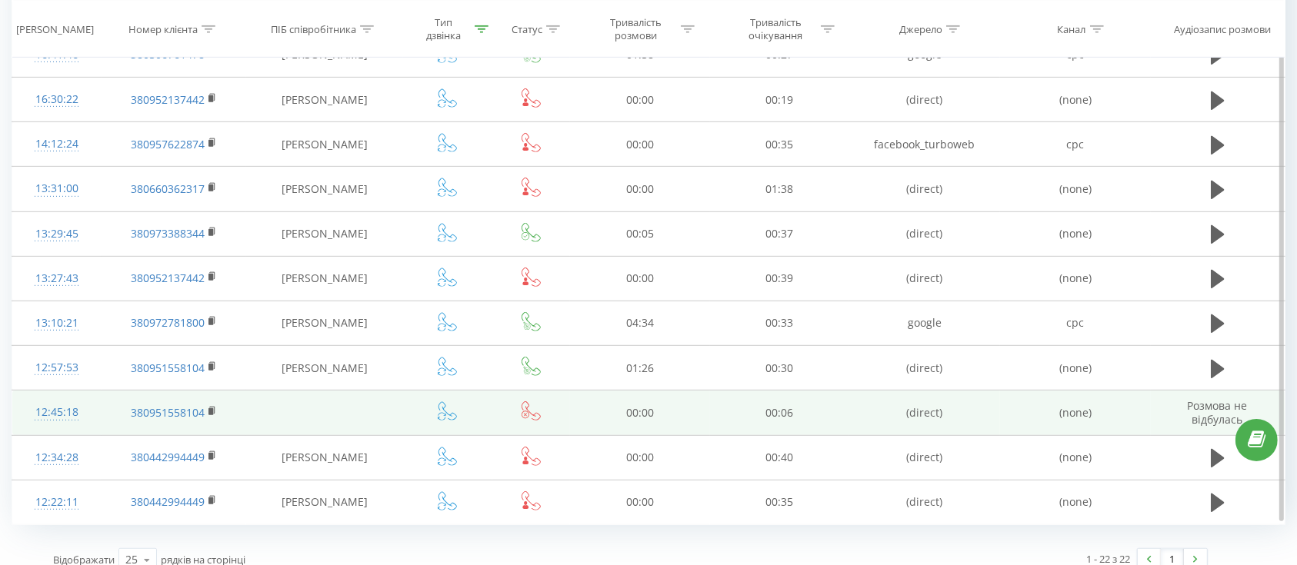
scroll to position [766, 0]
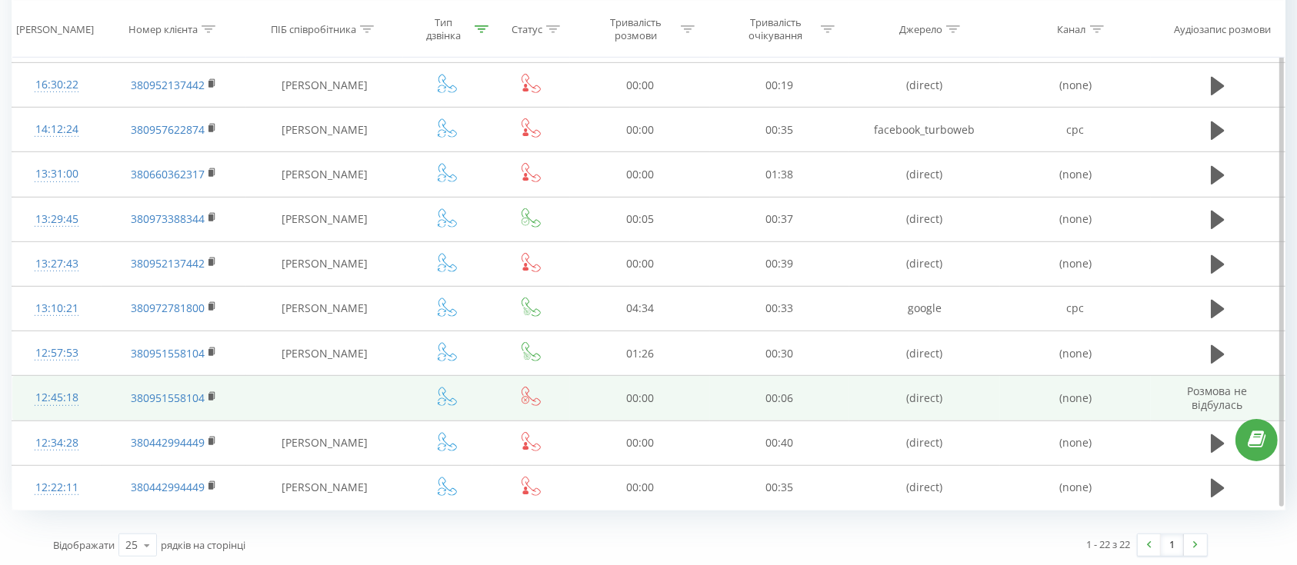
click at [530, 397] on icon at bounding box center [530, 396] width 19 height 19
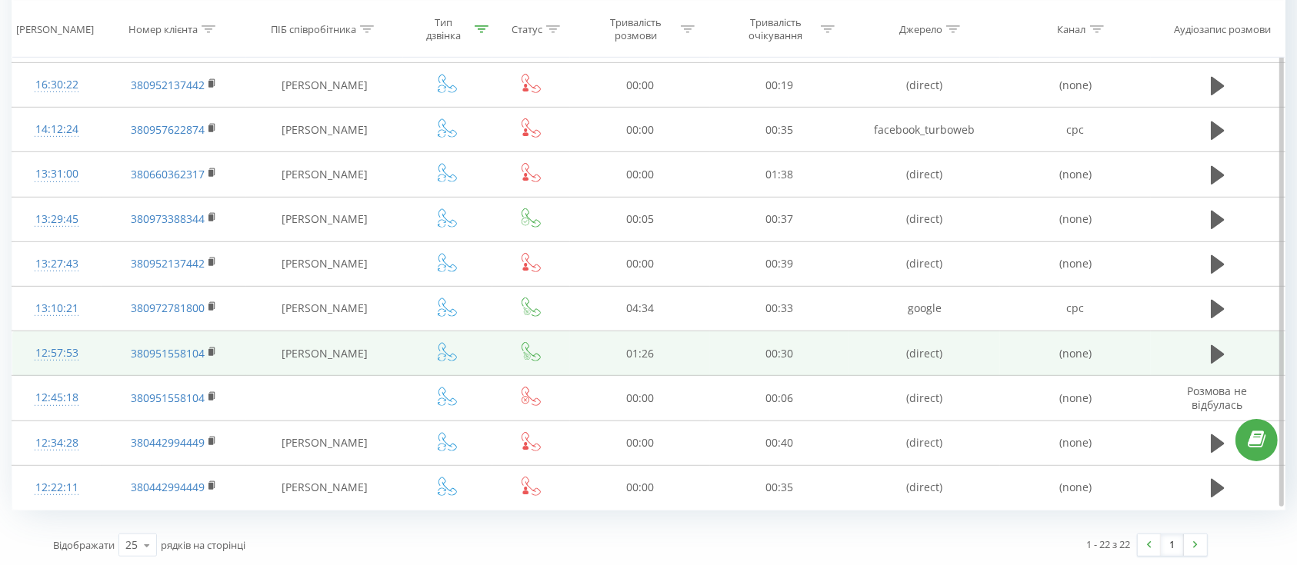
click at [526, 351] on icon at bounding box center [530, 351] width 19 height 19
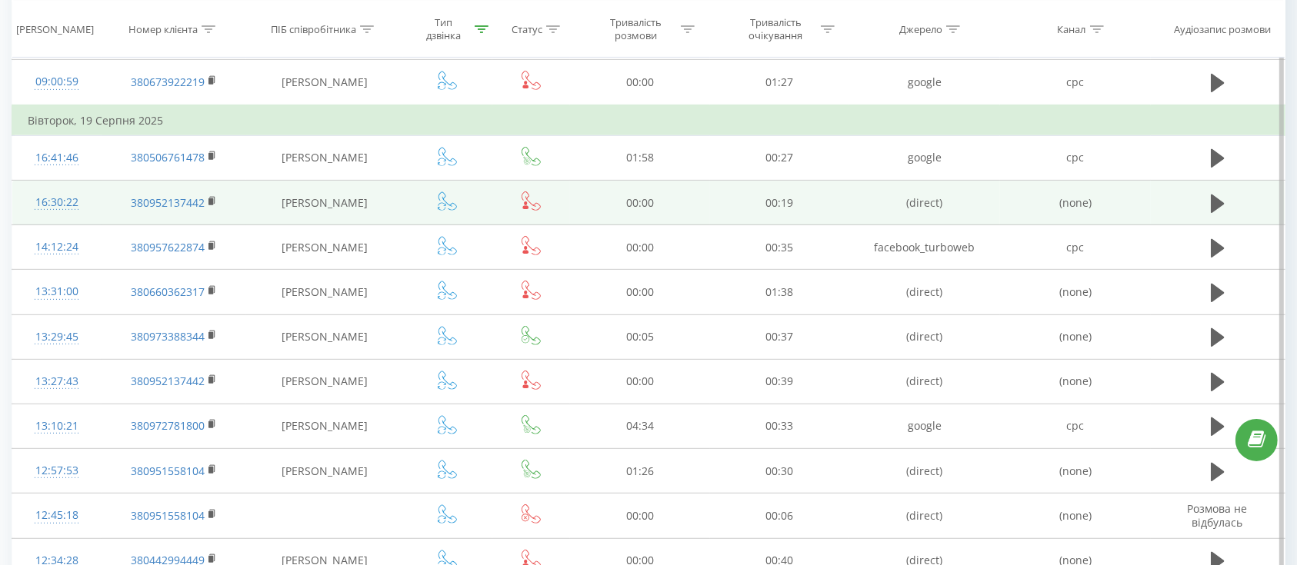
scroll to position [561, 0]
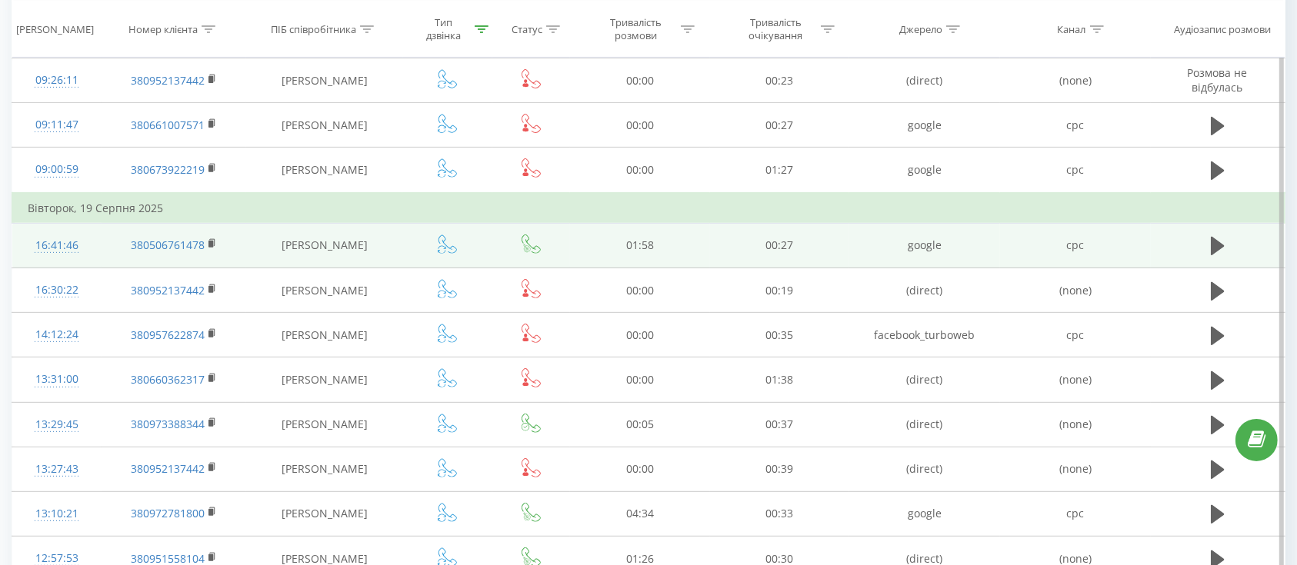
click at [531, 244] on icon at bounding box center [530, 244] width 19 height 19
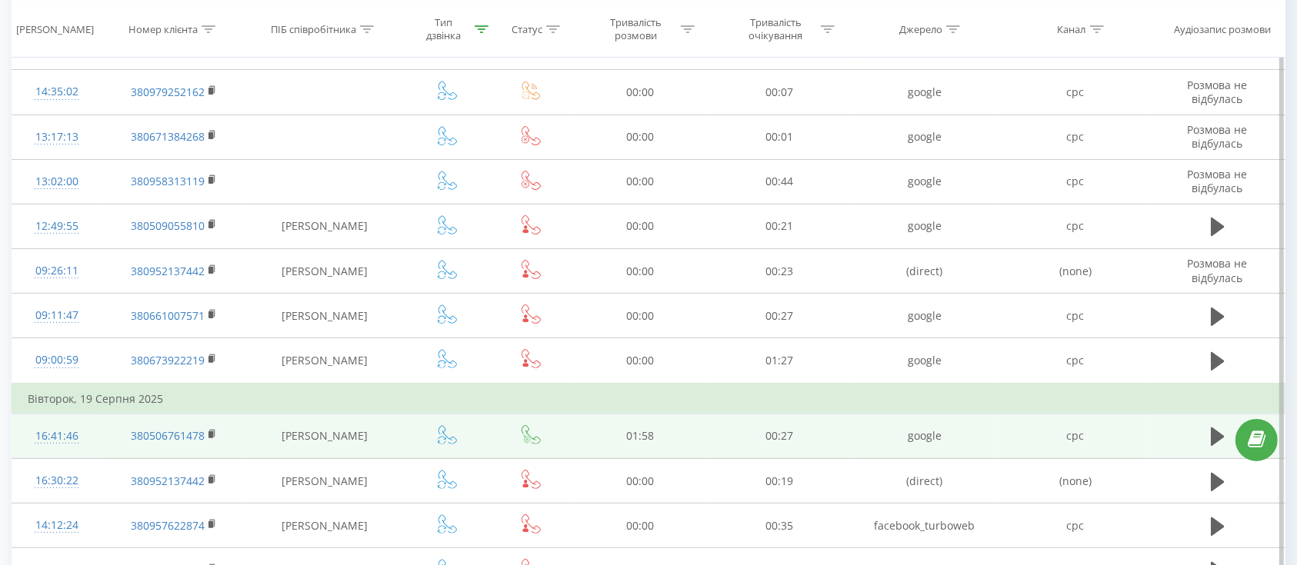
scroll to position [151, 0]
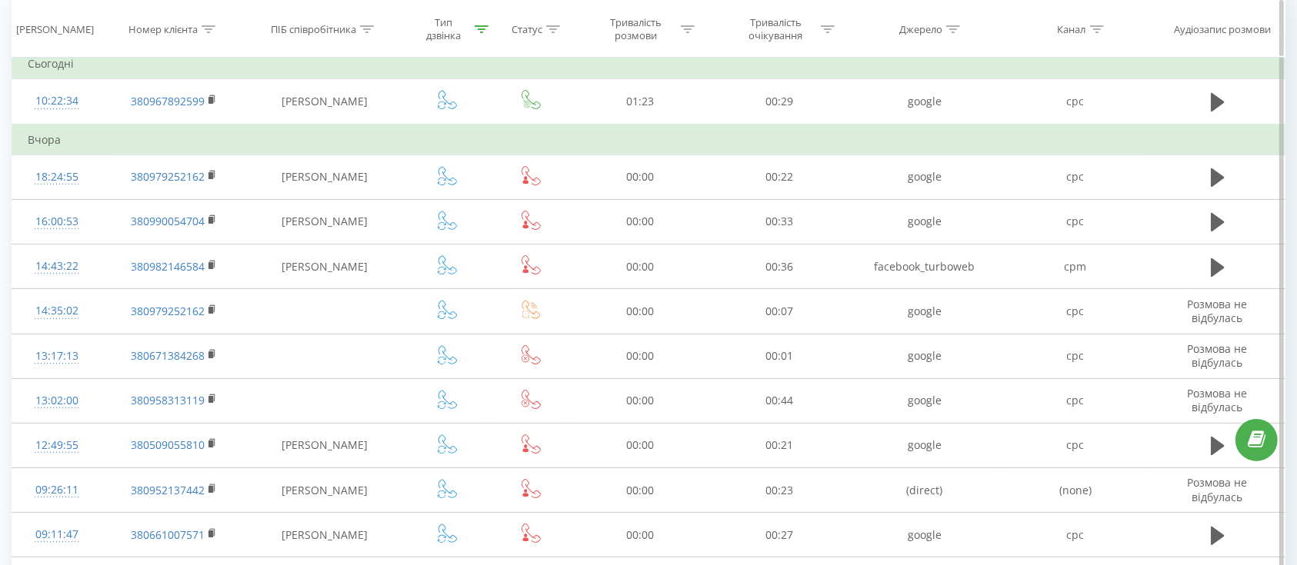
click at [559, 32] on icon at bounding box center [553, 29] width 14 height 8
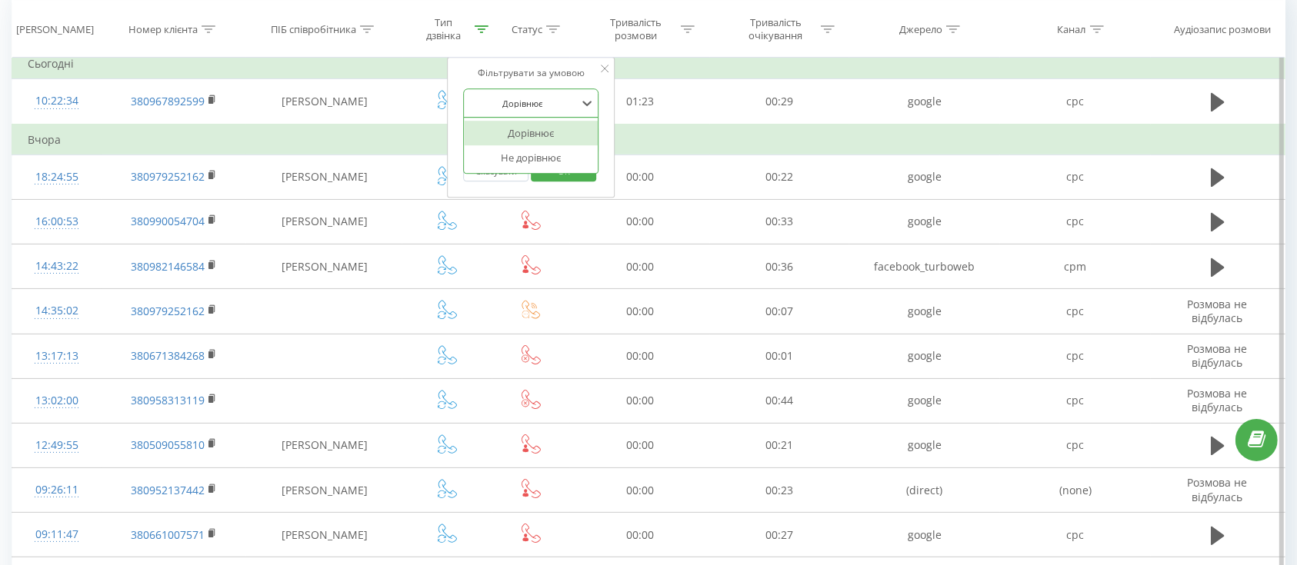
click at [563, 106] on div at bounding box center [522, 103] width 109 height 15
click at [560, 121] on div "Дорівнює" at bounding box center [531, 133] width 134 height 25
click at [547, 138] on div "Введіть значення" at bounding box center [522, 140] width 109 height 12
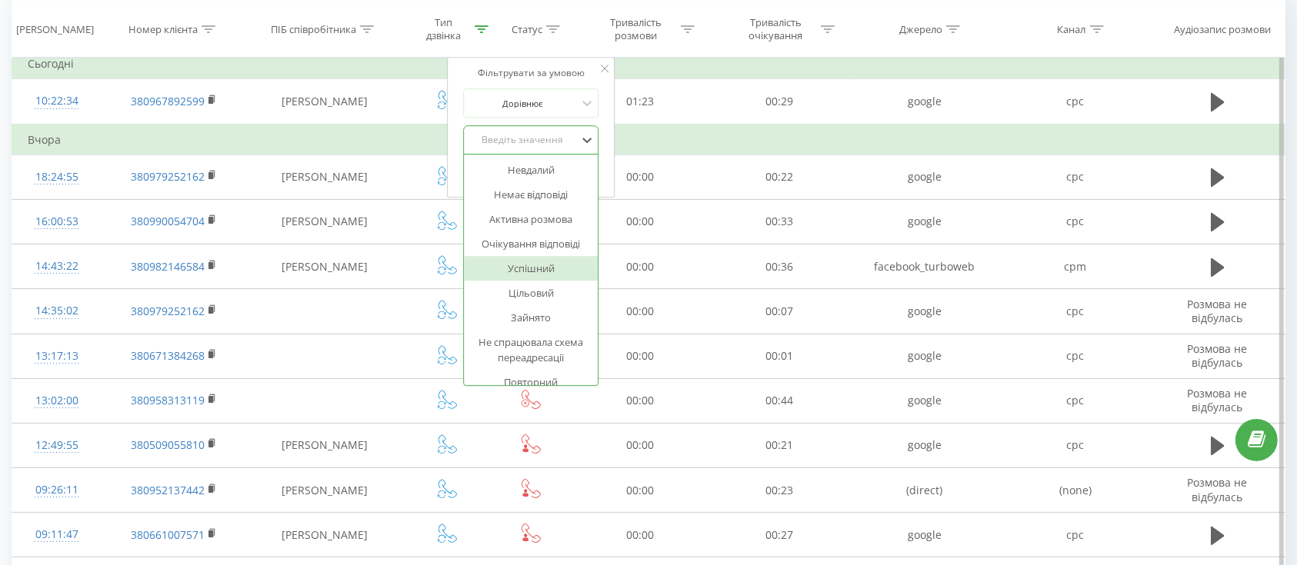
click at [540, 260] on div "Успішний" at bounding box center [531, 268] width 134 height 25
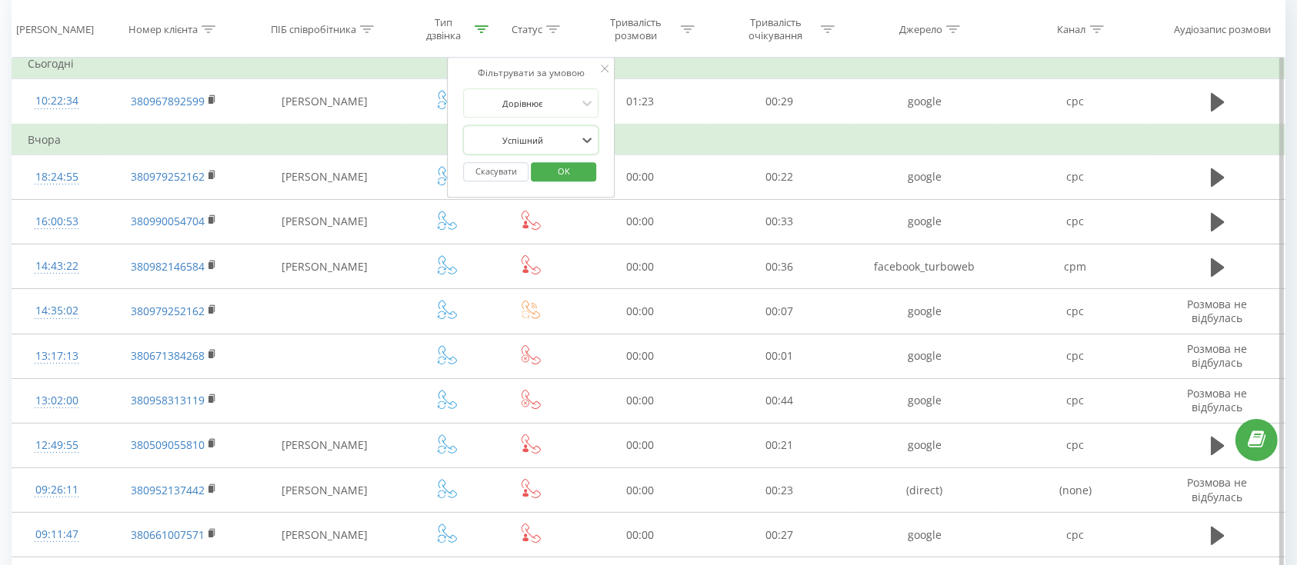
click at [581, 172] on span "OK" at bounding box center [563, 171] width 43 height 24
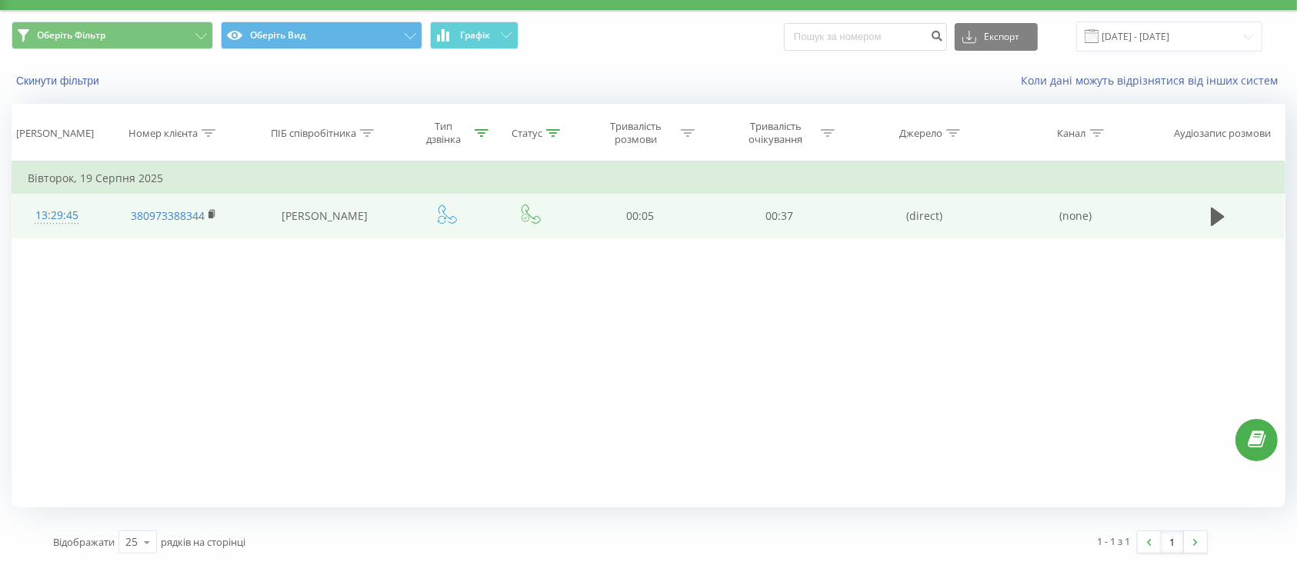
scroll to position [36, 0]
click at [536, 223] on icon at bounding box center [530, 214] width 19 height 19
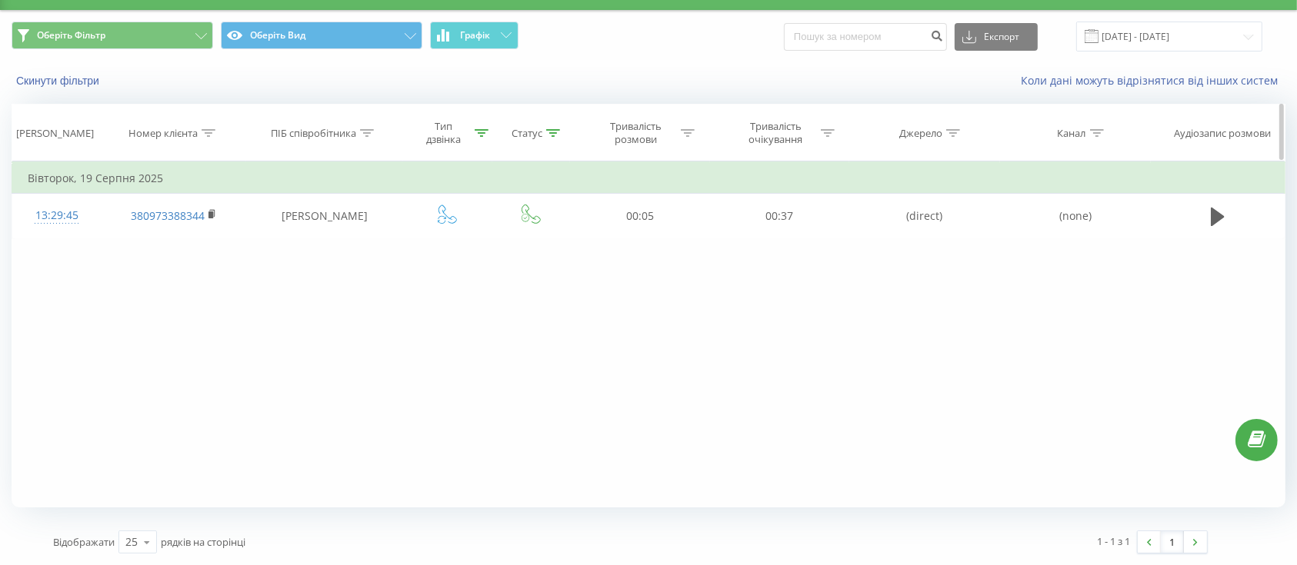
click at [551, 131] on icon at bounding box center [553, 133] width 14 height 8
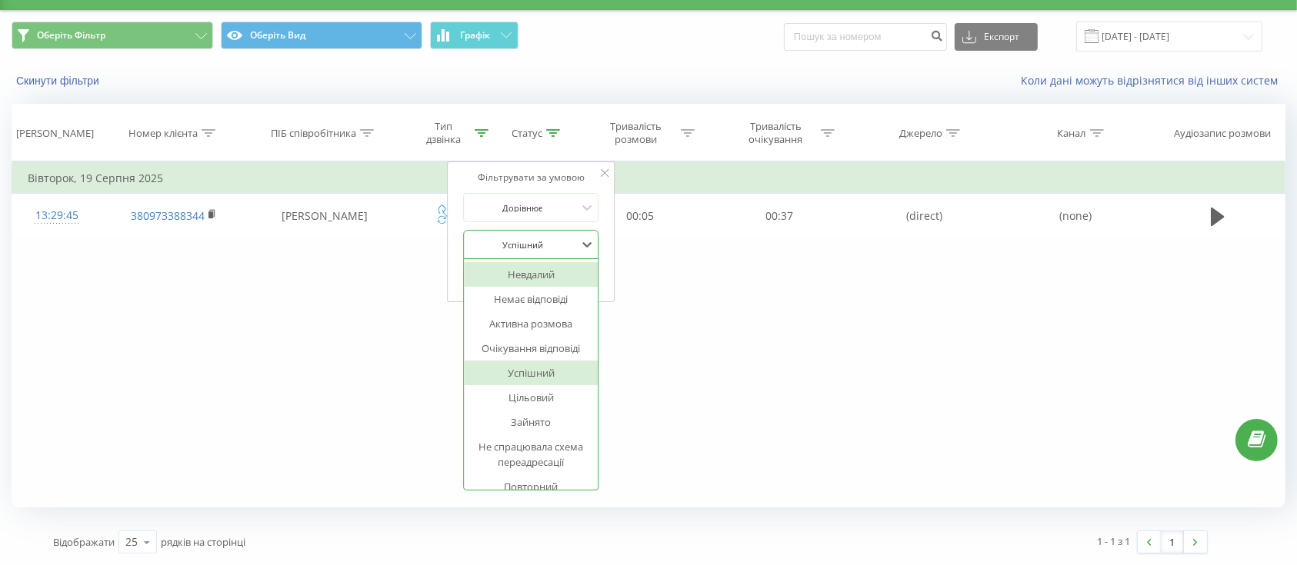
click at [531, 238] on div at bounding box center [522, 245] width 109 height 15
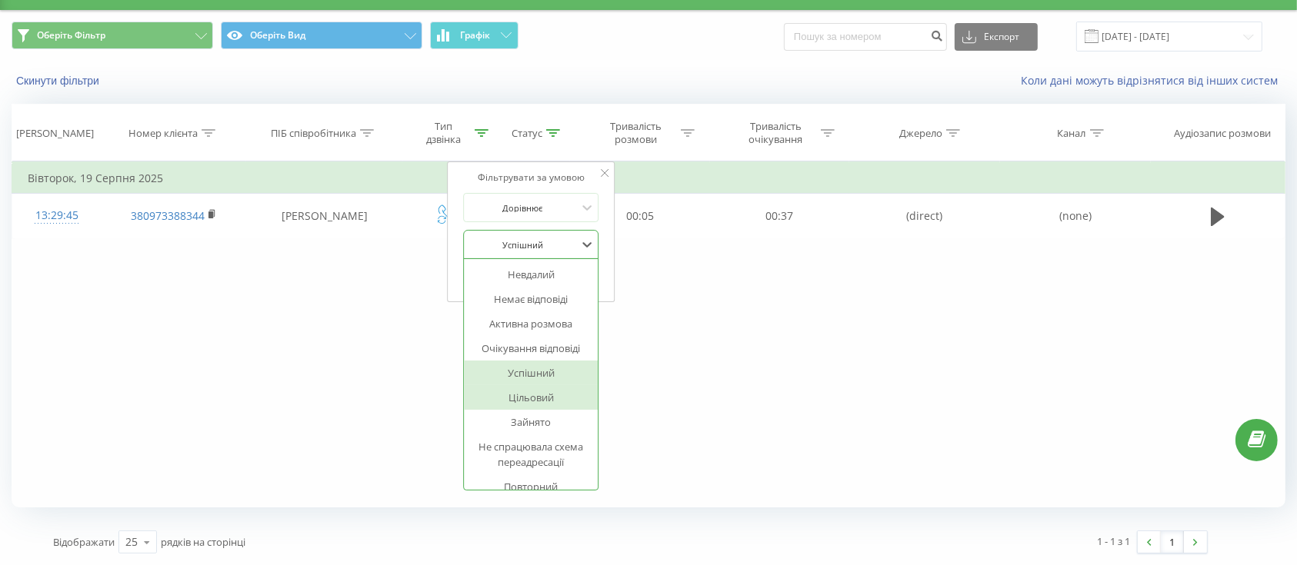
click at [531, 391] on div "Цільовий" at bounding box center [531, 397] width 134 height 25
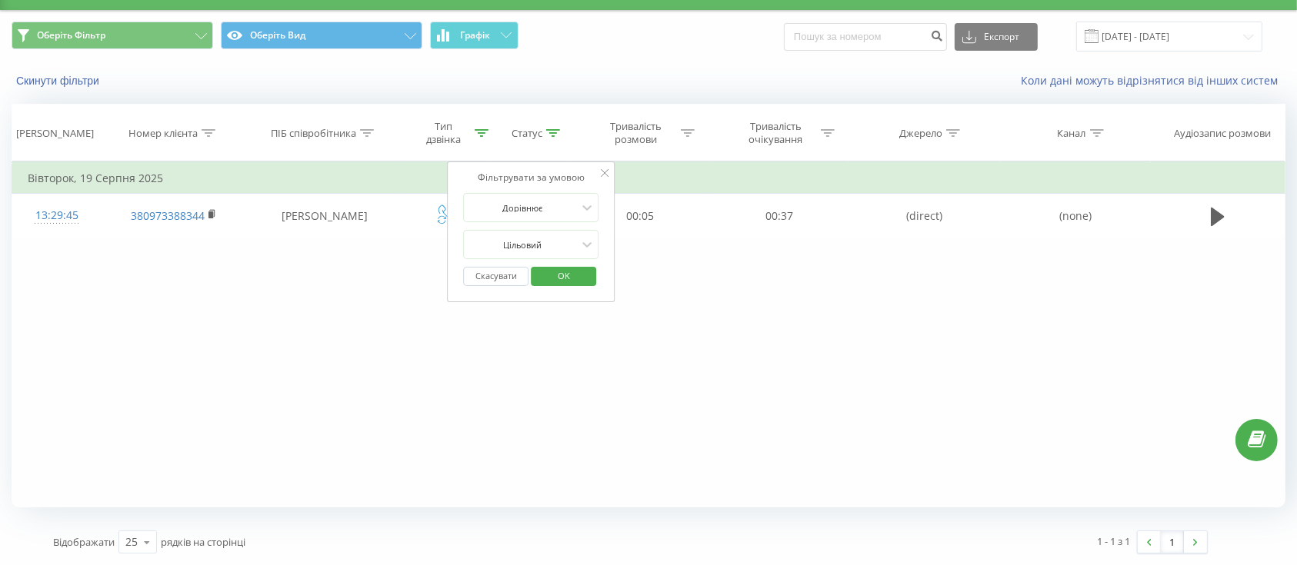
click at [578, 277] on span "OK" at bounding box center [563, 276] width 43 height 24
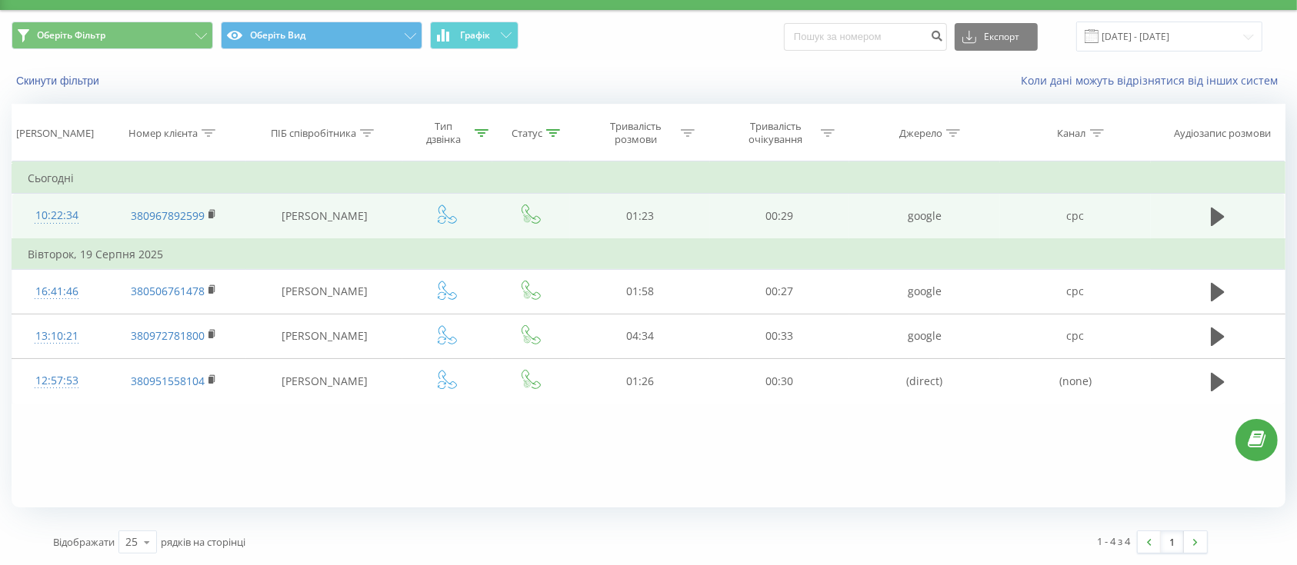
click at [531, 220] on icon at bounding box center [530, 214] width 19 height 19
click at [95, 215] on td "10:22:34" at bounding box center [56, 216] width 89 height 45
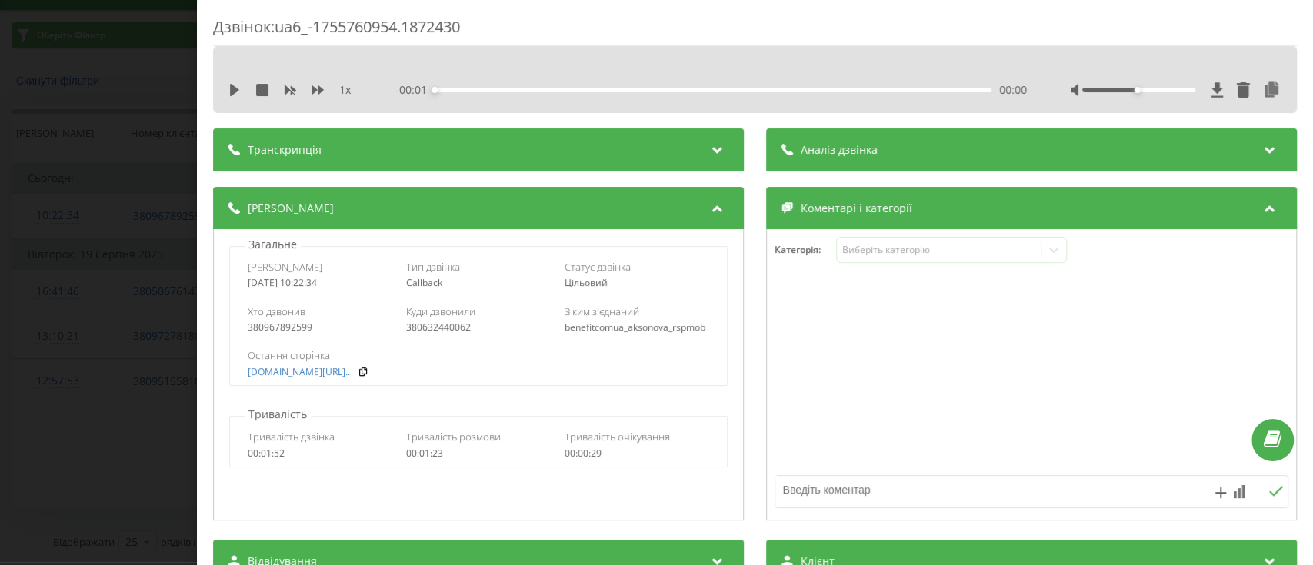
click at [0, 365] on div "Дзвінок : ua6_-1755760954.1872430 1 x - 00:01 00:00 00:00 Транскрипція Для AI-а…" at bounding box center [656, 282] width 1313 height 565
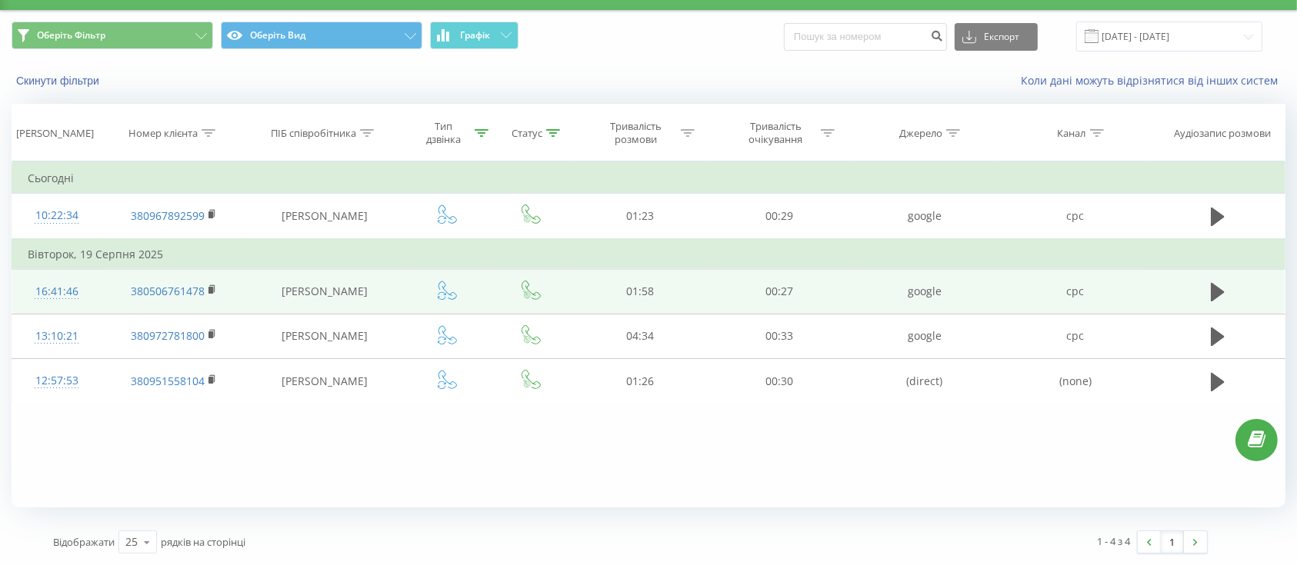
click at [80, 292] on div "16:41:46" at bounding box center [57, 292] width 58 height 30
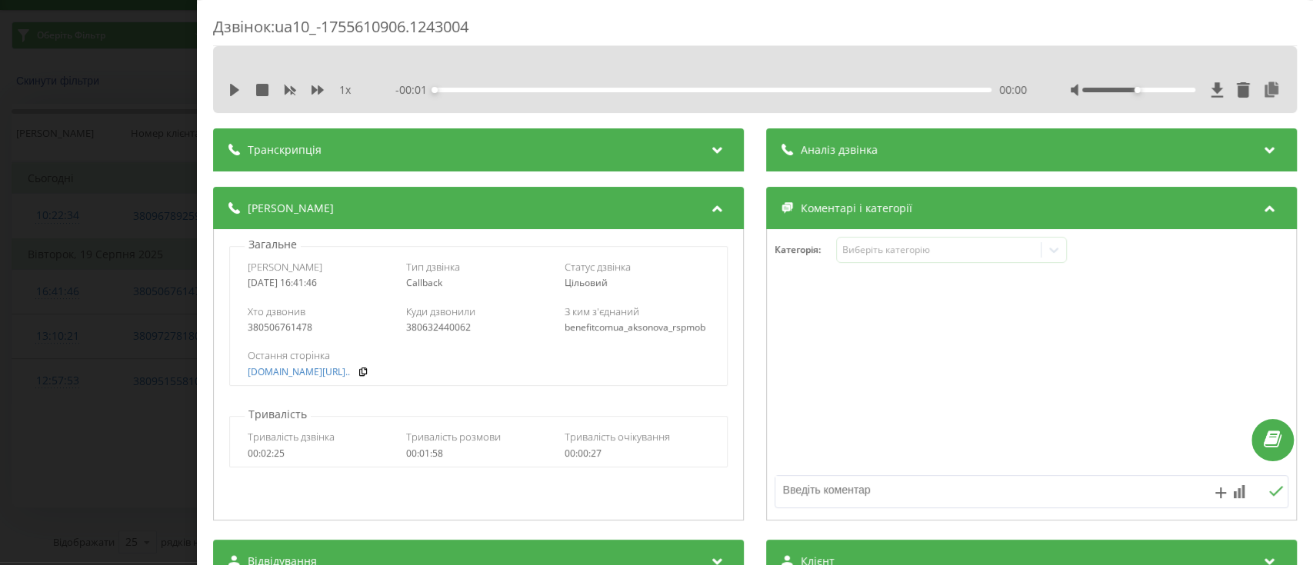
click at [78, 313] on div "Дзвінок : ua10_-1755610906.1243004 1 x - 00:01 00:00 00:00 Транскрипція Для AI-…" at bounding box center [656, 282] width 1313 height 565
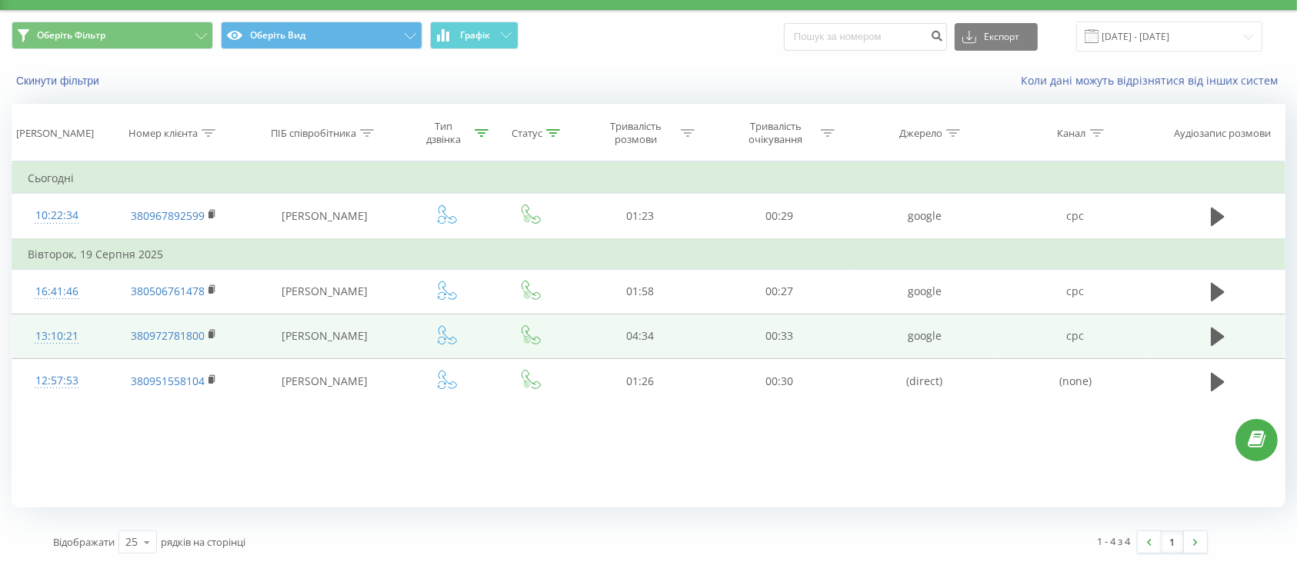
click at [94, 346] on td "13:10:21" at bounding box center [56, 336] width 89 height 45
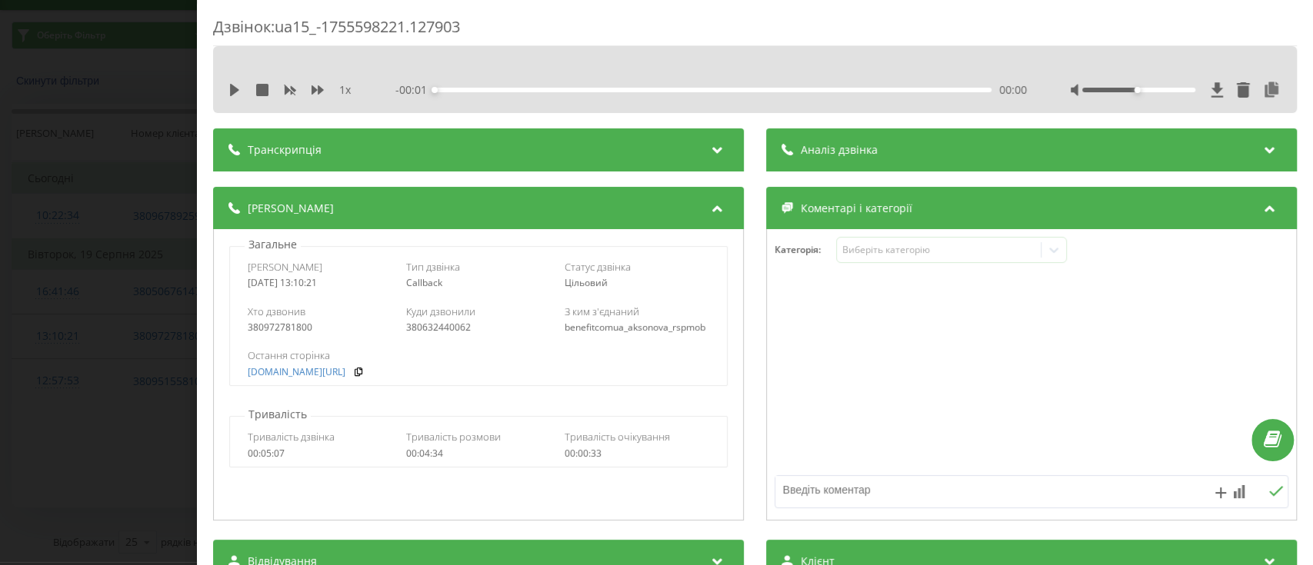
click at [94, 350] on div "Дзвінок : ua15_-1755598221.127903 1 x - 00:01 00:00 00:00 Транскрипція Для AI-а…" at bounding box center [656, 282] width 1313 height 565
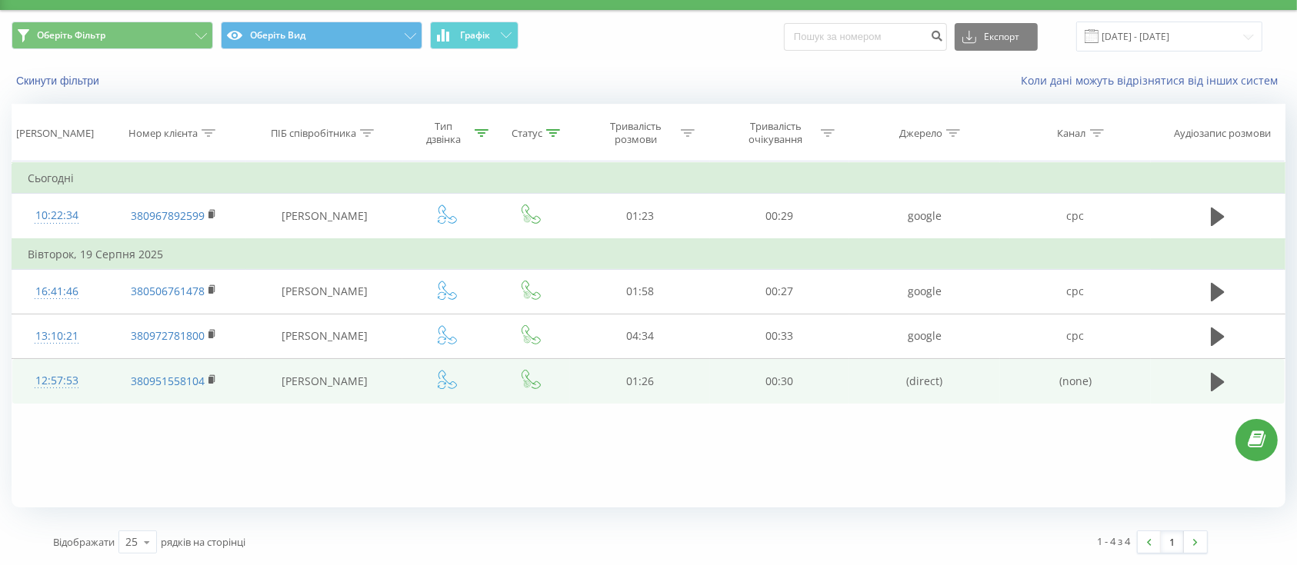
click at [103, 384] on td "380951558104" at bounding box center [174, 381] width 145 height 45
click at [84, 388] on div "12:57:53" at bounding box center [57, 381] width 58 height 30
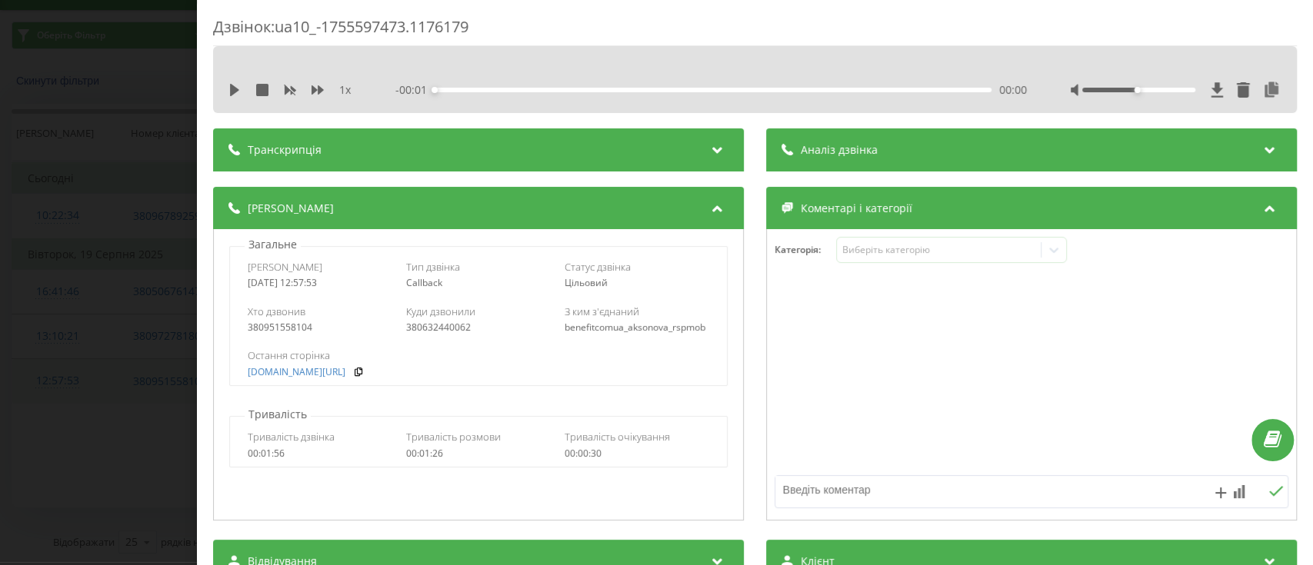
click at [84, 388] on div "Дзвінок : ua10_-1755597473.1176179 1 x - 00:01 00:00 00:00 Транскрипція Для AI-…" at bounding box center [656, 282] width 1313 height 565
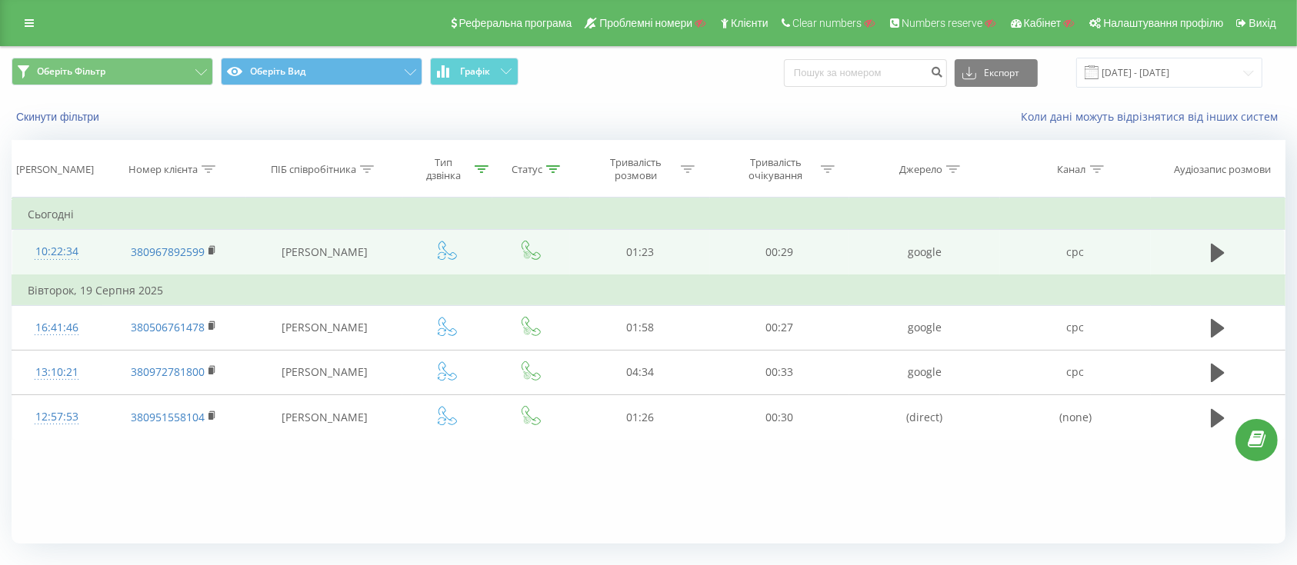
click at [104, 259] on td "380967892599" at bounding box center [174, 252] width 145 height 45
click at [88, 255] on td "10:22:34" at bounding box center [56, 252] width 89 height 45
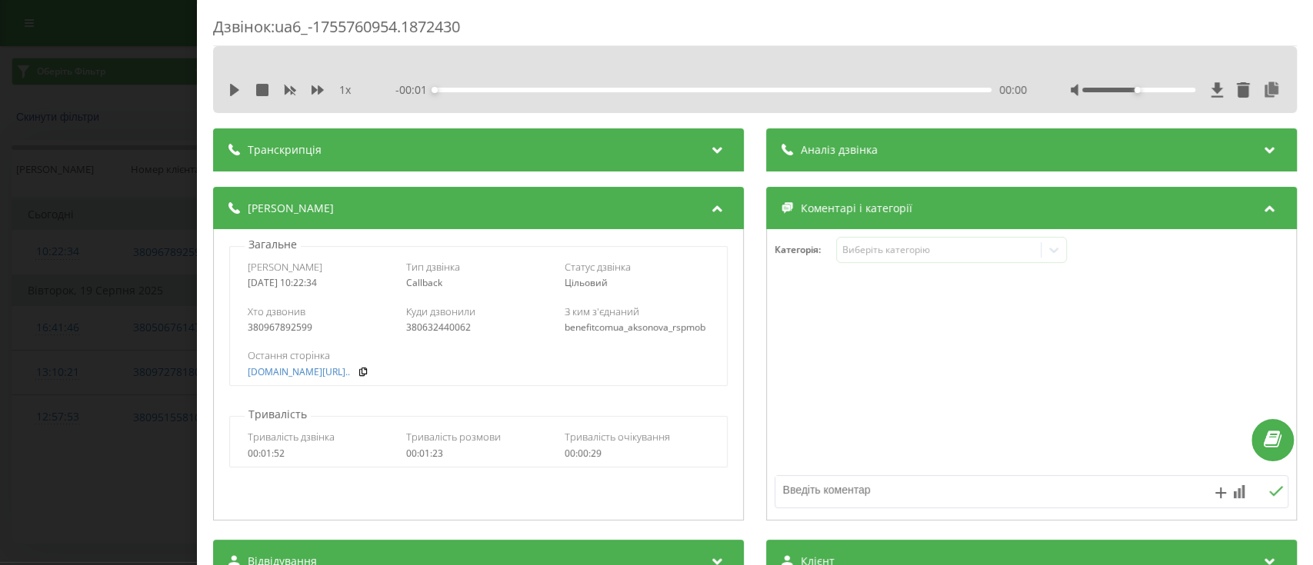
click at [410, 22] on div "Дзвінок : ua6_-1755760954.1872430" at bounding box center [754, 31] width 1083 height 30
drag, startPoint x: 569, startPoint y: 13, endPoint x: 554, endPoint y: 20, distance: 16.2
click at [568, 12] on div "Дзвінок : ua6_-1755760954.1872430 1 x - 01:30 00:00 00:00 Транскрипція Для AI-а…" at bounding box center [755, 282] width 1116 height 565
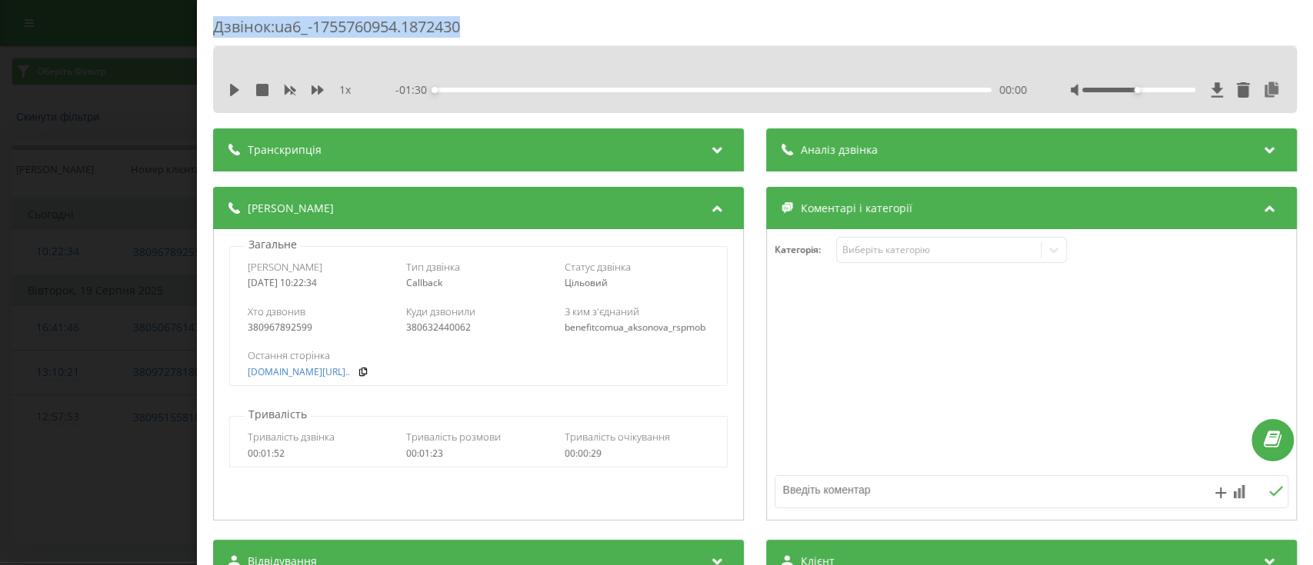
click at [541, 22] on div "Дзвінок : ua6_-1755760954.1872430" at bounding box center [754, 31] width 1083 height 30
drag, startPoint x: 484, startPoint y: 23, endPoint x: 278, endPoint y: 28, distance: 205.4
click at [278, 28] on div "Дзвінок : ua6_-1755760954.1872430" at bounding box center [754, 31] width 1083 height 30
copy div "ua6_-1755760954.1872430"
click at [10, 274] on div "Дзвінок : ua6_-1755760954.1872430 1 x - 01:30 00:00 00:00 Транскрипція Для AI-а…" at bounding box center [656, 282] width 1313 height 565
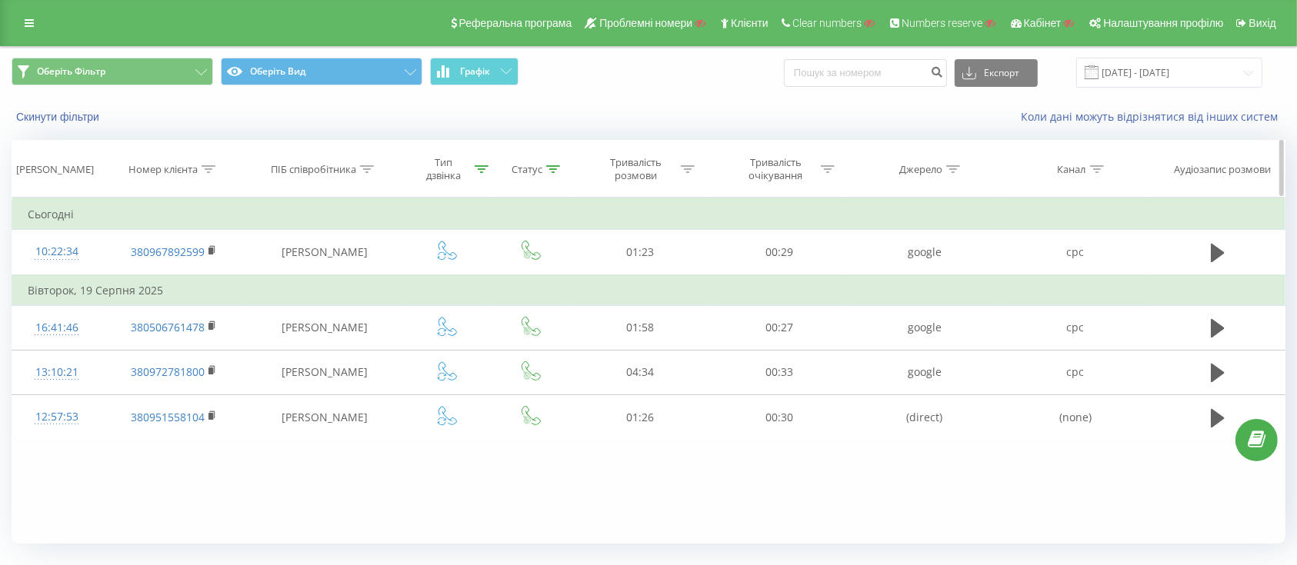
click at [477, 175] on div at bounding box center [481, 169] width 14 height 13
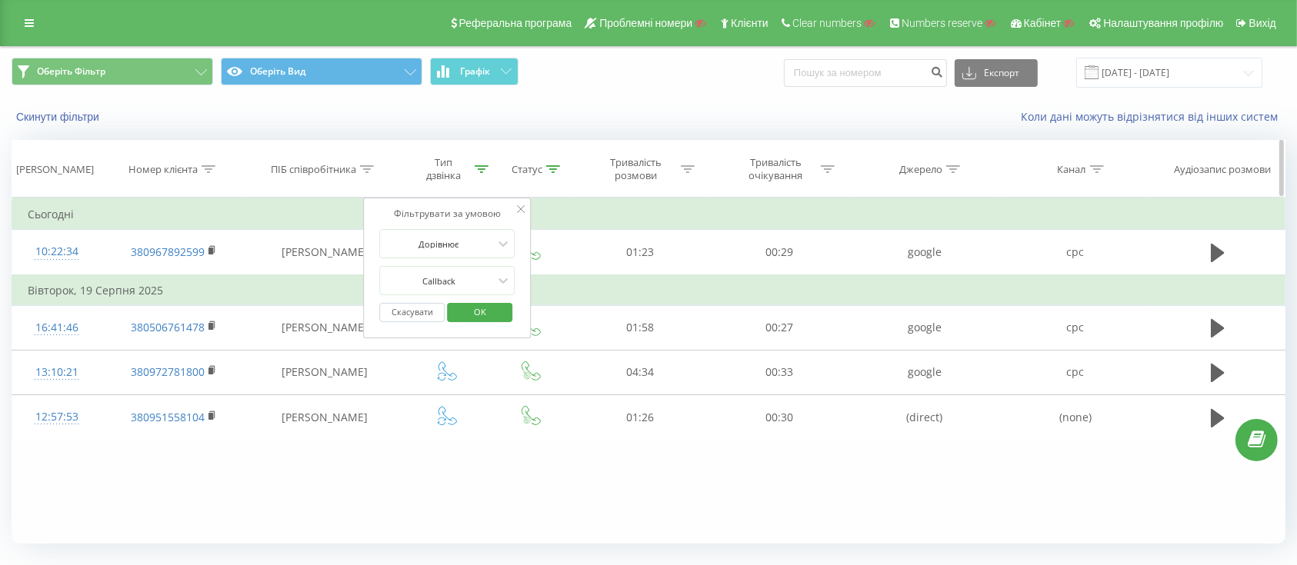
click at [554, 172] on icon at bounding box center [553, 169] width 14 height 8
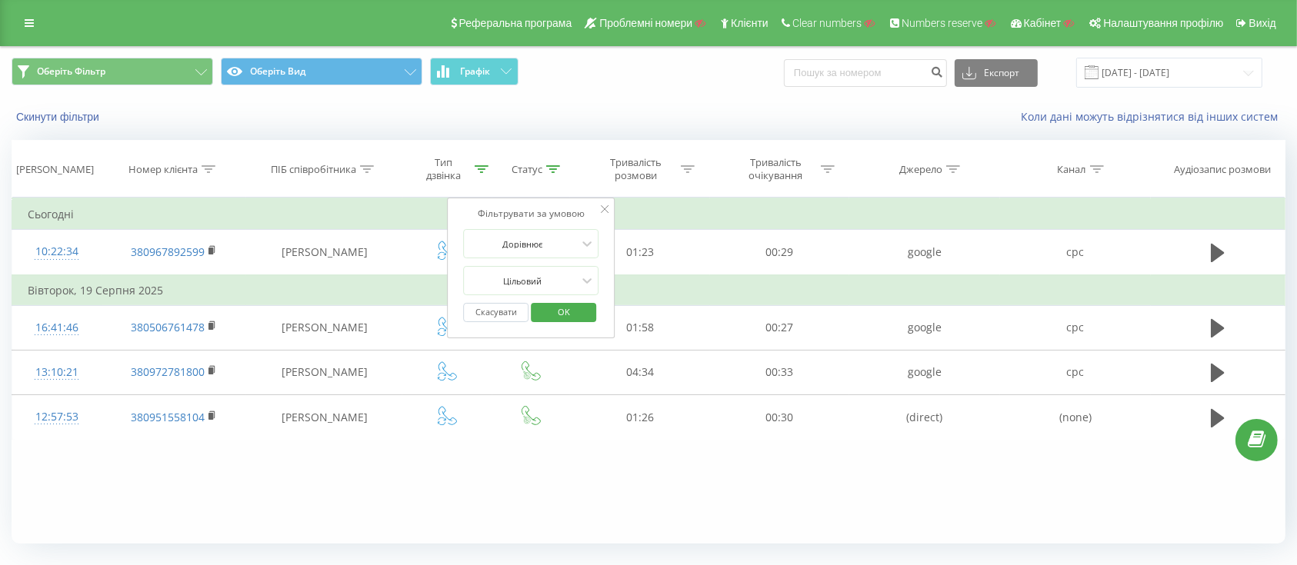
click at [508, 319] on button "Скасувати" at bounding box center [496, 312] width 65 height 19
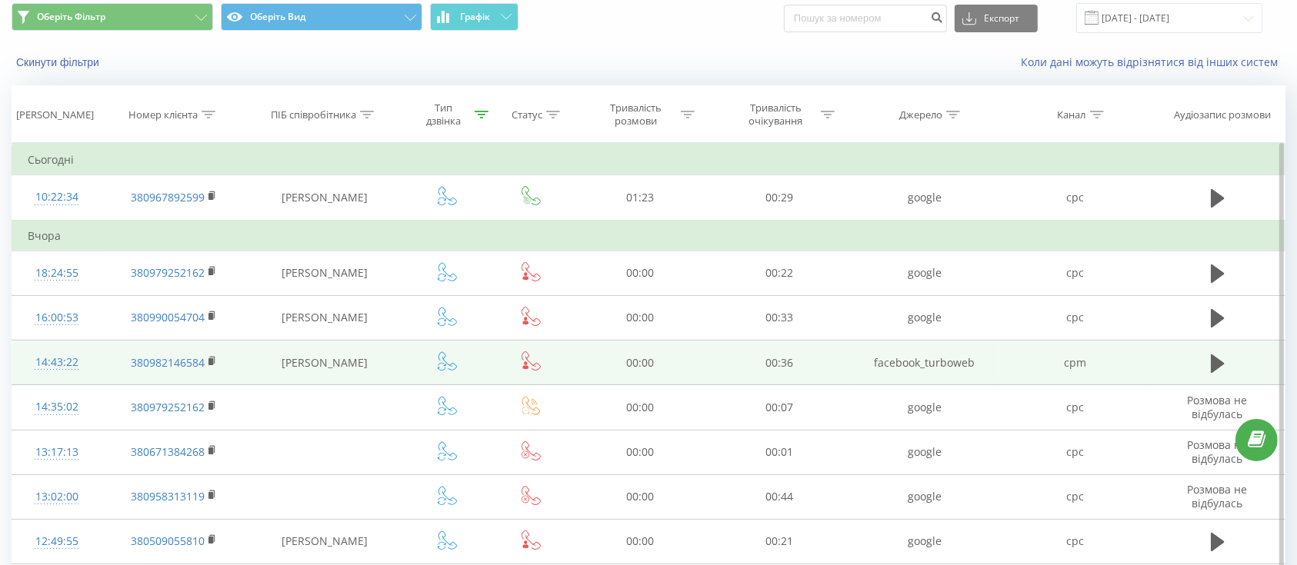
scroll to position [205, 0]
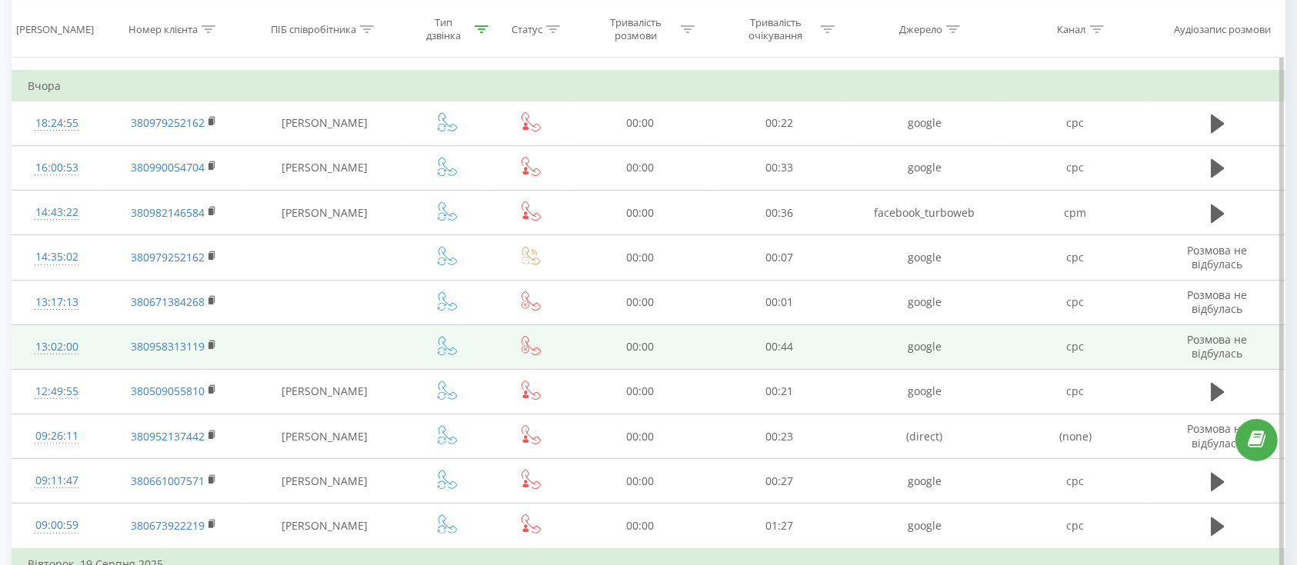
click at [532, 348] on icon at bounding box center [530, 345] width 19 height 19
click at [451, 338] on icon at bounding box center [447, 345] width 19 height 19
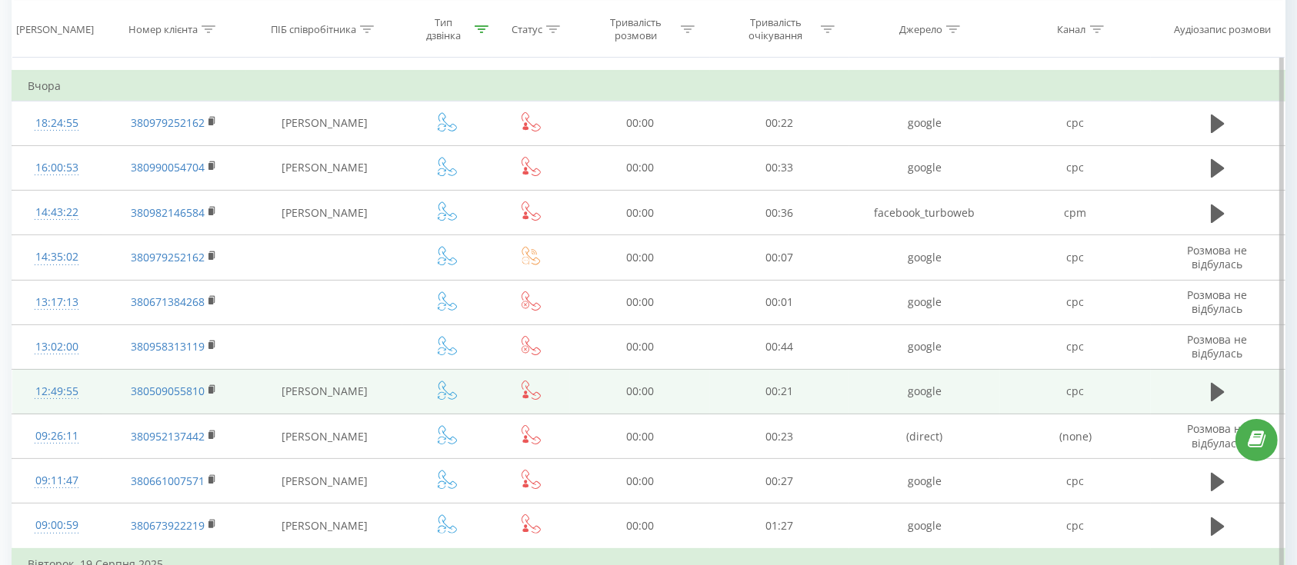
click at [528, 391] on icon at bounding box center [530, 390] width 19 height 19
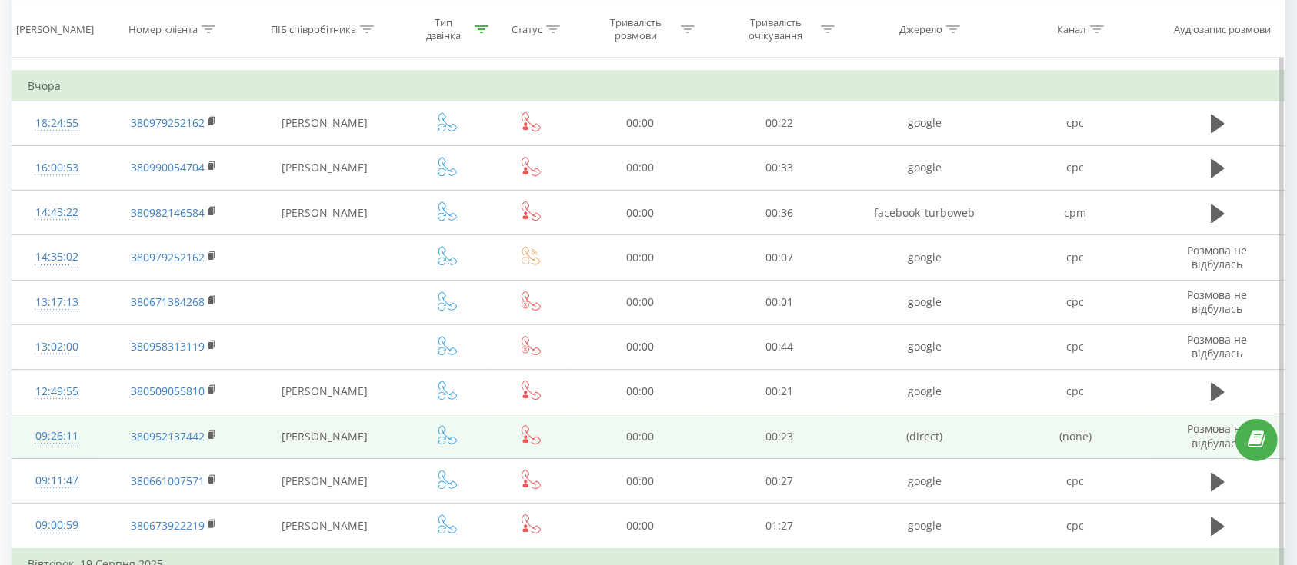
click at [519, 434] on td at bounding box center [531, 436] width 78 height 45
click at [524, 435] on icon at bounding box center [525, 437] width 3 height 4
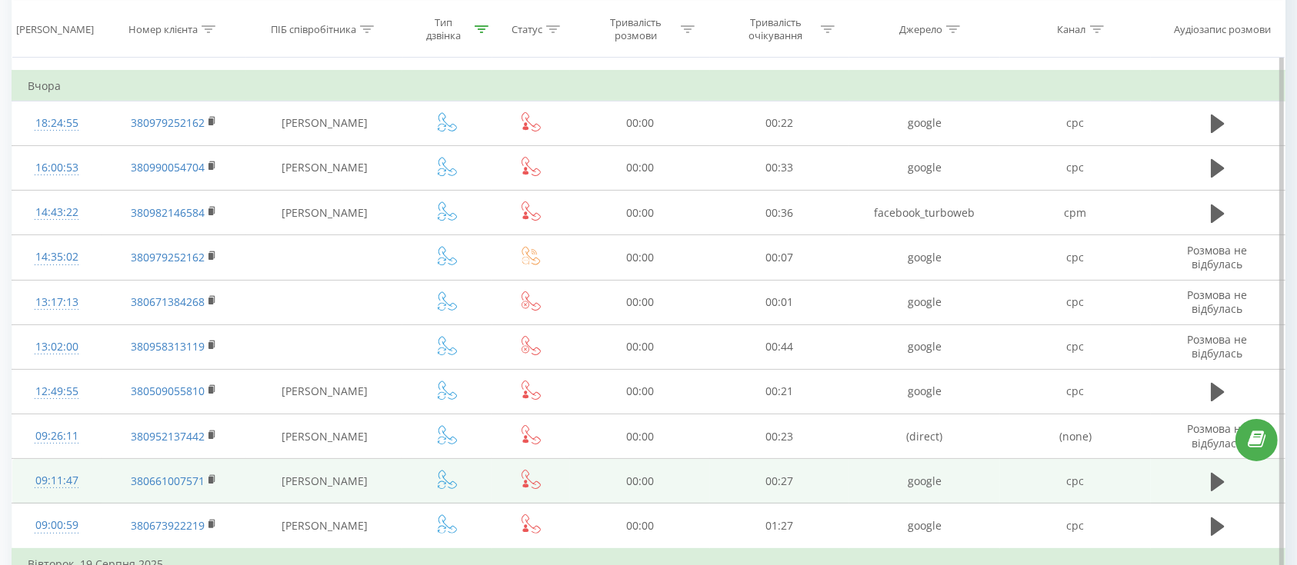
click at [526, 484] on icon at bounding box center [525, 486] width 6 height 4
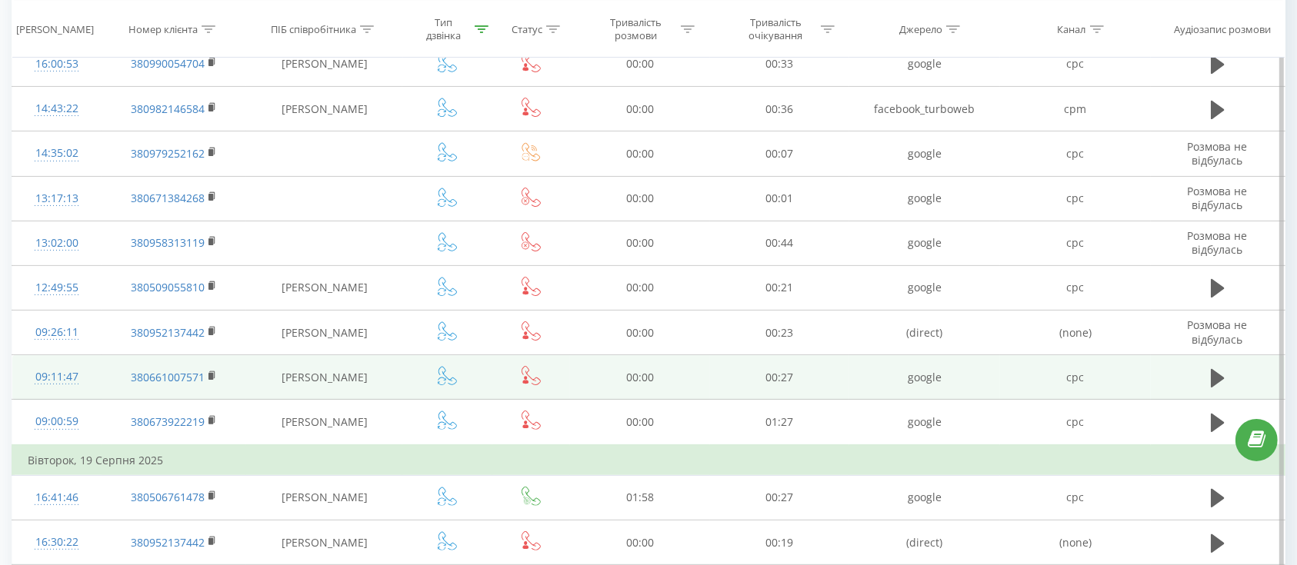
scroll to position [410, 0]
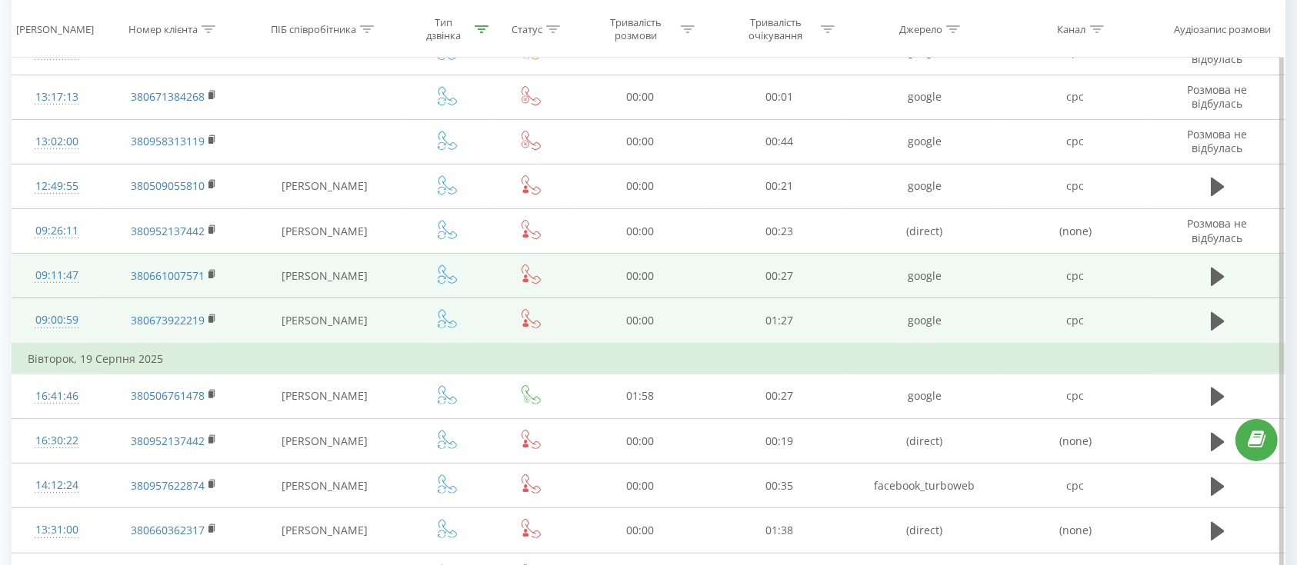
click at [534, 318] on icon at bounding box center [530, 318] width 19 height 19
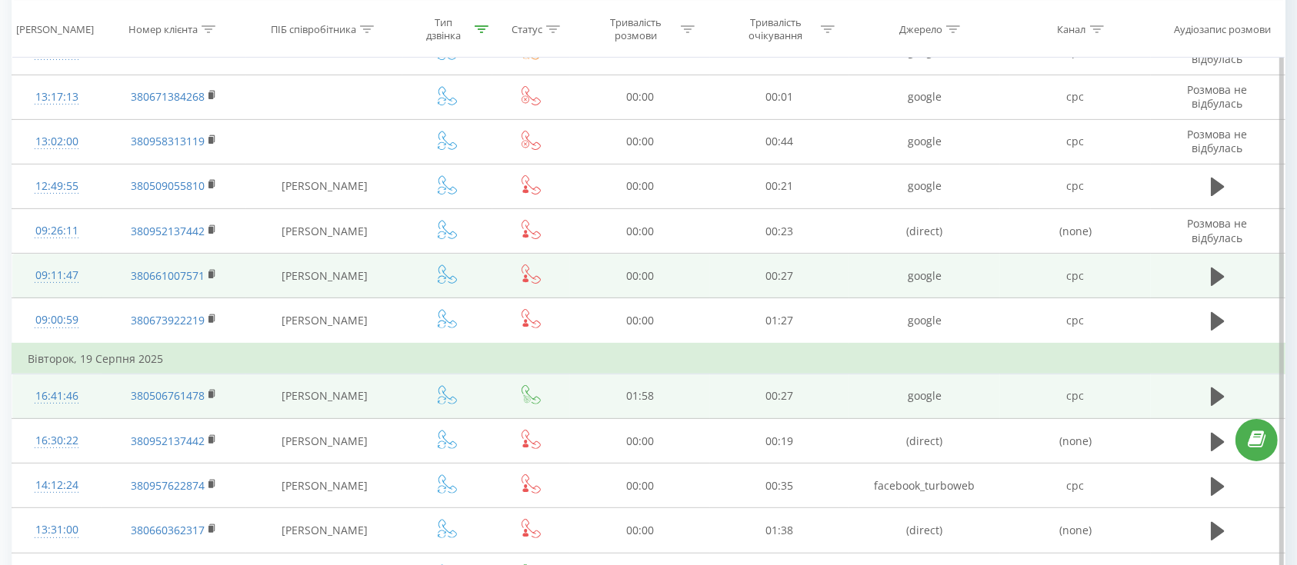
click at [534, 394] on icon at bounding box center [530, 394] width 19 height 19
click at [534, 397] on icon at bounding box center [530, 394] width 19 height 19
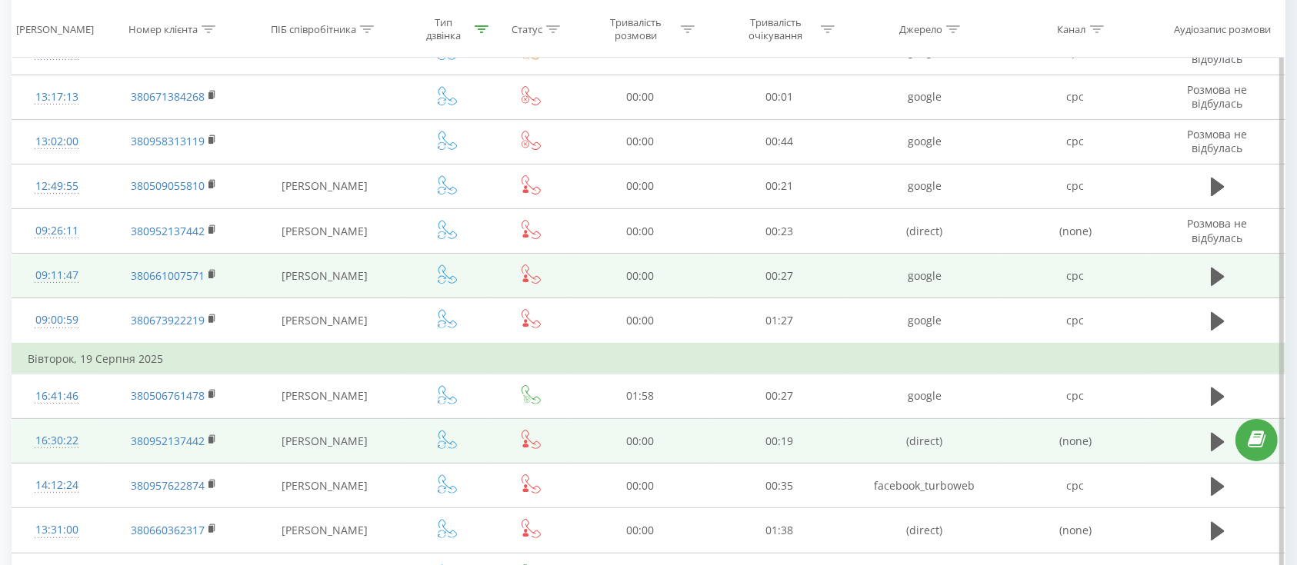
click at [528, 434] on icon at bounding box center [530, 439] width 19 height 19
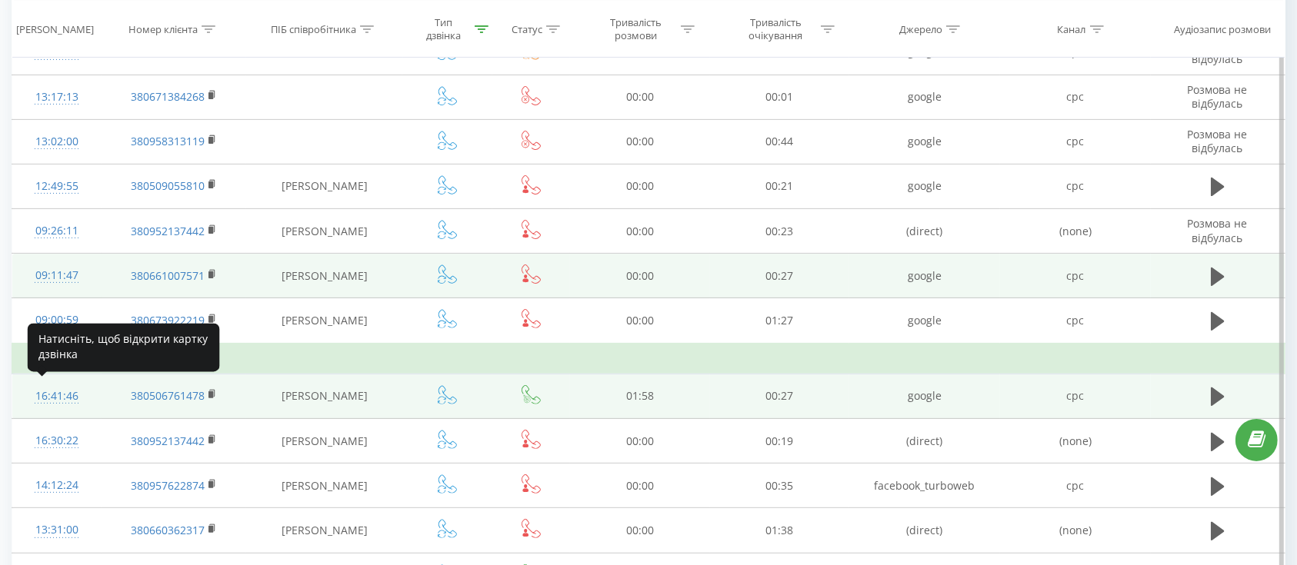
click at [81, 403] on div "16:41:46" at bounding box center [57, 396] width 58 height 30
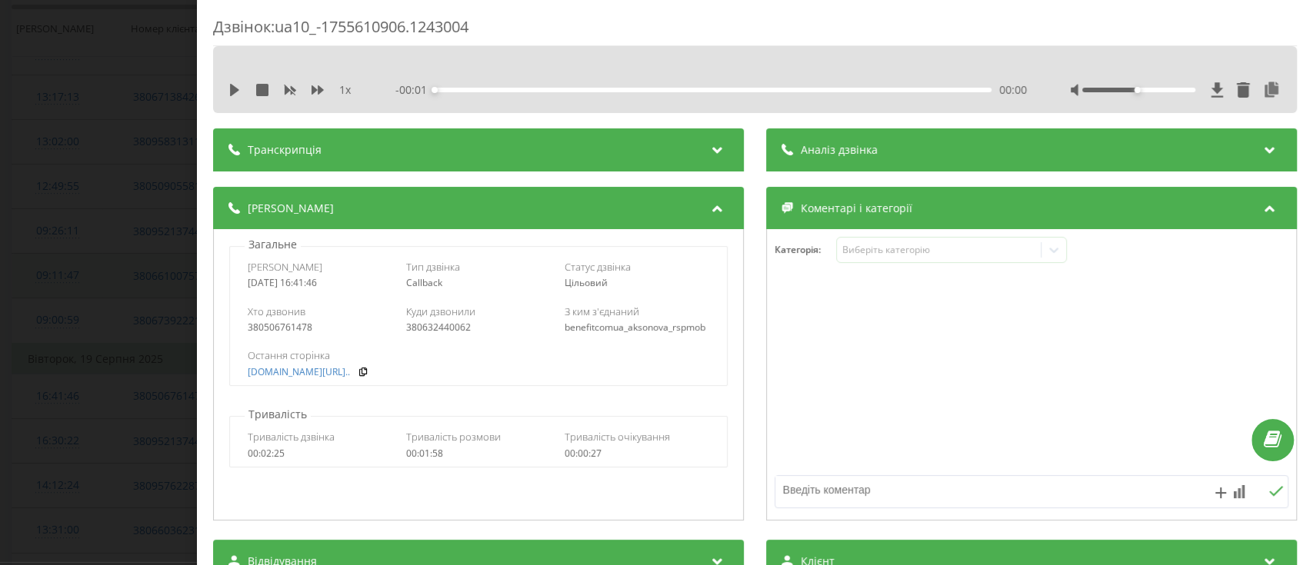
click at [82, 403] on div "Дзвінок : ua10_-1755610906.1243004 1 x - 00:01 00:00 00:00 Транскрипція Для AI-…" at bounding box center [656, 282] width 1313 height 565
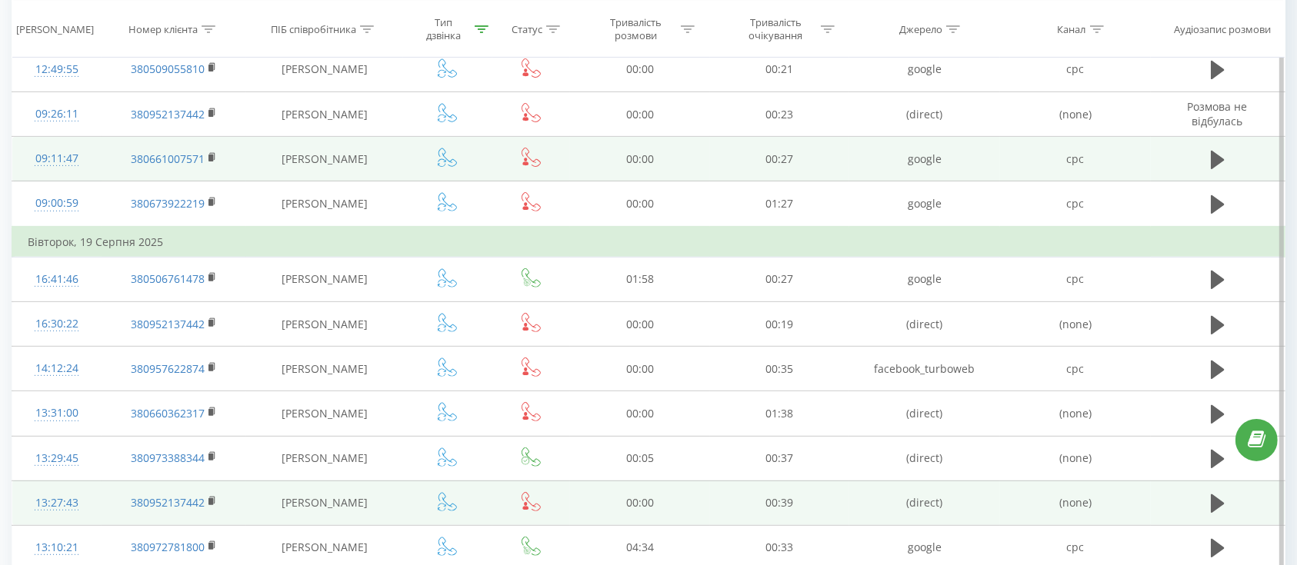
scroll to position [615, 0]
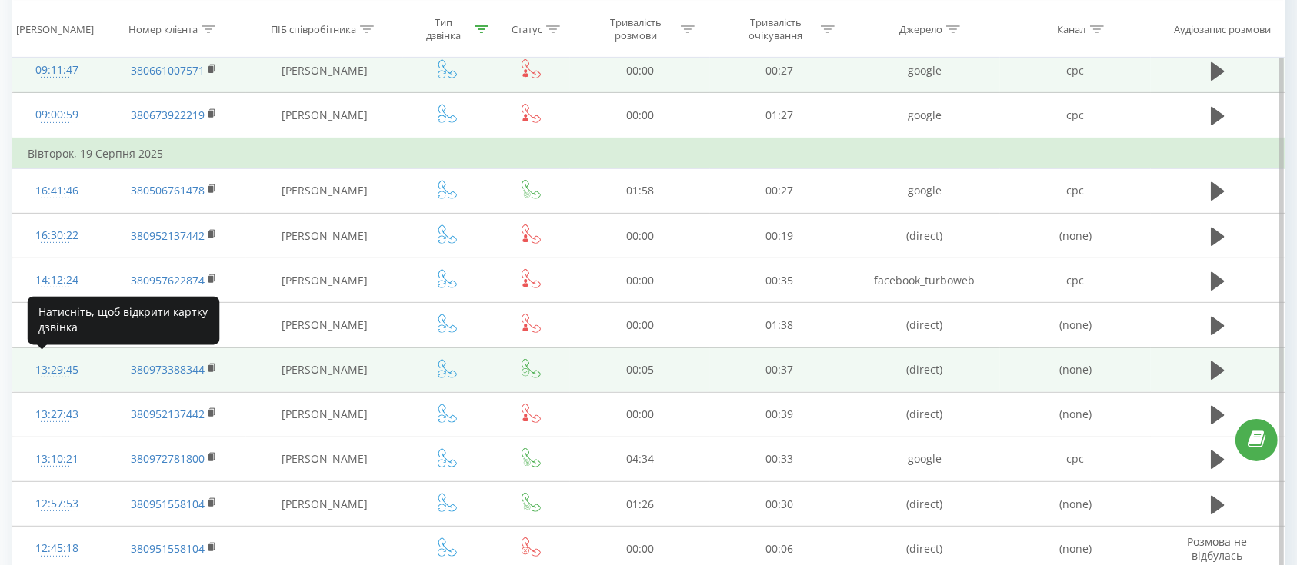
click at [84, 372] on div "13:29:45" at bounding box center [57, 370] width 58 height 30
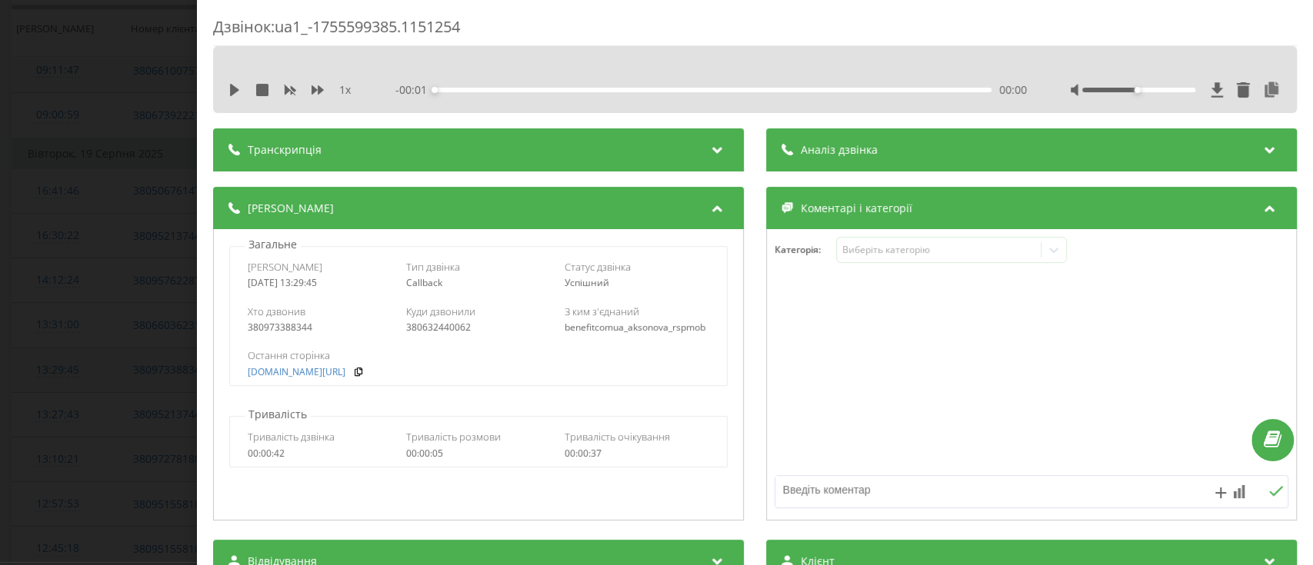
click at [84, 372] on div "Дзвінок : ua1_-1755599385.1151254 1 x - 00:01 00:00 00:00 Транскрипція Для AI-а…" at bounding box center [656, 282] width 1313 height 565
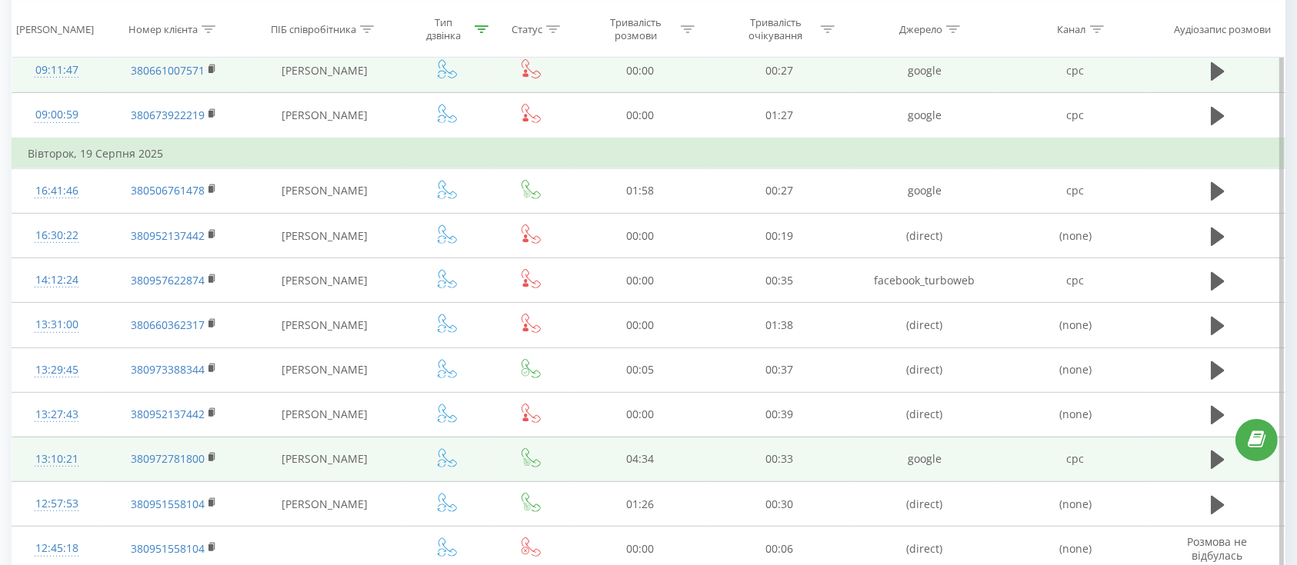
click at [102, 460] on td "380972781800" at bounding box center [174, 459] width 145 height 45
click at [80, 464] on div "13:10:21" at bounding box center [57, 459] width 58 height 30
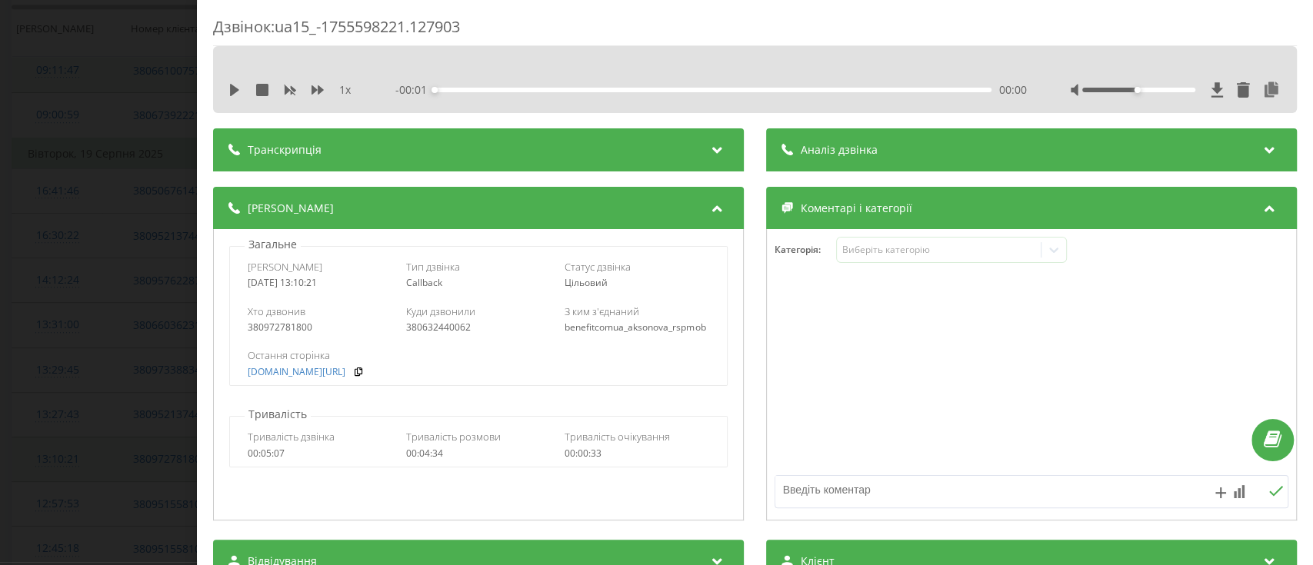
click at [80, 464] on div "Дзвінок : ua15_-1755598221.127903 1 x - 00:01 00:00 00:00 Транскрипція Для AI-а…" at bounding box center [656, 282] width 1313 height 565
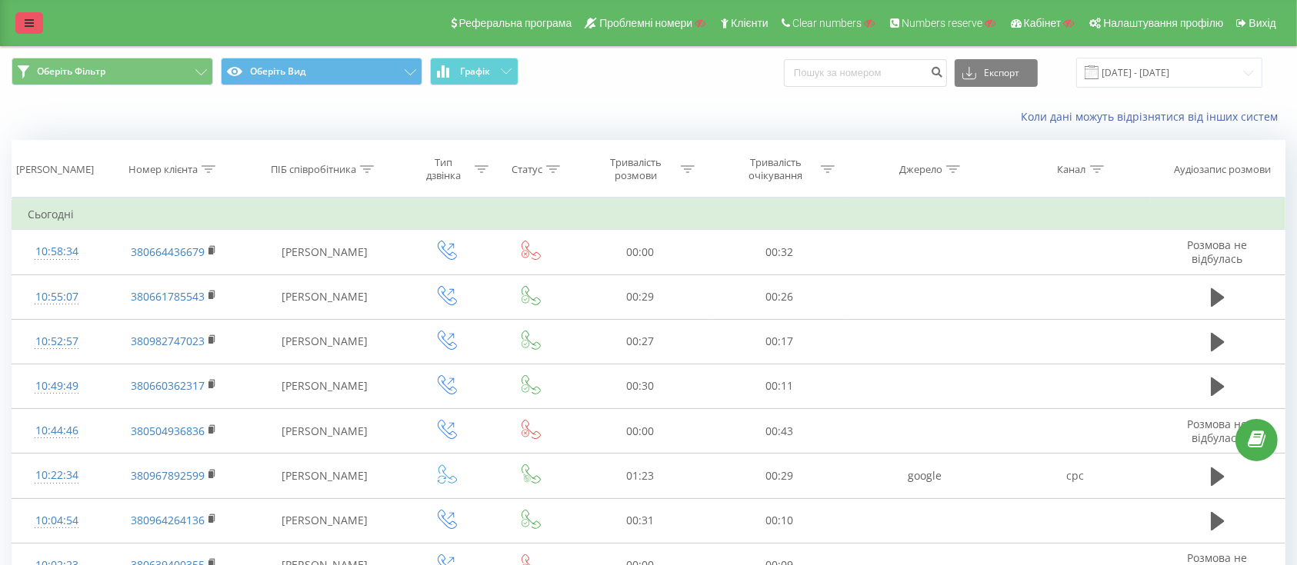
click at [27, 27] on icon at bounding box center [29, 23] width 9 height 11
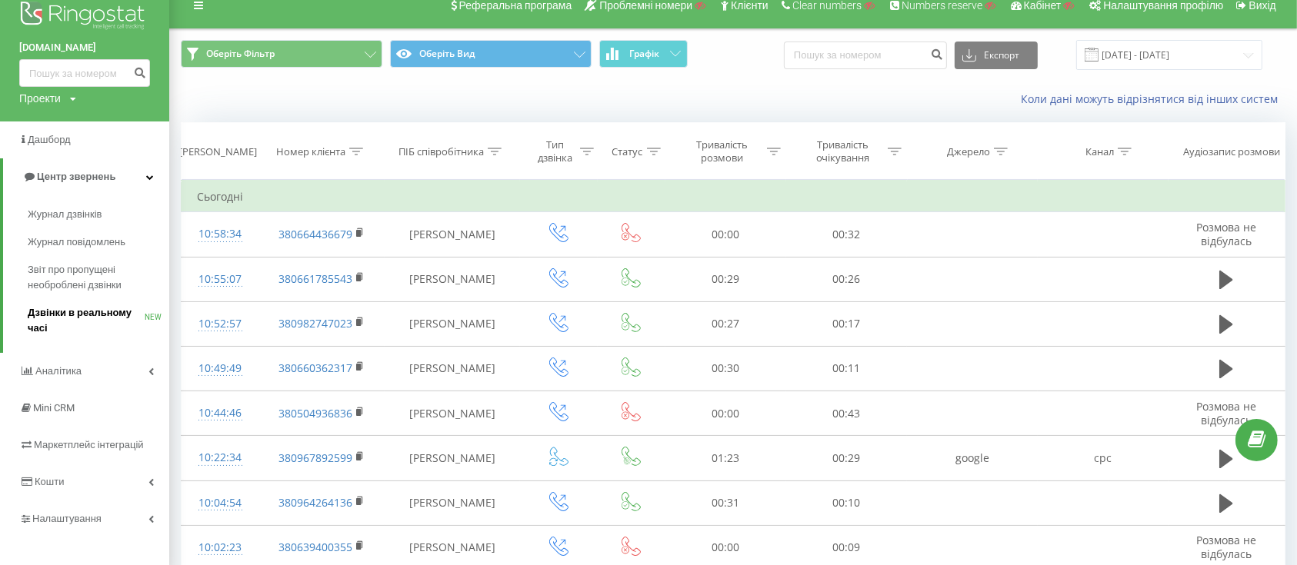
scroll to position [308, 0]
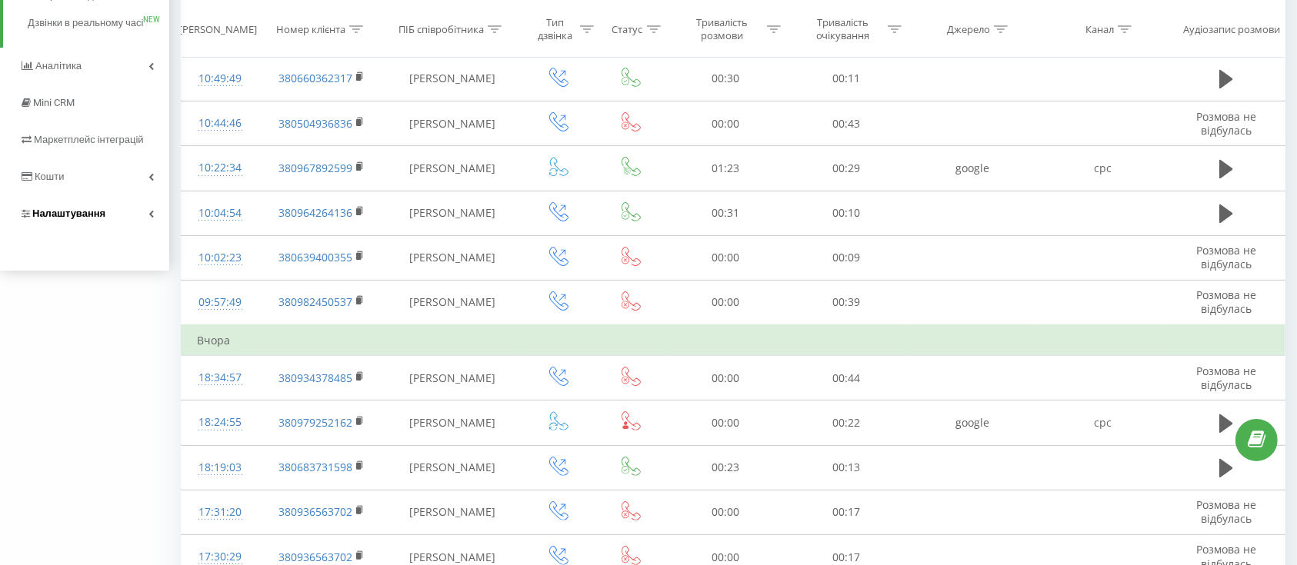
click at [100, 219] on span "Налаштування" at bounding box center [68, 214] width 73 height 12
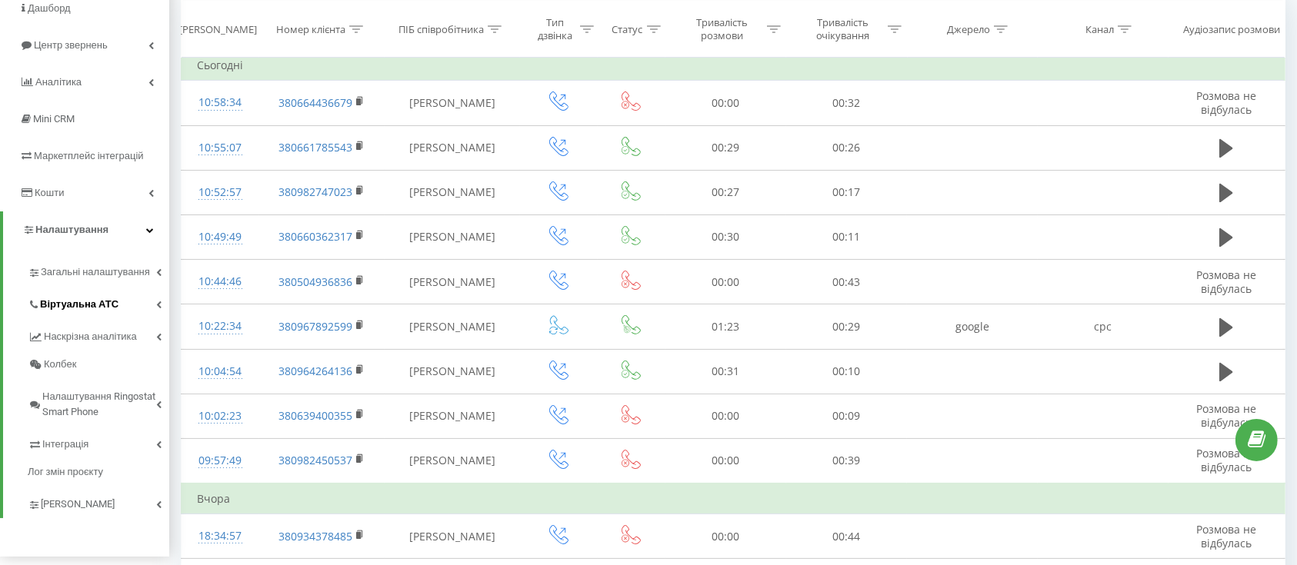
click at [88, 304] on span "Віртуальна АТС" at bounding box center [79, 304] width 78 height 15
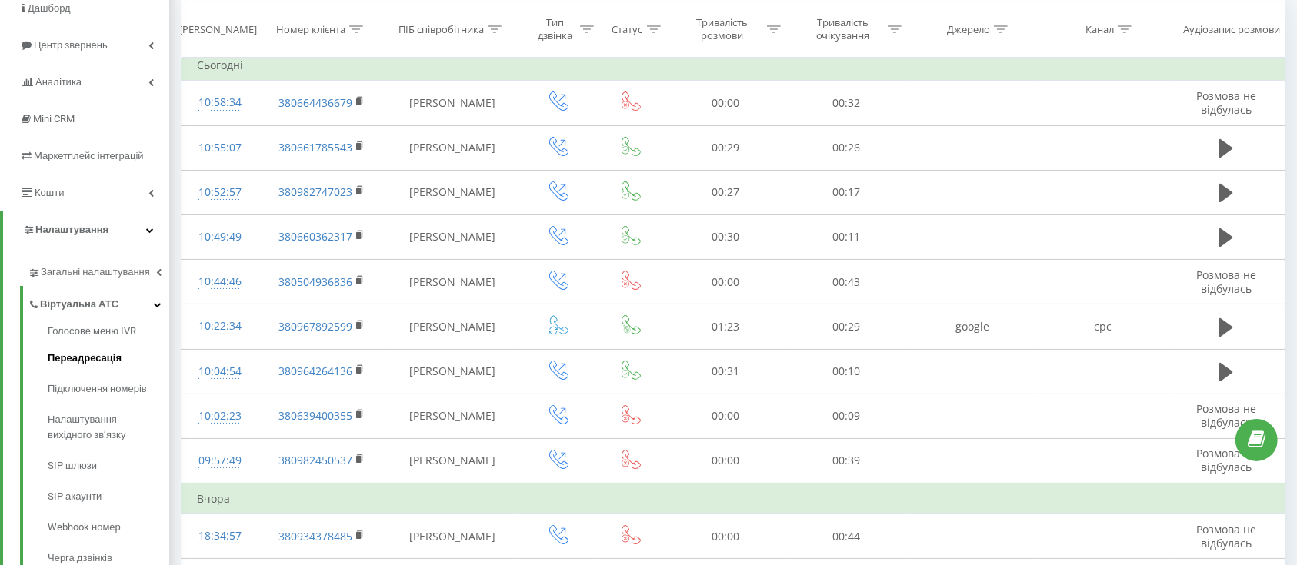
click at [92, 360] on span "Переадресація" at bounding box center [85, 358] width 74 height 15
